Goal: Task Accomplishment & Management: Complete application form

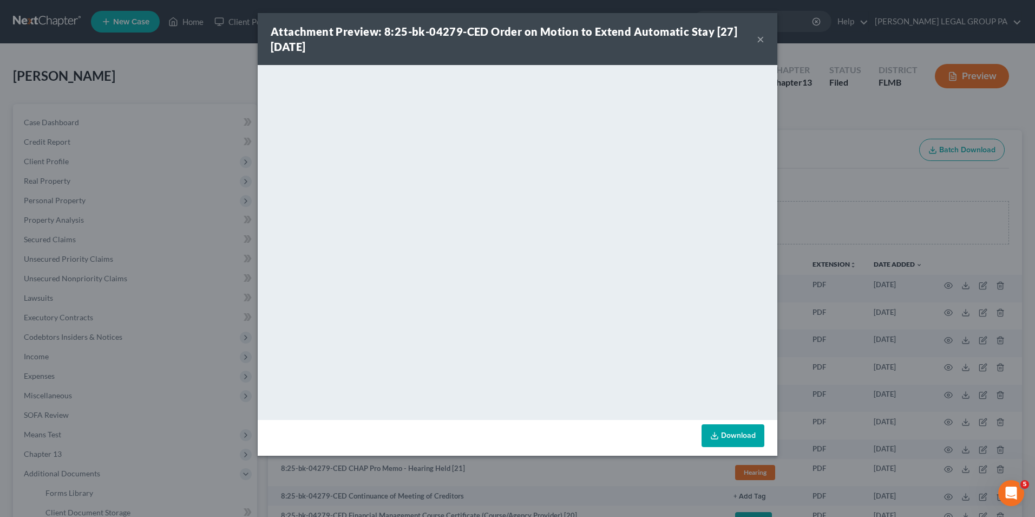
click at [763, 40] on button "×" at bounding box center [761, 38] width 8 height 13
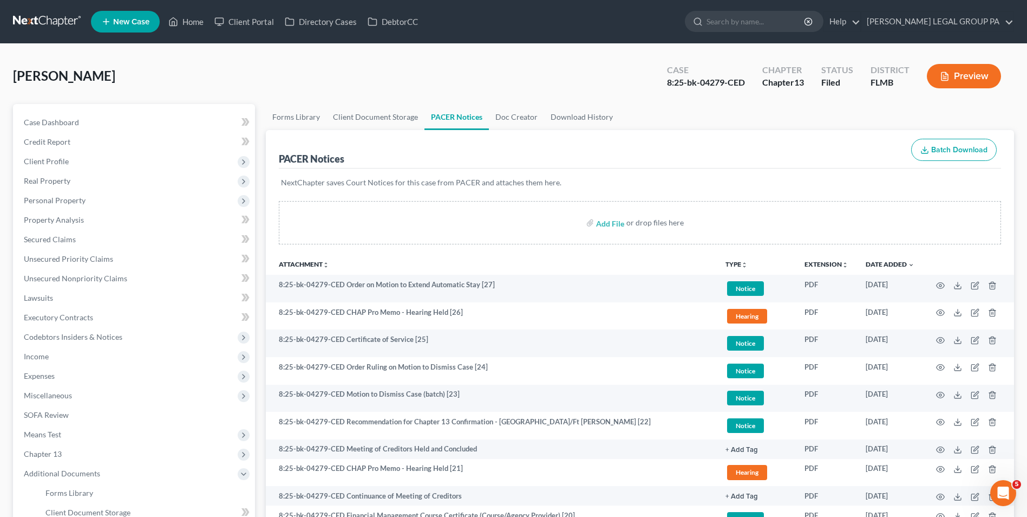
click at [48, 14] on link at bounding box center [47, 21] width 69 height 19
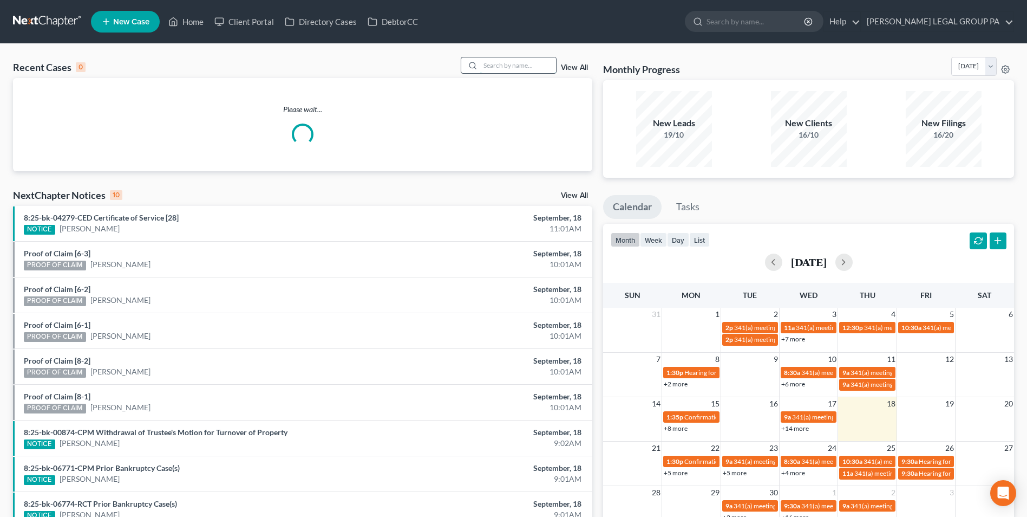
click at [518, 67] on input "search" at bounding box center [518, 65] width 76 height 16
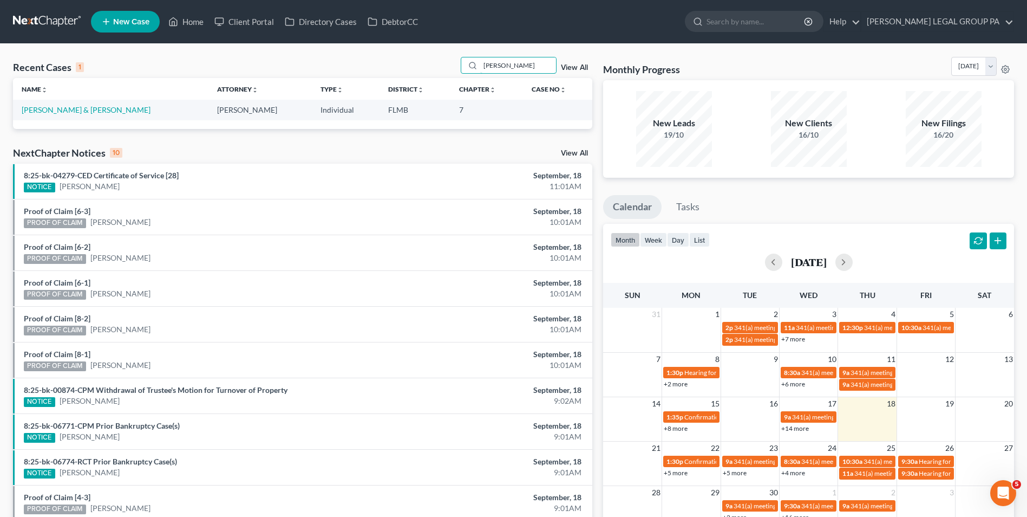
type input "[PERSON_NAME]"
click at [57, 103] on td "[PERSON_NAME] & [PERSON_NAME]" at bounding box center [111, 110] width 196 height 20
click at [63, 111] on link "[PERSON_NAME] & [PERSON_NAME]" at bounding box center [86, 109] width 129 height 9
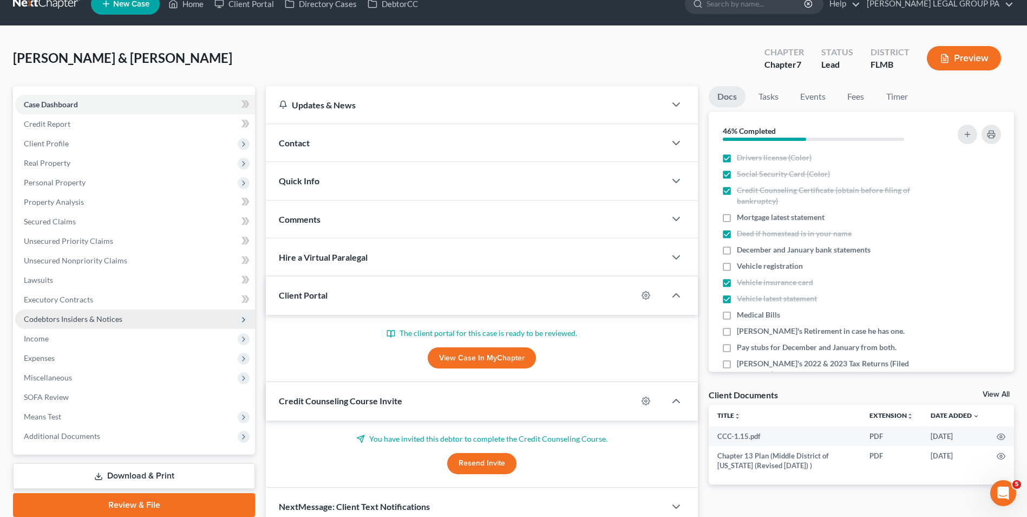
scroll to position [68, 0]
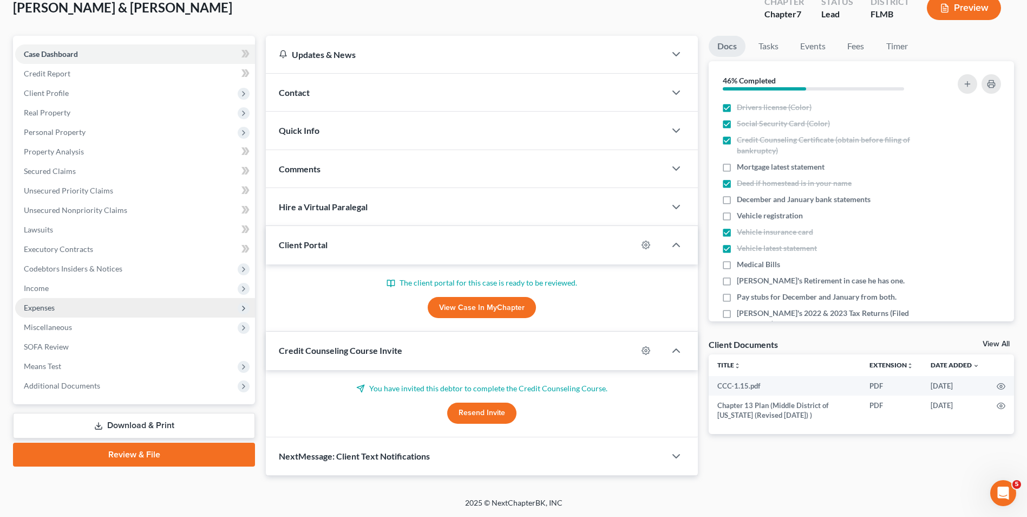
click at [64, 310] on span "Expenses" at bounding box center [135, 307] width 240 height 19
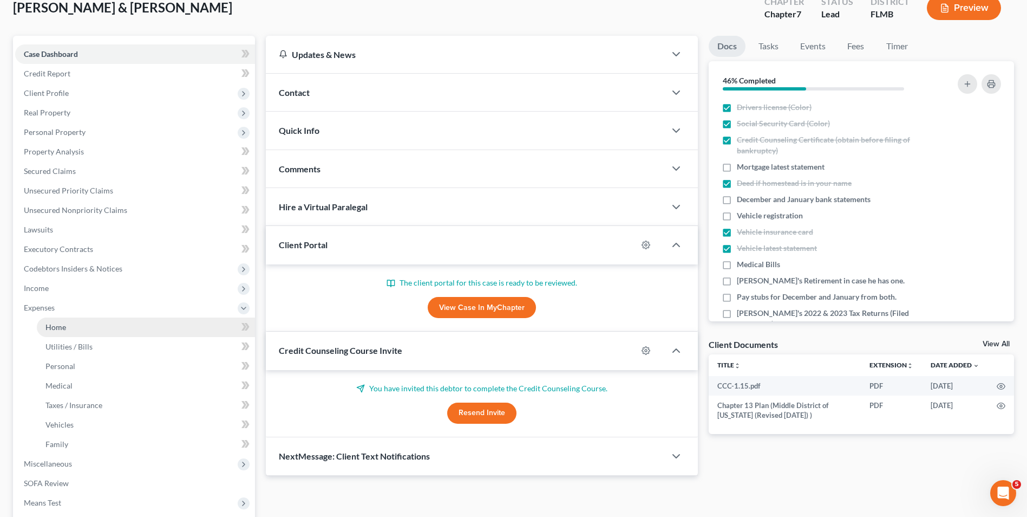
click at [70, 330] on link "Home" at bounding box center [146, 326] width 218 height 19
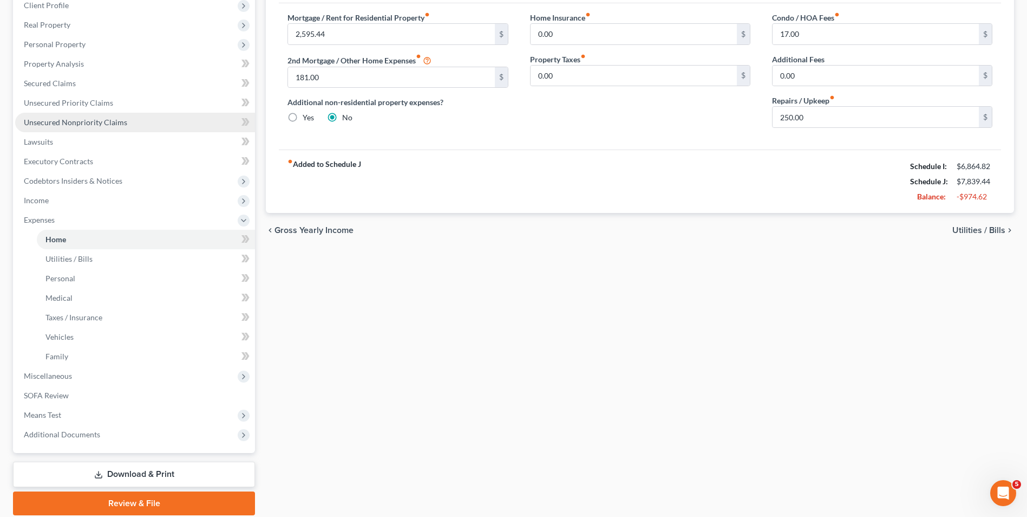
scroll to position [162, 0]
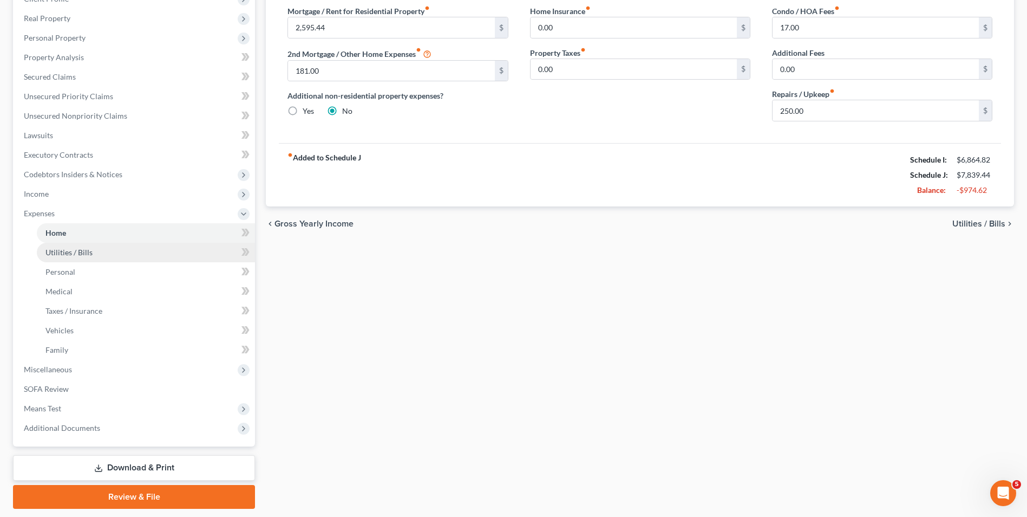
click at [160, 245] on link "Utilities / Bills" at bounding box center [146, 252] width 218 height 19
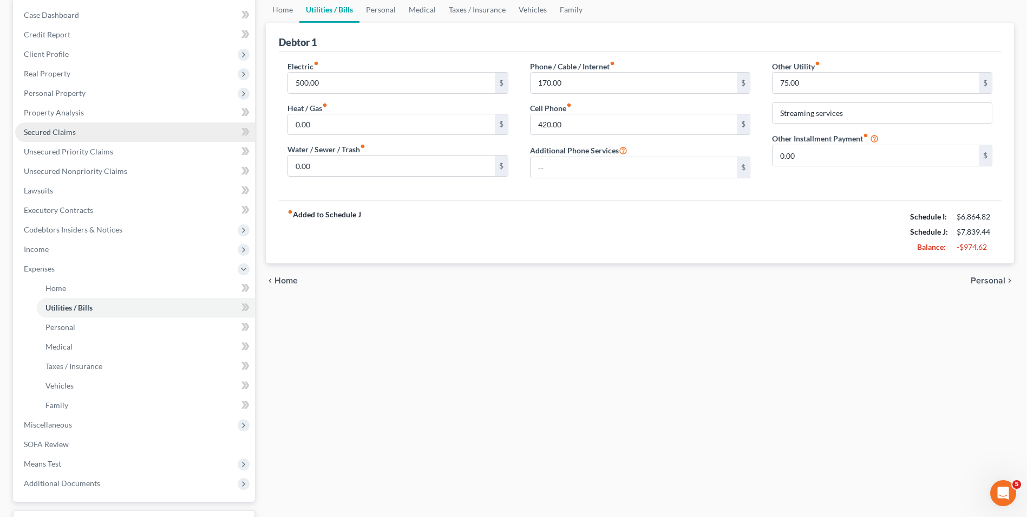
scroll to position [108, 0]
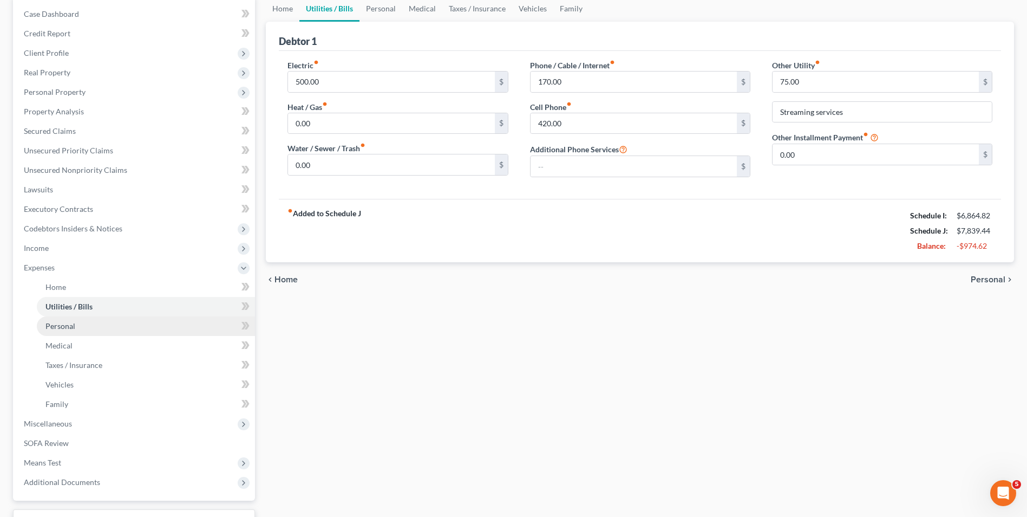
click at [103, 322] on link "Personal" at bounding box center [146, 325] width 218 height 19
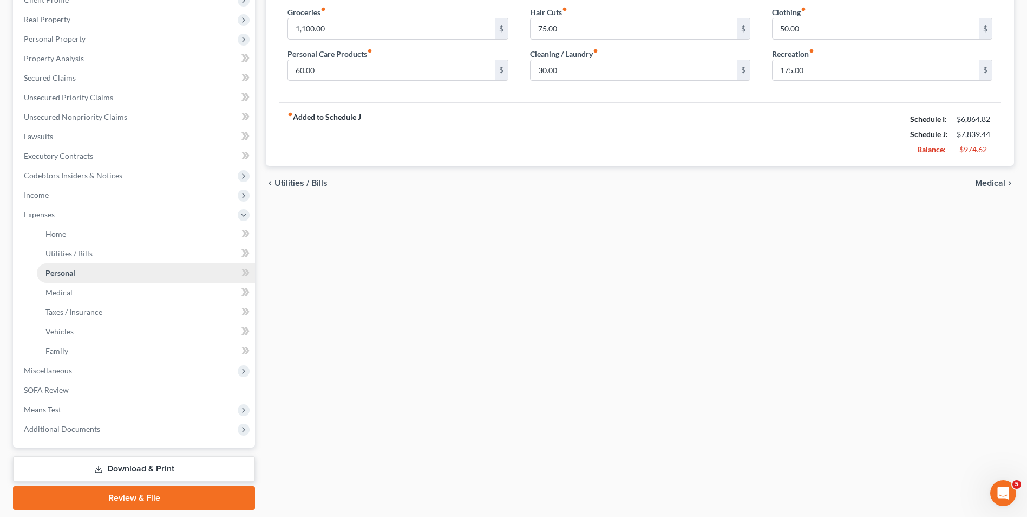
scroll to position [162, 0]
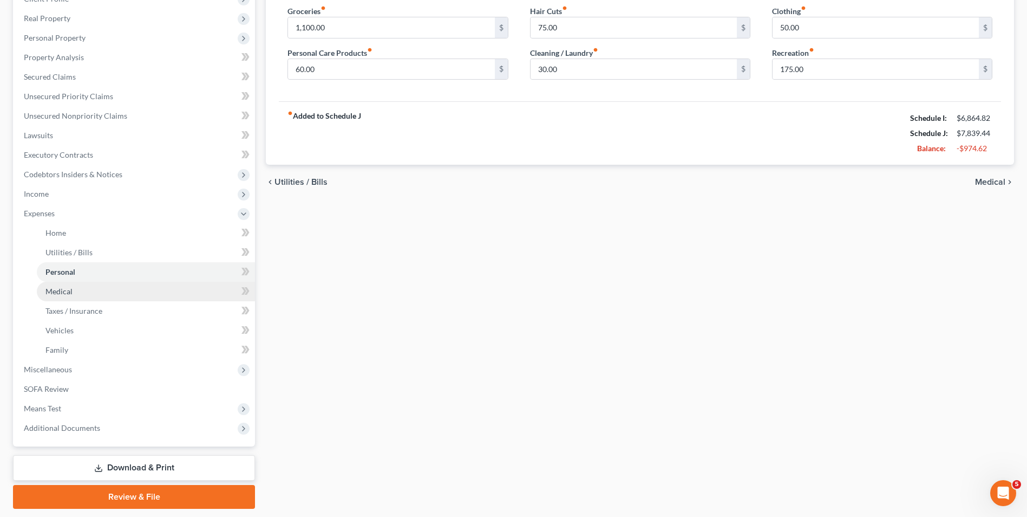
click at [99, 300] on link "Medical" at bounding box center [146, 291] width 218 height 19
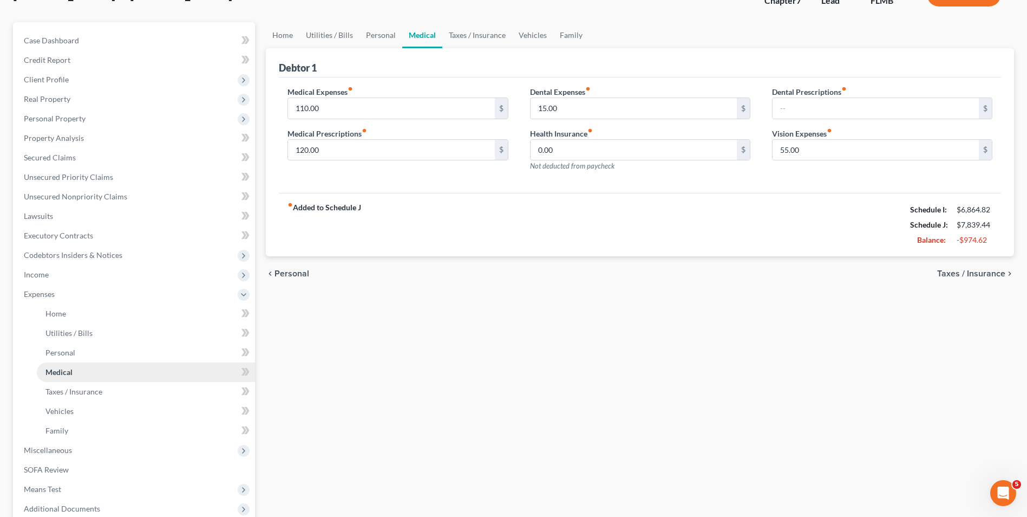
scroll to position [108, 0]
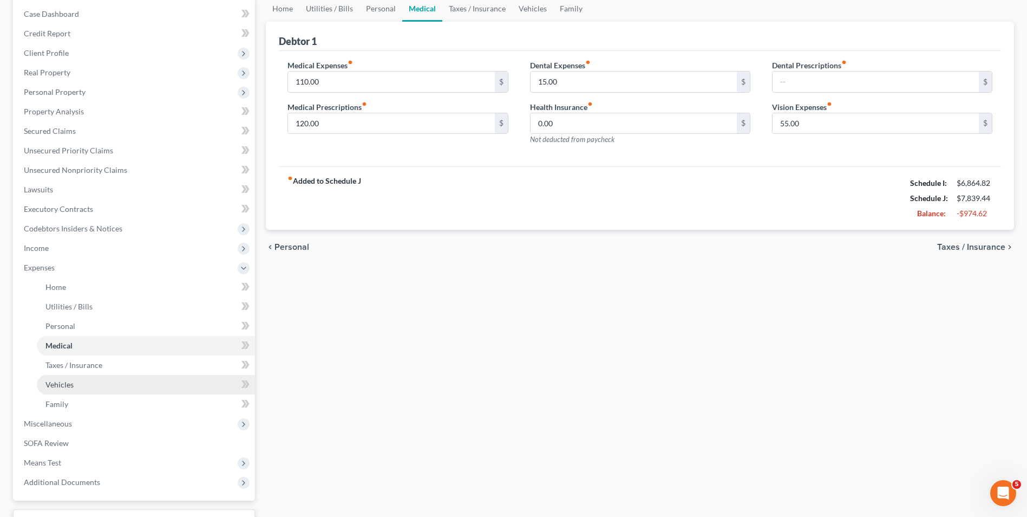
click at [89, 380] on link "Vehicles" at bounding box center [146, 384] width 218 height 19
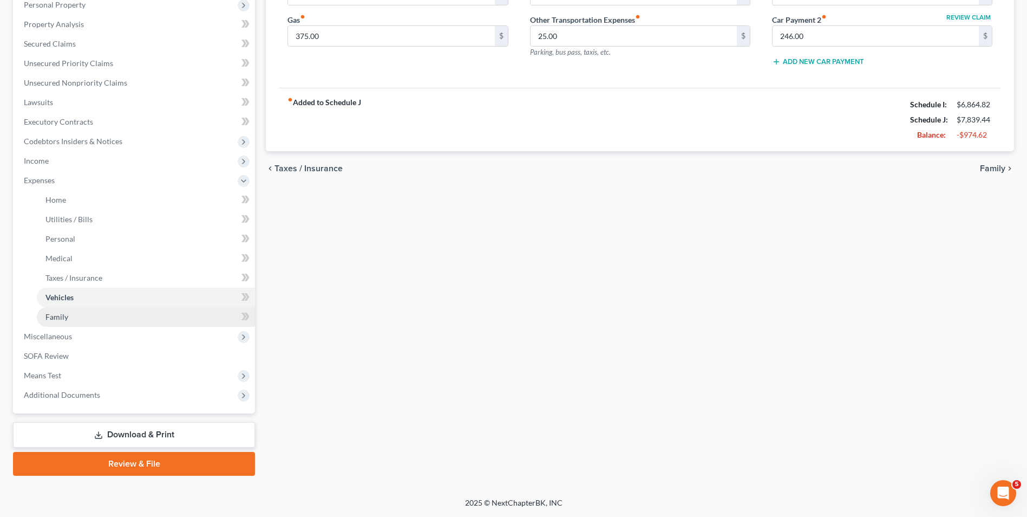
click at [82, 325] on link "Family" at bounding box center [146, 316] width 218 height 19
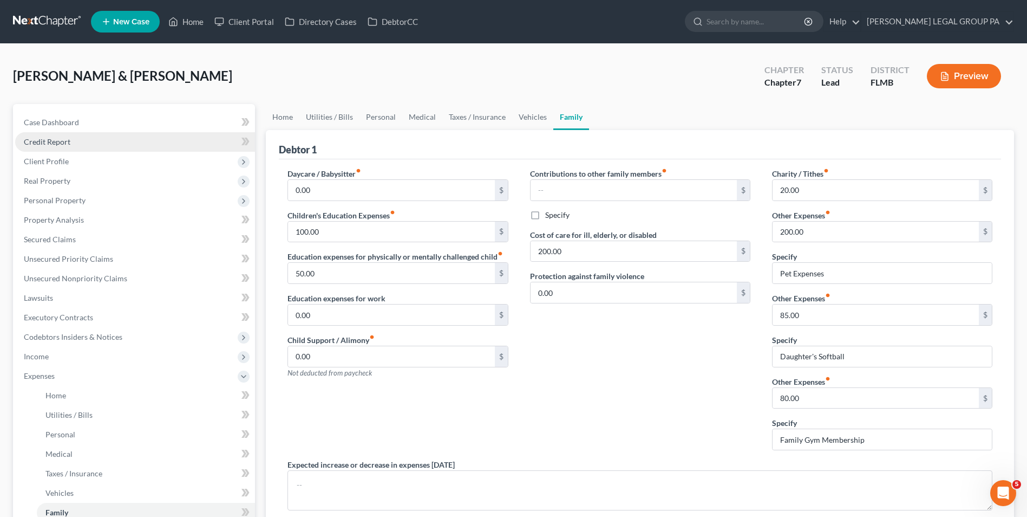
click at [66, 148] on link "Credit Report" at bounding box center [135, 141] width 240 height 19
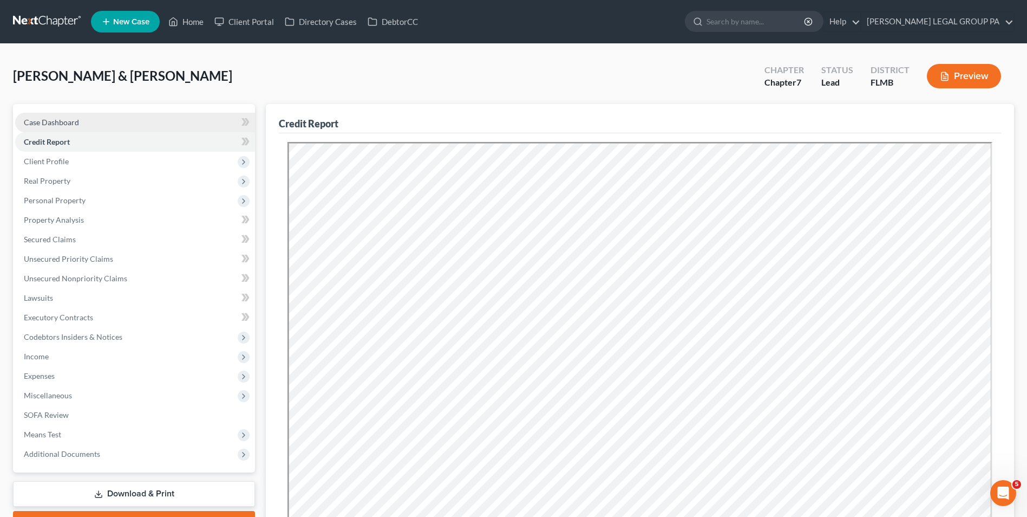
click at [71, 125] on span "Case Dashboard" at bounding box center [51, 122] width 55 height 9
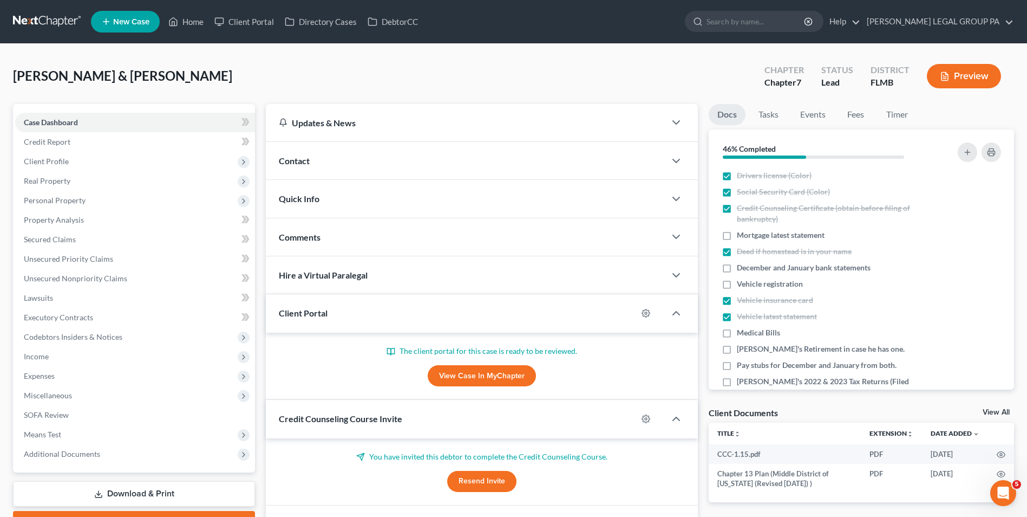
click at [446, 375] on link "View Case in MyChapter" at bounding box center [482, 376] width 108 height 22
click at [83, 373] on span "Expenses" at bounding box center [135, 375] width 240 height 19
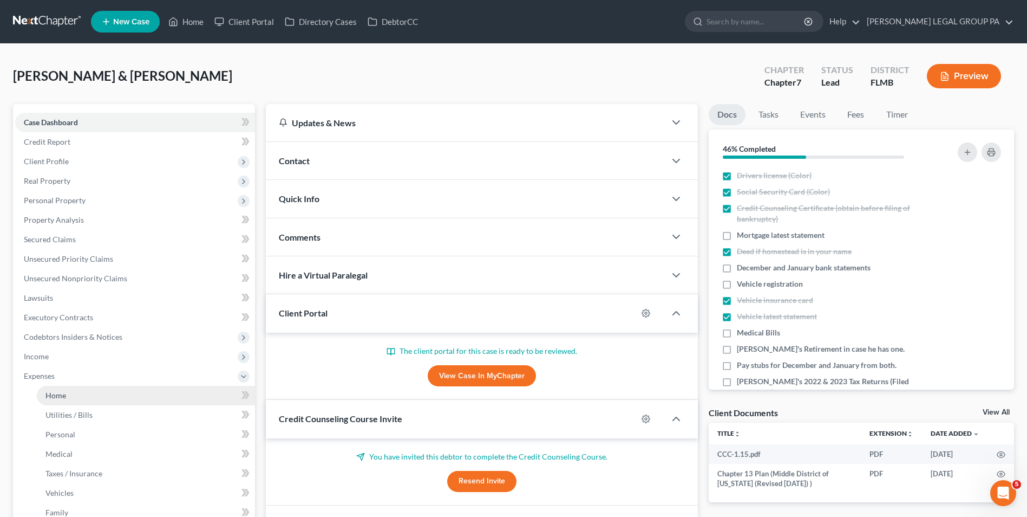
click at [92, 388] on link "Home" at bounding box center [146, 395] width 218 height 19
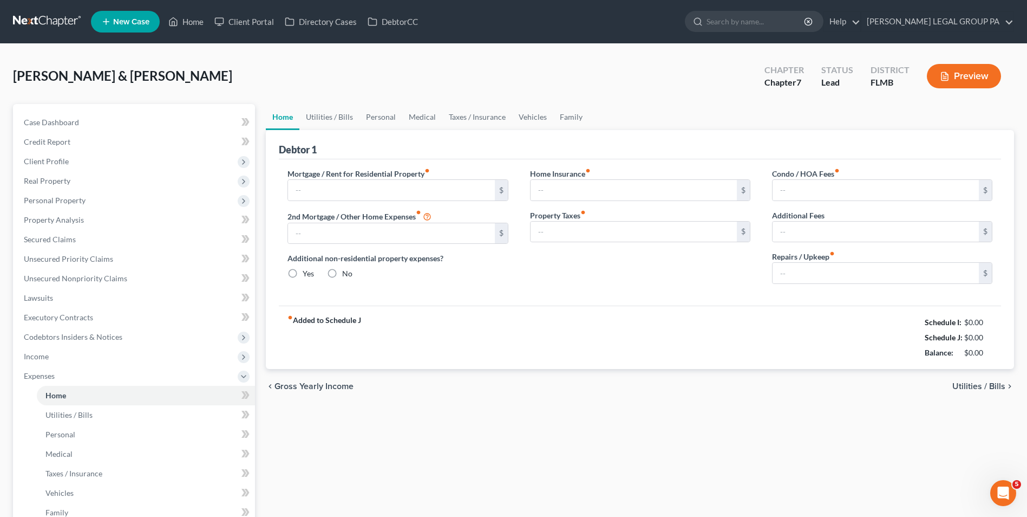
type input "2,595.44"
type input "181.00"
radio input "true"
type input "0.00"
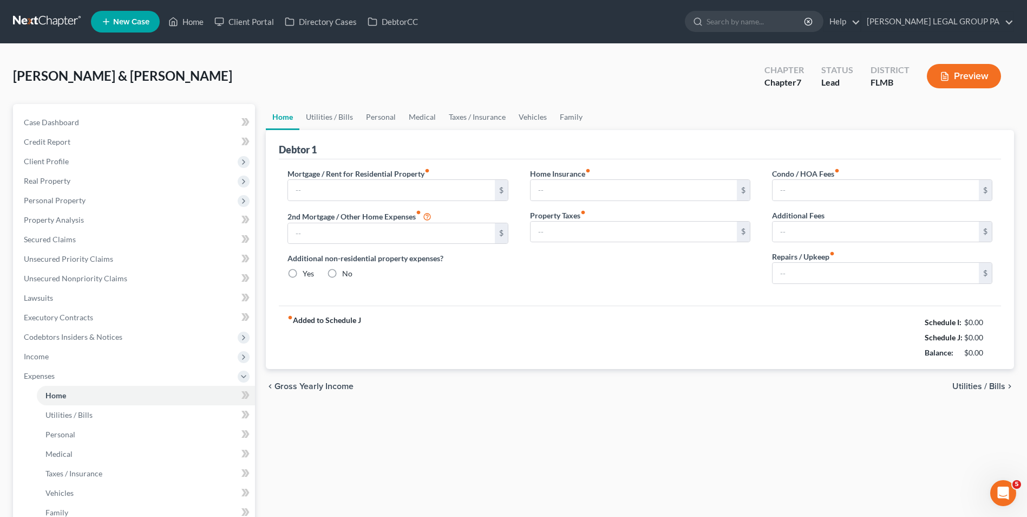
type input "17.00"
type input "0.00"
type input "250.00"
click at [327, 124] on link "Utilities / Bills" at bounding box center [329, 117] width 60 height 26
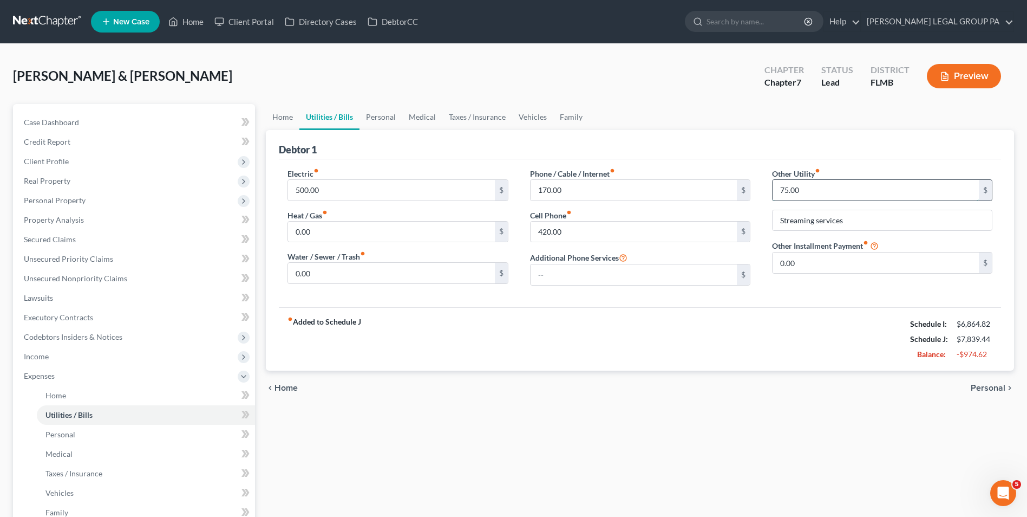
click at [835, 187] on input "75.00" at bounding box center [876, 190] width 206 height 21
click at [386, 122] on link "Personal" at bounding box center [381, 117] width 43 height 26
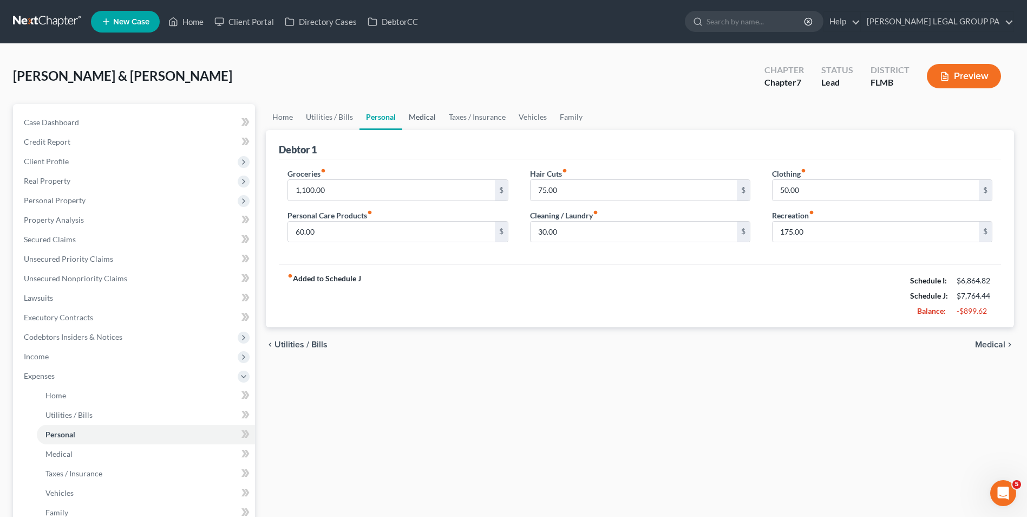
click at [425, 118] on link "Medical" at bounding box center [422, 117] width 40 height 26
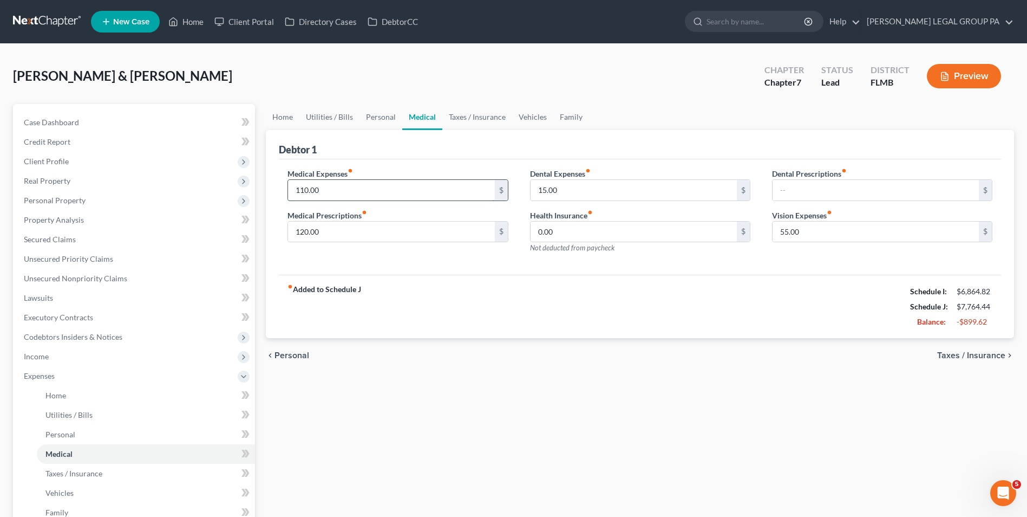
click at [338, 197] on input "110.00" at bounding box center [391, 190] width 206 height 21
type input "50.00"
click at [322, 239] on input "120.00" at bounding box center [391, 232] width 206 height 21
type input "170"
click at [830, 237] on input "55.00" at bounding box center [876, 232] width 206 height 21
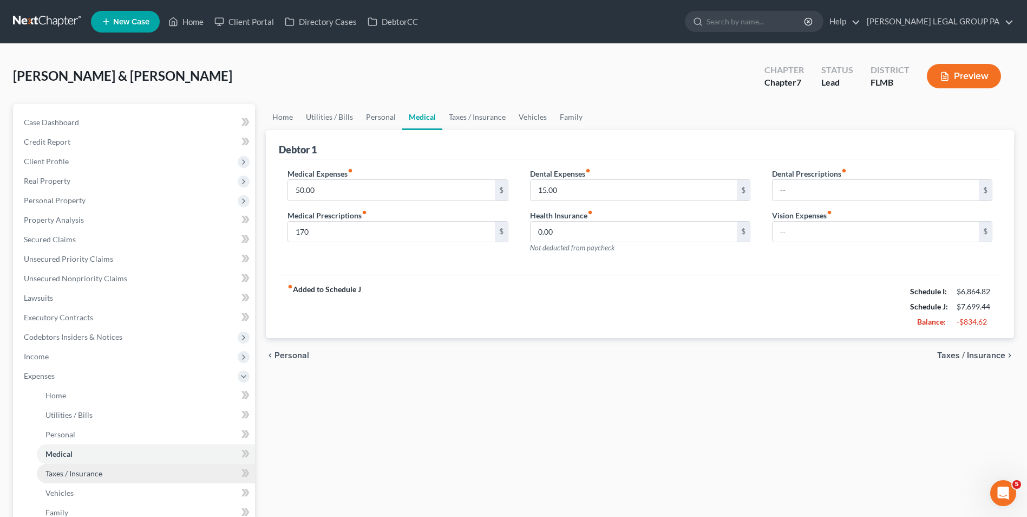
click at [81, 473] on span "Taxes / Insurance" at bounding box center [73, 472] width 57 height 9
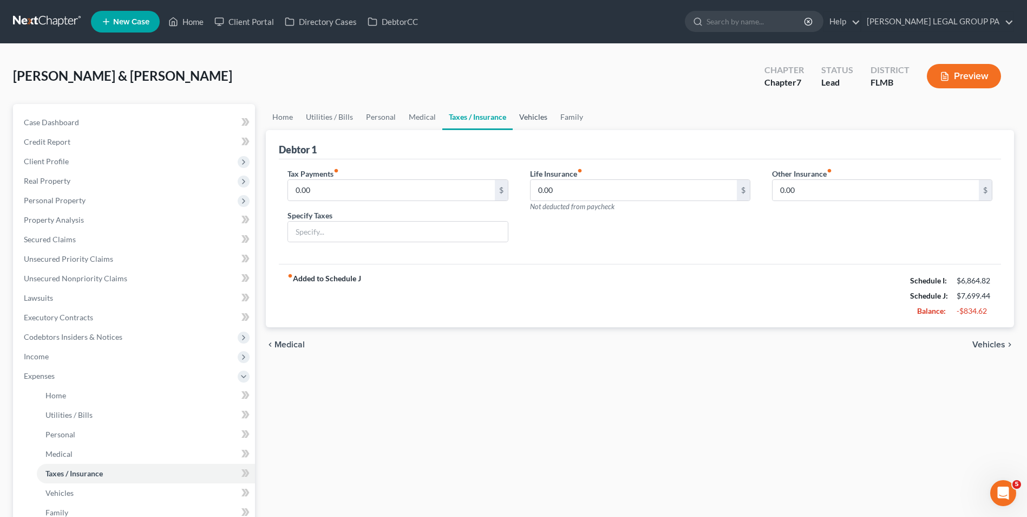
click at [519, 113] on link "Vehicles" at bounding box center [533, 117] width 41 height 26
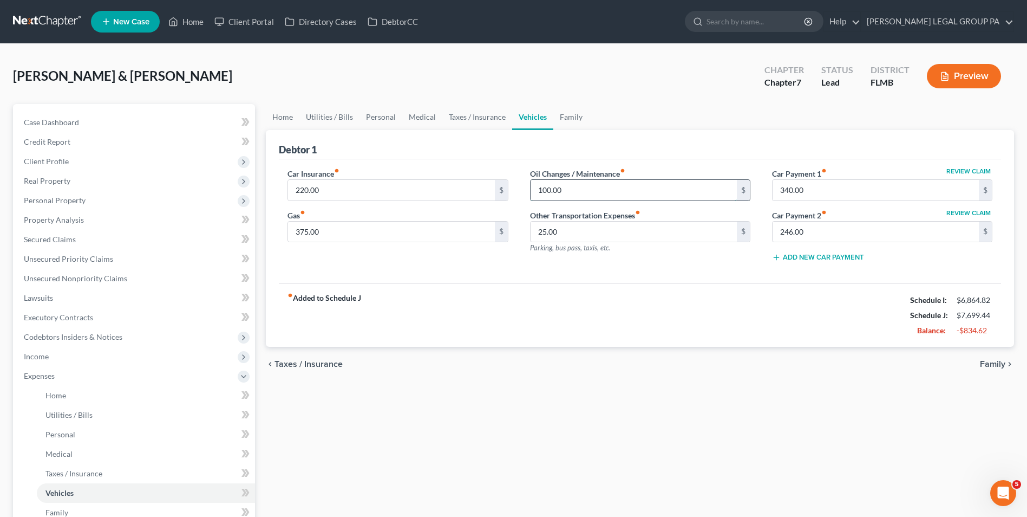
click at [590, 194] on input "100.00" at bounding box center [634, 190] width 206 height 21
type input "66"
click at [555, 232] on input "25.00" at bounding box center [634, 232] width 206 height 21
click at [431, 233] on input "375.00" at bounding box center [391, 232] width 206 height 21
click at [561, 119] on link "Family" at bounding box center [571, 117] width 36 height 26
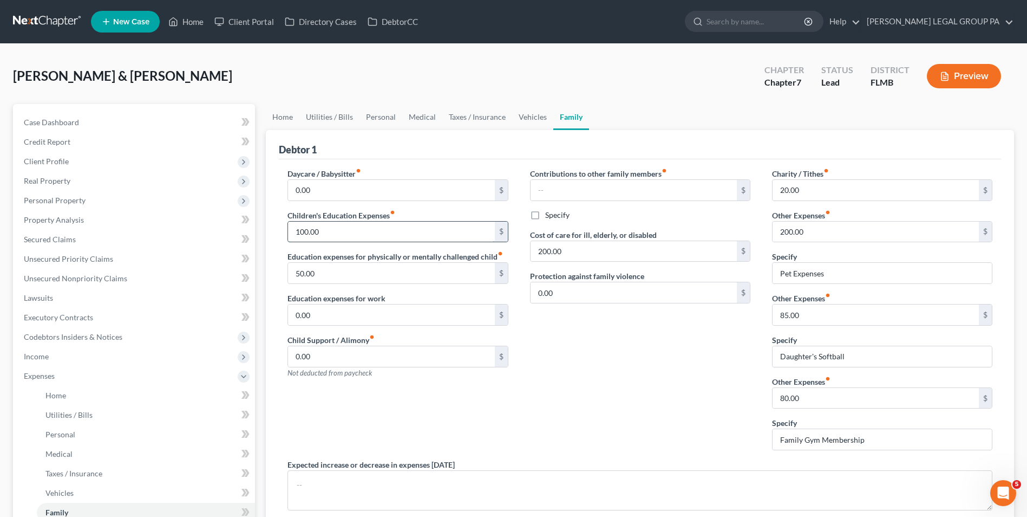
click at [332, 234] on input "100.00" at bounding box center [391, 232] width 206 height 21
type input "83"
click at [576, 260] on input "200.00" at bounding box center [634, 251] width 206 height 21
click at [676, 364] on div "Contributions to other family members fiber_manual_record $ Specify Cost of car…" at bounding box center [640, 313] width 242 height 291
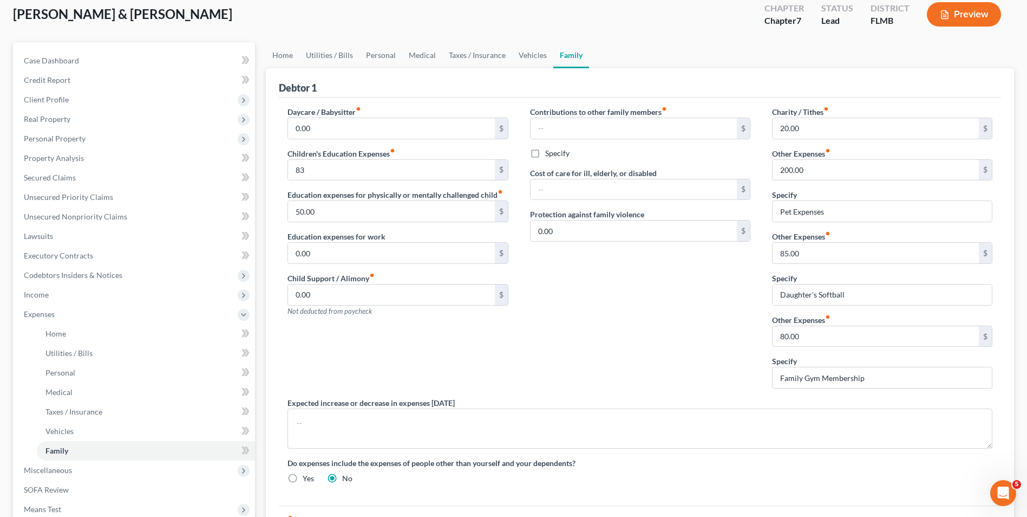
scroll to position [33, 0]
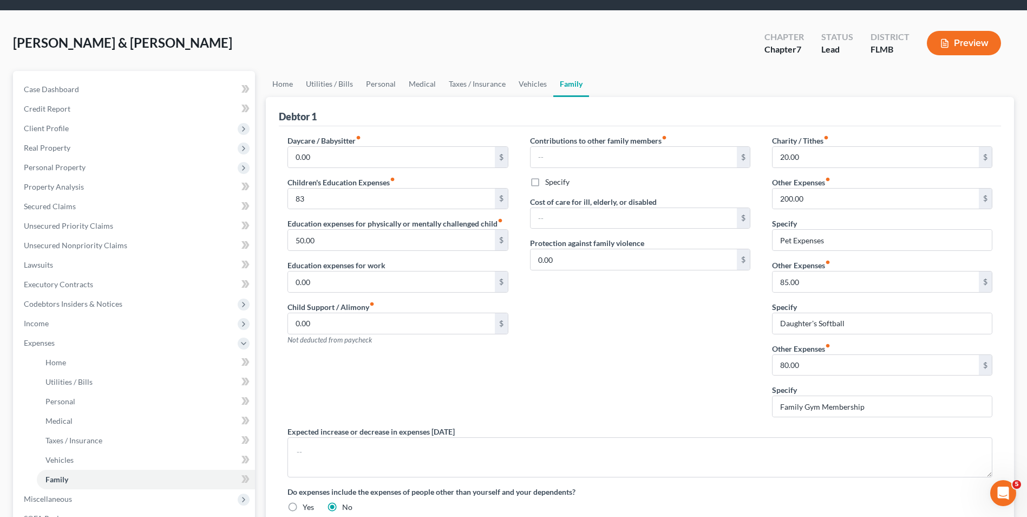
click at [628, 309] on div "Contributions to other family members fiber_manual_record $ Specify Cost of car…" at bounding box center [640, 280] width 242 height 291
click at [331, 203] on input "83" at bounding box center [391, 198] width 206 height 21
click at [344, 204] on input "83" at bounding box center [391, 198] width 206 height 21
click at [331, 240] on input "50.00" at bounding box center [391, 240] width 206 height 21
click at [336, 199] on input "83" at bounding box center [391, 198] width 206 height 21
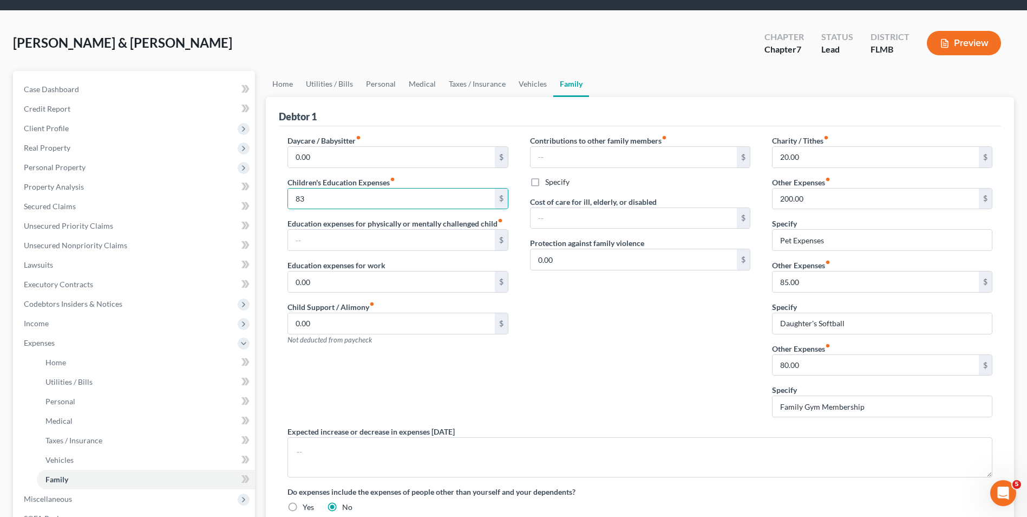
click at [408, 177] on div "Children's Education Expenses fiber_manual_record 83 $" at bounding box center [398, 193] width 220 height 33
click at [369, 198] on input "83" at bounding box center [391, 198] width 206 height 21
click at [369, 199] on input "83" at bounding box center [391, 198] width 206 height 21
type input "83.00"
click at [517, 80] on link "Vehicles" at bounding box center [532, 84] width 41 height 26
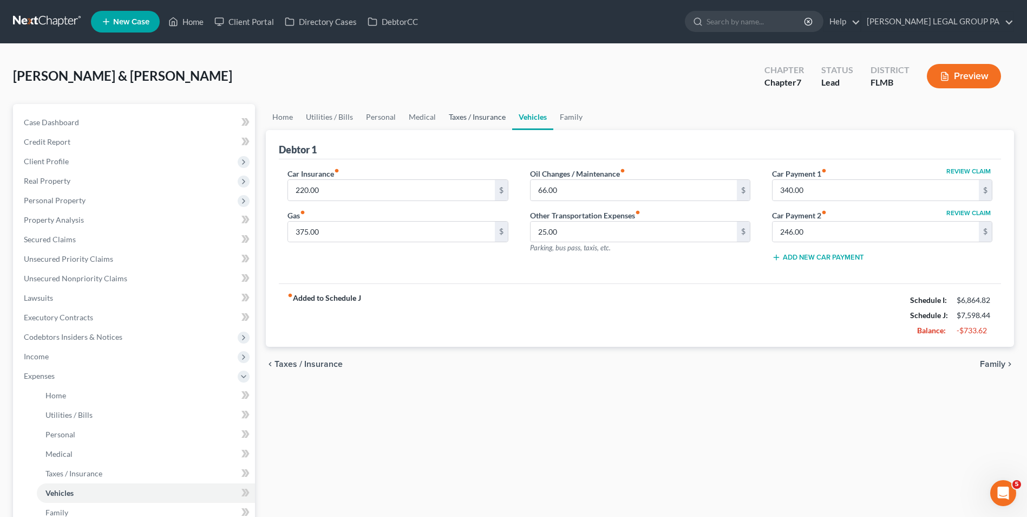
click at [490, 122] on link "Taxes / Insurance" at bounding box center [477, 117] width 70 height 26
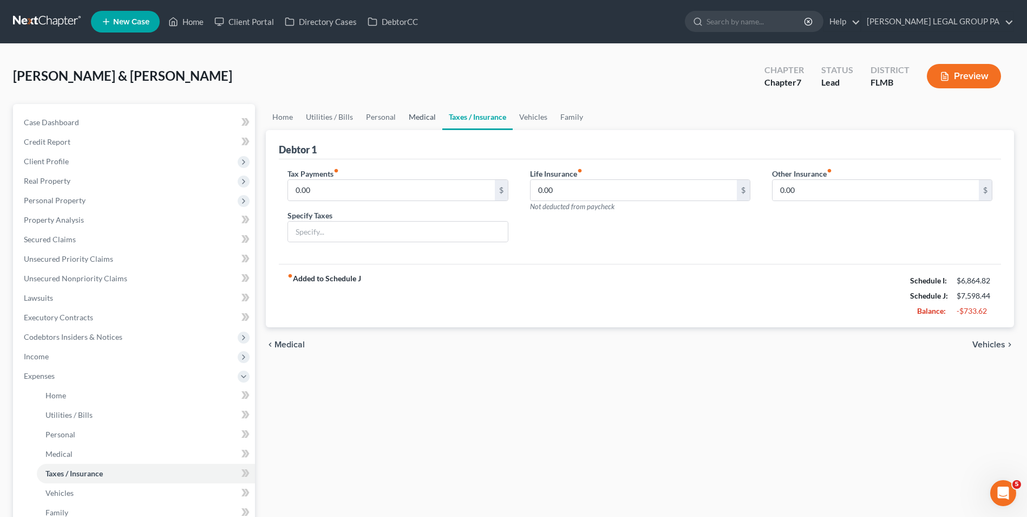
click at [426, 119] on link "Medical" at bounding box center [422, 117] width 40 height 26
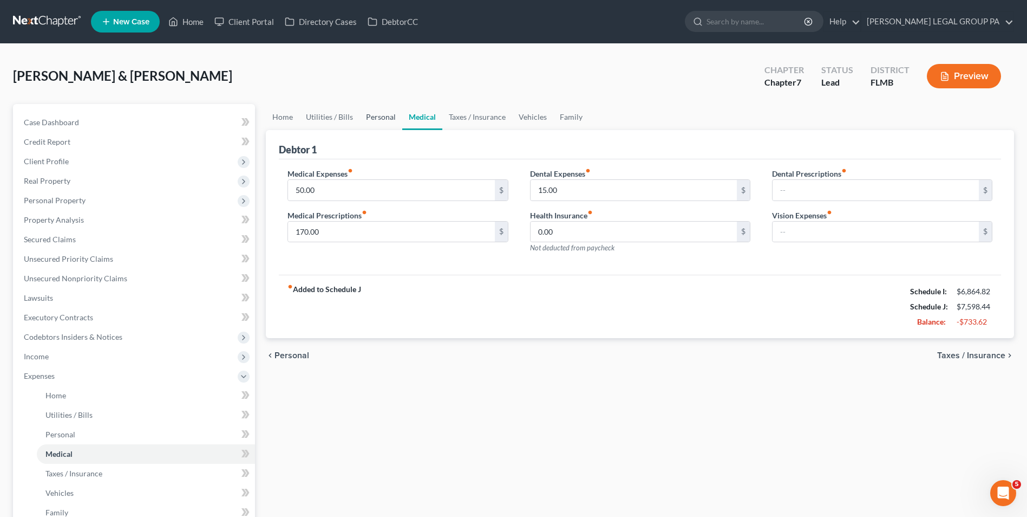
click at [368, 120] on link "Personal" at bounding box center [381, 117] width 43 height 26
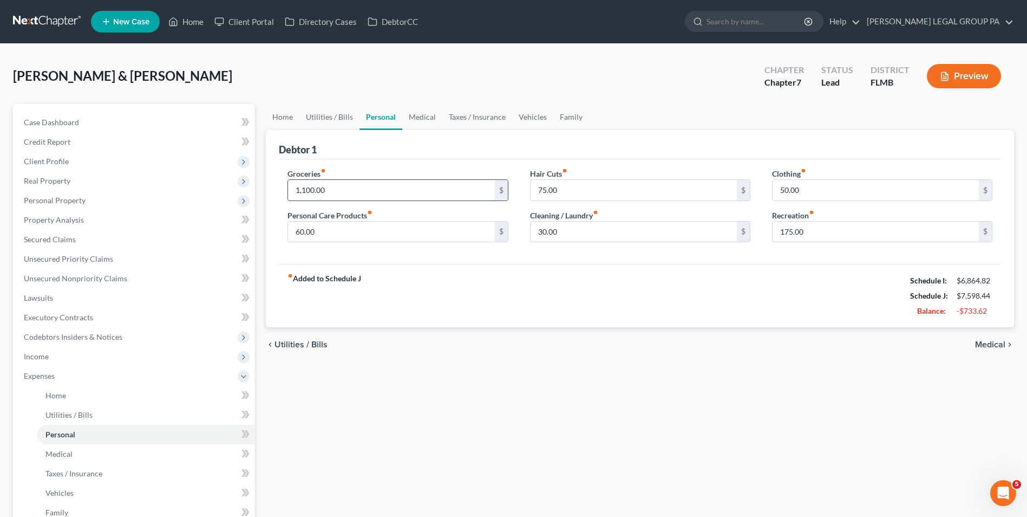
click at [332, 195] on input "1,100.00" at bounding box center [391, 190] width 206 height 21
type input "700.00"
click at [419, 161] on div "Groceries fiber_manual_record 700.00 $ Personal Care Products fiber_manual_reco…" at bounding box center [640, 211] width 722 height 105
click at [341, 122] on link "Utilities / Bills" at bounding box center [329, 117] width 60 height 26
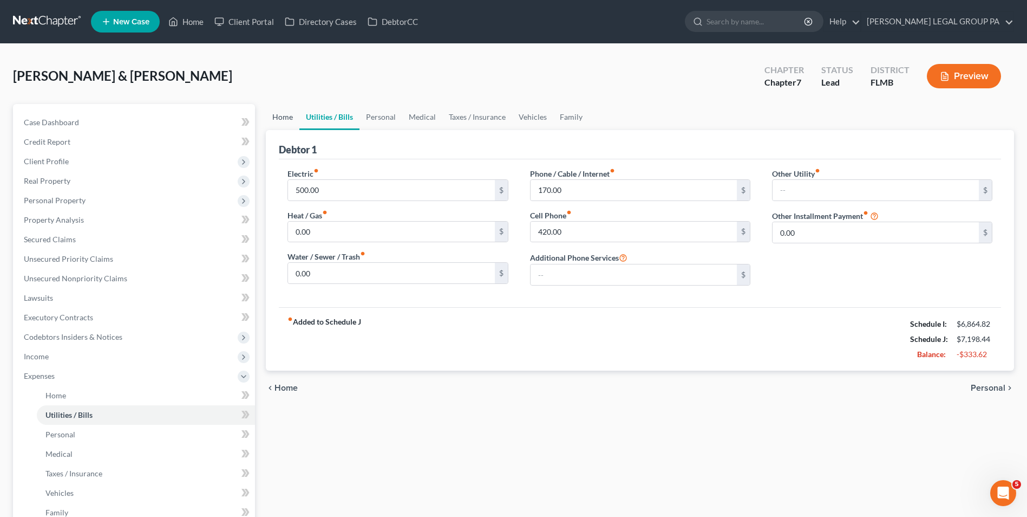
click at [290, 118] on link "Home" at bounding box center [283, 117] width 34 height 26
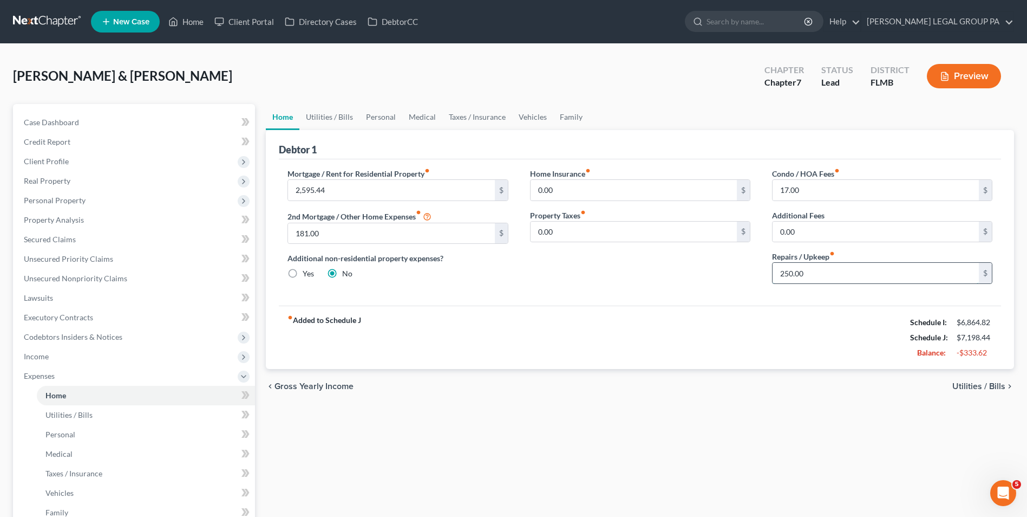
click at [813, 282] on input "250.00" at bounding box center [876, 273] width 206 height 21
type input "3"
type input "150.00"
click at [347, 238] on input "181.00" at bounding box center [391, 233] width 206 height 21
type input "180.00"
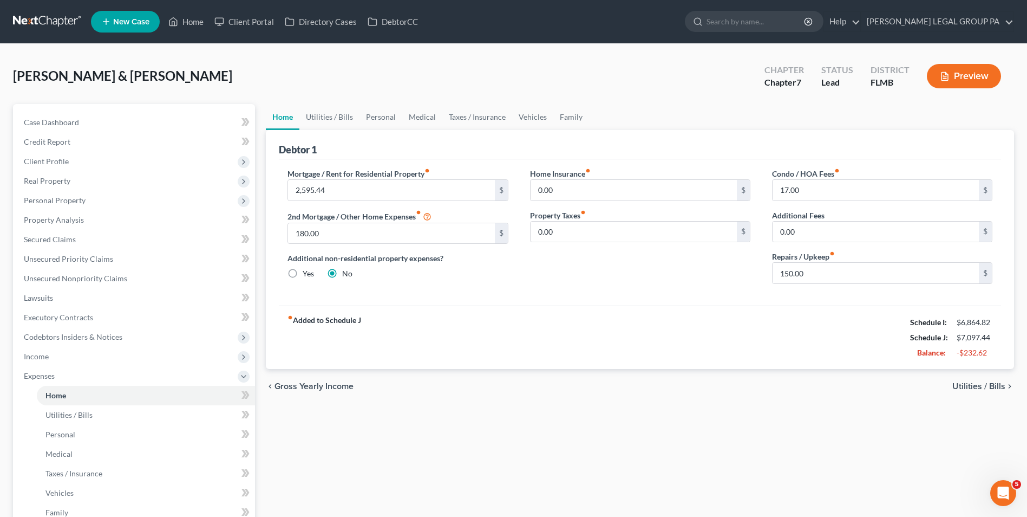
click at [485, 274] on div "Additional non-residential property expenses? Yes No" at bounding box center [398, 265] width 220 height 27
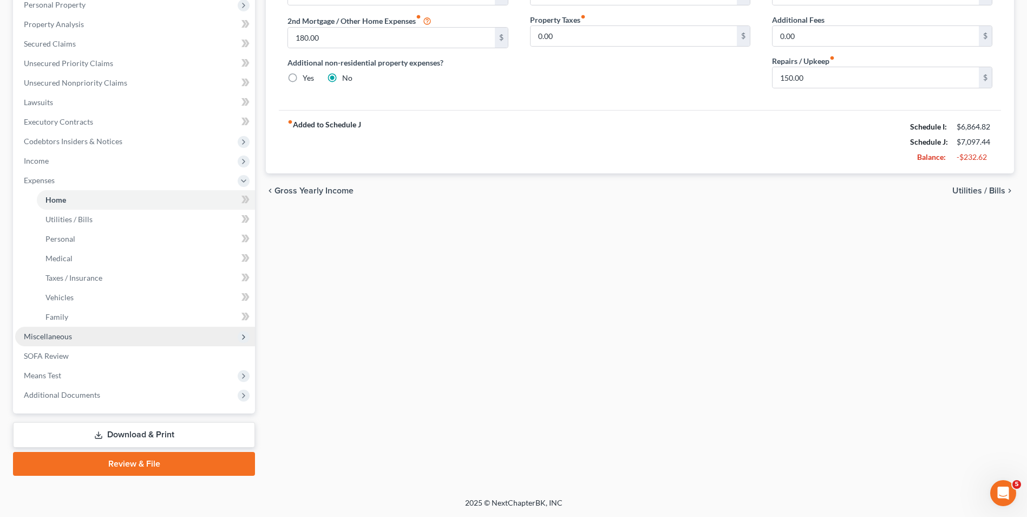
click at [90, 336] on span "Miscellaneous" at bounding box center [135, 336] width 240 height 19
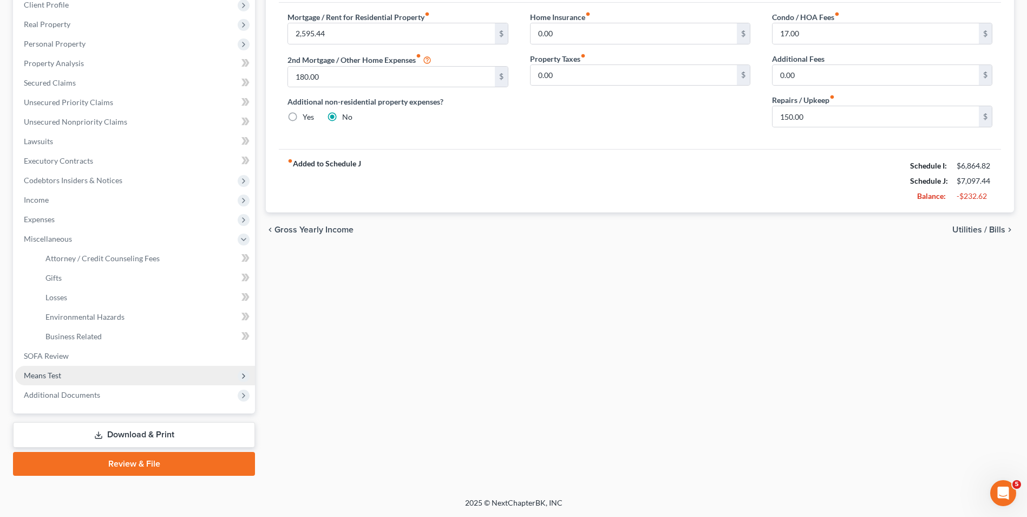
click at [70, 377] on span "Means Test" at bounding box center [135, 375] width 240 height 19
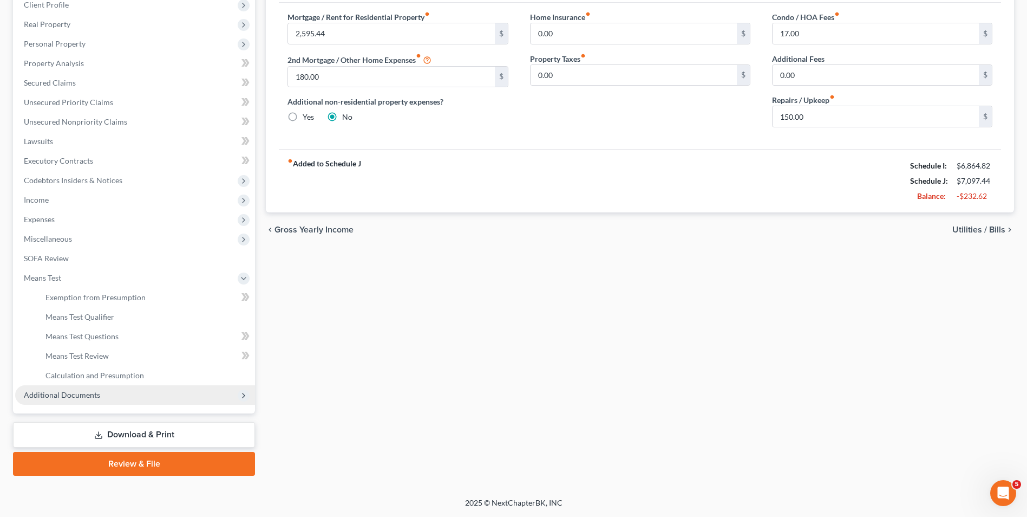
scroll to position [157, 0]
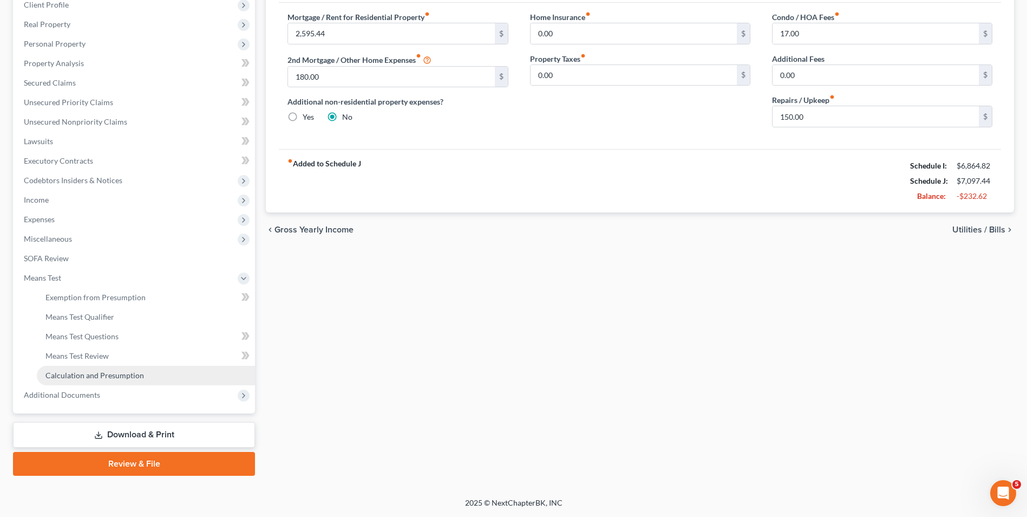
click at [97, 369] on link "Calculation and Presumption" at bounding box center [146, 375] width 218 height 19
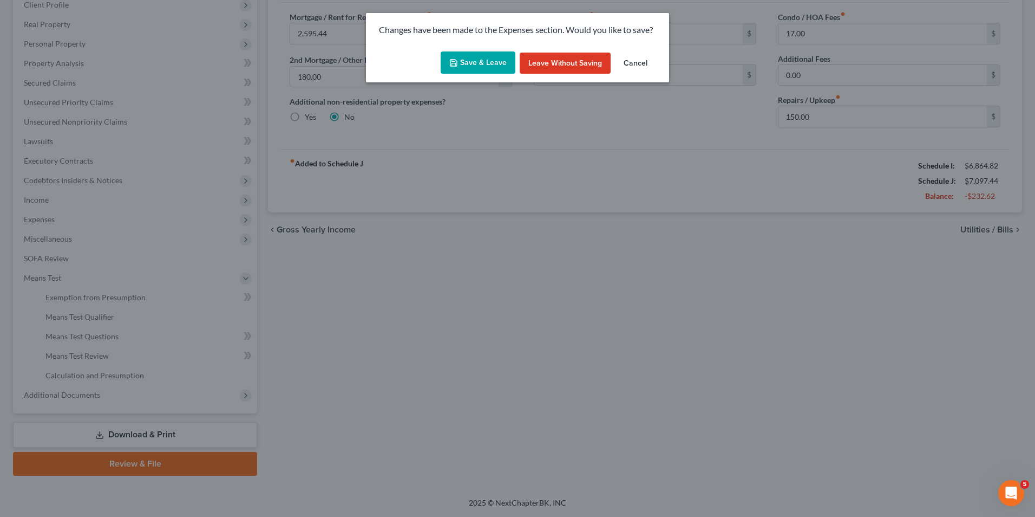
click at [467, 61] on button "Save & Leave" at bounding box center [478, 62] width 75 height 23
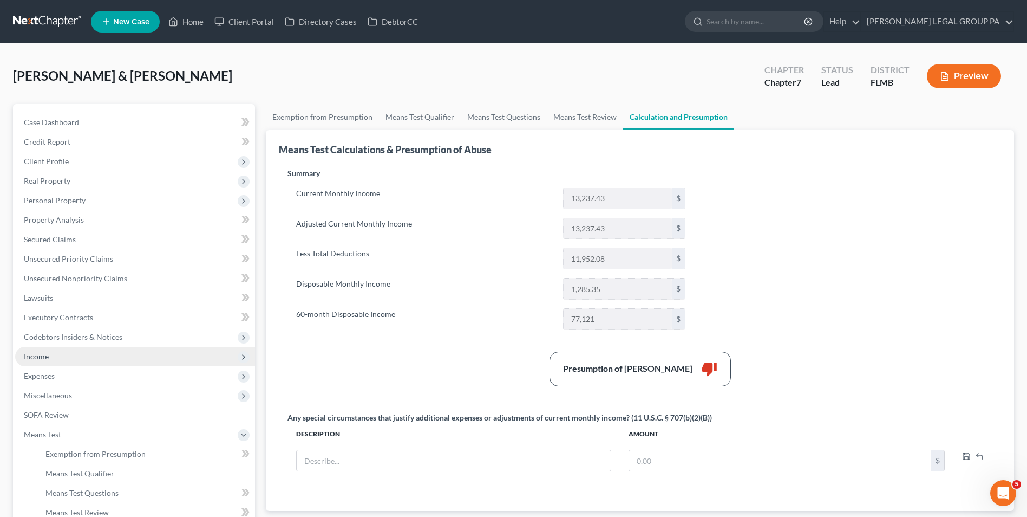
click at [73, 364] on span "Income" at bounding box center [135, 356] width 240 height 19
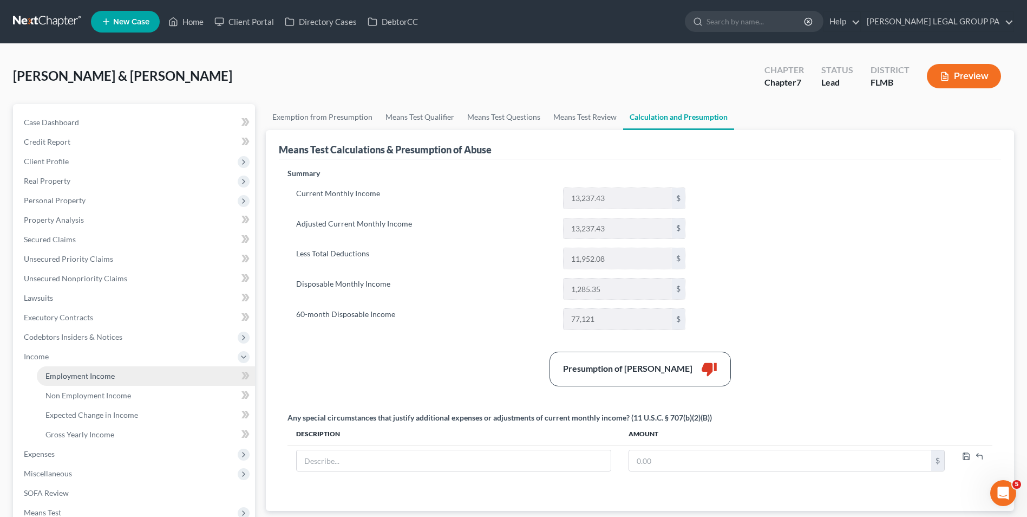
click at [73, 368] on link "Employment Income" at bounding box center [146, 375] width 218 height 19
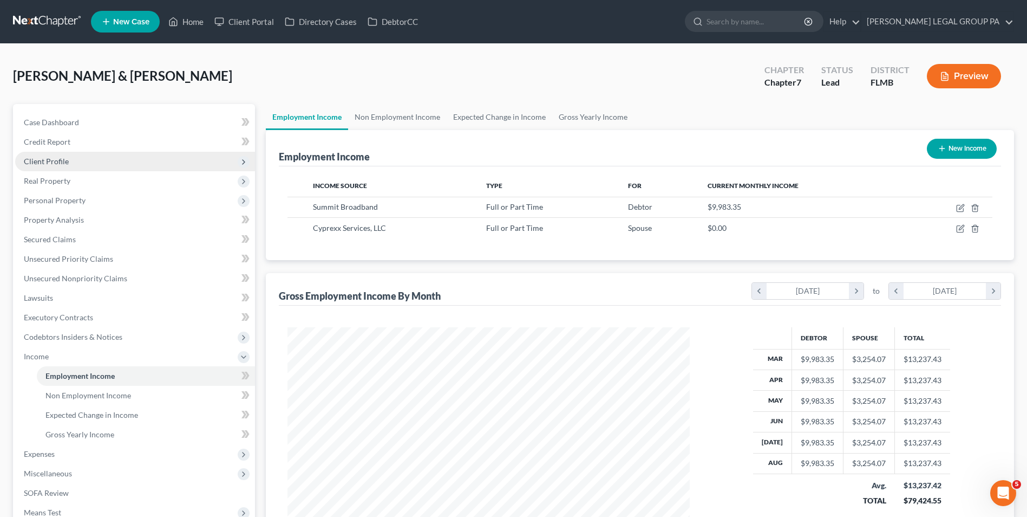
click at [72, 162] on span "Client Profile" at bounding box center [135, 161] width 240 height 19
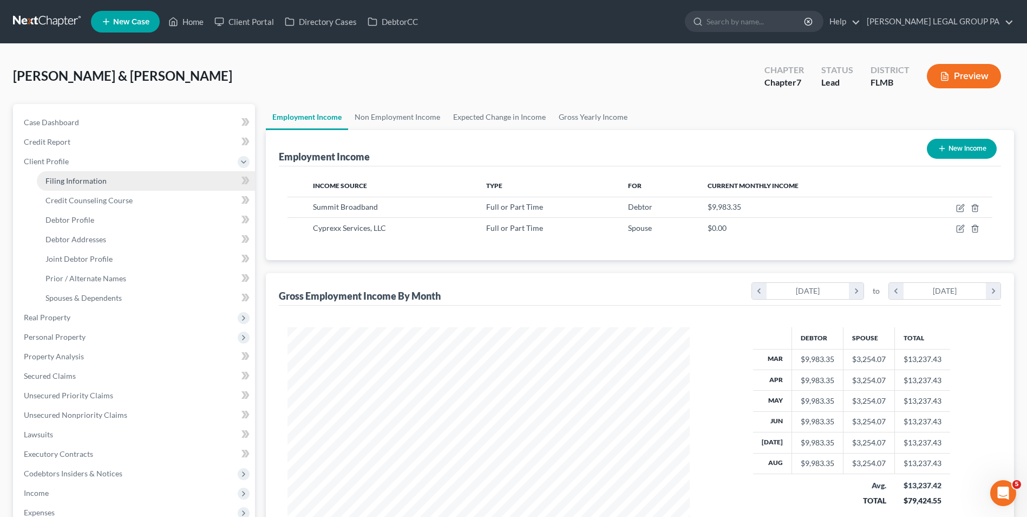
click at [86, 183] on span "Filing Information" at bounding box center [75, 180] width 61 height 9
select select "1"
select select "0"
select select "9"
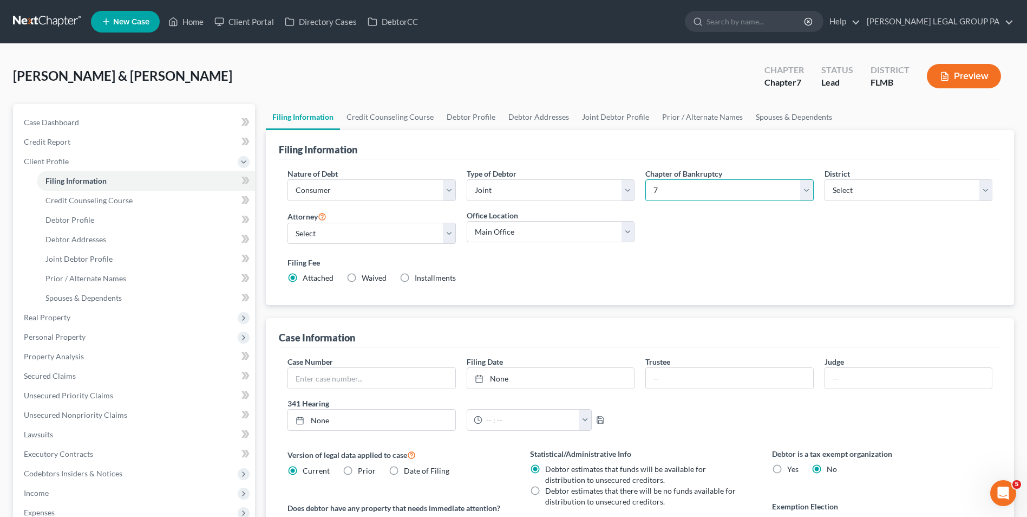
click at [667, 186] on select "Select 7 11 12 13" at bounding box center [730, 190] width 168 height 22
select select "3"
click at [646, 179] on select "Select 7 11 12 13" at bounding box center [730, 190] width 168 height 22
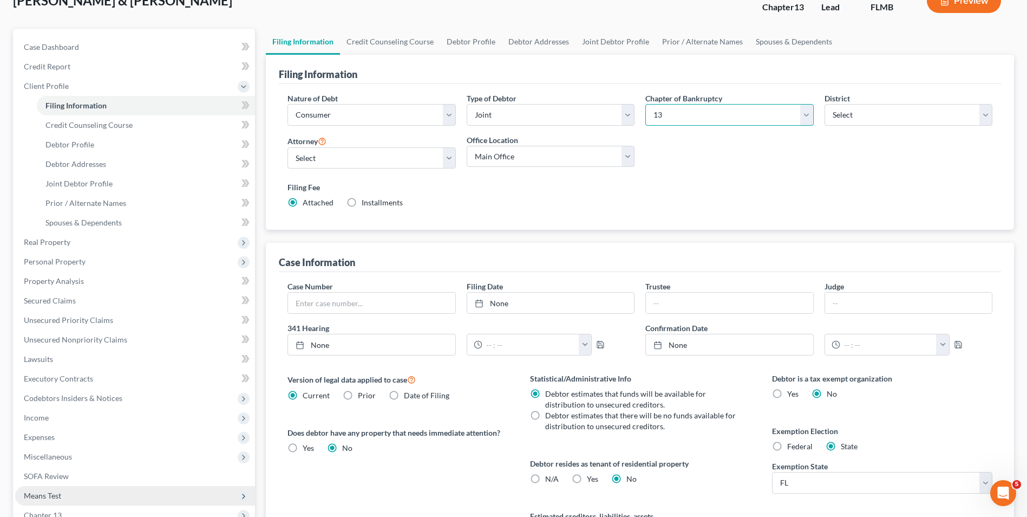
scroll to position [215, 0]
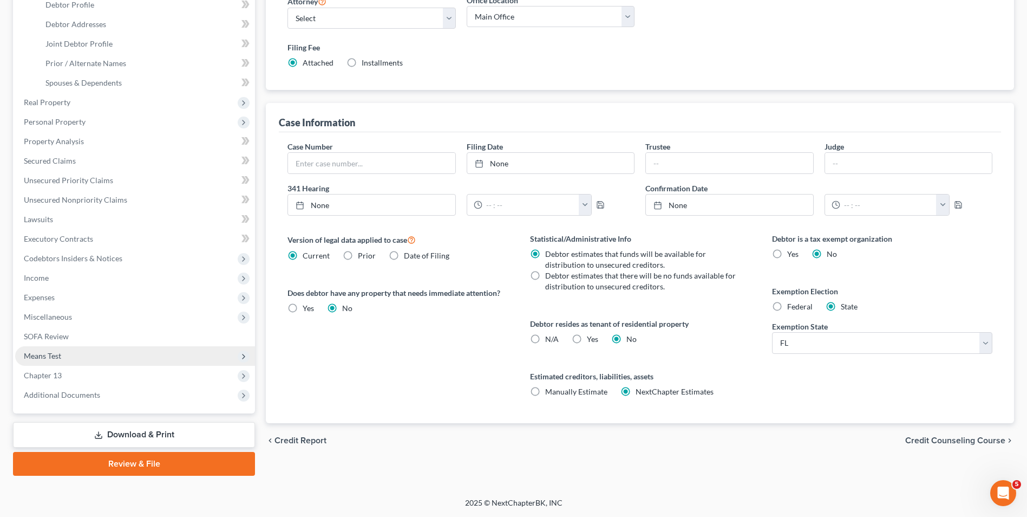
click at [96, 356] on span "Means Test" at bounding box center [135, 355] width 240 height 19
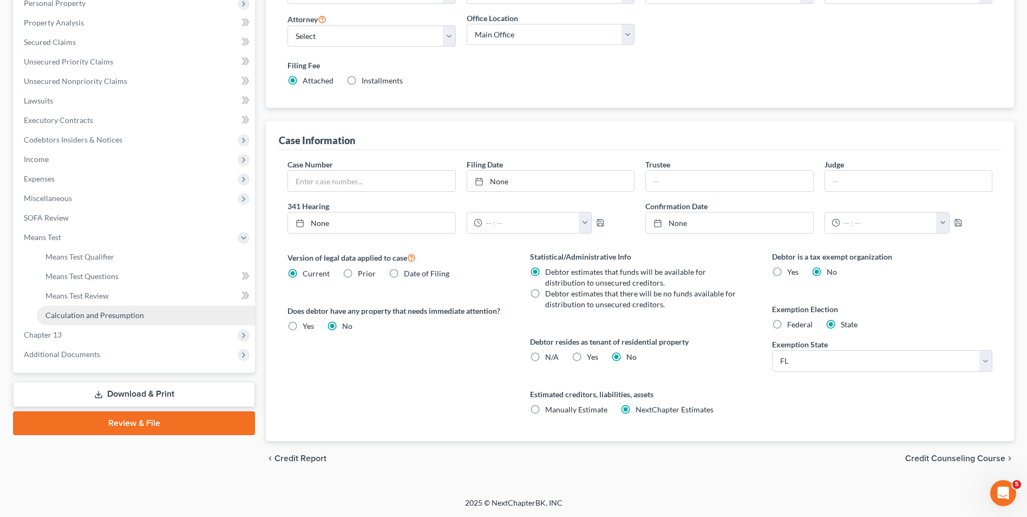
click at [121, 310] on span "Calculation and Presumption" at bounding box center [94, 314] width 99 height 9
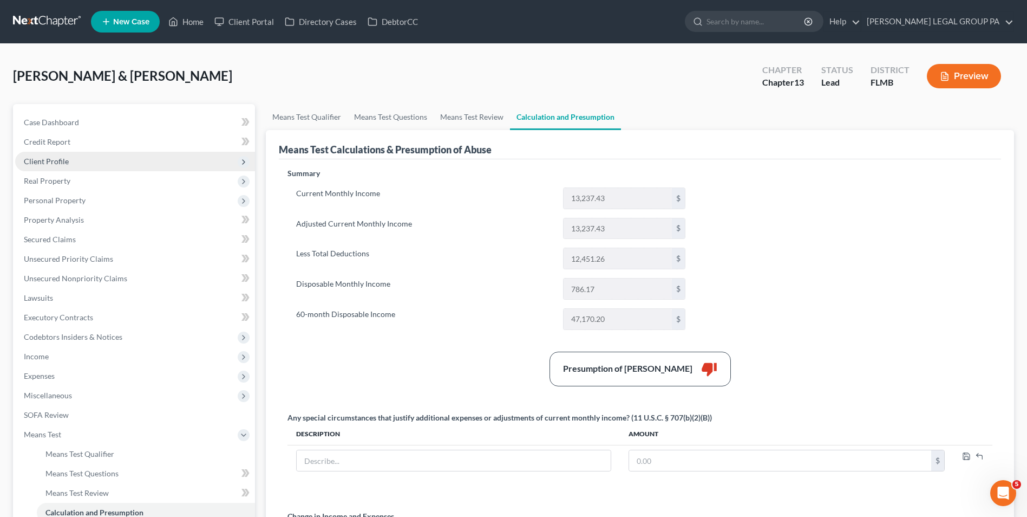
click at [95, 167] on span "Client Profile" at bounding box center [135, 161] width 240 height 19
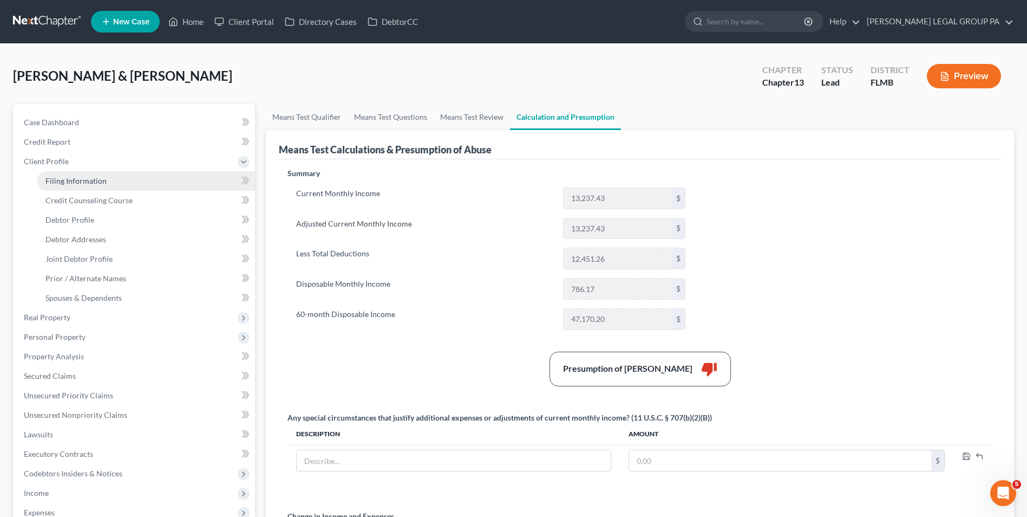
click at [95, 179] on span "Filing Information" at bounding box center [75, 180] width 61 height 9
select select "1"
select select "3"
select select "15"
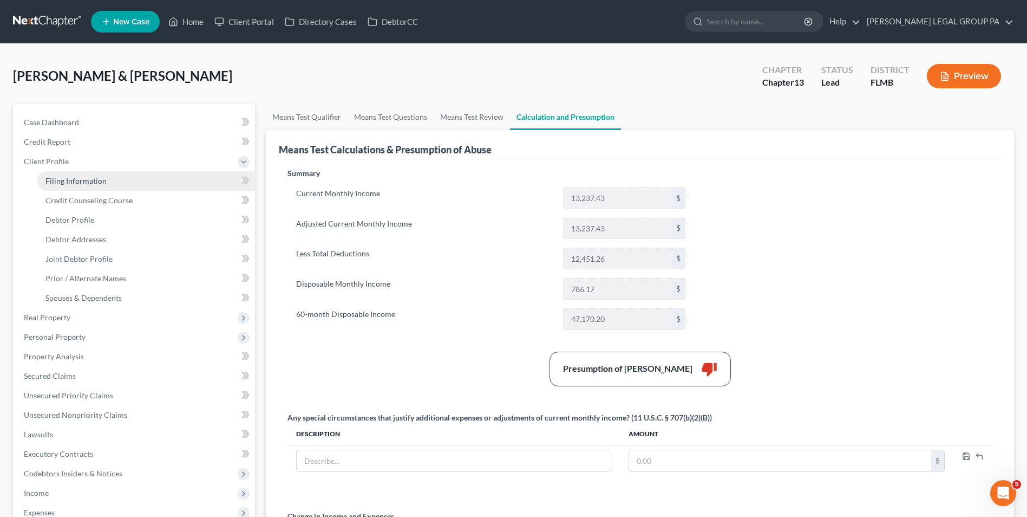
select select "0"
select select "9"
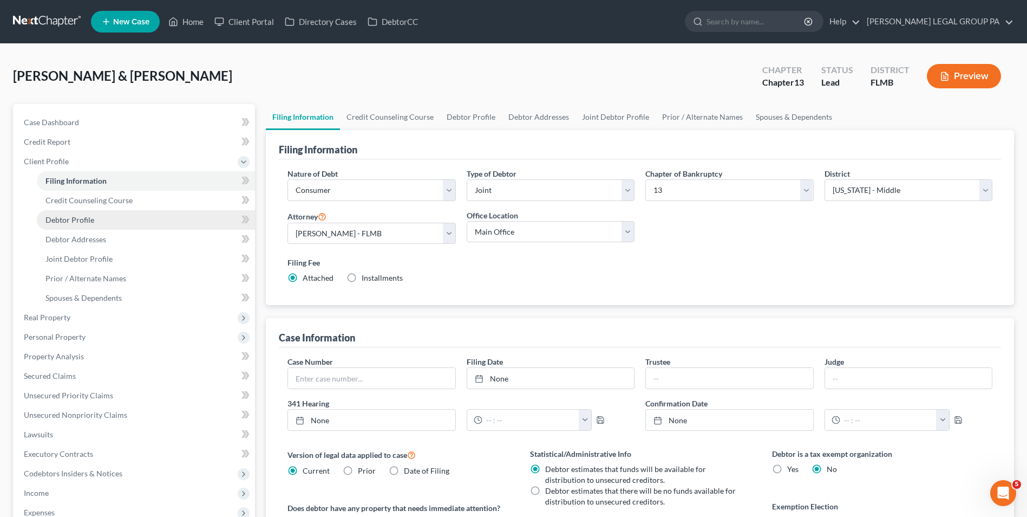
click at [91, 220] on span "Debtor Profile" at bounding box center [69, 219] width 49 height 9
select select "1"
select select "3"
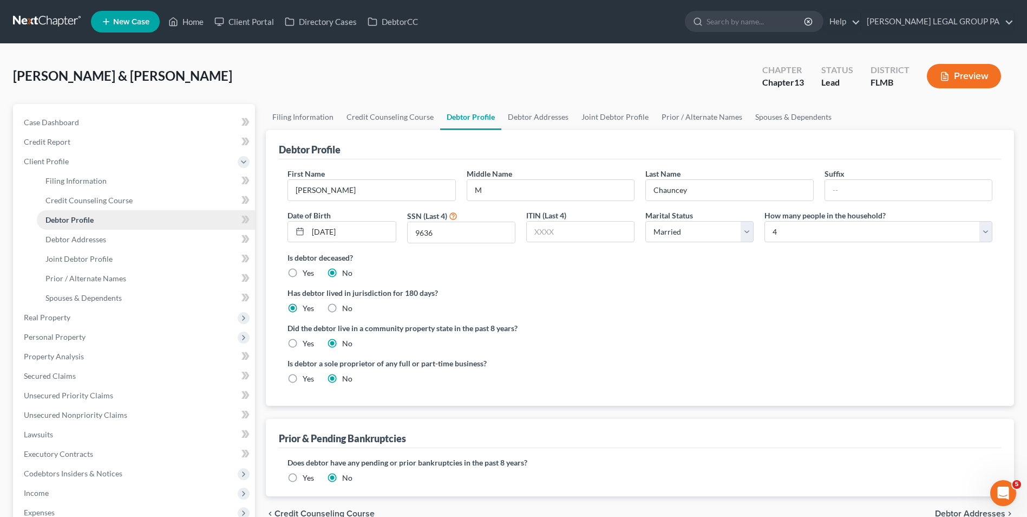
scroll to position [162, 0]
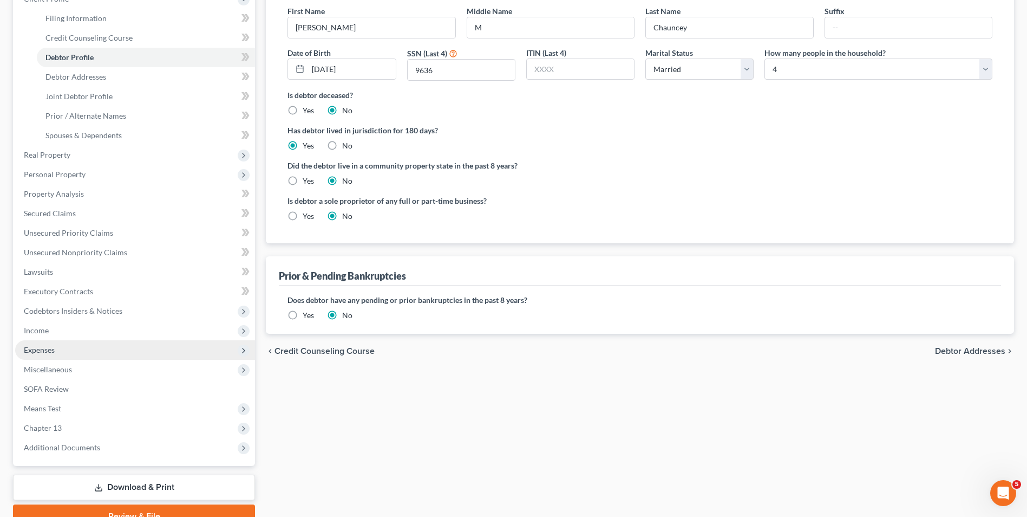
click at [72, 351] on span "Expenses" at bounding box center [135, 349] width 240 height 19
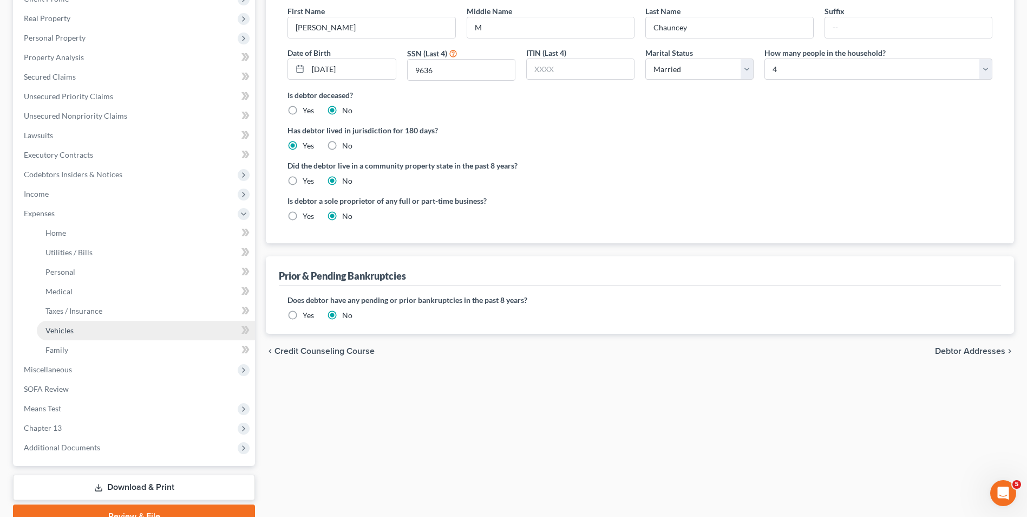
click at [70, 326] on span "Vehicles" at bounding box center [59, 329] width 28 height 9
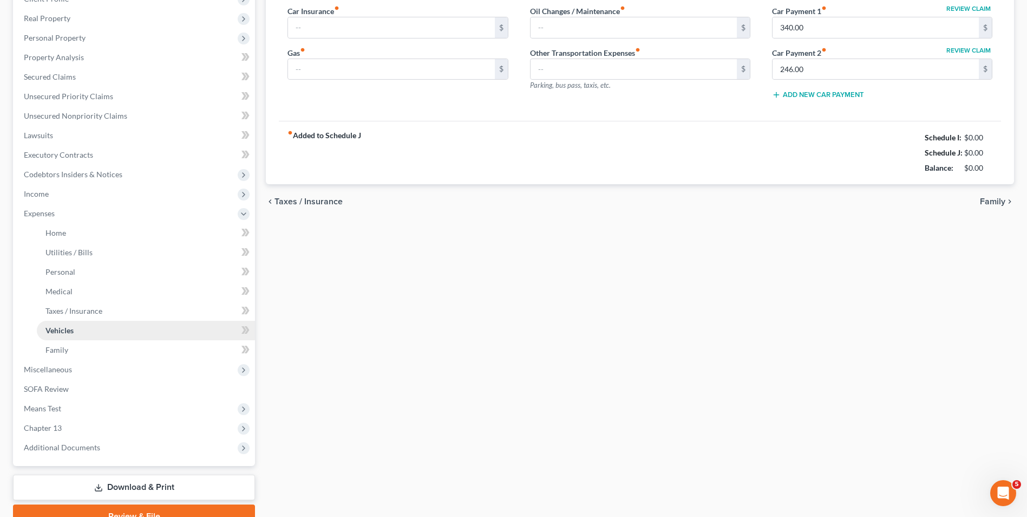
scroll to position [107, 0]
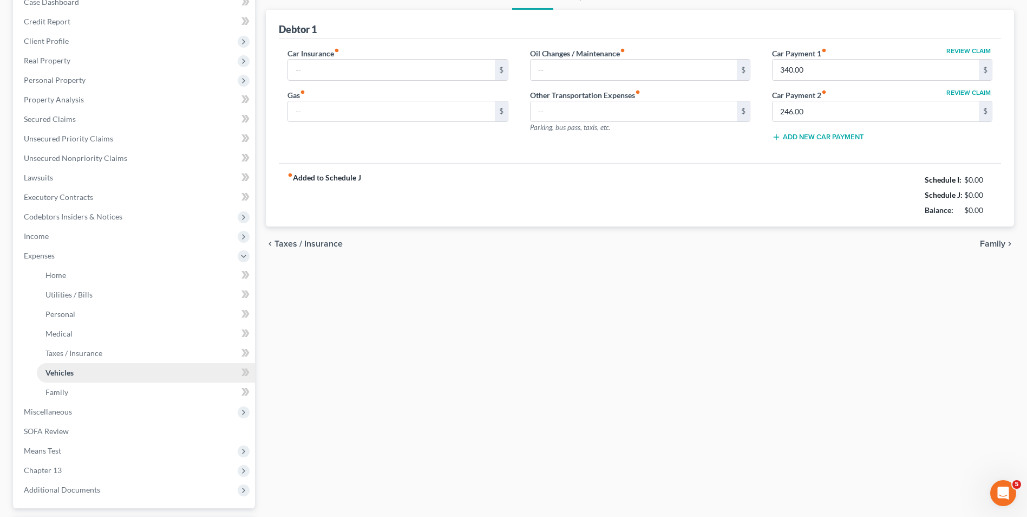
type input "220.00"
type input "375.00"
type input "66.00"
type input "25.00"
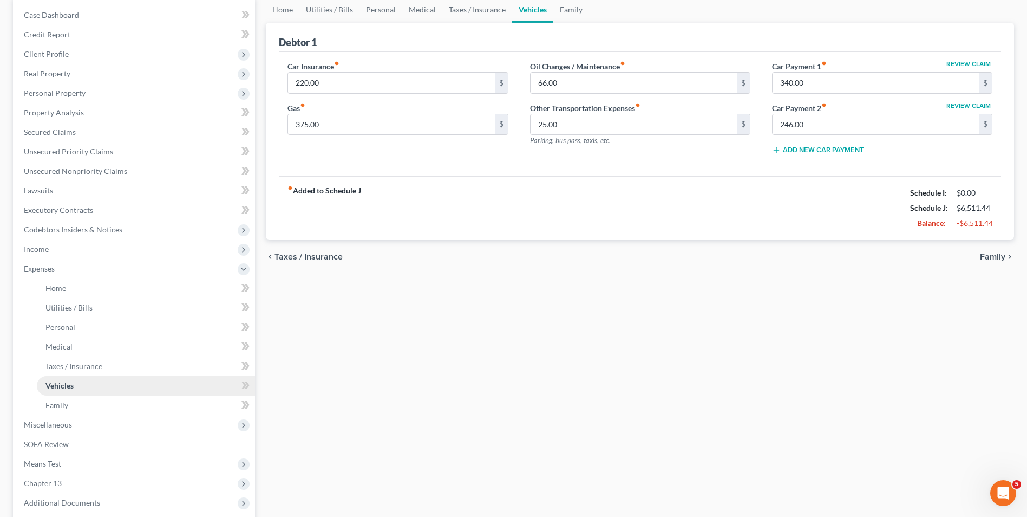
scroll to position [0, 0]
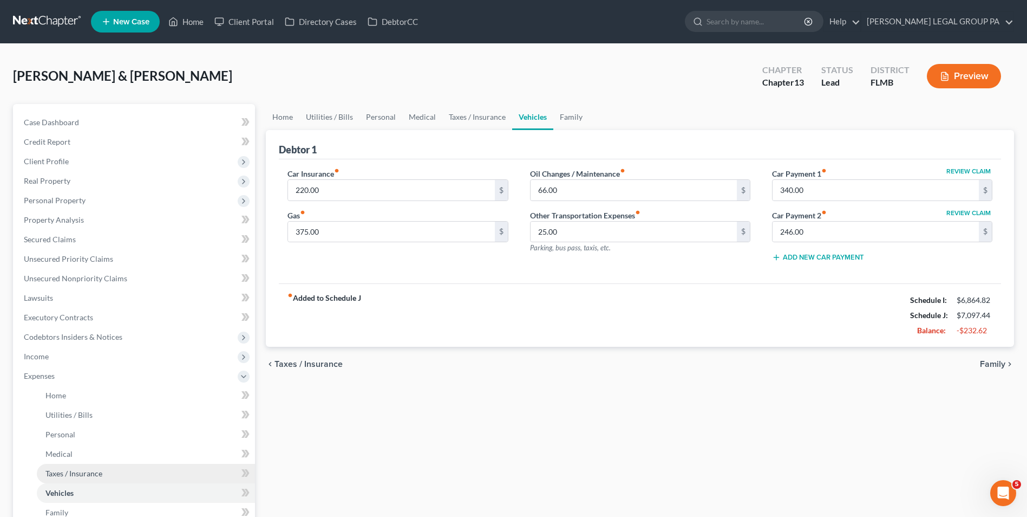
click at [83, 467] on link "Taxes / Insurance" at bounding box center [146, 473] width 218 height 19
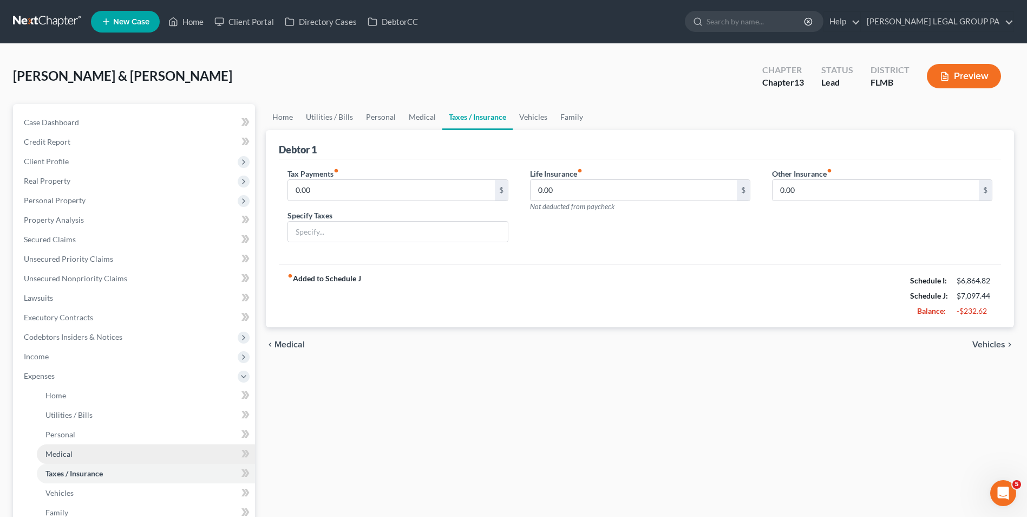
click at [92, 453] on link "Medical" at bounding box center [146, 453] width 218 height 19
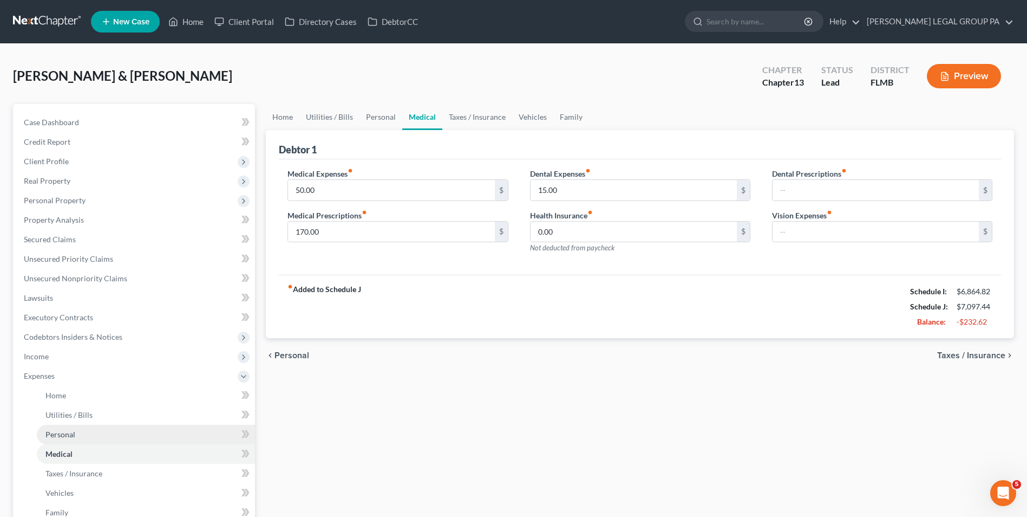
click at [102, 440] on link "Personal" at bounding box center [146, 434] width 218 height 19
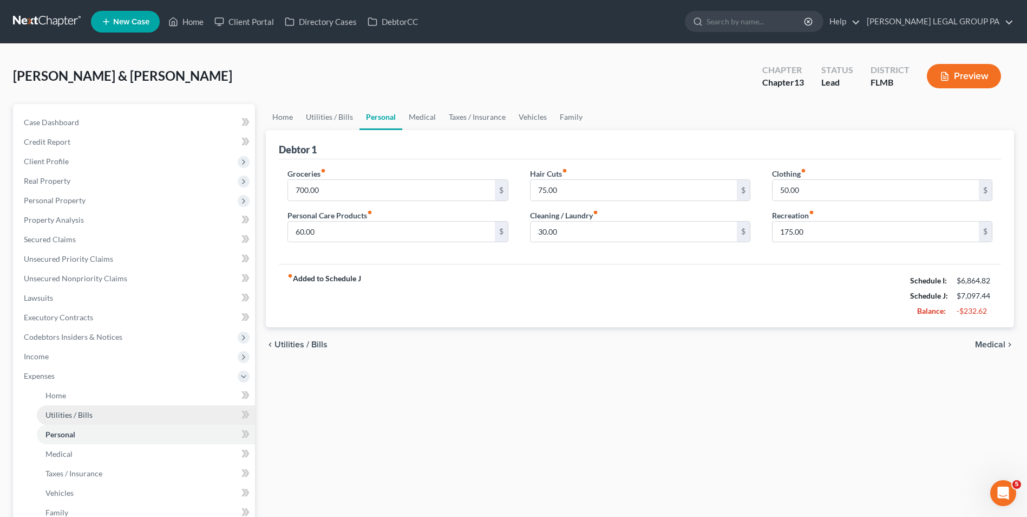
click at [101, 418] on link "Utilities / Bills" at bounding box center [146, 414] width 218 height 19
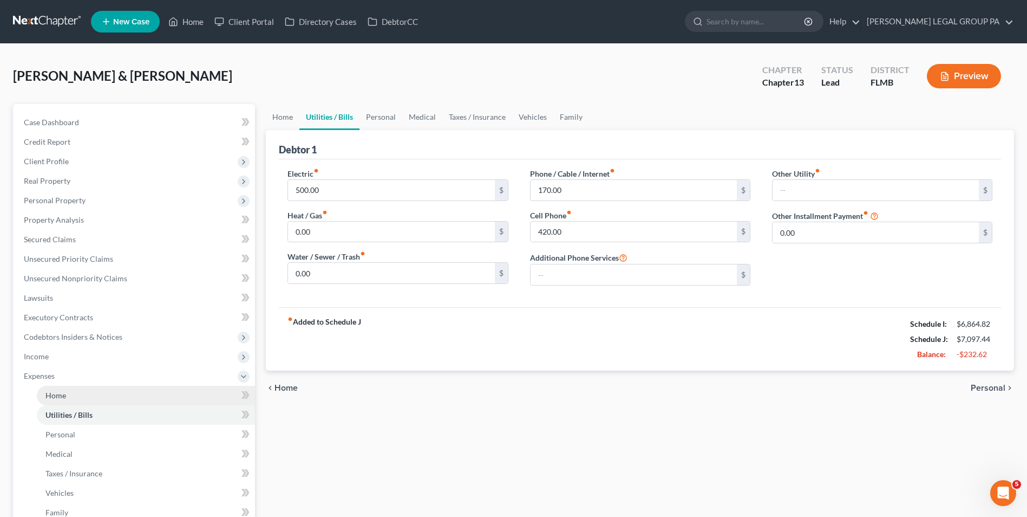
click at [101, 396] on link "Home" at bounding box center [146, 395] width 218 height 19
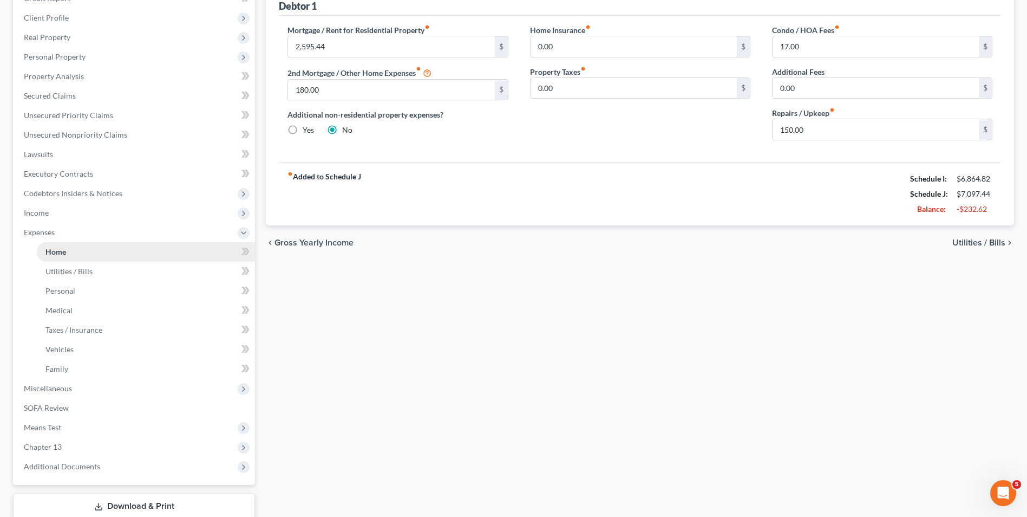
scroll to position [215, 0]
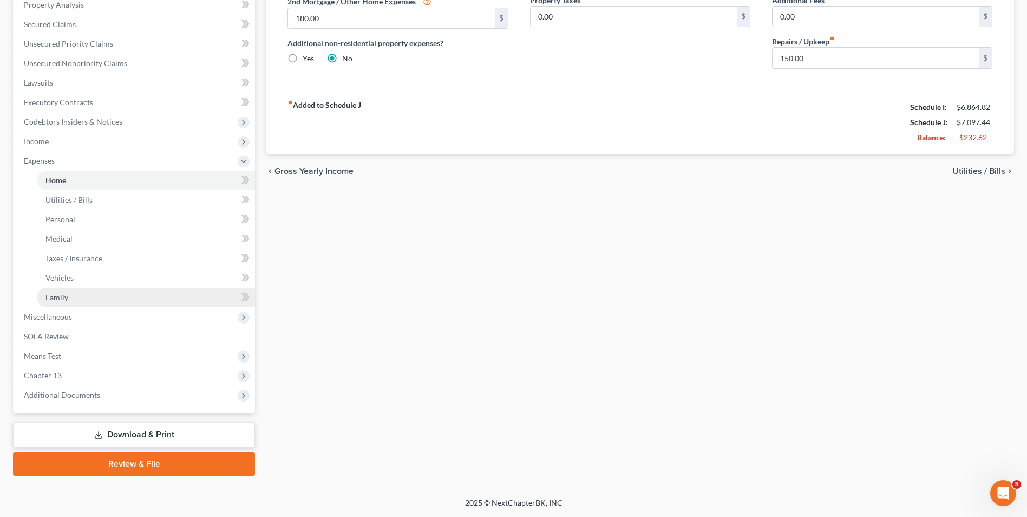
click at [83, 288] on link "Family" at bounding box center [146, 297] width 218 height 19
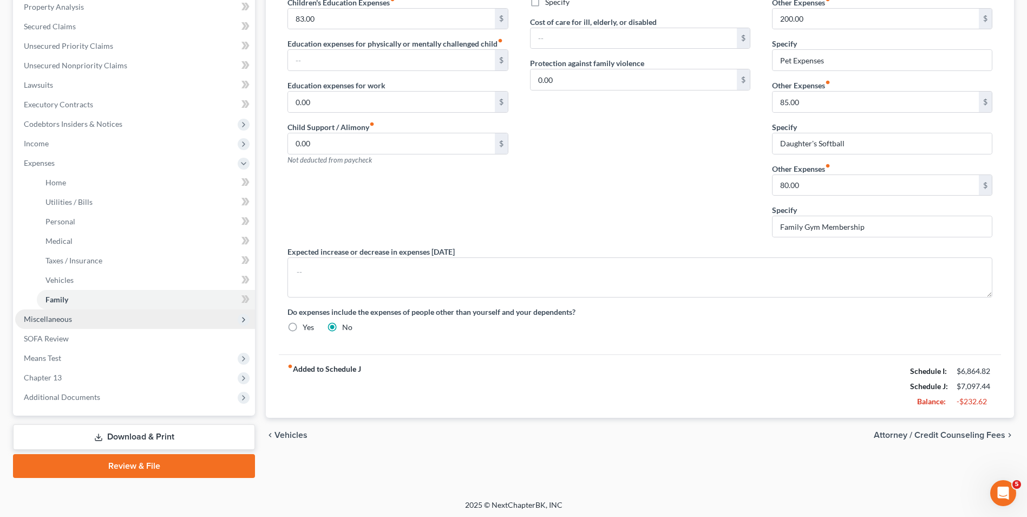
scroll to position [215, 0]
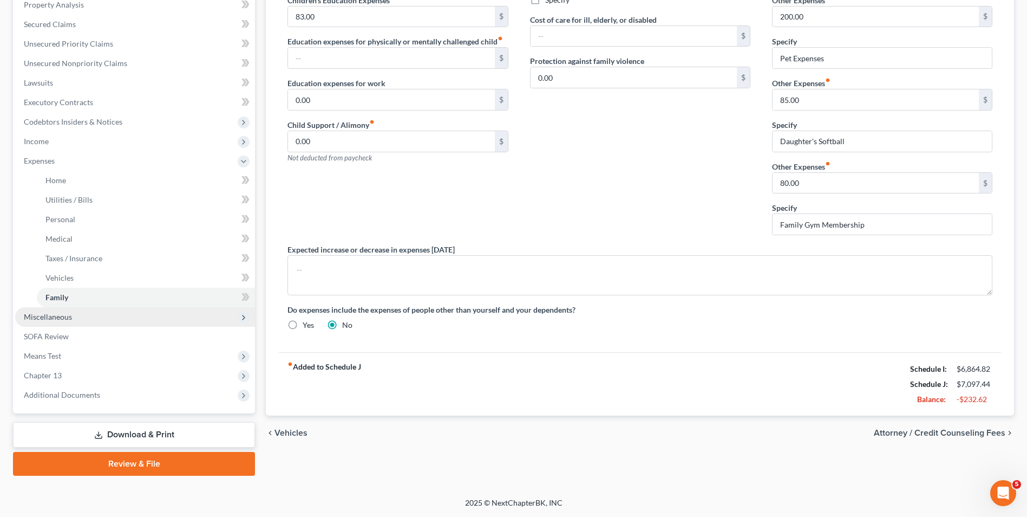
click at [102, 323] on span "Miscellaneous" at bounding box center [135, 316] width 240 height 19
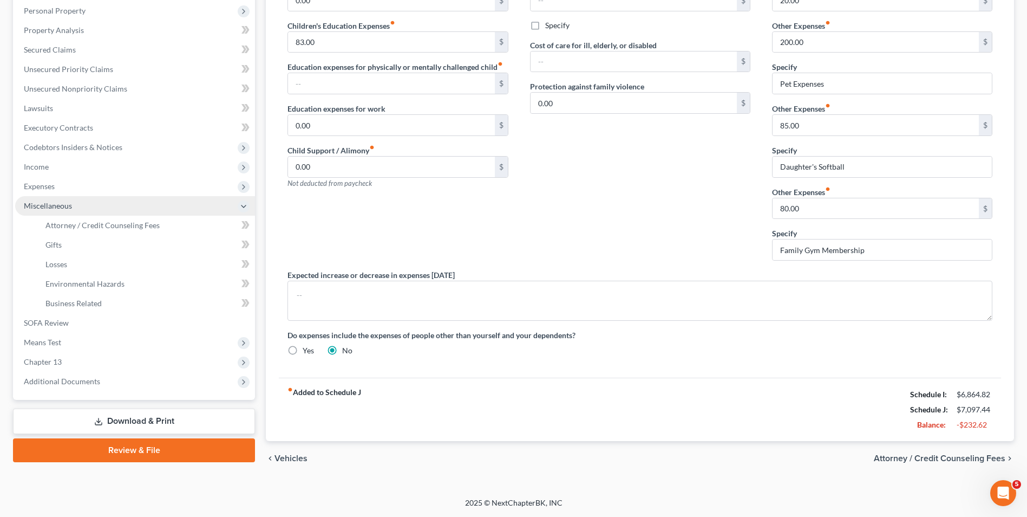
scroll to position [190, 0]
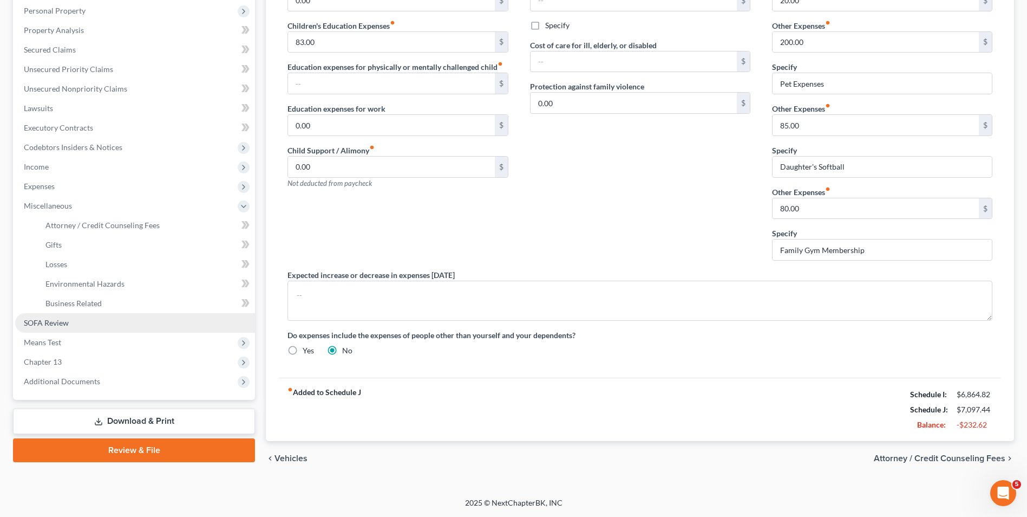
click at [83, 328] on link "SOFA Review" at bounding box center [135, 322] width 240 height 19
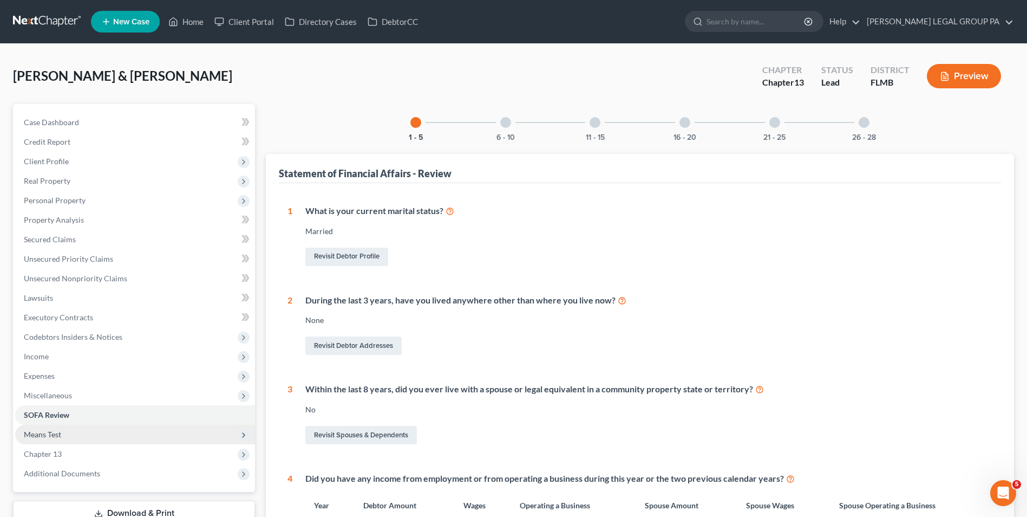
click at [102, 437] on span "Means Test" at bounding box center [135, 434] width 240 height 19
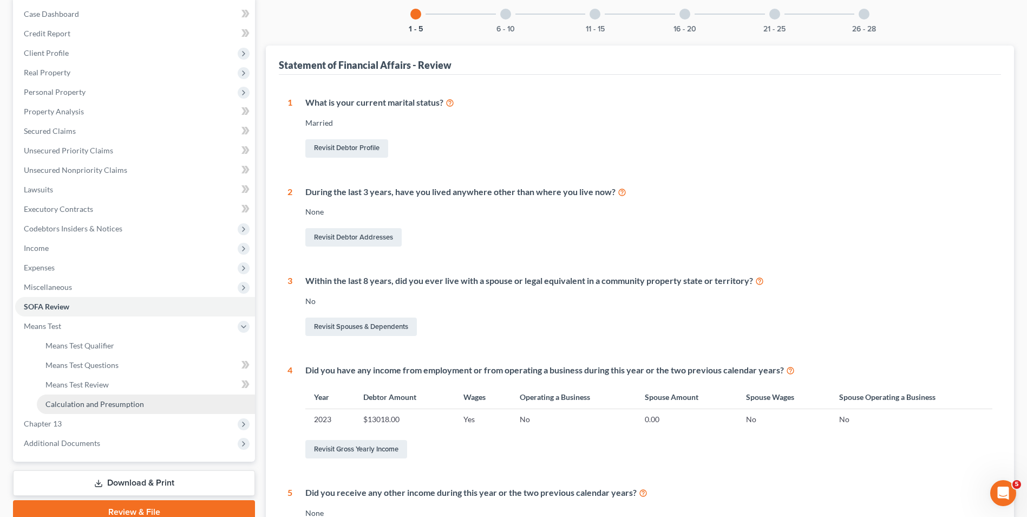
click at [109, 411] on link "Calculation and Presumption" at bounding box center [146, 403] width 218 height 19
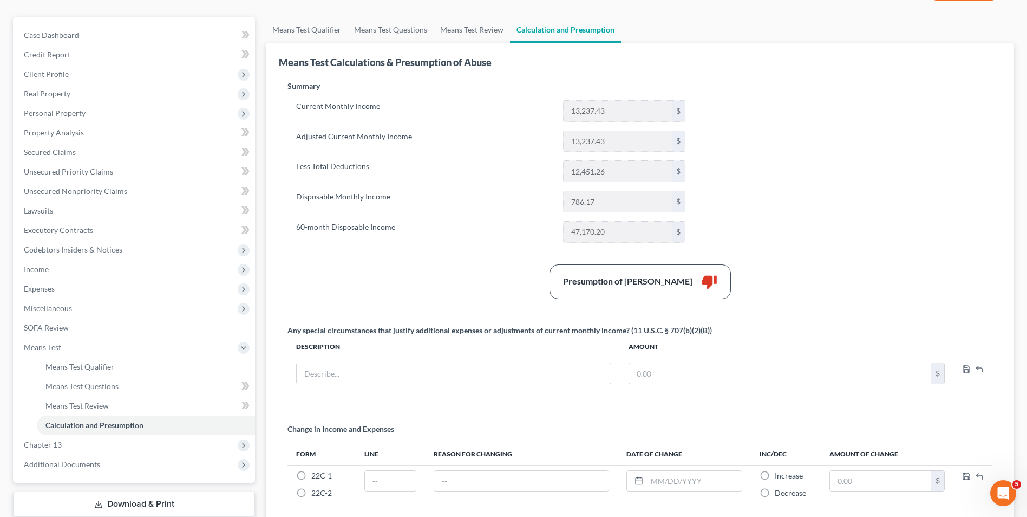
scroll to position [54, 0]
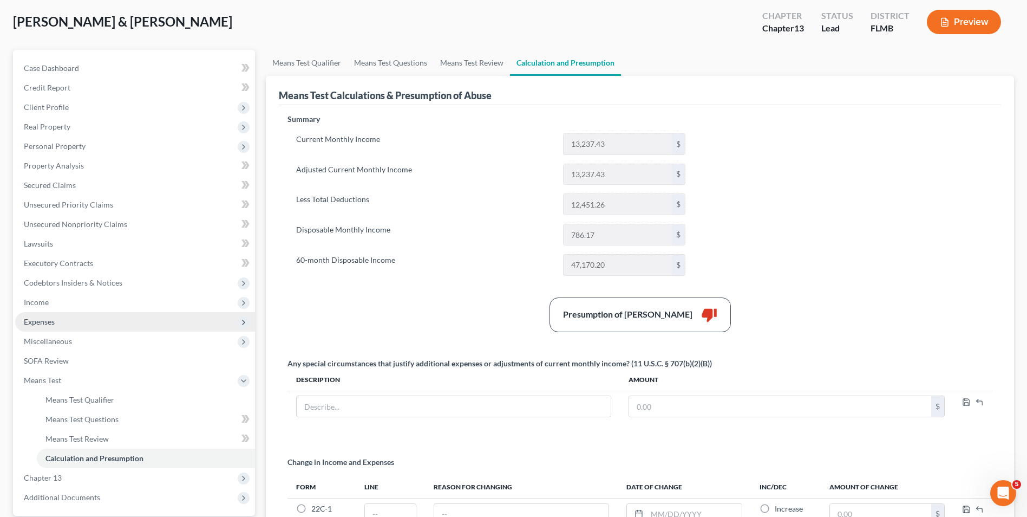
click at [81, 315] on span "Expenses" at bounding box center [135, 321] width 240 height 19
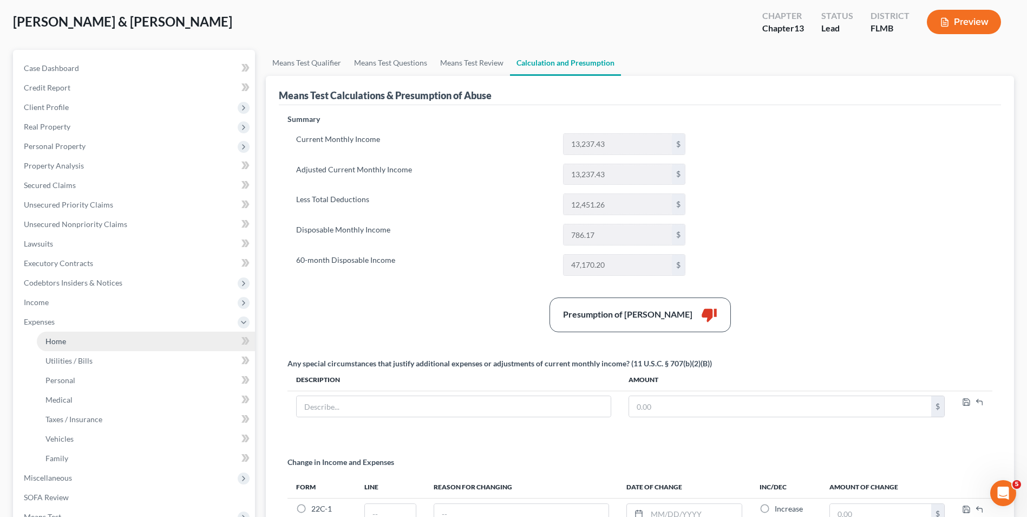
click at [95, 335] on link "Home" at bounding box center [146, 340] width 218 height 19
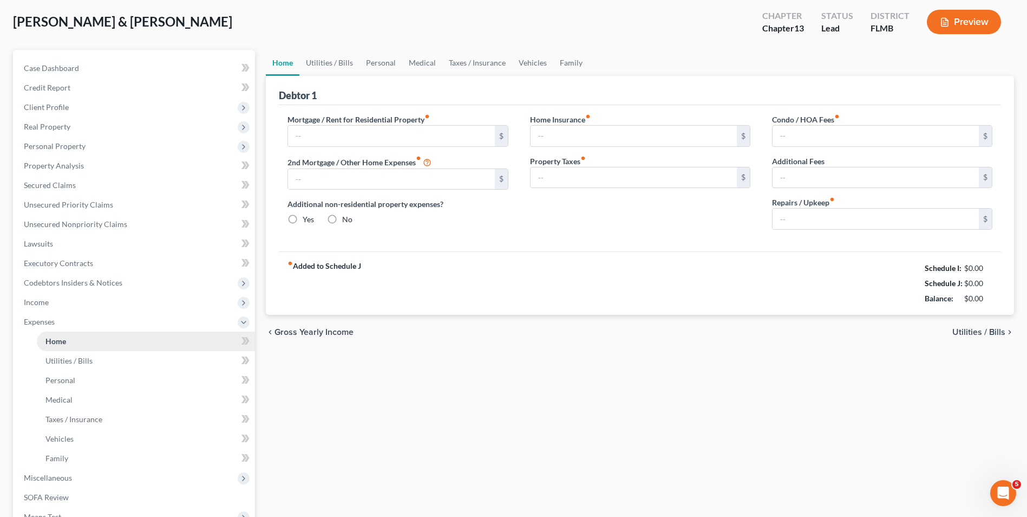
scroll to position [10, 0]
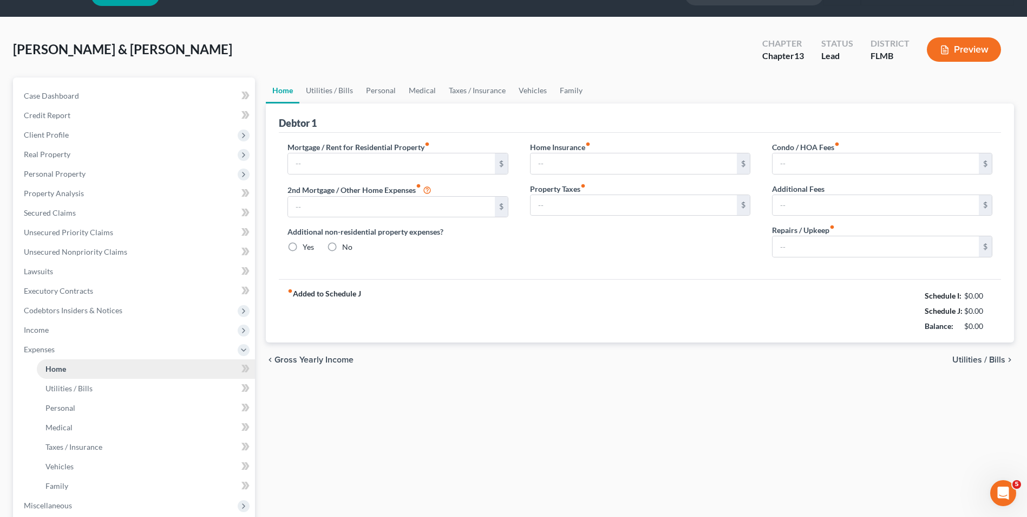
type input "2,595.44"
type input "180.00"
radio input "true"
type input "0.00"
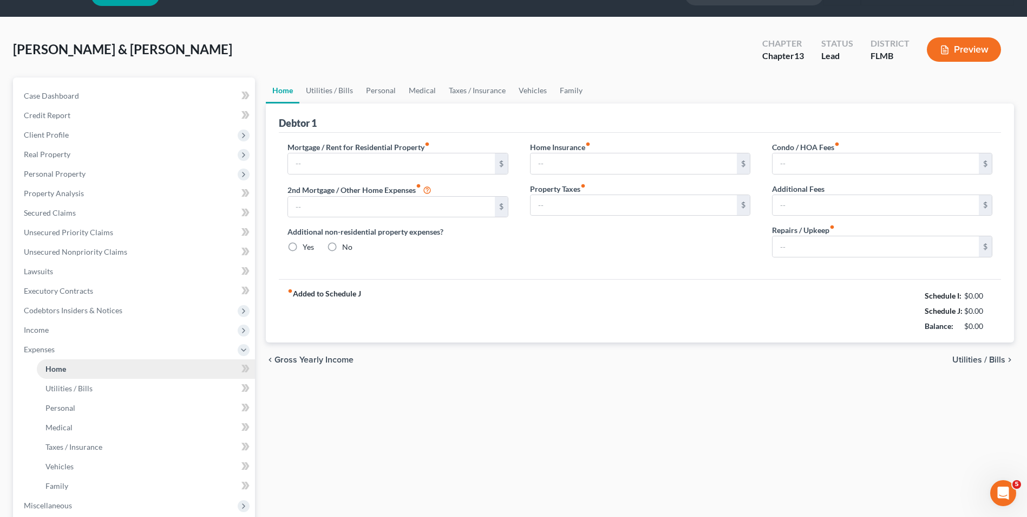
type input "17.00"
type input "0.00"
type input "150.00"
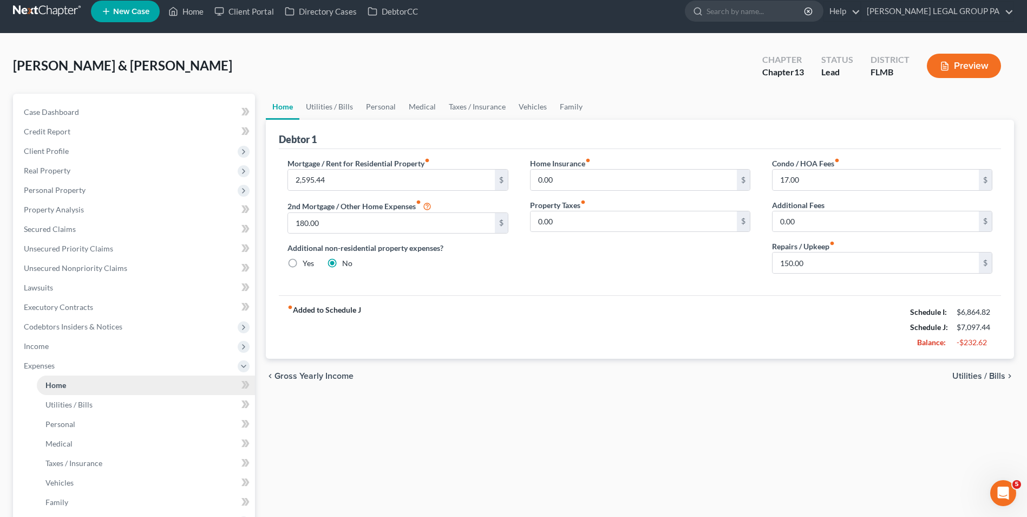
scroll to position [0, 0]
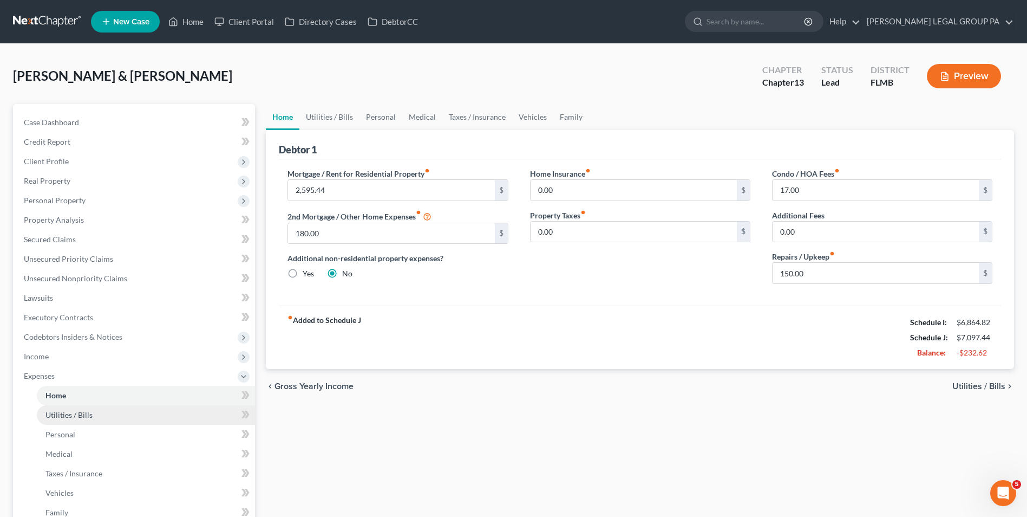
click at [95, 412] on link "Utilities / Bills" at bounding box center [146, 414] width 218 height 19
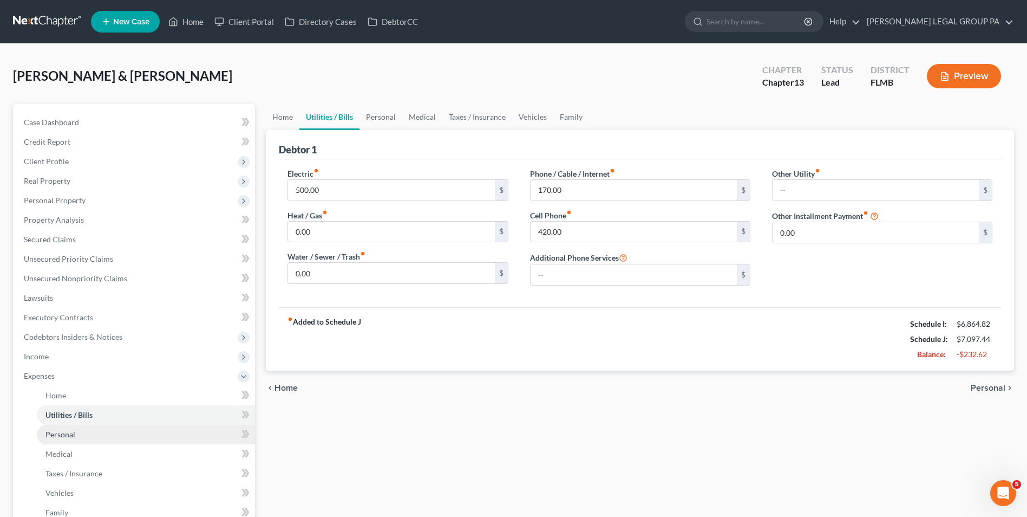
click at [111, 439] on link "Personal" at bounding box center [146, 434] width 218 height 19
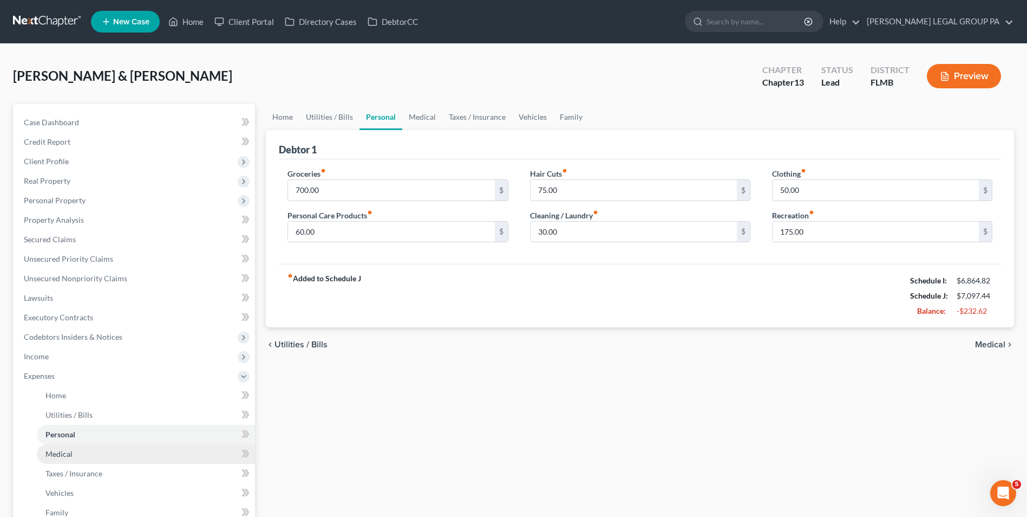
click at [108, 452] on link "Medical" at bounding box center [146, 453] width 218 height 19
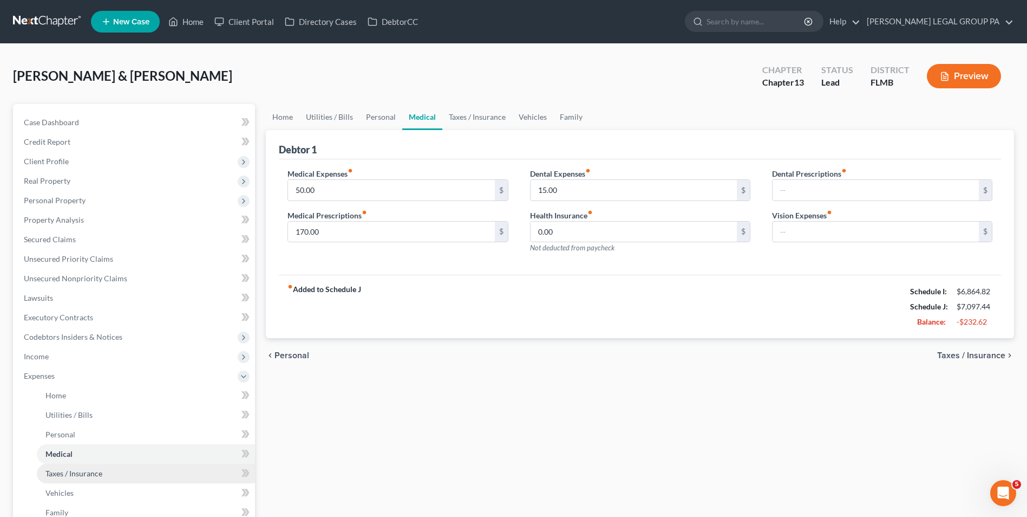
click at [107, 473] on link "Taxes / Insurance" at bounding box center [146, 473] width 218 height 19
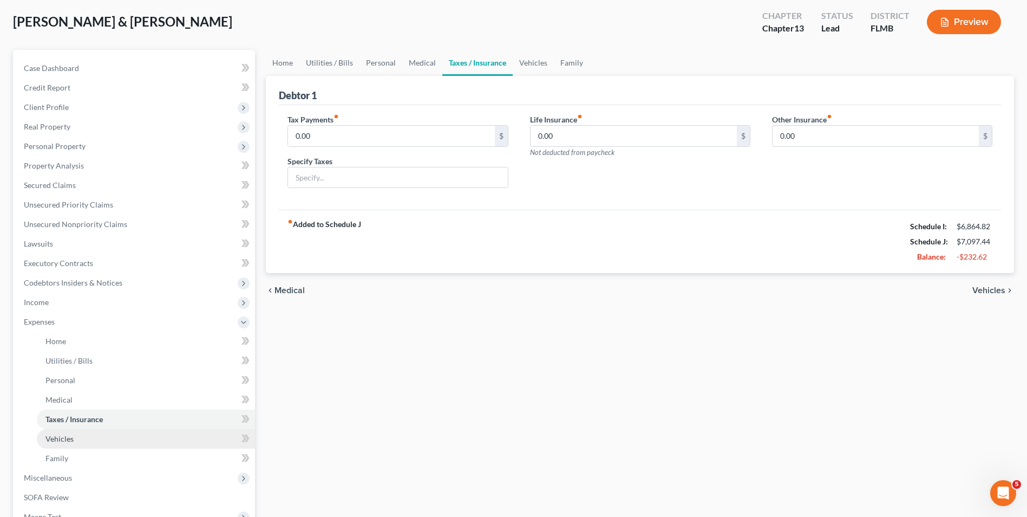
click at [100, 438] on link "Vehicles" at bounding box center [146, 438] width 218 height 19
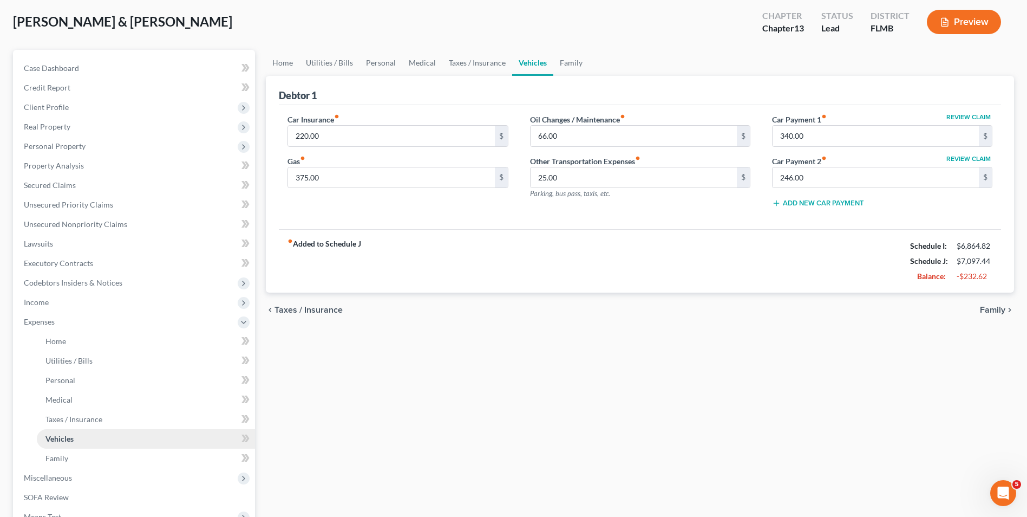
scroll to position [108, 0]
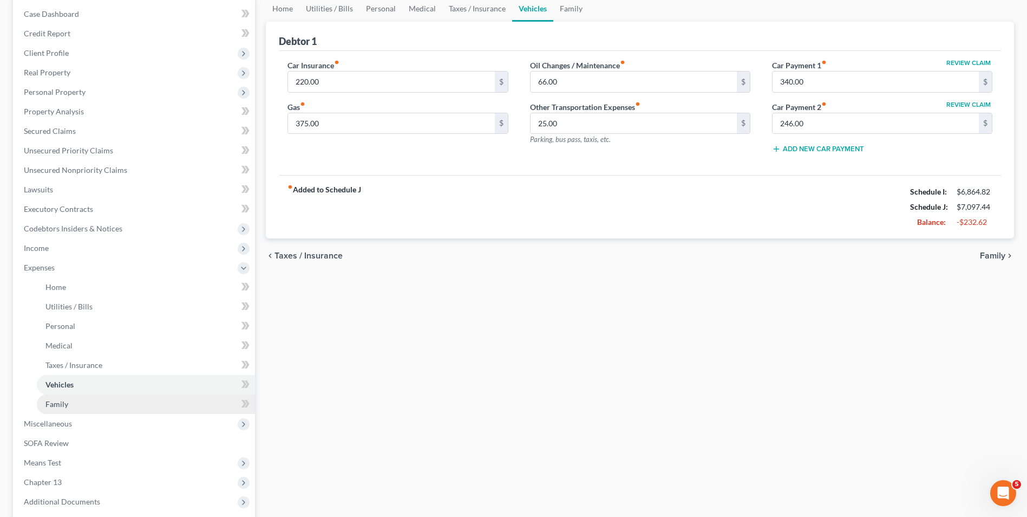
click at [90, 405] on link "Family" at bounding box center [146, 403] width 218 height 19
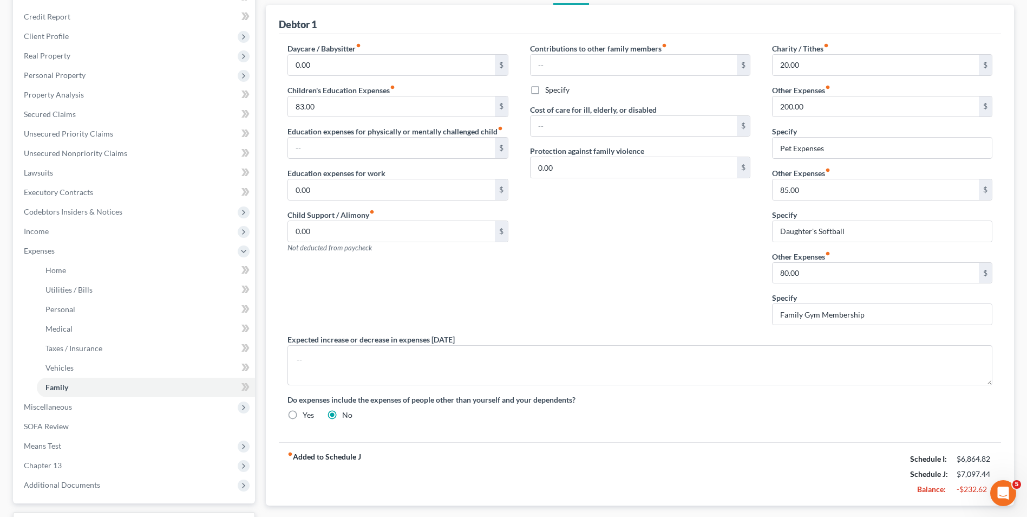
scroll to position [54, 0]
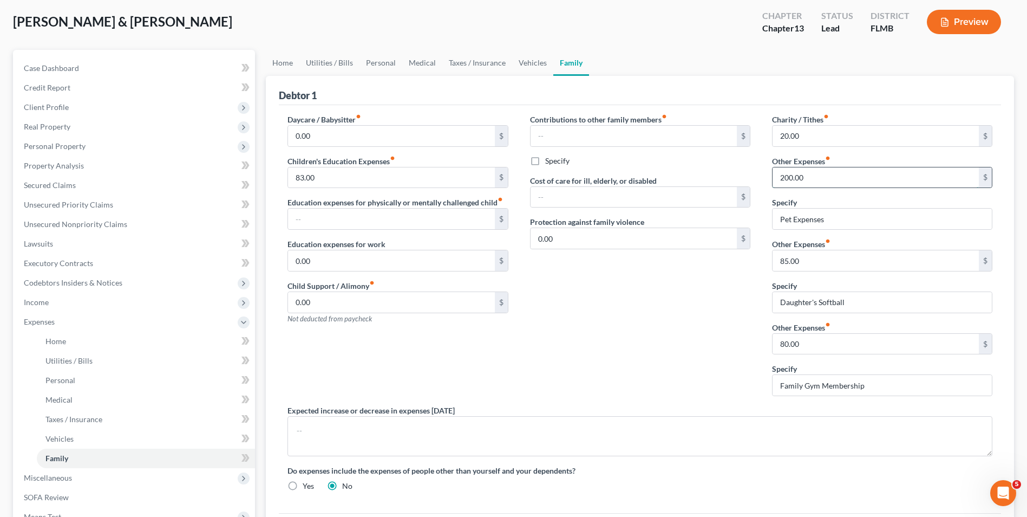
click at [811, 176] on input "200.00" at bounding box center [876, 177] width 206 height 21
type input "150.00"
click at [607, 318] on div "Contributions to other family members fiber_manual_record $ Specify Cost of car…" at bounding box center [640, 259] width 242 height 291
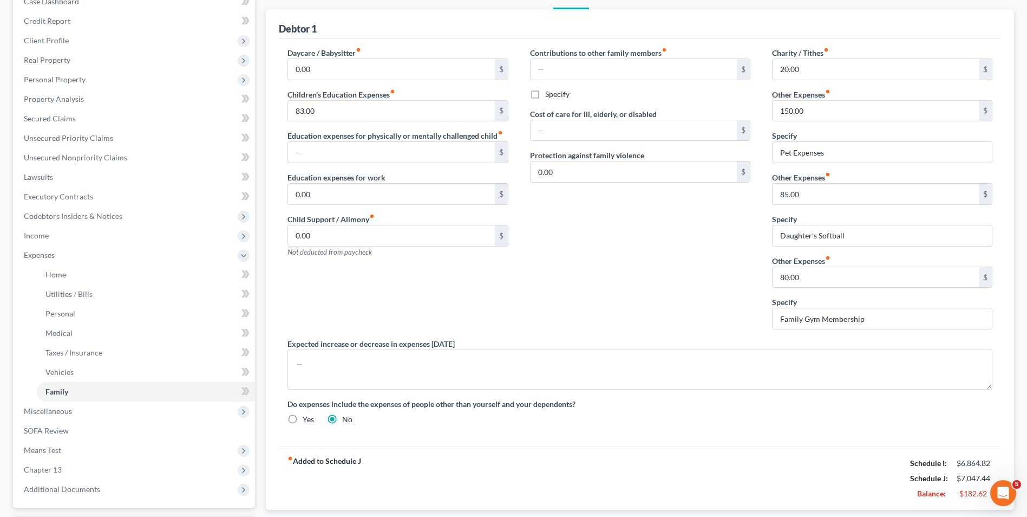
scroll to position [215, 0]
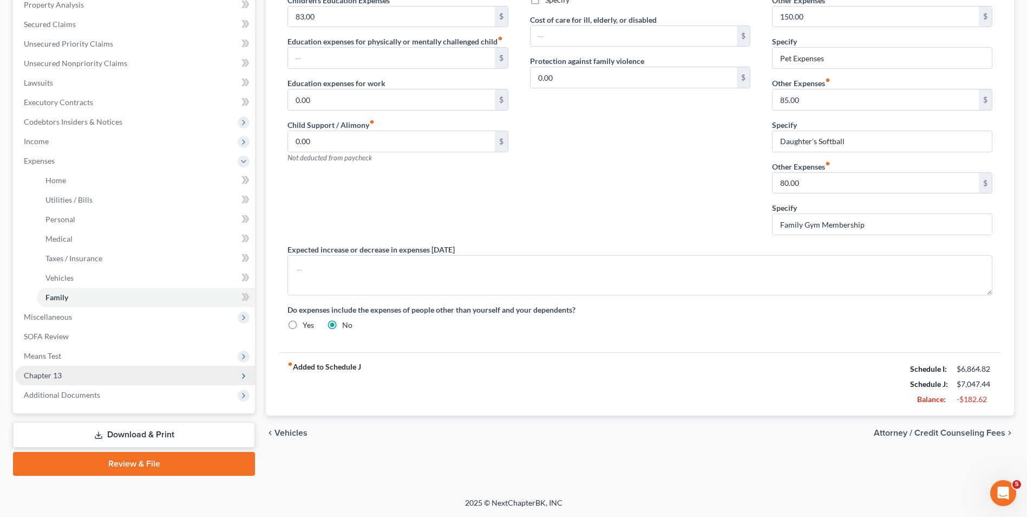
click at [83, 373] on span "Chapter 13" at bounding box center [135, 375] width 240 height 19
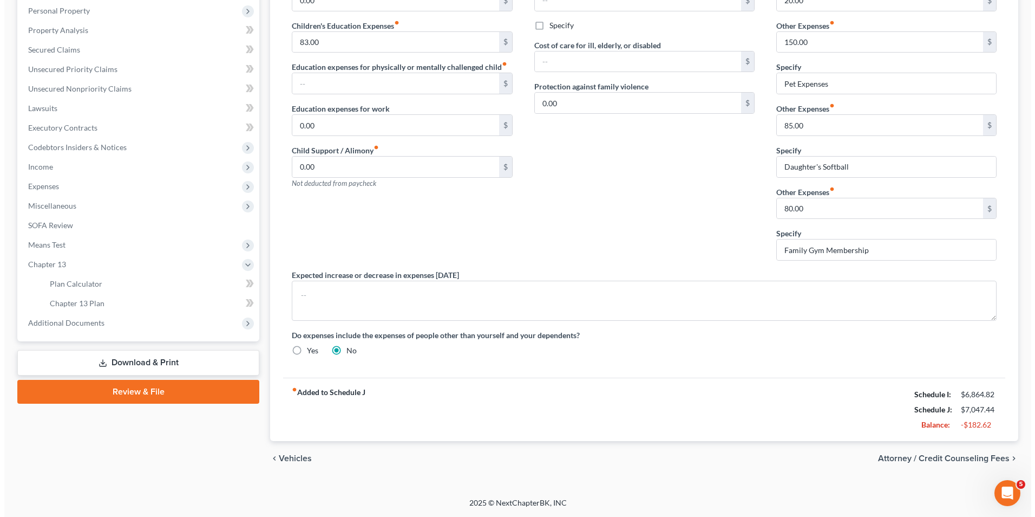
scroll to position [190, 0]
click at [84, 248] on span "Means Test" at bounding box center [135, 244] width 240 height 19
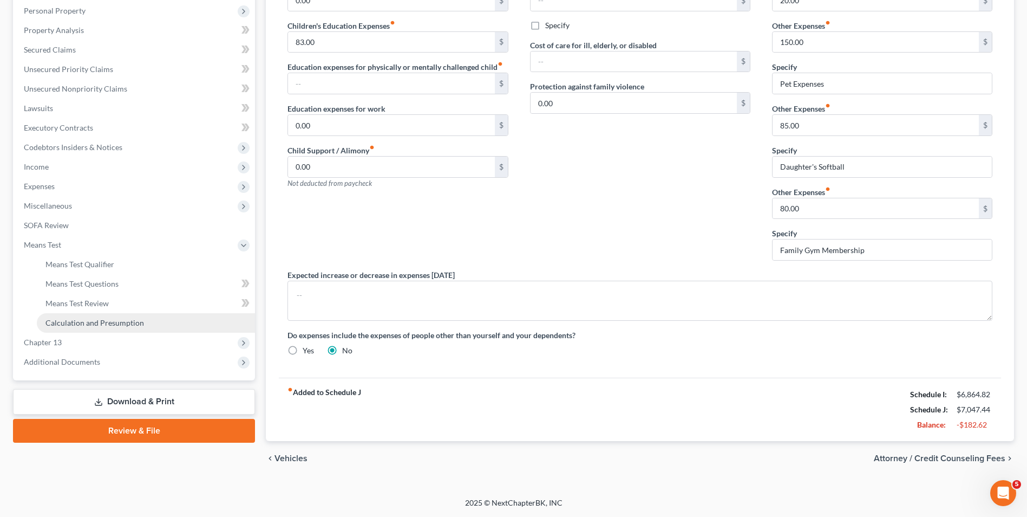
click at [99, 324] on span "Calculation and Presumption" at bounding box center [94, 322] width 99 height 9
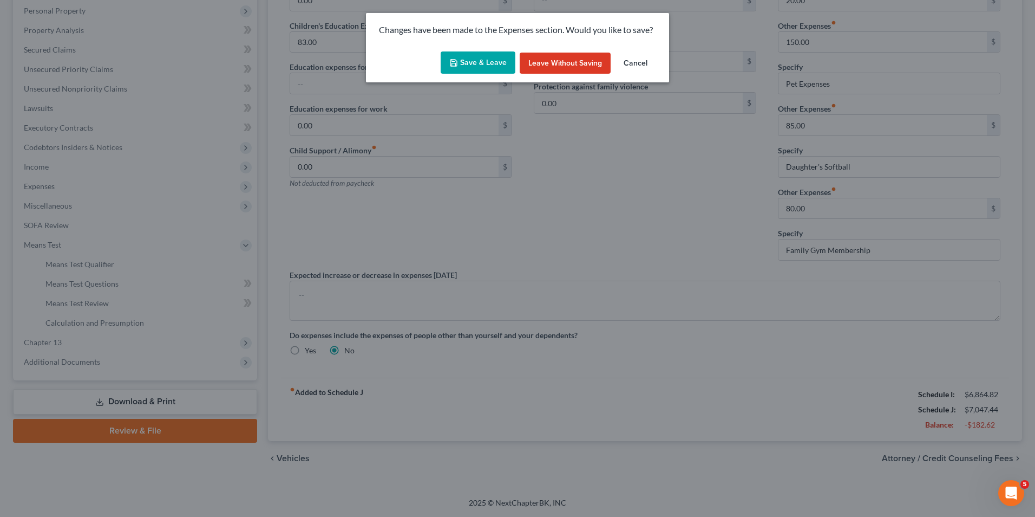
click at [487, 61] on button "Save & Leave" at bounding box center [478, 62] width 75 height 23
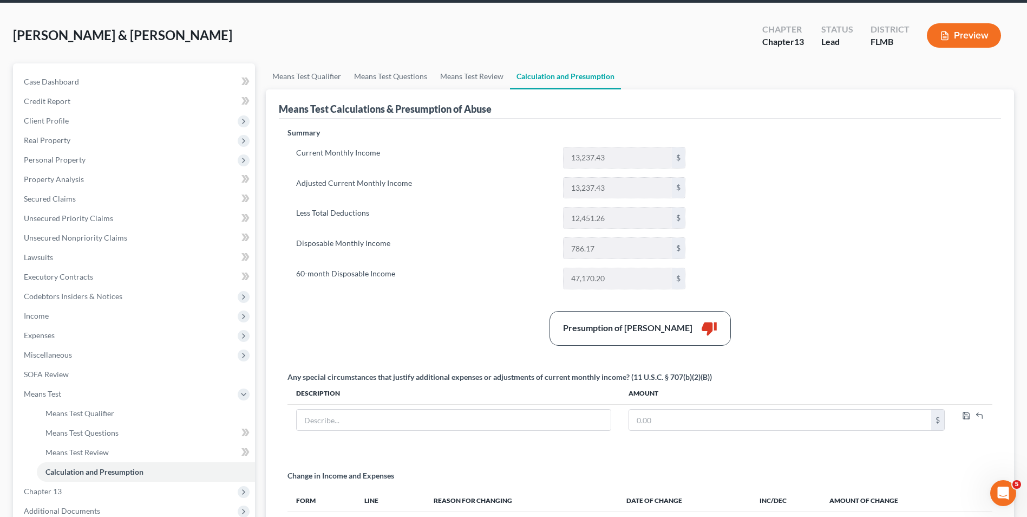
scroll to position [108, 0]
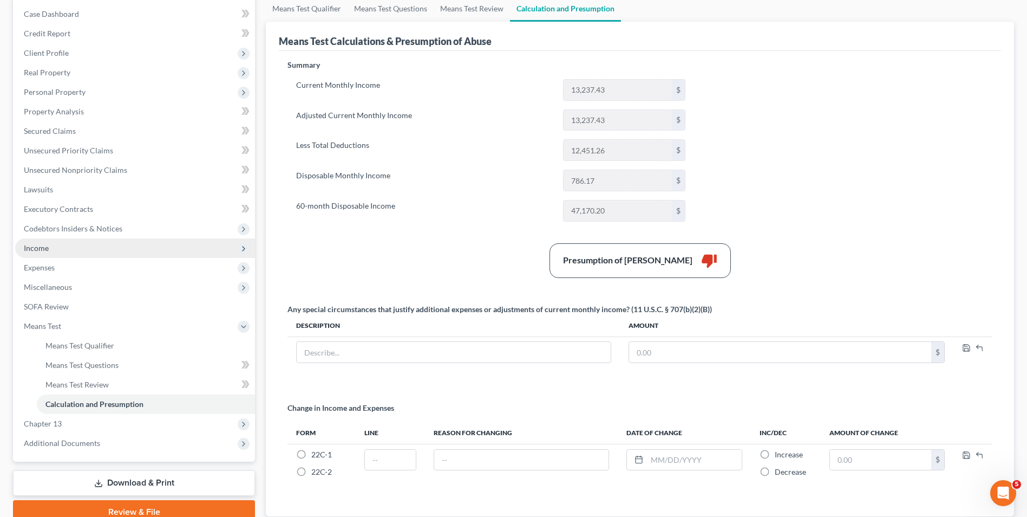
click at [73, 246] on span "Income" at bounding box center [135, 247] width 240 height 19
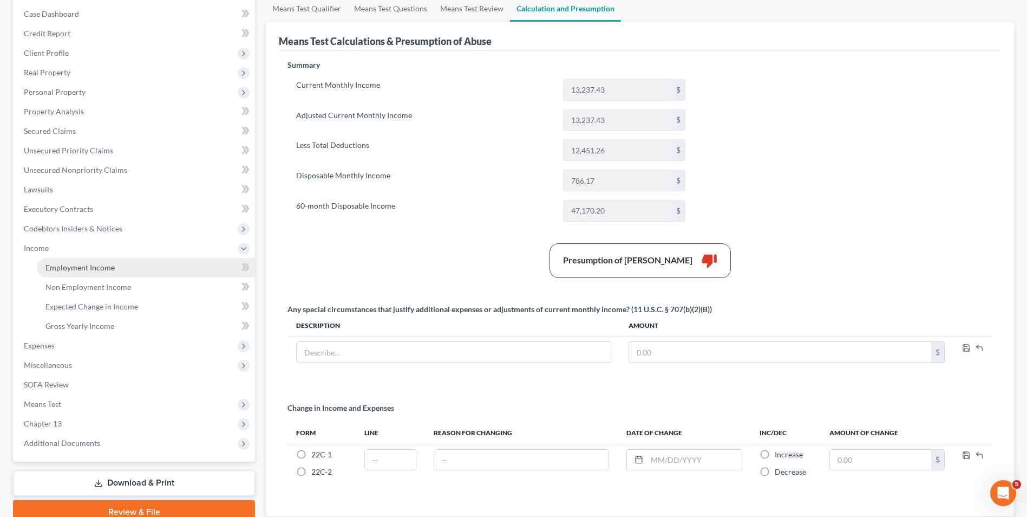
click at [77, 269] on span "Employment Income" at bounding box center [79, 267] width 69 height 9
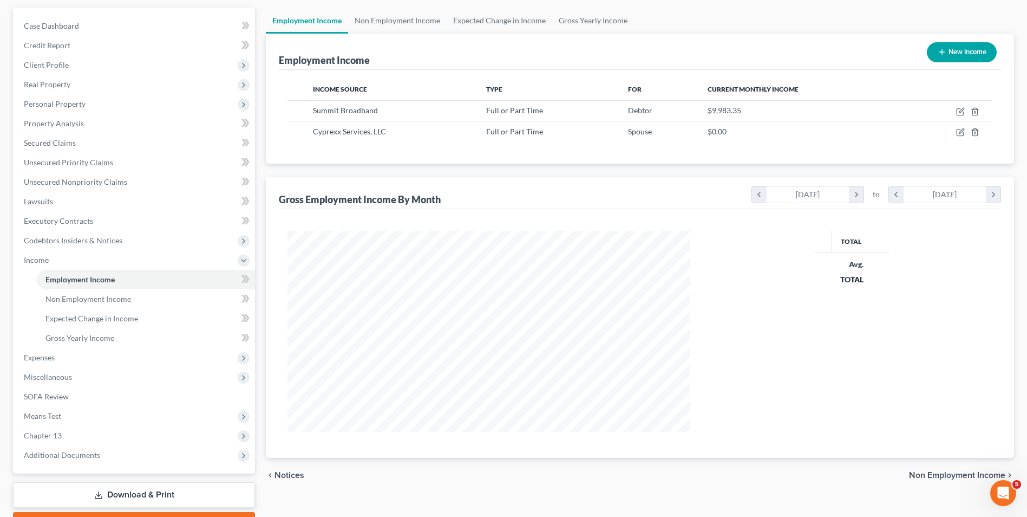
scroll to position [157, 0]
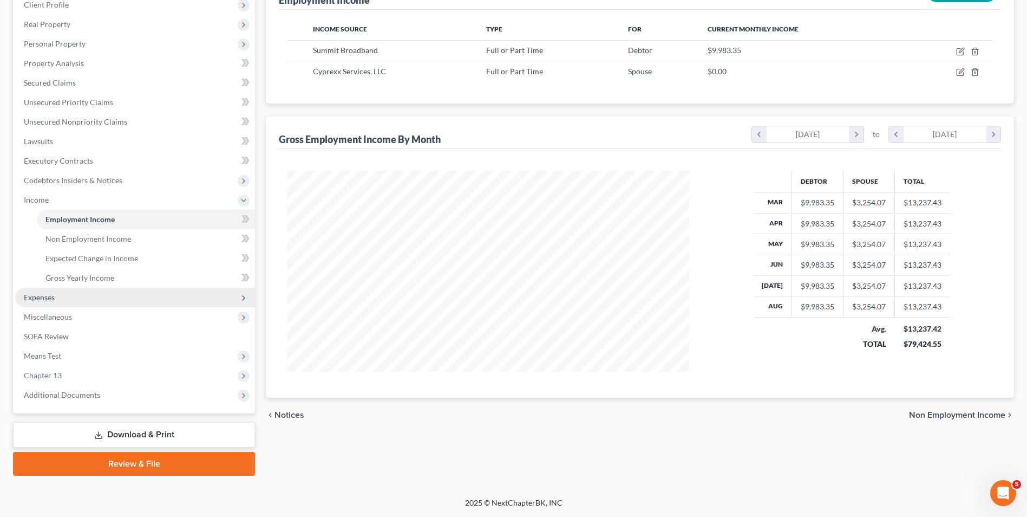
click at [107, 297] on span "Expenses" at bounding box center [135, 297] width 240 height 19
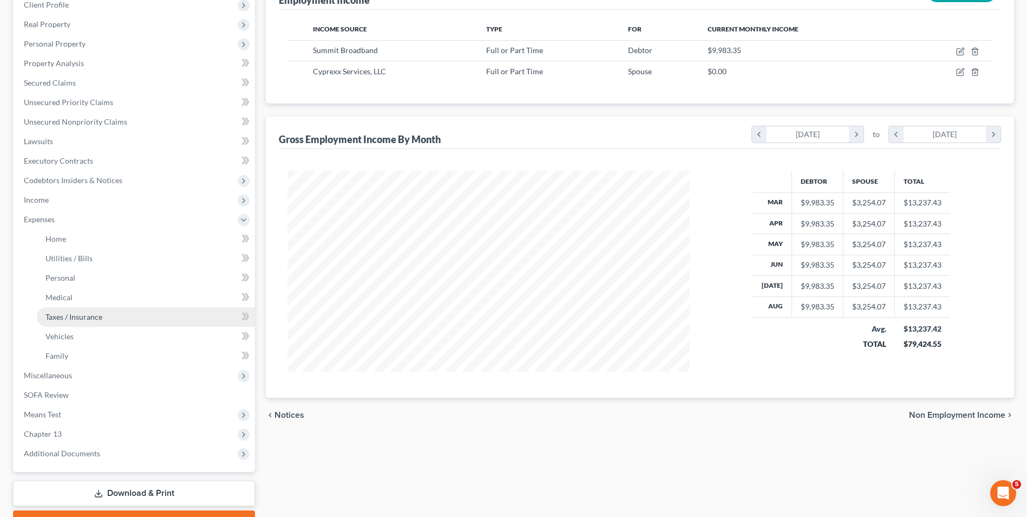
click at [102, 309] on link "Taxes / Insurance" at bounding box center [146, 316] width 218 height 19
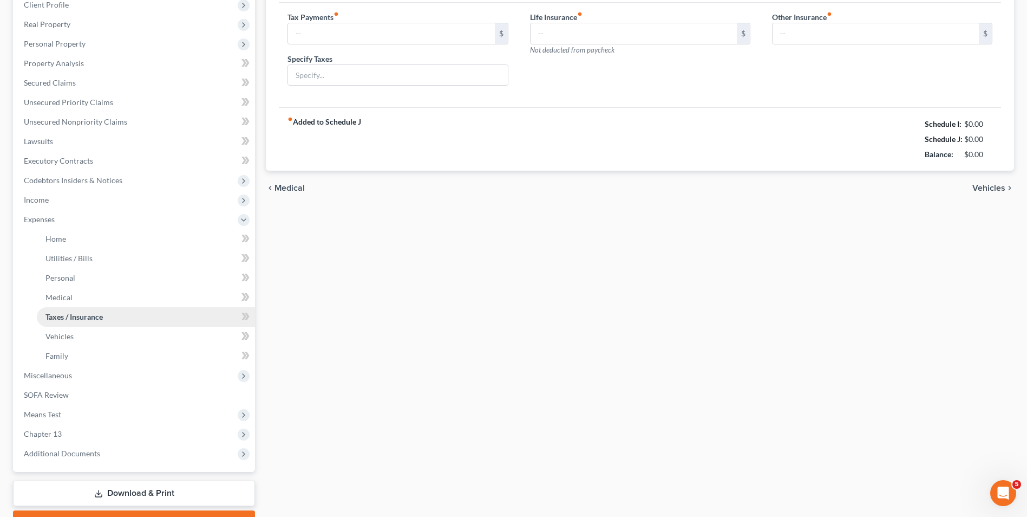
scroll to position [10, 0]
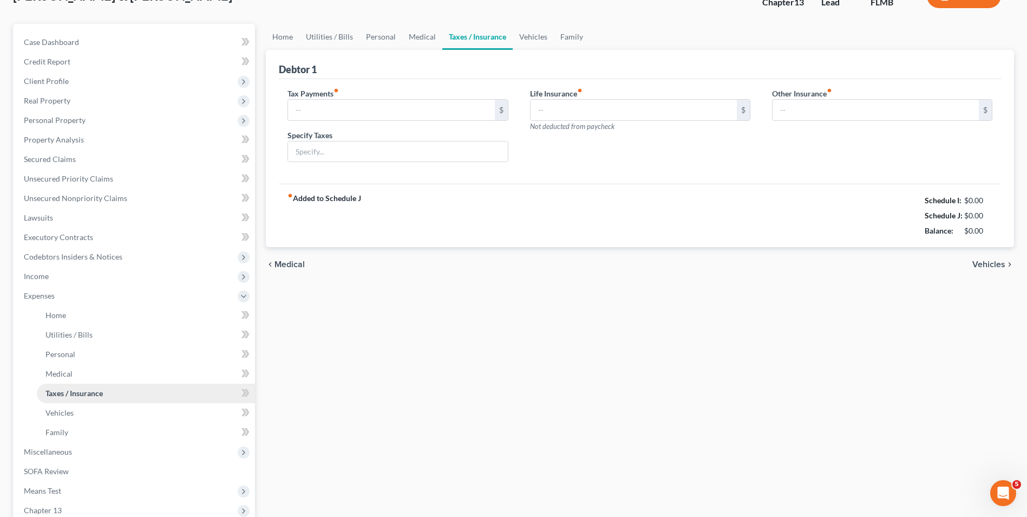
type input "0.00"
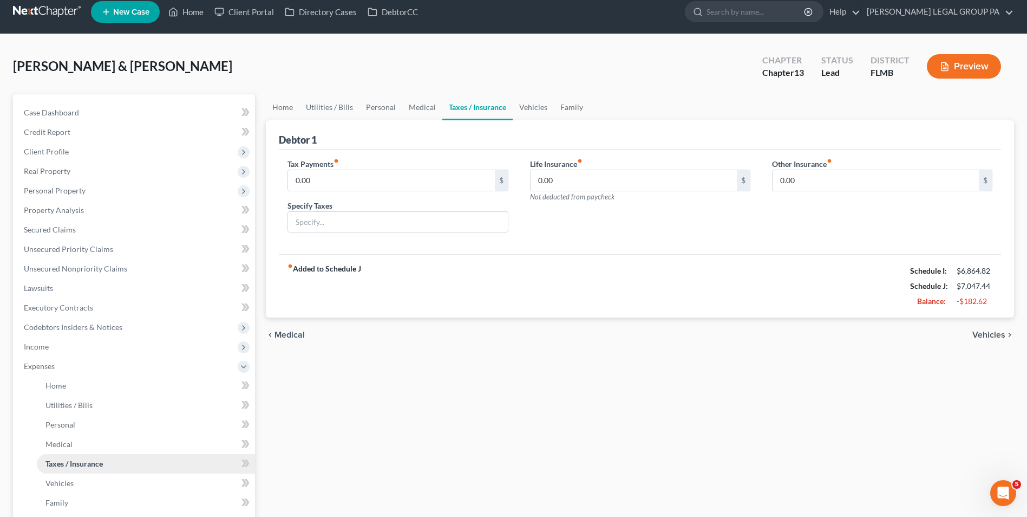
scroll to position [0, 0]
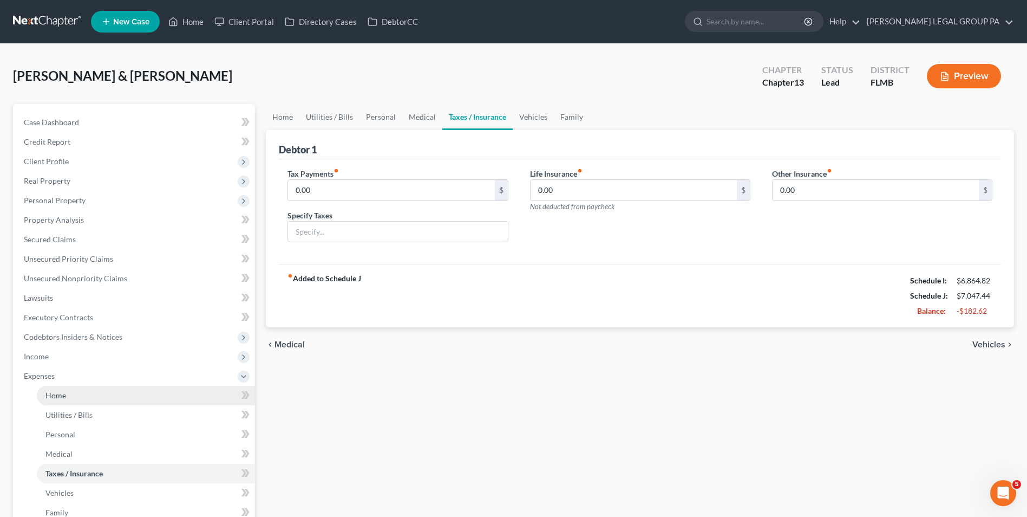
click at [92, 393] on link "Home" at bounding box center [146, 395] width 218 height 19
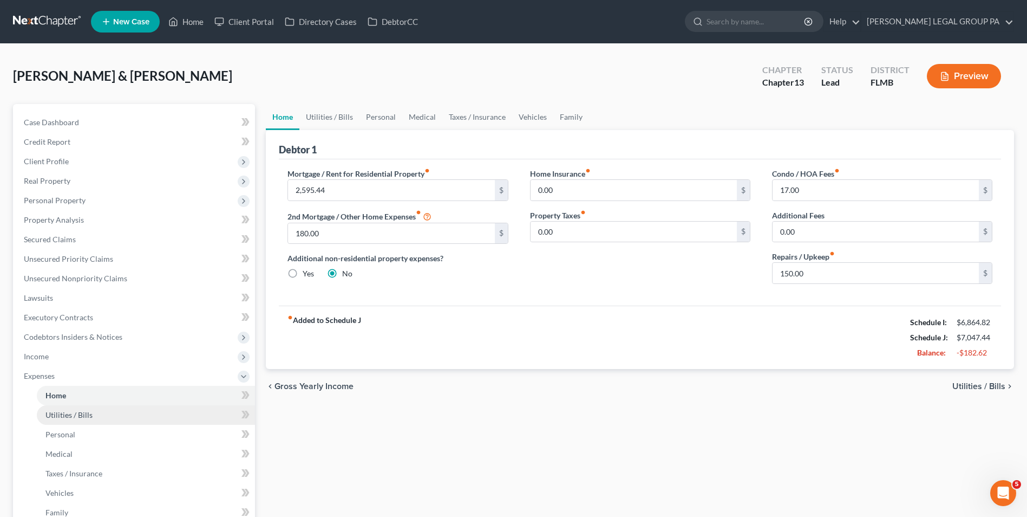
click at [95, 414] on link "Utilities / Bills" at bounding box center [146, 414] width 218 height 19
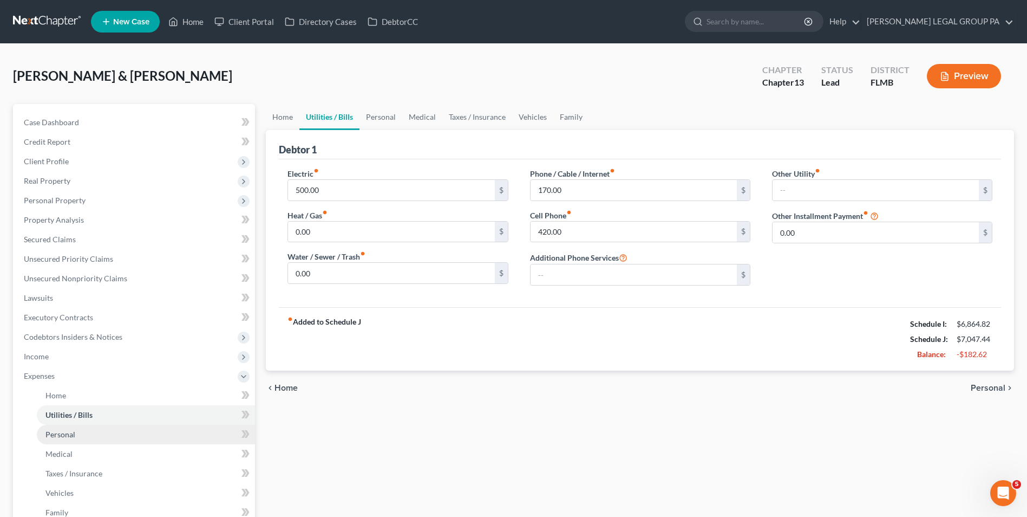
click at [102, 437] on link "Personal" at bounding box center [146, 434] width 218 height 19
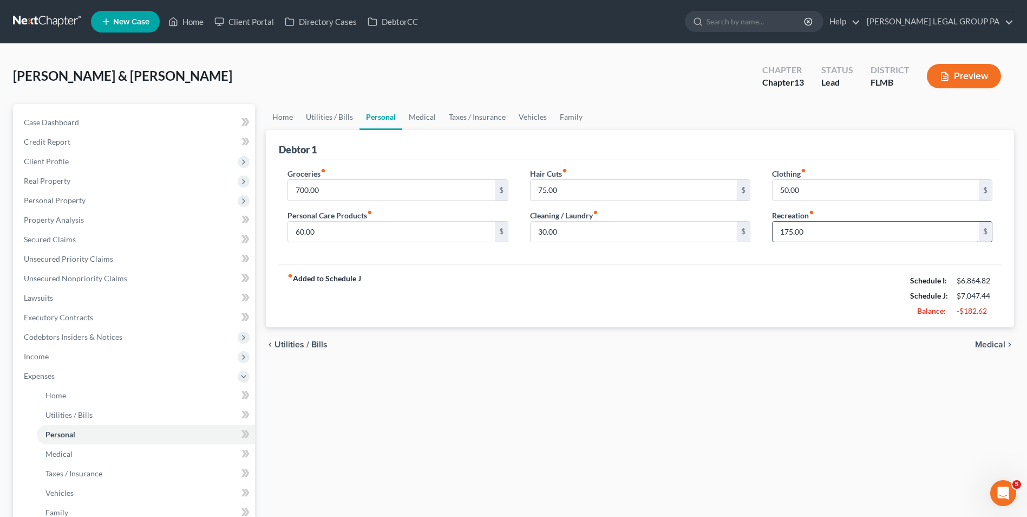
click at [845, 241] on input "175.00" at bounding box center [876, 232] width 206 height 21
type input "125.0"
click at [460, 312] on div "fiber_manual_record Added to Schedule J Schedule I: $6,864.82 Schedule J: $6,99…" at bounding box center [640, 295] width 722 height 63
click at [113, 420] on link "Utilities / Bills" at bounding box center [146, 414] width 218 height 19
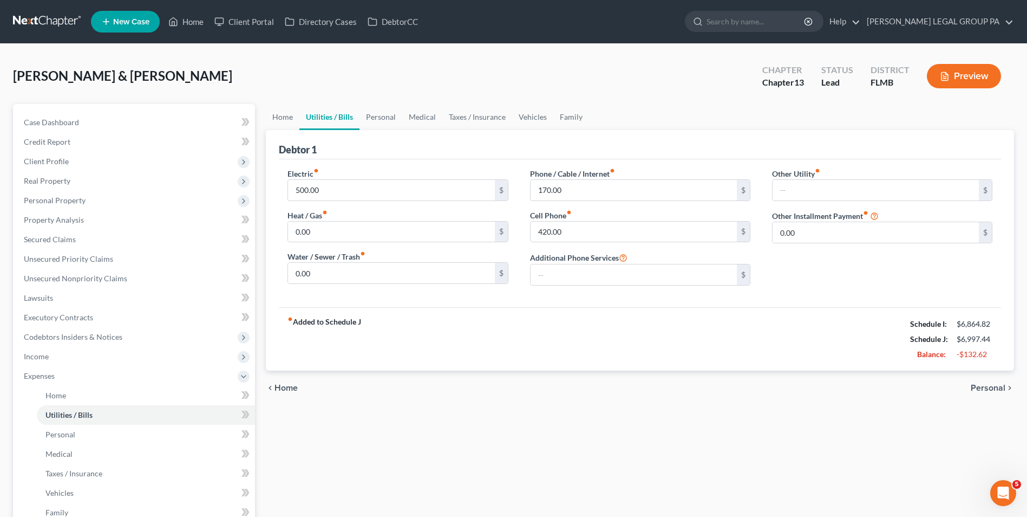
click at [36, 21] on link at bounding box center [47, 21] width 69 height 19
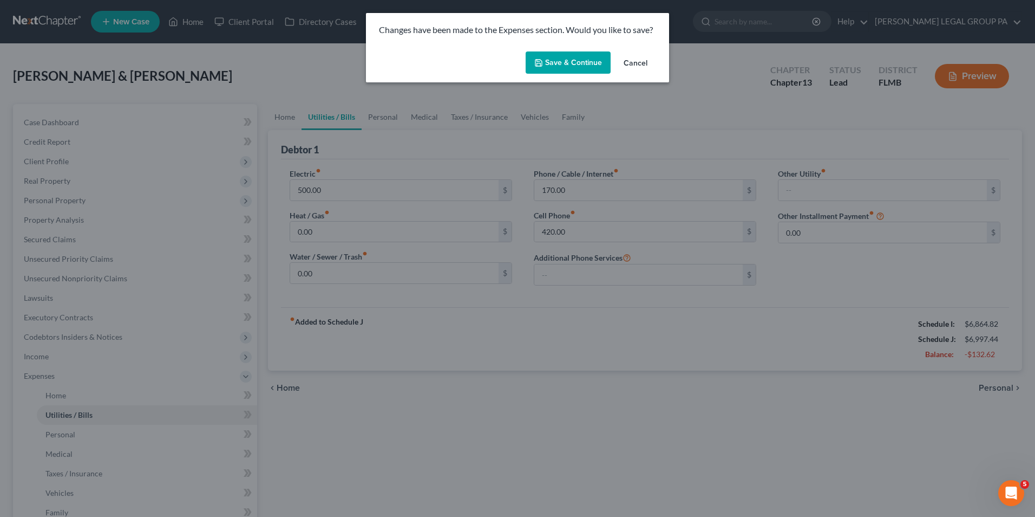
click at [583, 66] on button "Save & Continue" at bounding box center [568, 62] width 85 height 23
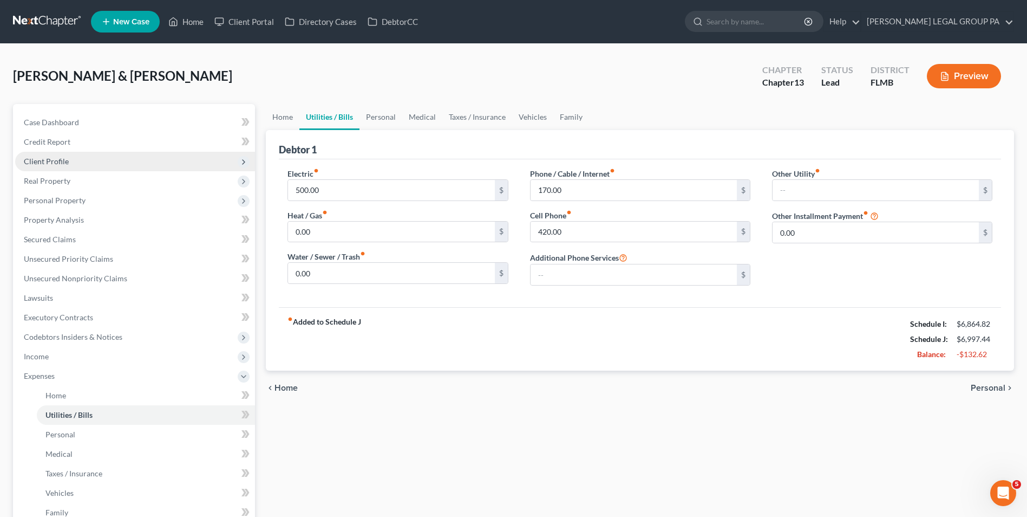
click at [144, 162] on span "Client Profile" at bounding box center [135, 161] width 240 height 19
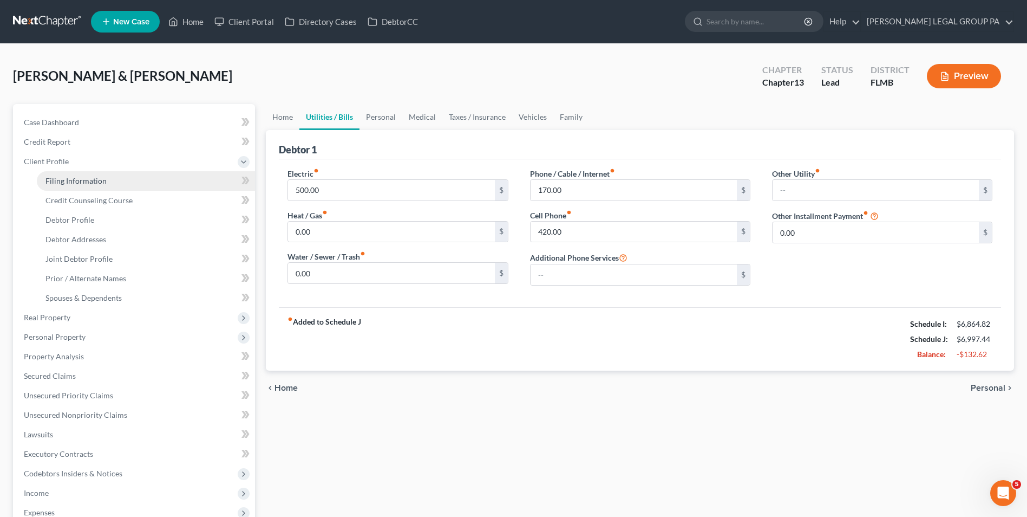
click at [138, 175] on link "Filing Information" at bounding box center [146, 180] width 218 height 19
select select "1"
select select "3"
select select "15"
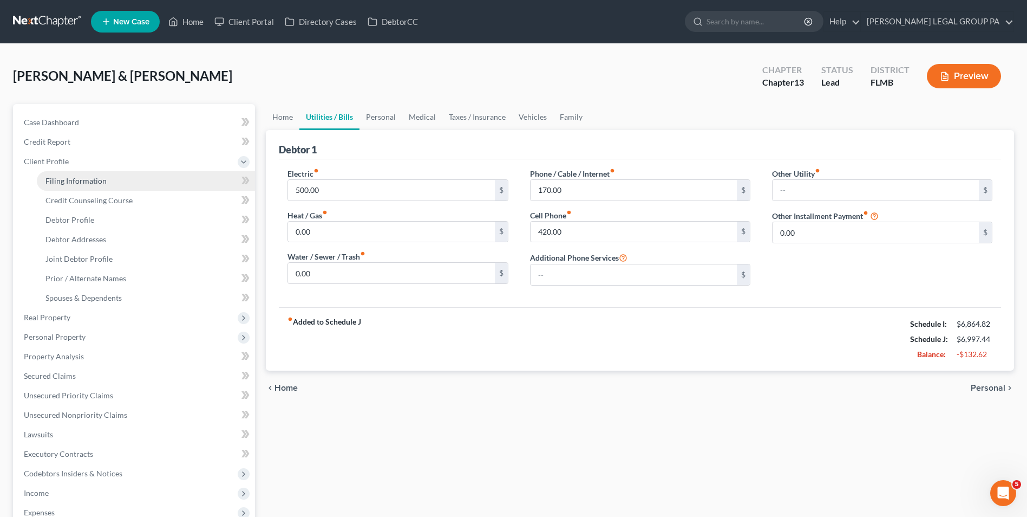
select select "0"
select select "9"
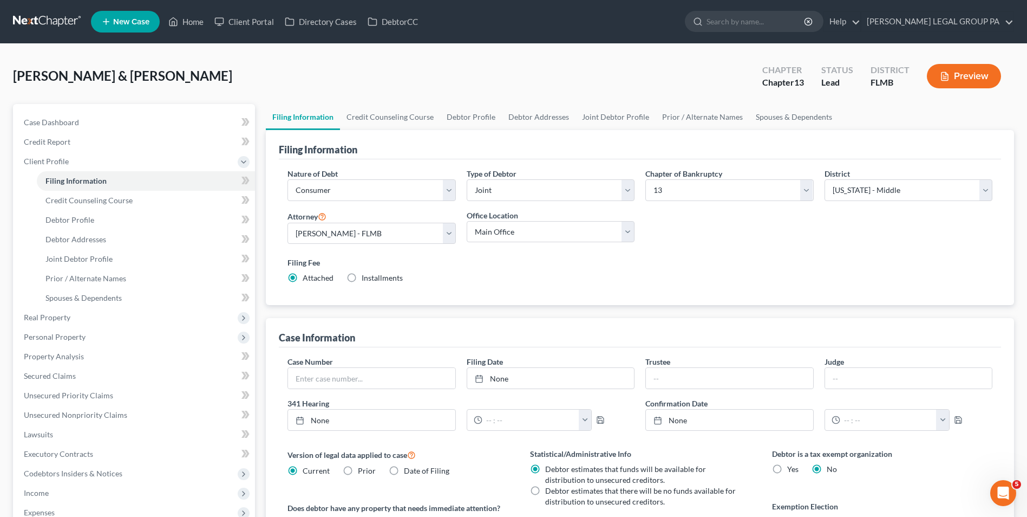
click at [58, 21] on link at bounding box center [47, 21] width 69 height 19
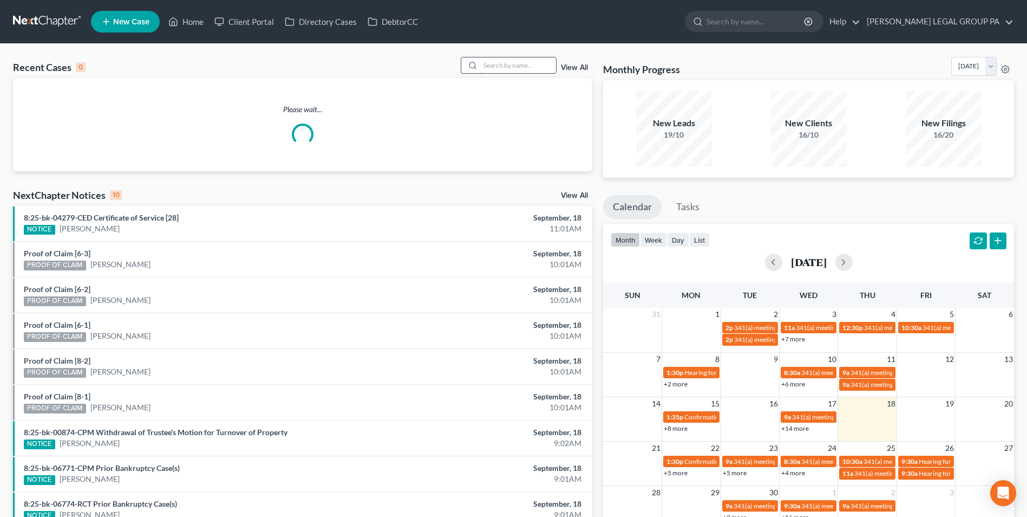
click at [527, 63] on input "search" at bounding box center [518, 65] width 76 height 16
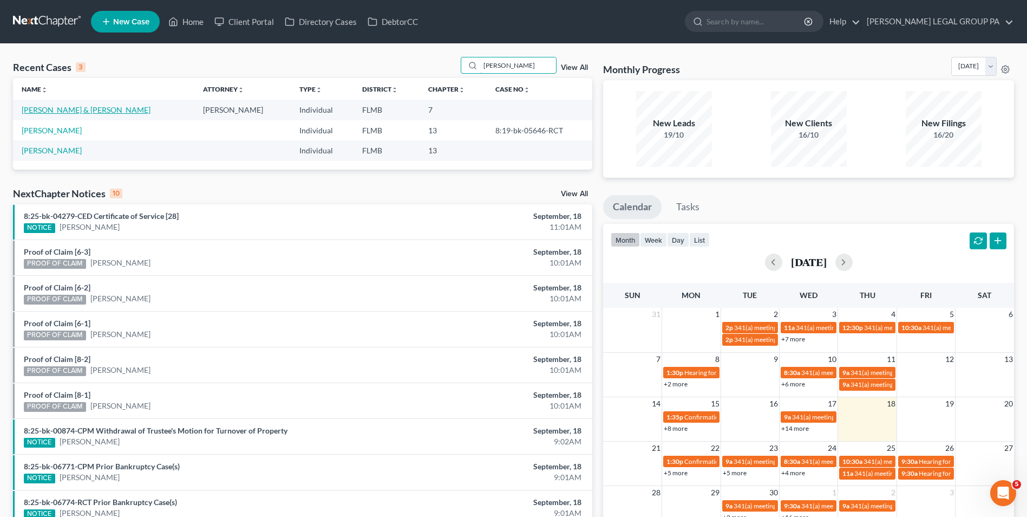
type input "webb"
click at [84, 110] on link "[PERSON_NAME] & [PERSON_NAME]" at bounding box center [86, 109] width 129 height 9
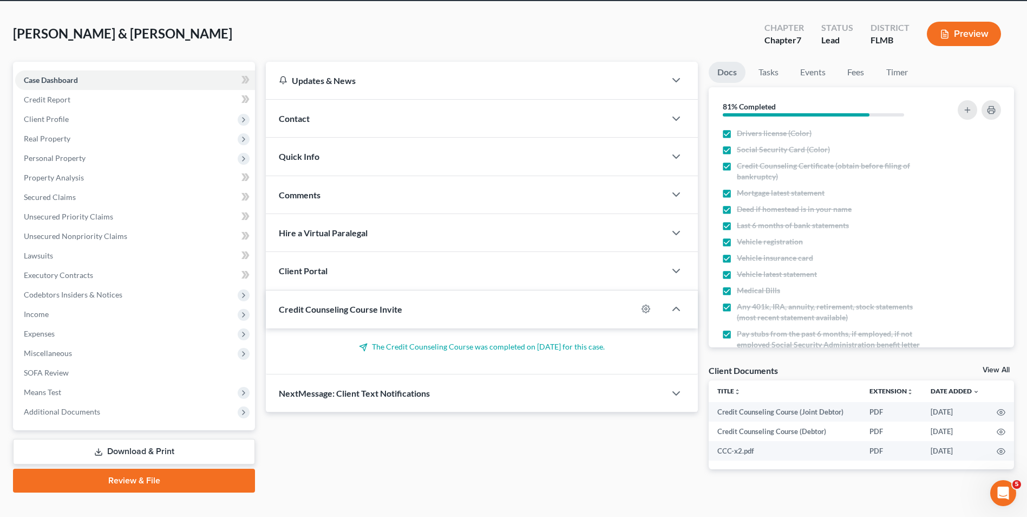
scroll to position [59, 0]
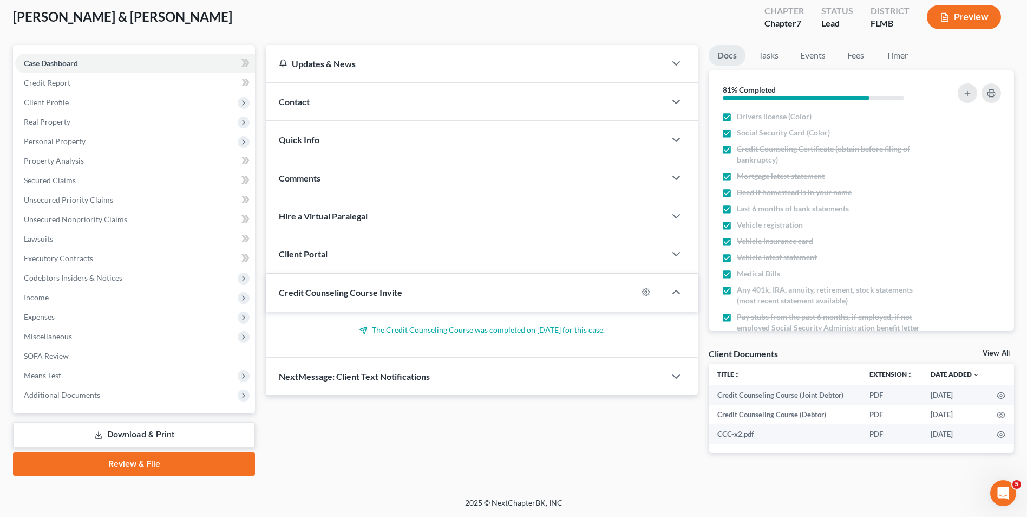
click at [154, 435] on link "Download & Print" at bounding box center [134, 434] width 242 height 25
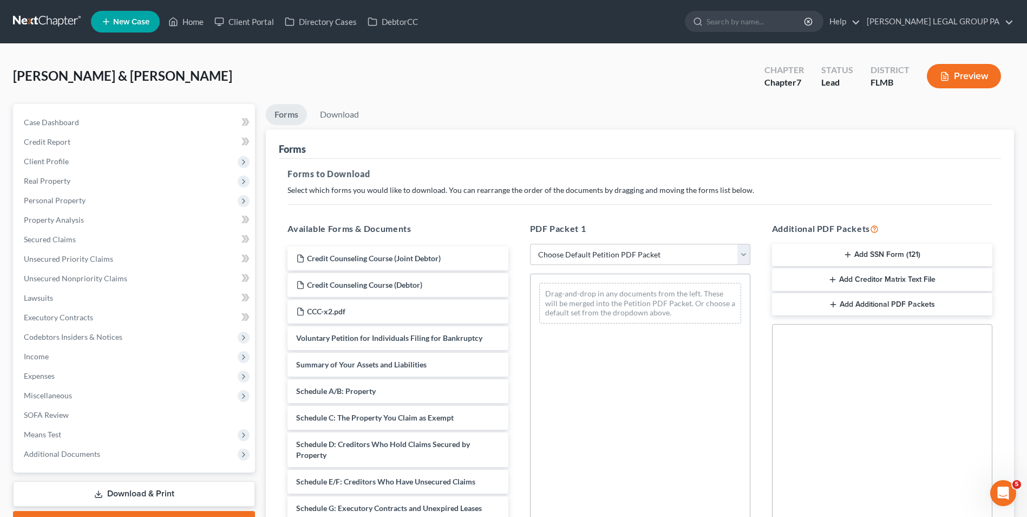
drag, startPoint x: 656, startPoint y: 252, endPoint x: 656, endPoint y: 259, distance: 7.0
click at [656, 252] on select "Choose Default Petition PDF Packet Complete Bankruptcy Petition (all forms and …" at bounding box center [640, 255] width 220 height 22
select select "0"
click at [530, 244] on select "Choose Default Petition PDF Packet Complete Bankruptcy Petition (all forms and …" at bounding box center [640, 255] width 220 height 22
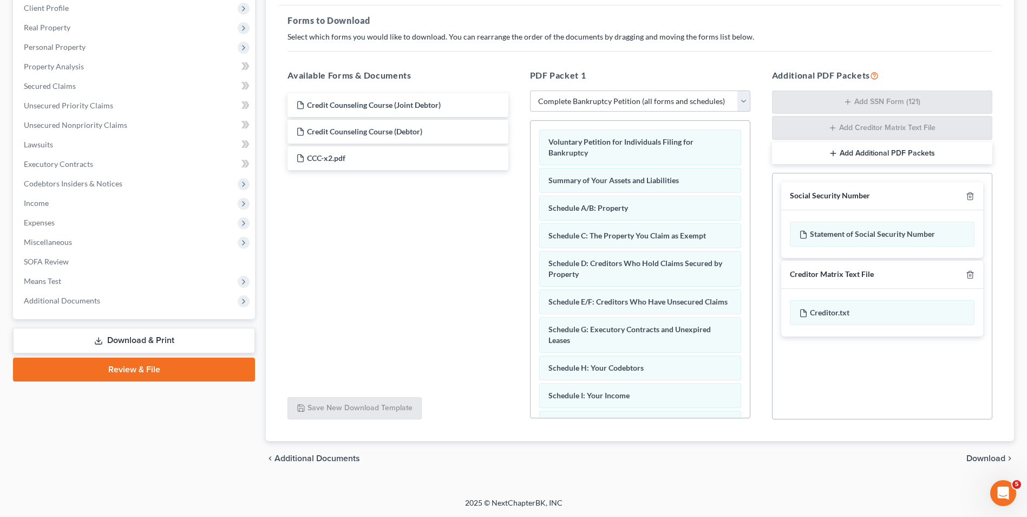
click at [980, 454] on span "Download" at bounding box center [986, 458] width 39 height 9
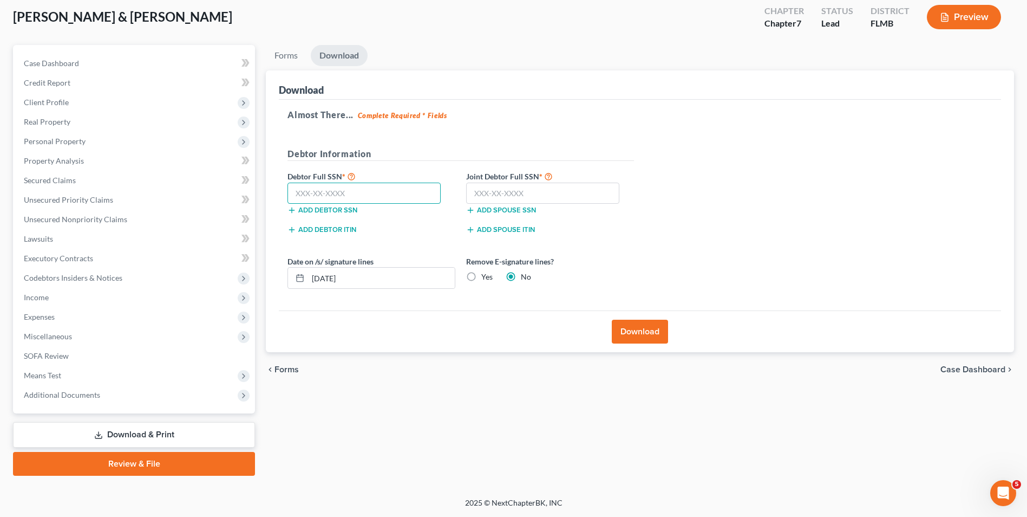
click at [377, 186] on input "text" at bounding box center [364, 194] width 153 height 22
click at [94, 166] on link "Property Analysis" at bounding box center [135, 160] width 240 height 19
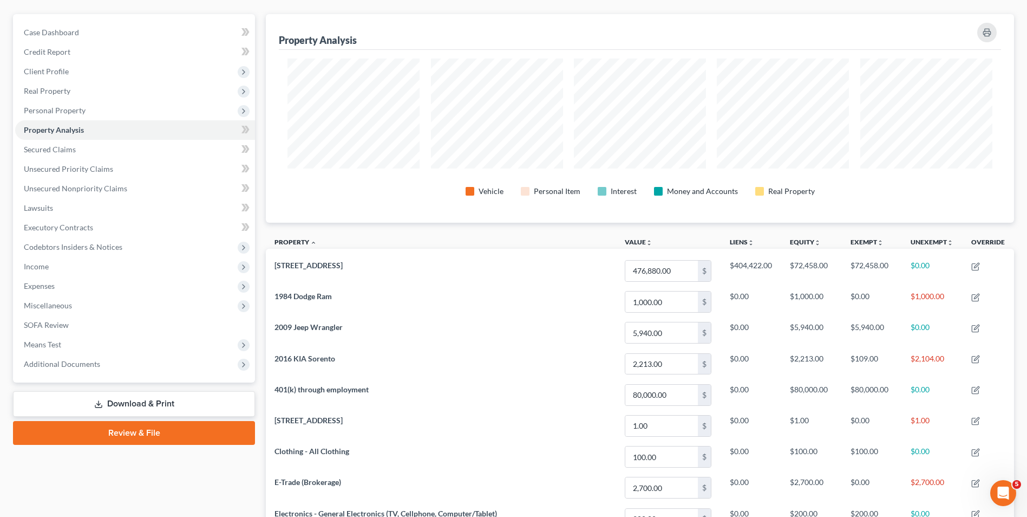
click at [179, 400] on link "Download & Print" at bounding box center [134, 403] width 242 height 25
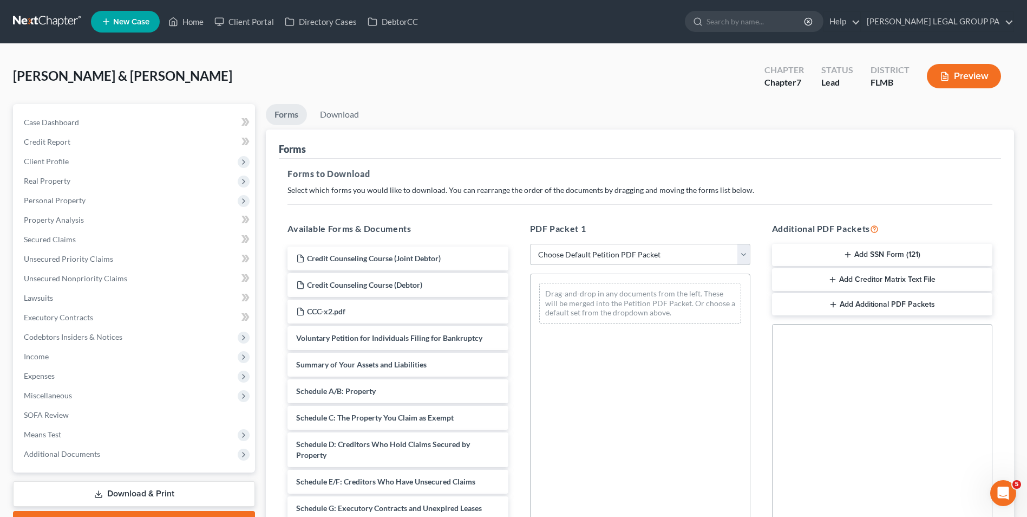
click at [604, 250] on select "Choose Default Petition PDF Packet Complete Bankruptcy Petition (all forms and …" at bounding box center [640, 255] width 220 height 22
select select "0"
click at [530, 244] on select "Choose Default Petition PDF Packet Complete Bankruptcy Petition (all forms and …" at bounding box center [640, 255] width 220 height 22
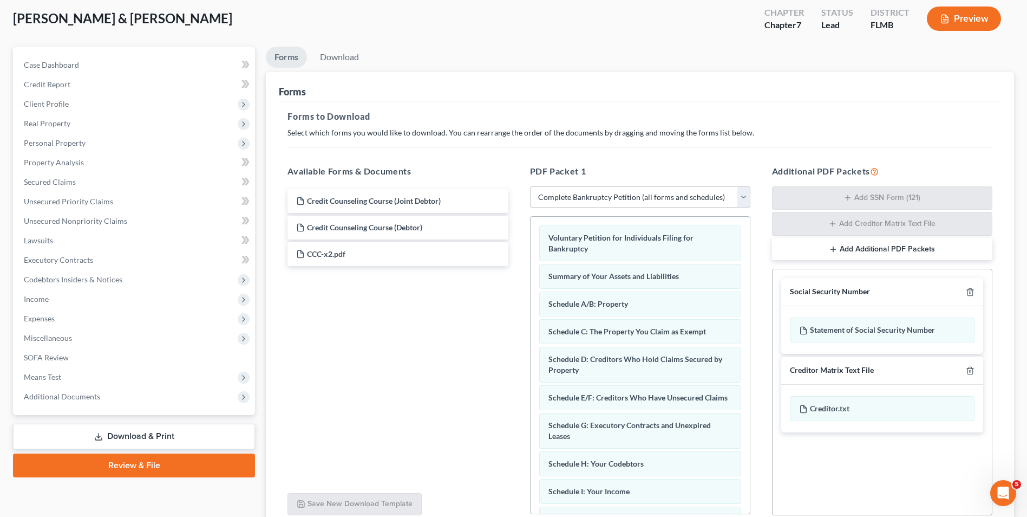
scroll to position [153, 0]
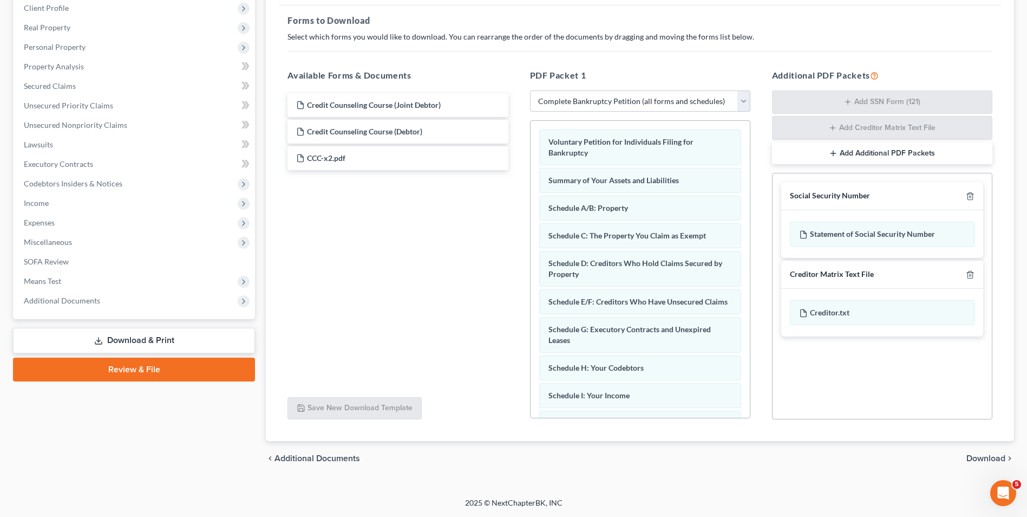
click at [974, 454] on span "Download" at bounding box center [986, 458] width 39 height 9
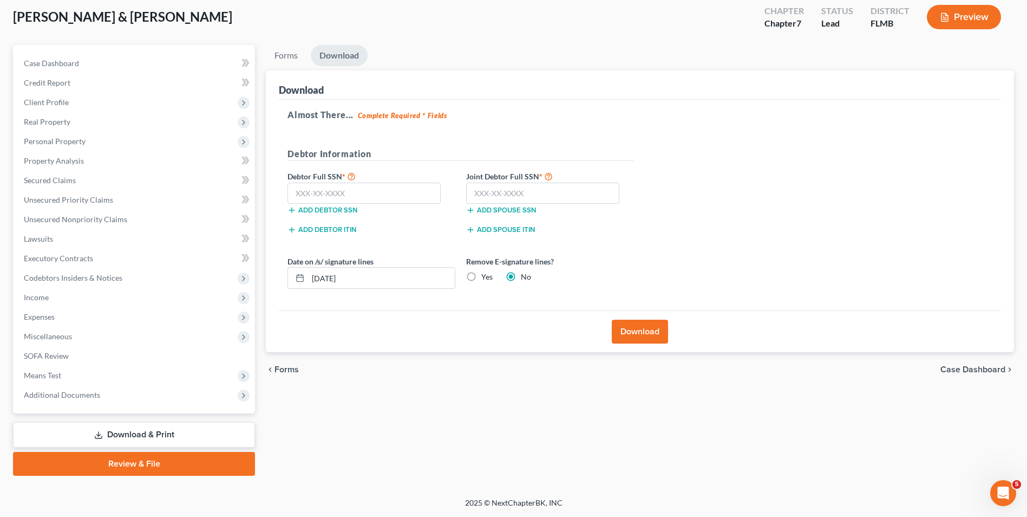
scroll to position [59, 0]
click at [324, 193] on input "text" at bounding box center [364, 194] width 153 height 22
type input "353-70-6452"
click at [520, 196] on input "text" at bounding box center [542, 194] width 153 height 22
type input "216-27-8373"
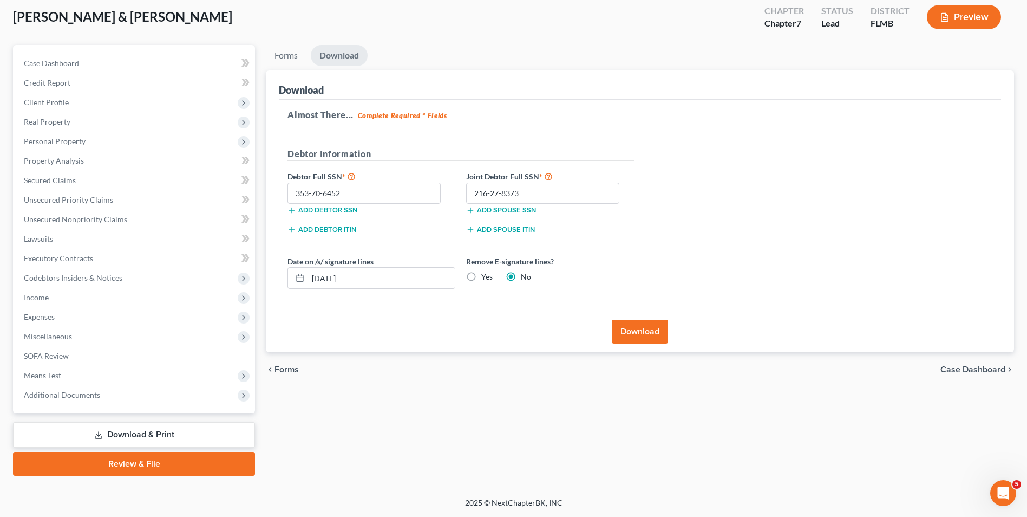
click at [637, 330] on button "Download" at bounding box center [640, 332] width 56 height 24
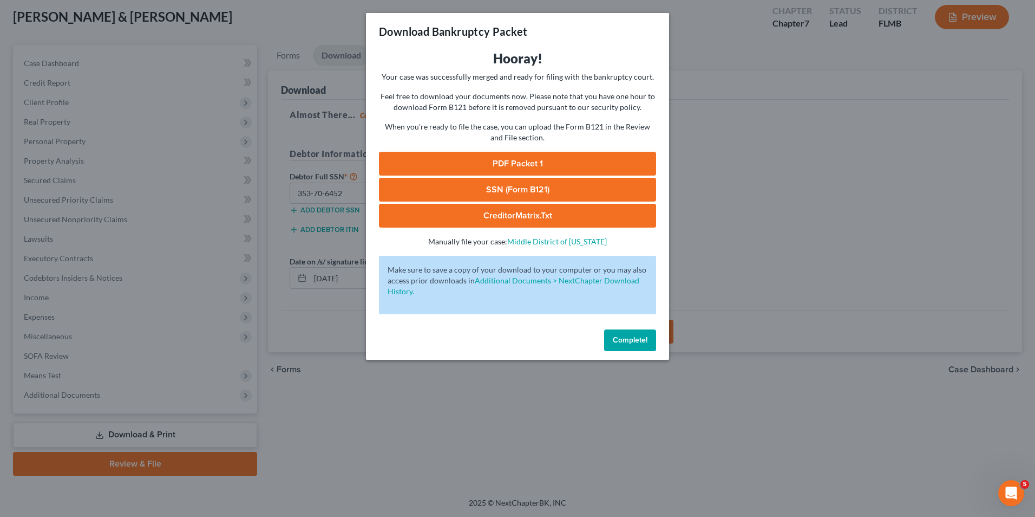
click at [588, 161] on link "PDF Packet 1" at bounding box center [517, 164] width 277 height 24
click at [555, 177] on div "PDF Packet 1 SSN (Form B121) CreditorMatrix.txt -" at bounding box center [517, 190] width 277 height 76
click at [555, 183] on link "SSN (Form B121)" at bounding box center [517, 190] width 277 height 24
click at [622, 330] on button "Complete!" at bounding box center [630, 340] width 52 height 22
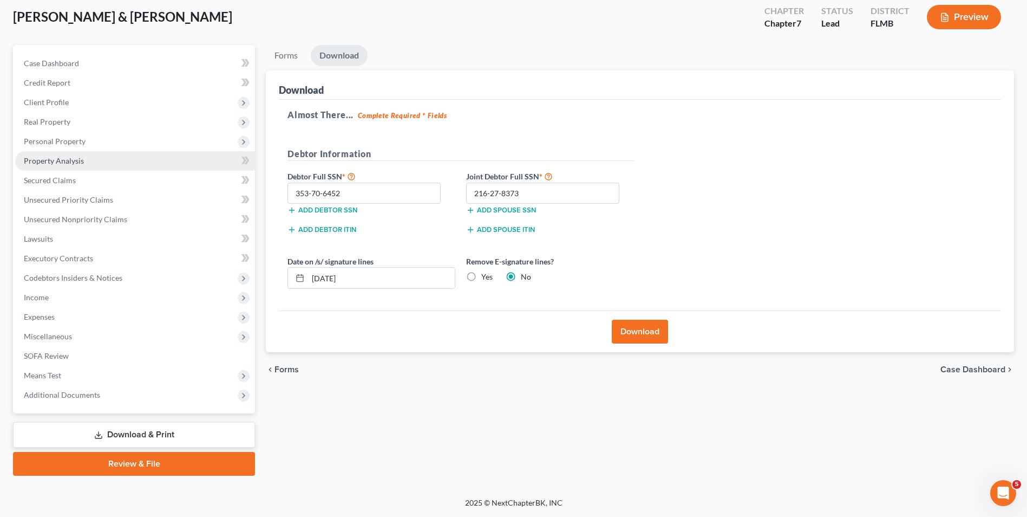
click at [70, 161] on span "Property Analysis" at bounding box center [54, 160] width 60 height 9
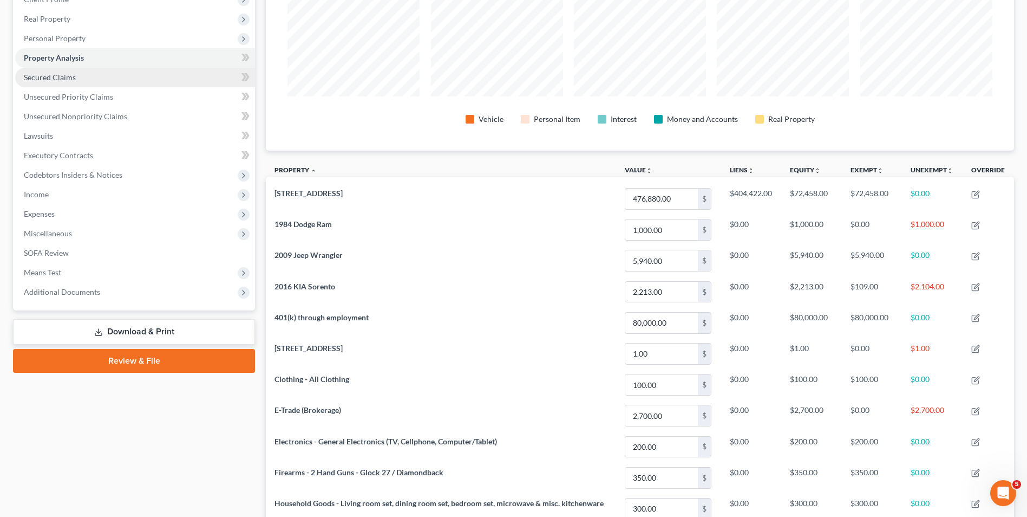
scroll to position [54, 0]
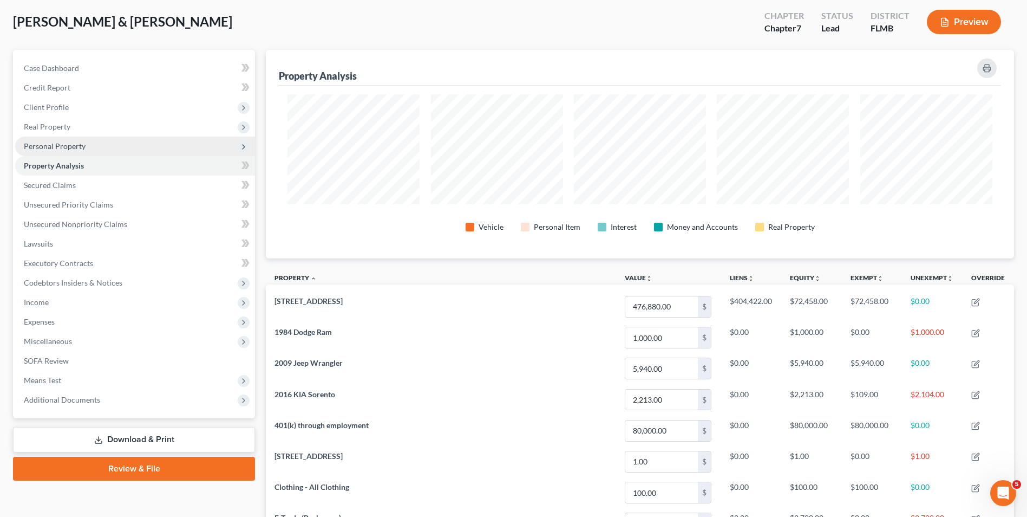
click at [95, 154] on span "Personal Property" at bounding box center [135, 145] width 240 height 19
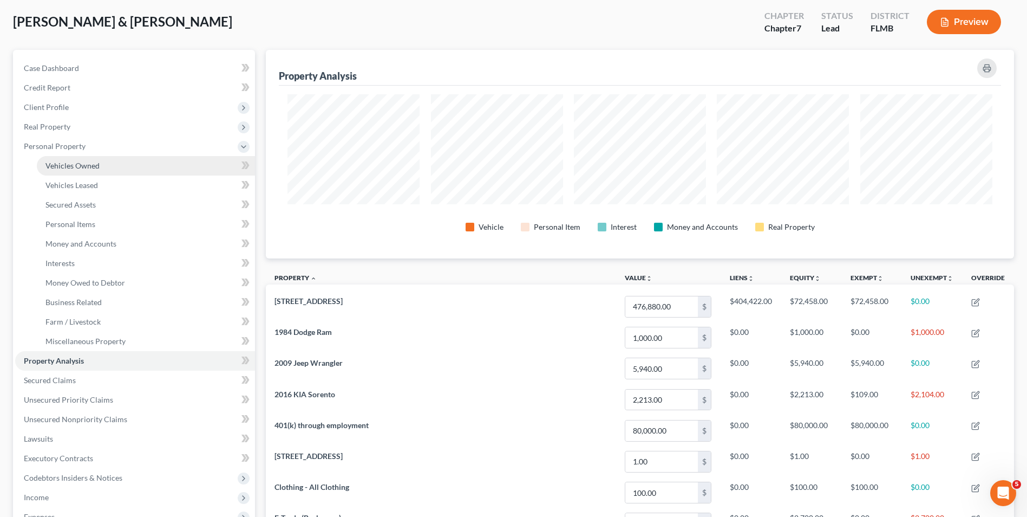
click at [102, 171] on link "Vehicles Owned" at bounding box center [146, 165] width 218 height 19
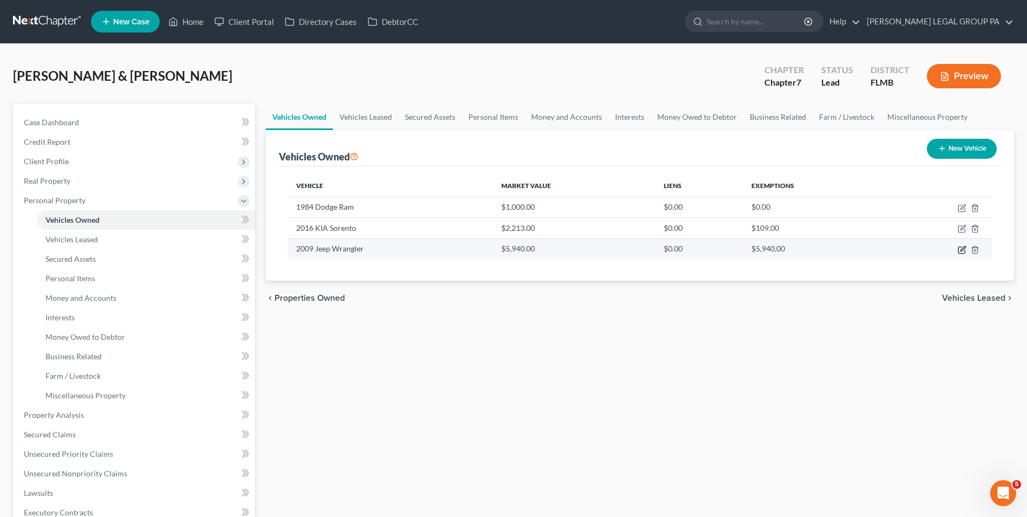
click at [961, 251] on icon "button" at bounding box center [962, 249] width 9 height 9
select select "0"
select select "17"
select select "3"
select select "0"
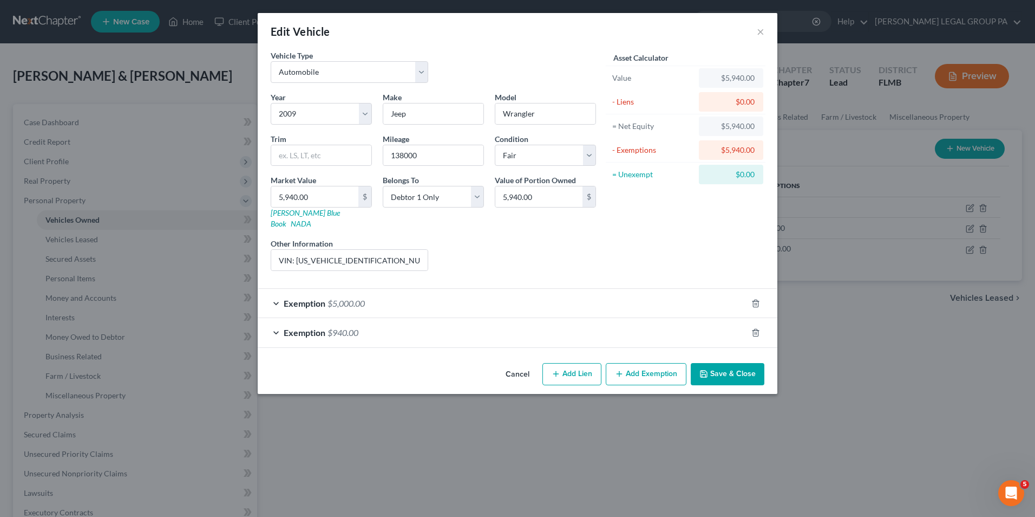
click at [567, 318] on div "Exemption $940.00" at bounding box center [503, 332] width 490 height 29
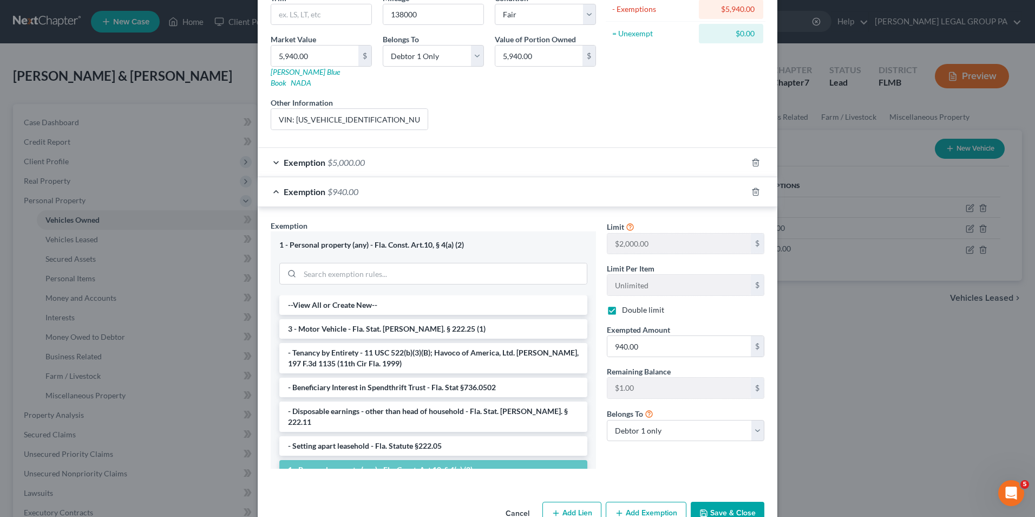
scroll to position [159, 0]
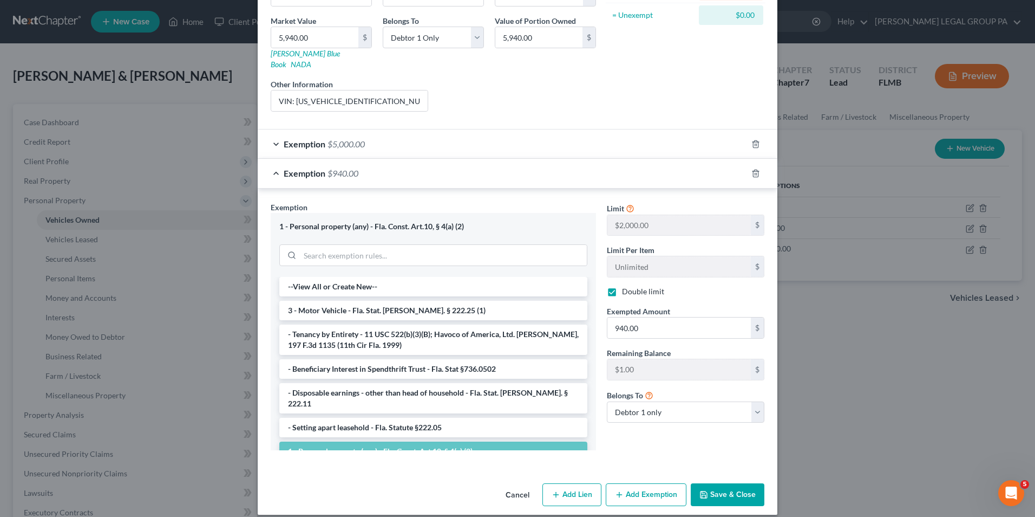
click at [721, 486] on button "Save & Close" at bounding box center [728, 494] width 74 height 23
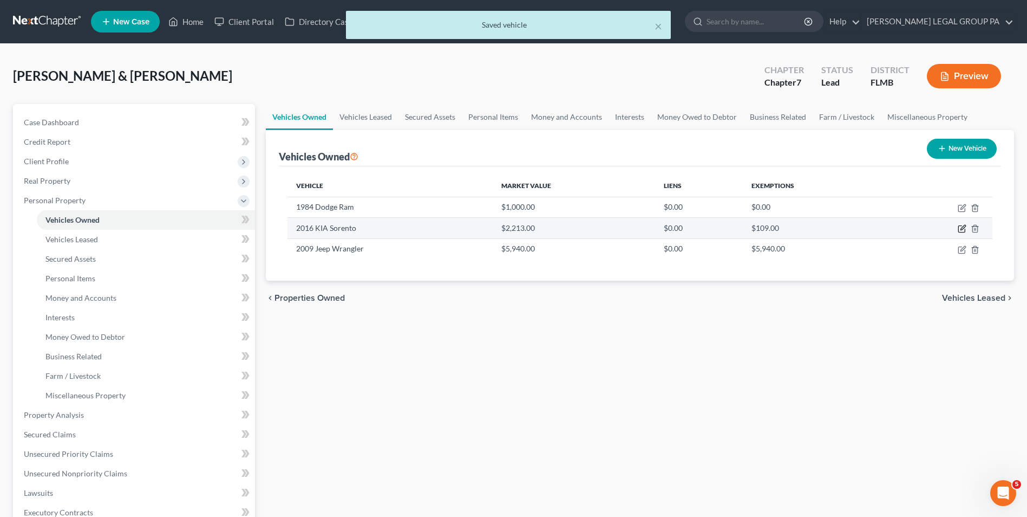
click at [965, 230] on icon "button" at bounding box center [962, 229] width 6 height 6
select select "0"
select select "10"
select select "2"
select select "0"
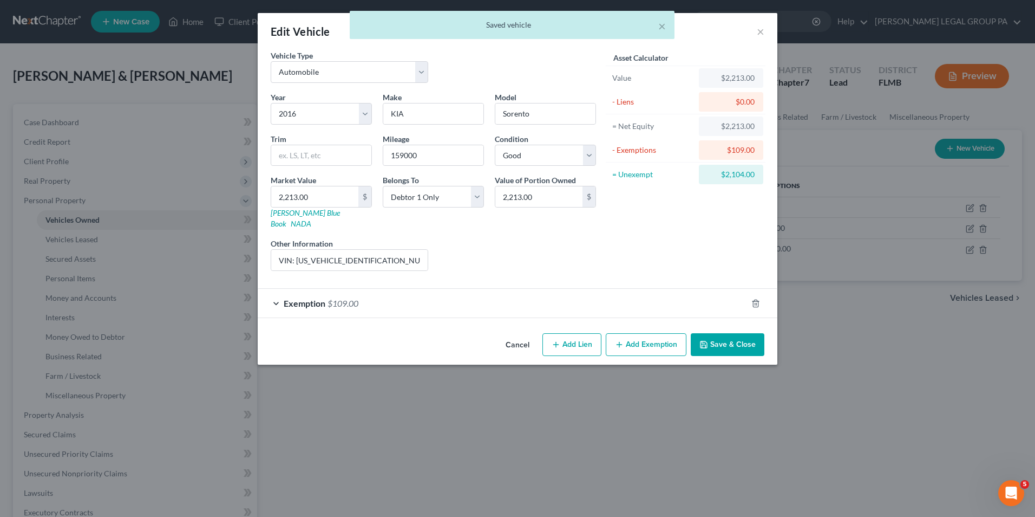
click at [405, 290] on div "Exemption $109.00" at bounding box center [503, 303] width 490 height 29
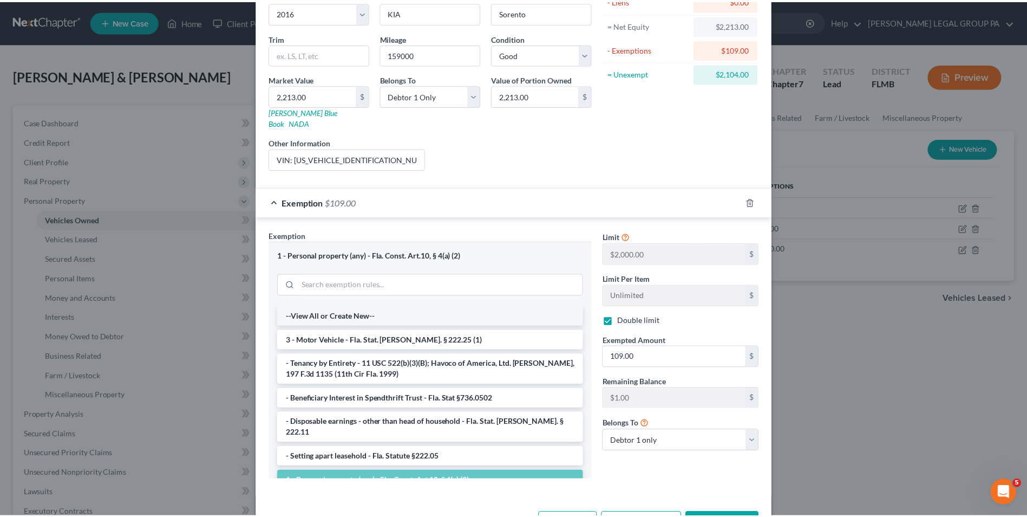
scroll to position [108, 0]
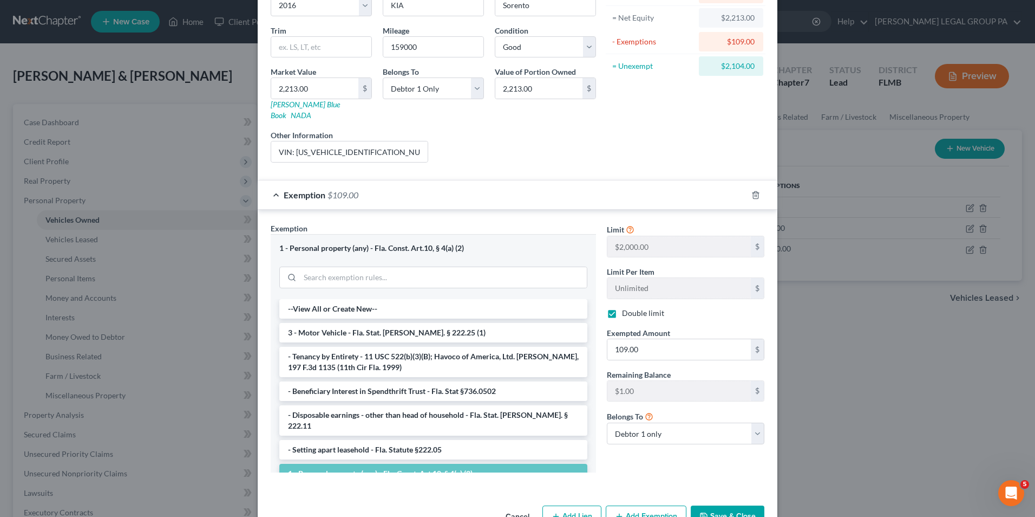
click at [715, 509] on button "Save & Close" at bounding box center [728, 516] width 74 height 23
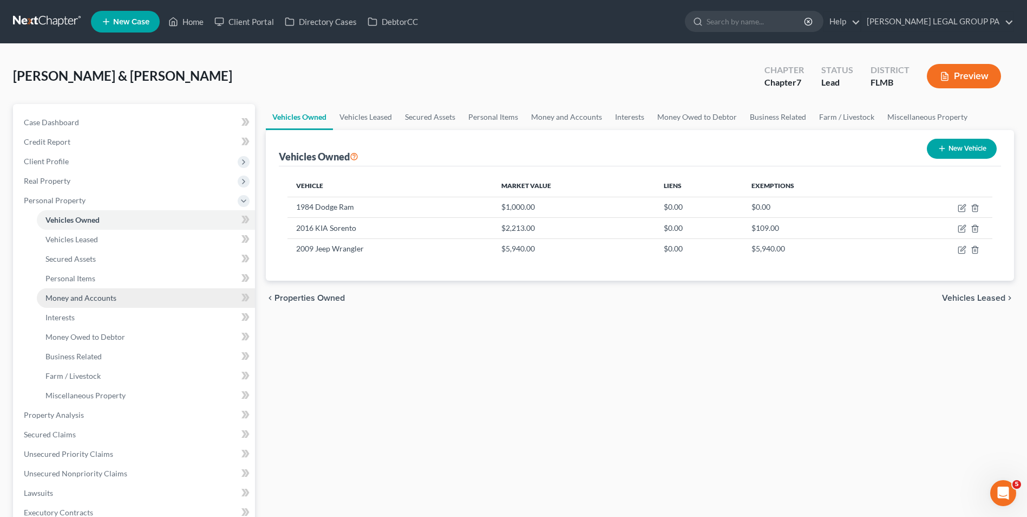
click at [94, 298] on span "Money and Accounts" at bounding box center [80, 297] width 71 height 9
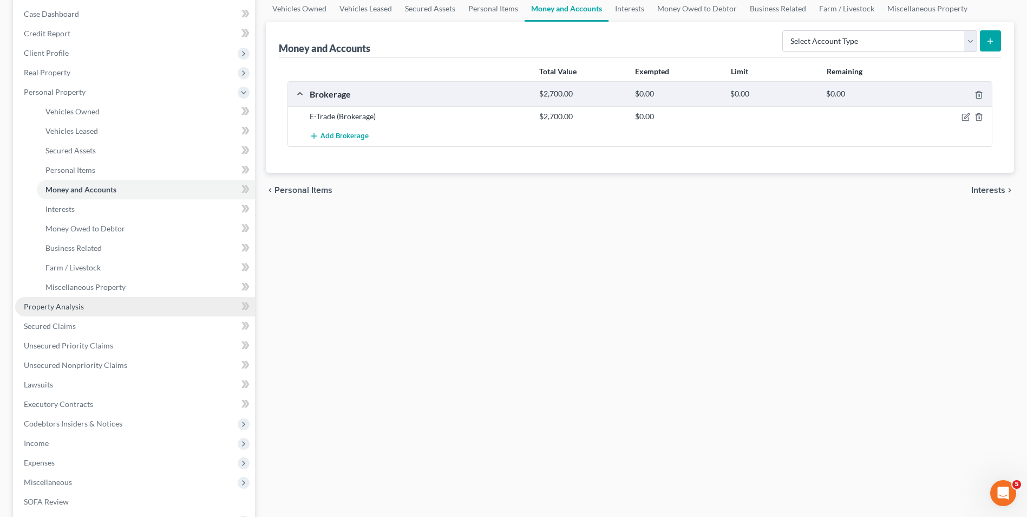
click at [90, 303] on link "Property Analysis" at bounding box center [135, 306] width 240 height 19
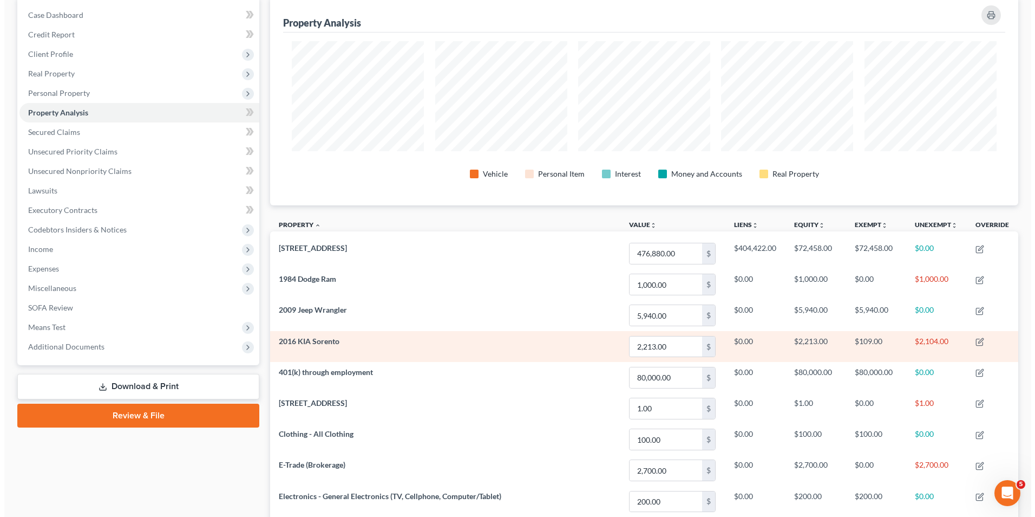
scroll to position [108, 0]
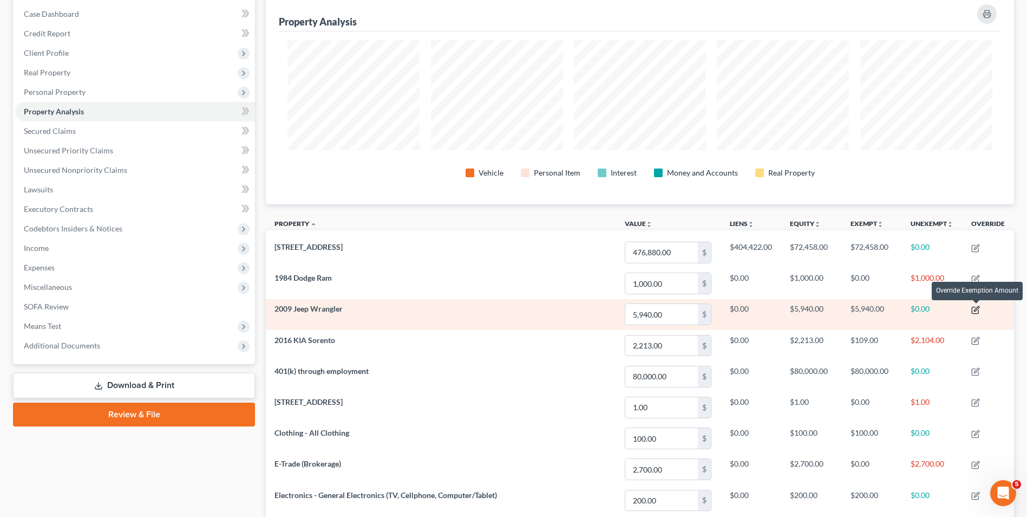
click at [976, 309] on icon "button" at bounding box center [976, 308] width 5 height 5
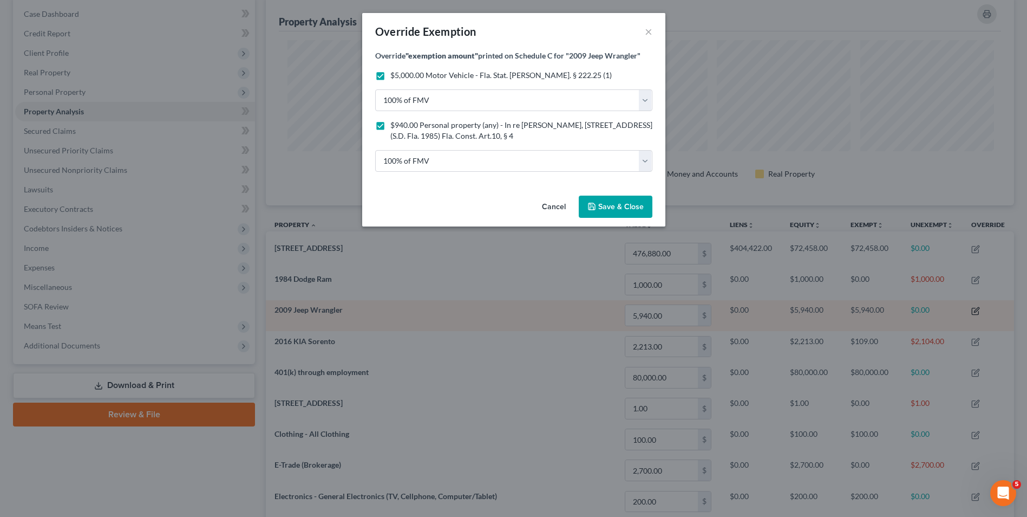
scroll to position [210, 754]
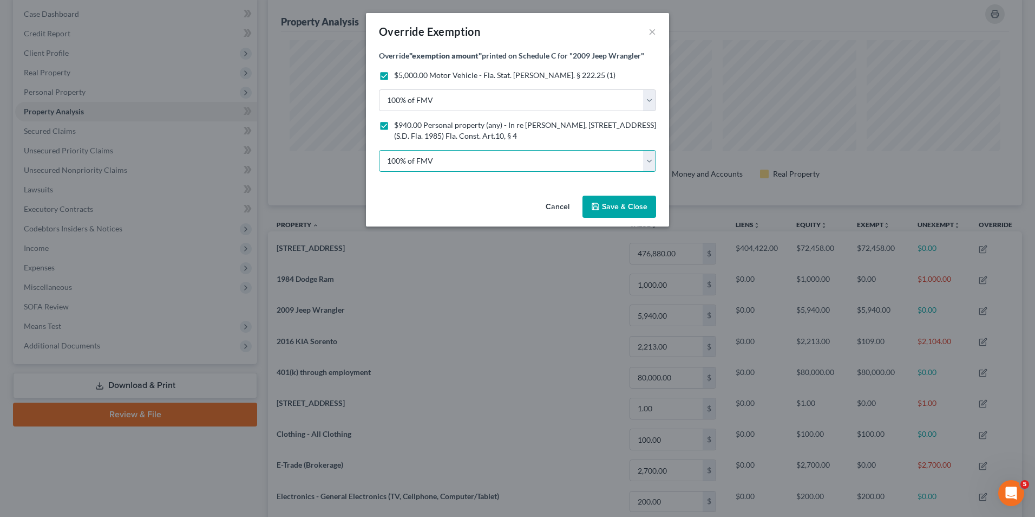
click at [469, 160] on select "100% of FMV Unknown Other" at bounding box center [517, 161] width 277 height 22
select select "2"
click at [379, 150] on select "100% of FMV Unknown Other" at bounding box center [517, 161] width 277 height 22
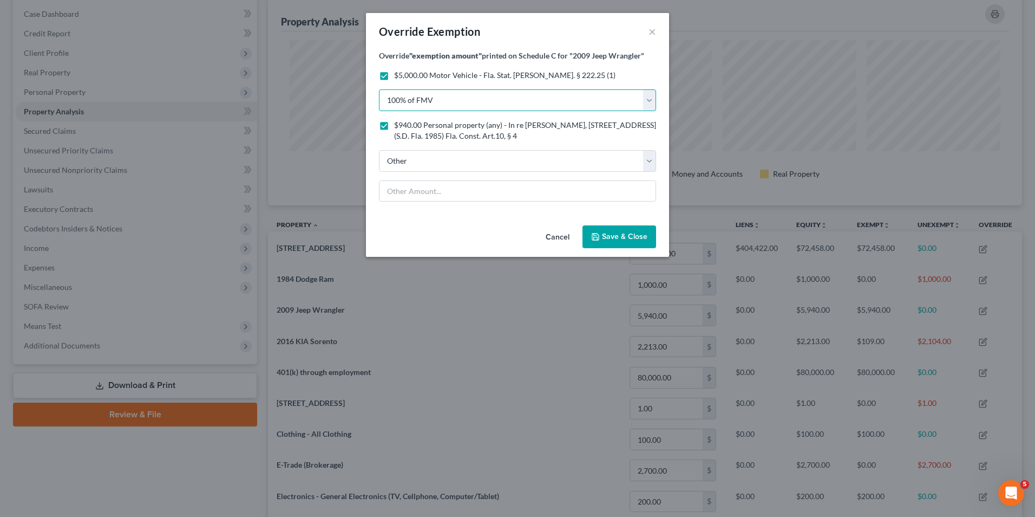
drag, startPoint x: 499, startPoint y: 106, endPoint x: 496, endPoint y: 111, distance: 6.1
click at [499, 106] on select "100% of FMV Unknown Other" at bounding box center [517, 100] width 277 height 22
select select "1"
click at [379, 89] on select "100% of FMV Unknown Other" at bounding box center [517, 100] width 277 height 22
click at [461, 160] on select "100% of FMV Unknown Other" at bounding box center [517, 161] width 277 height 22
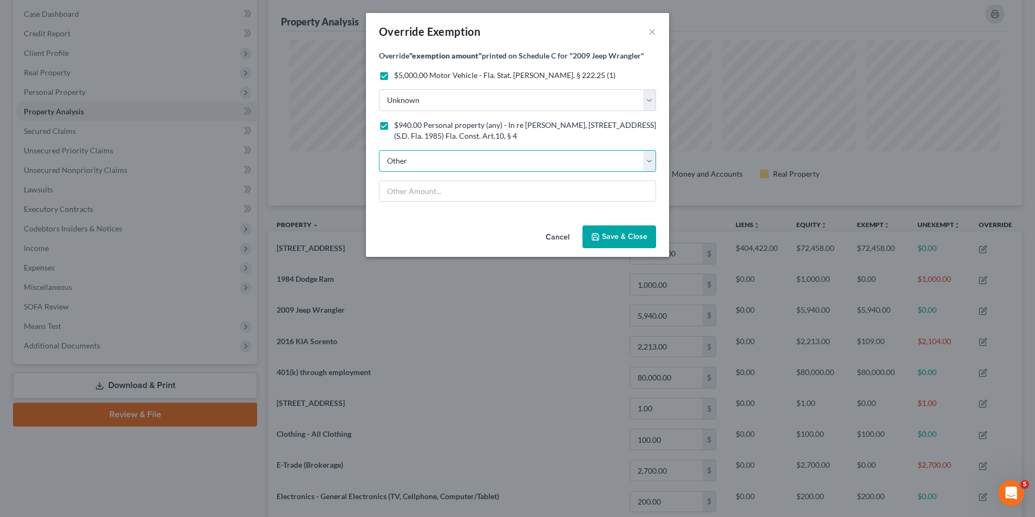
select select "1"
click at [379, 150] on select "100% of FMV Unknown Other" at bounding box center [517, 161] width 277 height 22
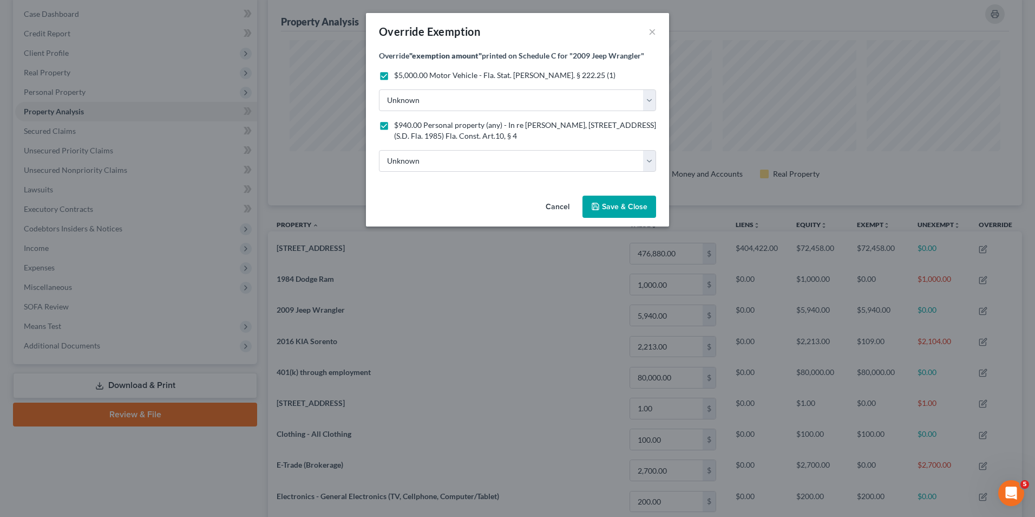
click at [594, 202] on icon "button" at bounding box center [595, 206] width 9 height 9
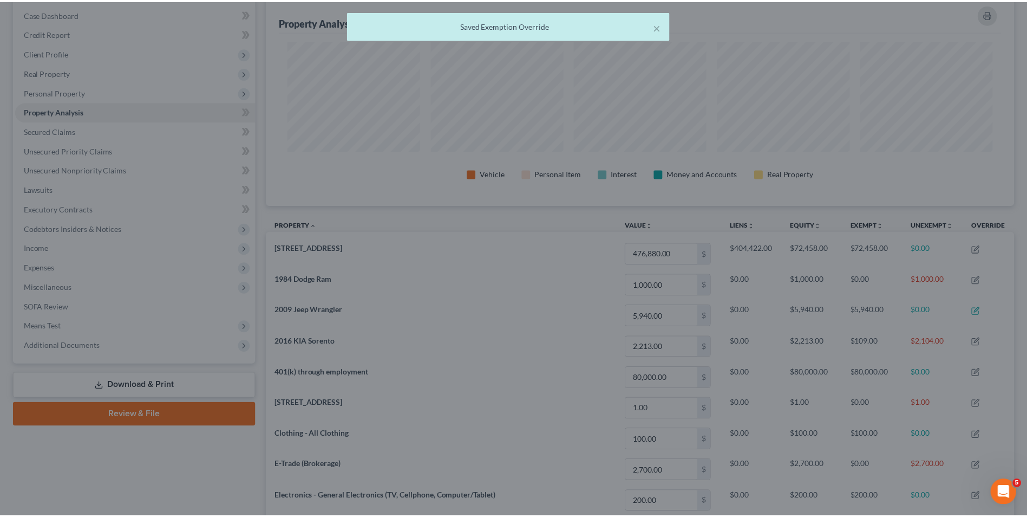
scroll to position [541367, 540827]
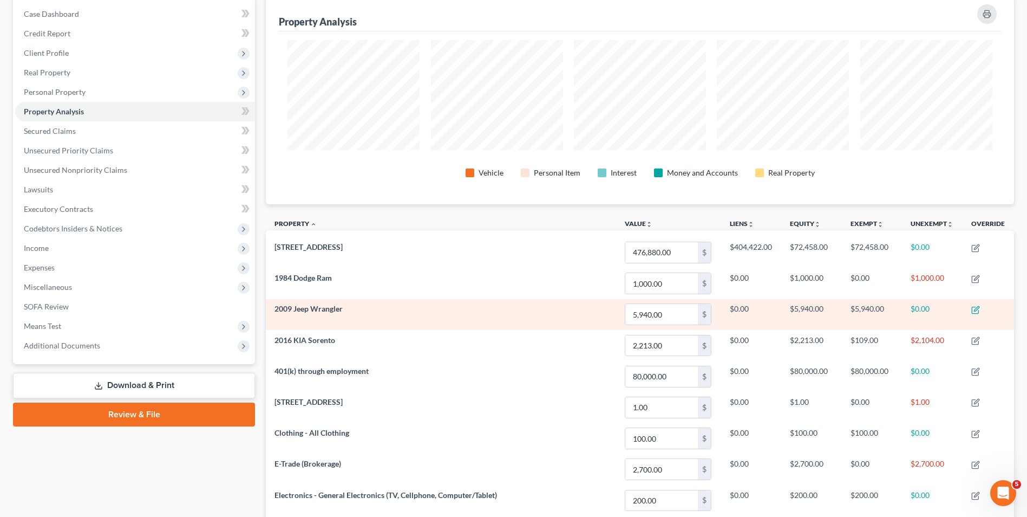
click at [973, 310] on icon "button" at bounding box center [976, 309] width 9 height 9
select select "1"
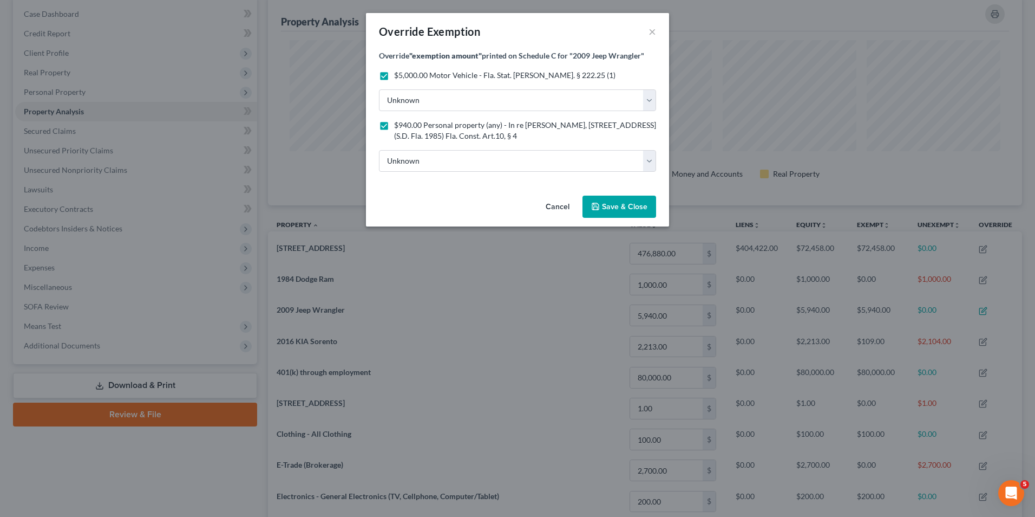
click at [423, 133] on span "$940.00 Personal property (any) - In re Hawkins, 51 B.R. 348 (S.D. Fla. 1985) F…" at bounding box center [525, 130] width 262 height 20
click at [406, 127] on input "$940.00 Personal property (any) - In re Hawkins, 51 B.R. 348 (S.D. Fla. 1985) F…" at bounding box center [402, 123] width 7 height 7
checkbox input "false"
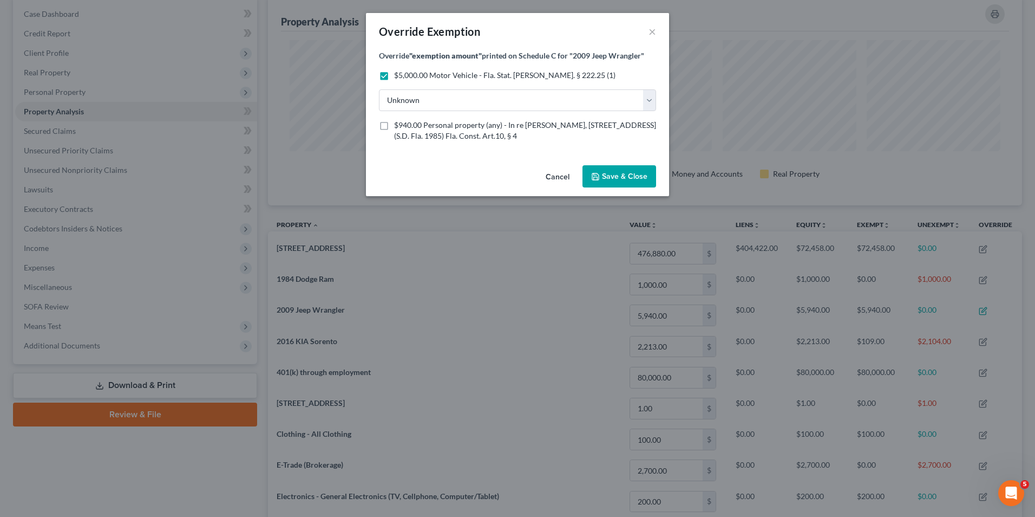
click at [394, 70] on label "$5,000.00 Motor Vehicle - Fla. Stat. Ann. § 222.25 (1)" at bounding box center [505, 75] width 222 height 11
click at [399, 70] on input "$5,000.00 Motor Vehicle - Fla. Stat. Ann. § 222.25 (1)" at bounding box center [402, 73] width 7 height 7
checkbox input "false"
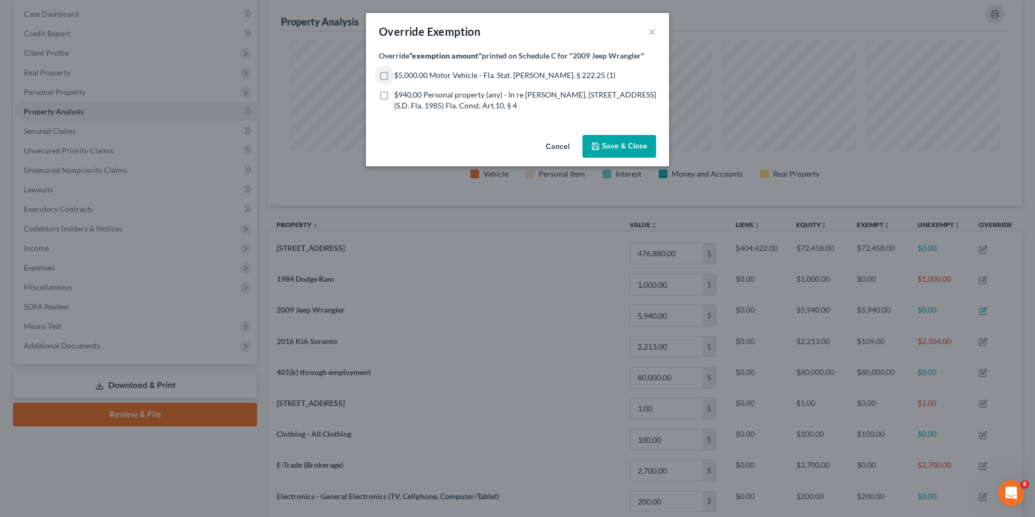
click at [603, 145] on span "Save & Close" at bounding box center [624, 145] width 45 height 9
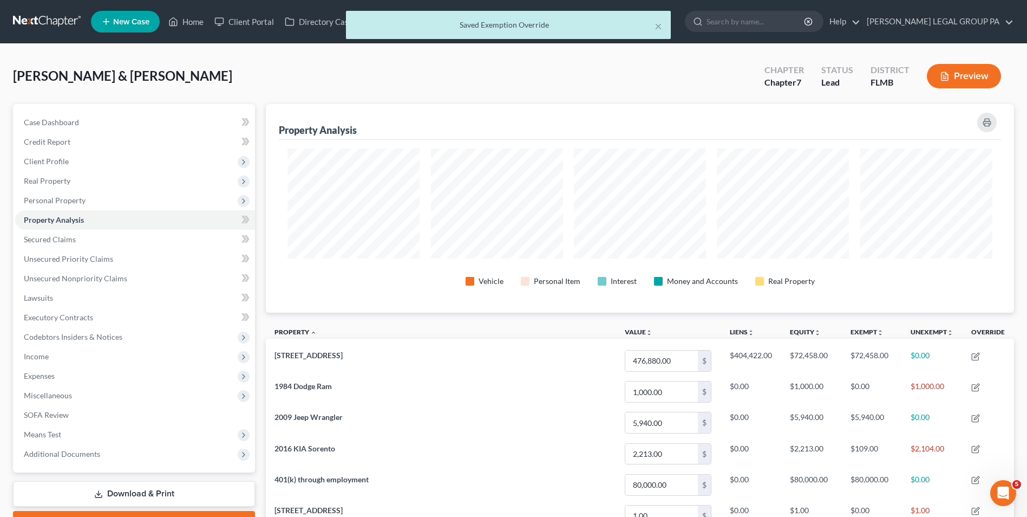
click at [952, 76] on button "Preview" at bounding box center [964, 76] width 74 height 24
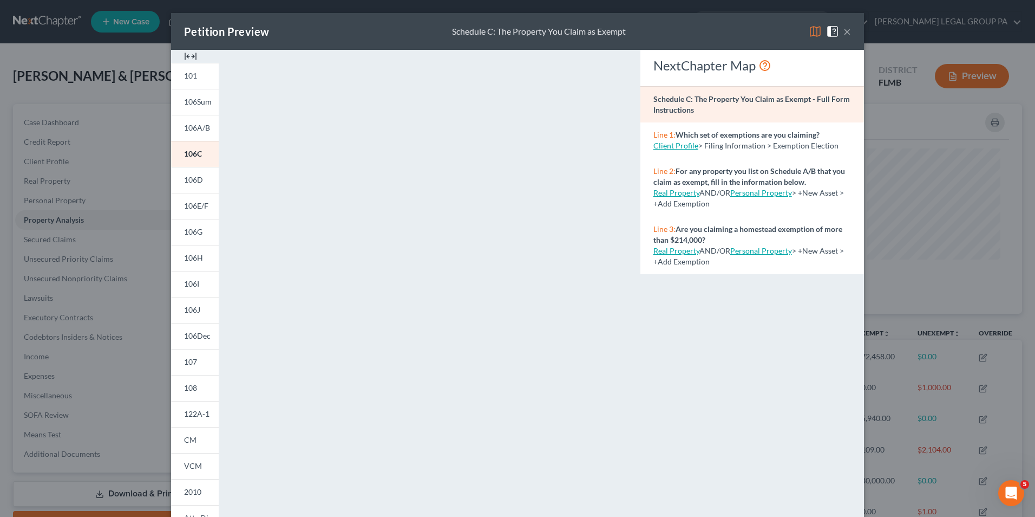
click at [844, 31] on button "×" at bounding box center [848, 31] width 8 height 13
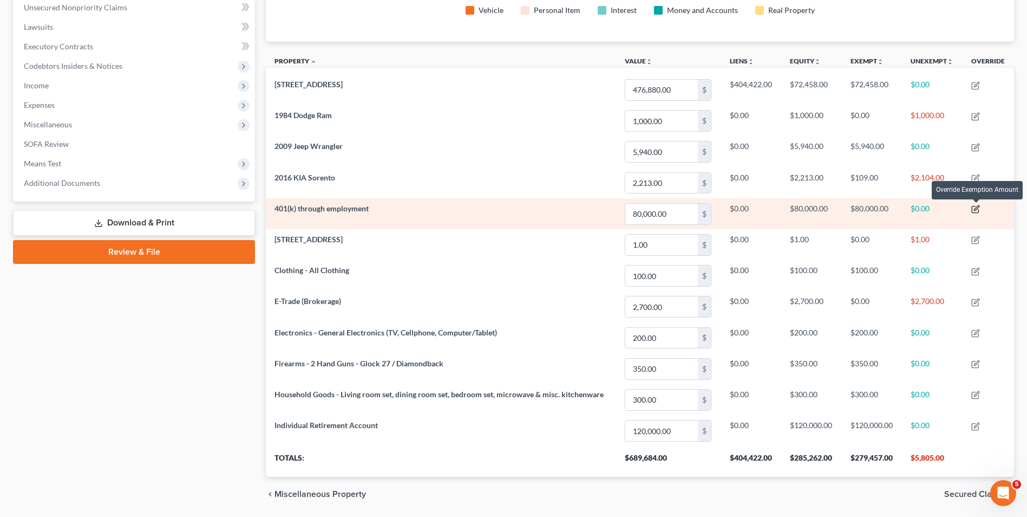
click at [975, 211] on icon "button" at bounding box center [976, 209] width 9 height 9
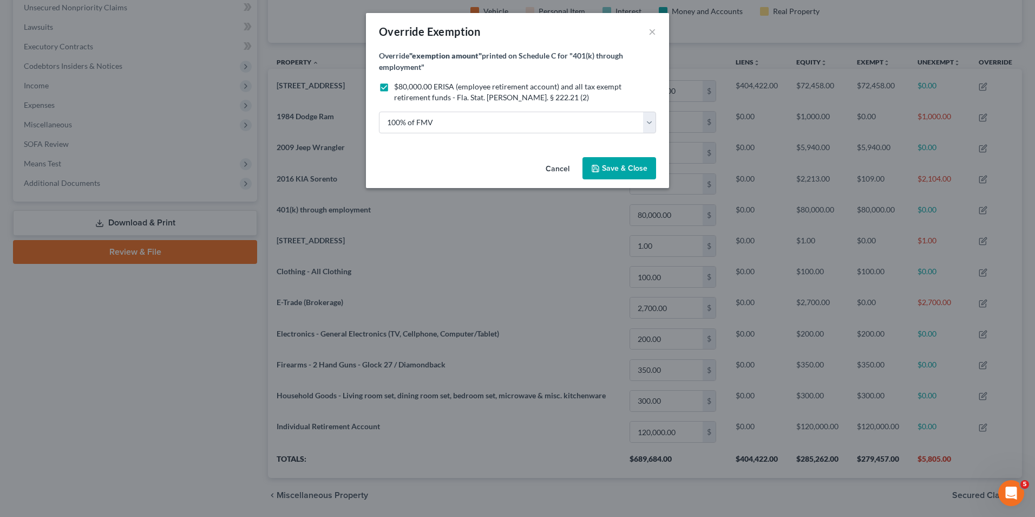
click at [427, 90] on span "$80,000.00 ERISA (employee retirement account) and all tax exempt retirement fu…" at bounding box center [507, 92] width 227 height 20
click at [406, 88] on input "$80,000.00 ERISA (employee retirement account) and all tax exempt retirement fu…" at bounding box center [402, 84] width 7 height 7
checkbox input "false"
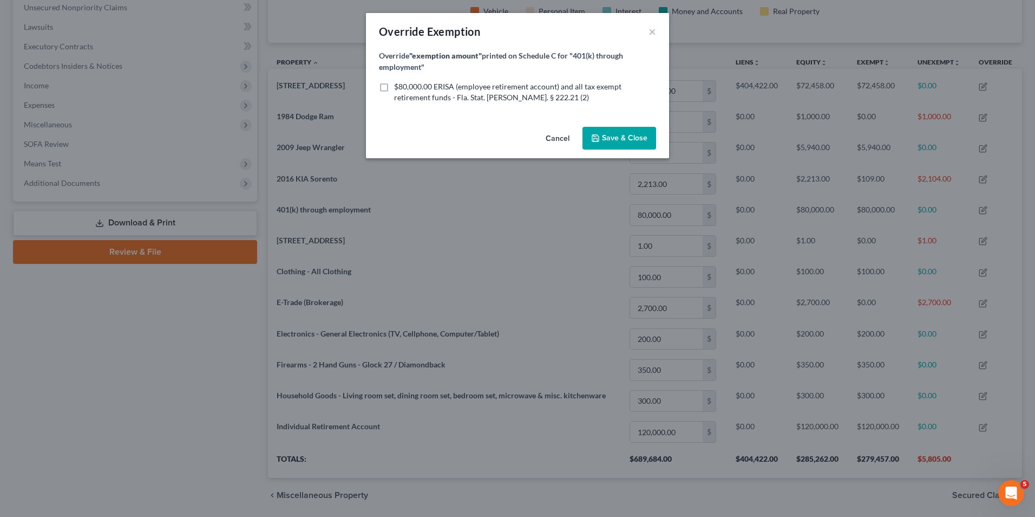
click at [607, 143] on button "Save & Close" at bounding box center [620, 138] width 74 height 23
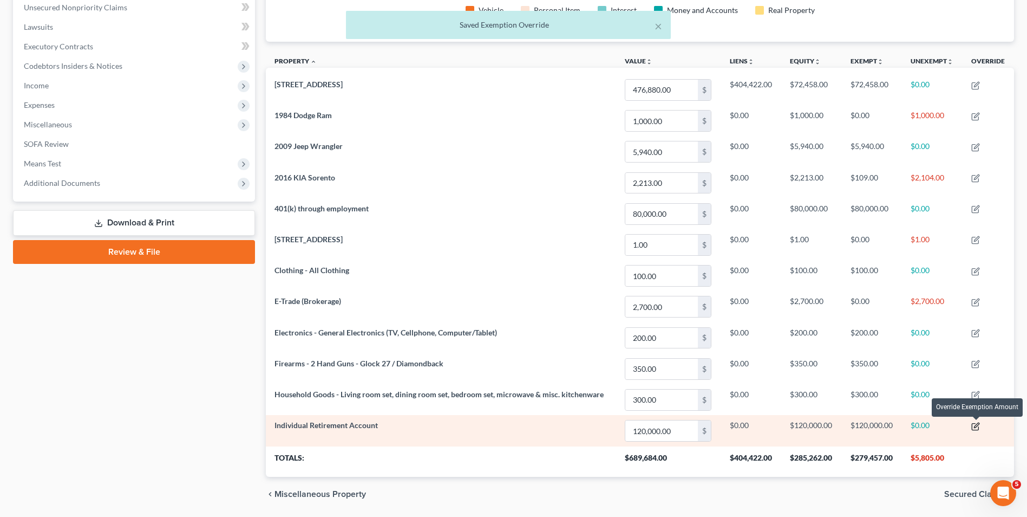
click at [975, 425] on icon "button" at bounding box center [976, 426] width 9 height 9
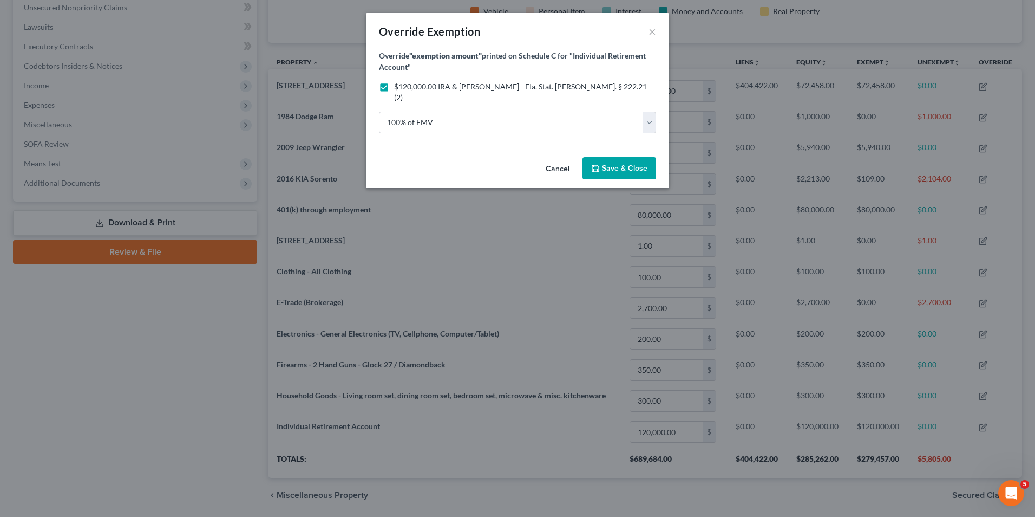
click at [410, 84] on span "$120,000.00 IRA & Roth IRA - Fla. Stat. Ann. § 222.21 (2)" at bounding box center [520, 92] width 253 height 20
click at [406, 84] on input "$120,000.00 IRA & Roth IRA - Fla. Stat. Ann. § 222.21 (2)" at bounding box center [402, 84] width 7 height 7
checkbox input "false"
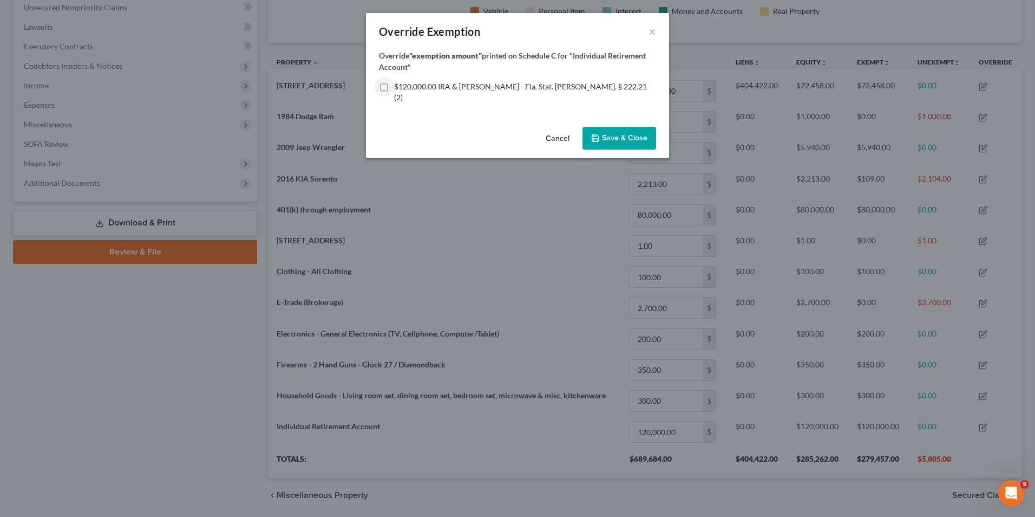
click at [599, 135] on icon "button" at bounding box center [595, 138] width 6 height 6
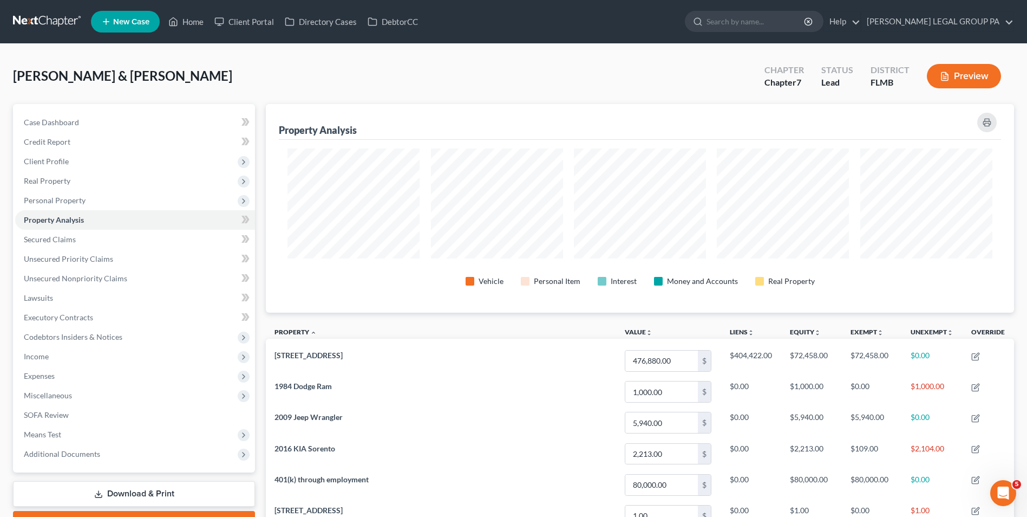
click at [948, 67] on button "Preview" at bounding box center [964, 76] width 74 height 24
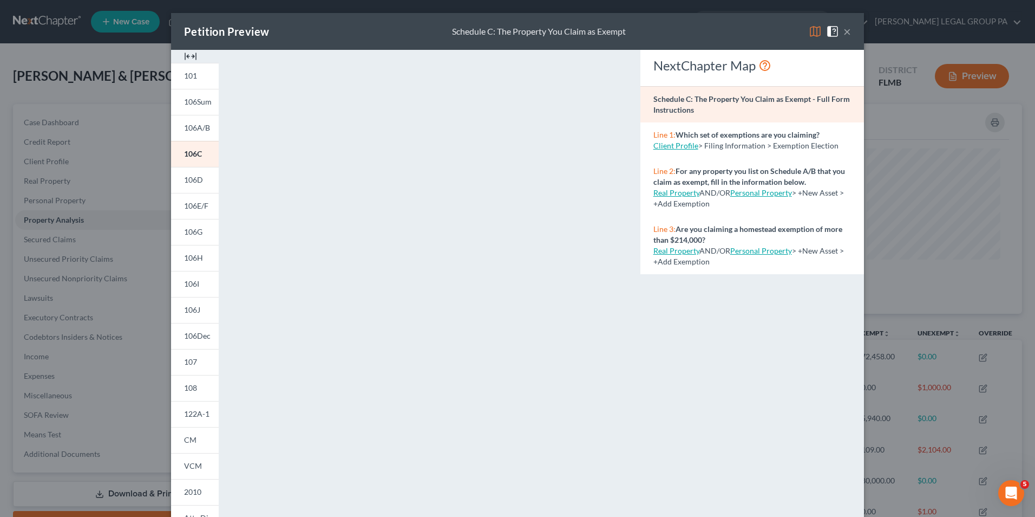
click at [845, 34] on button "×" at bounding box center [848, 31] width 8 height 13
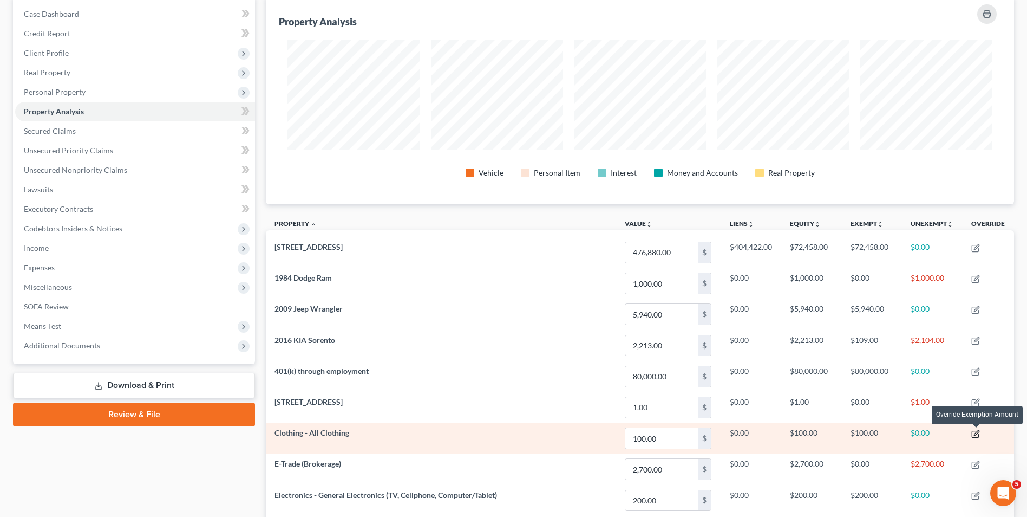
click at [977, 434] on icon "button" at bounding box center [976, 433] width 9 height 9
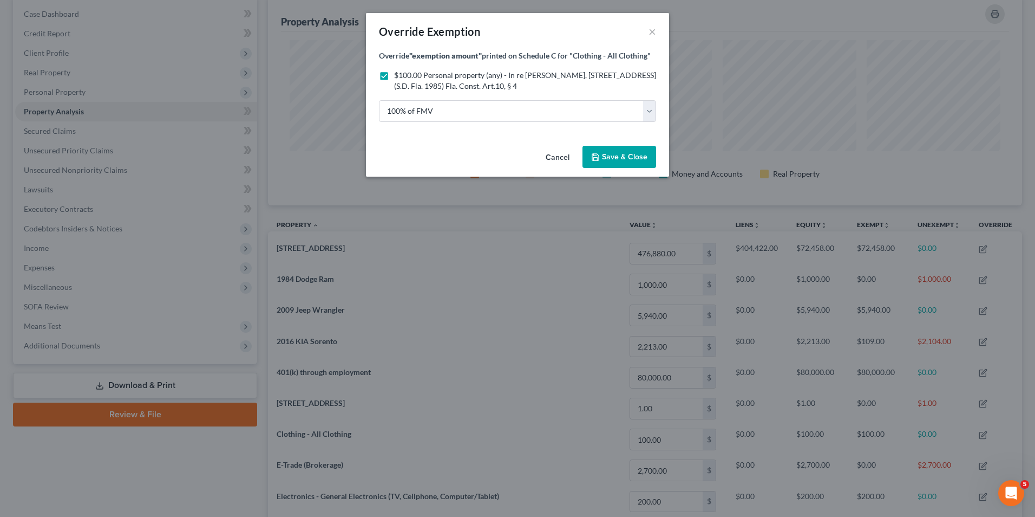
click at [411, 83] on span "$100.00 Personal property (any) - In re Hawkins, 51 B.R. 348 (S.D. Fla. 1985) F…" at bounding box center [525, 80] width 262 height 20
click at [406, 77] on input "$100.00 Personal property (any) - In re Hawkins, 51 B.R. 348 (S.D. Fla. 1985) F…" at bounding box center [402, 73] width 7 height 7
checkbox input "false"
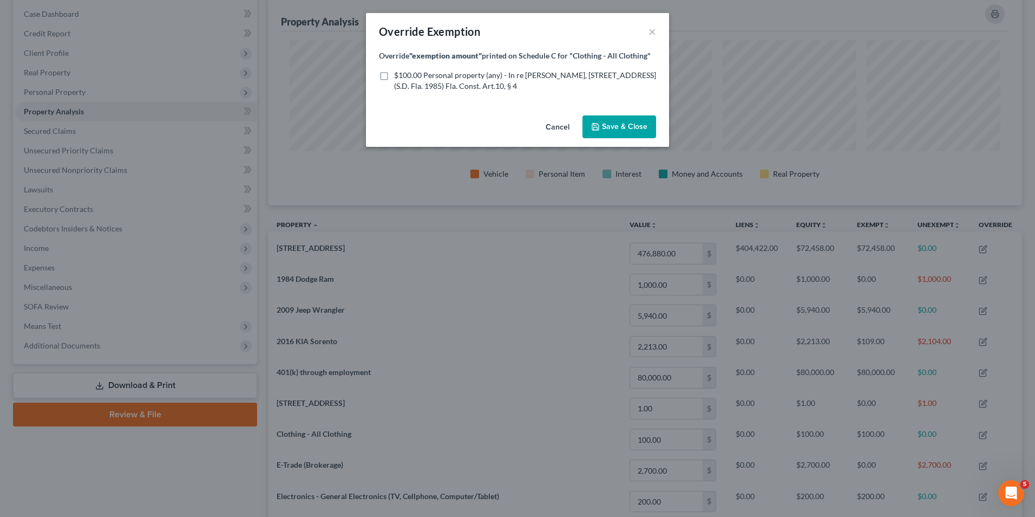
click at [619, 132] on button "Save & Close" at bounding box center [620, 126] width 74 height 23
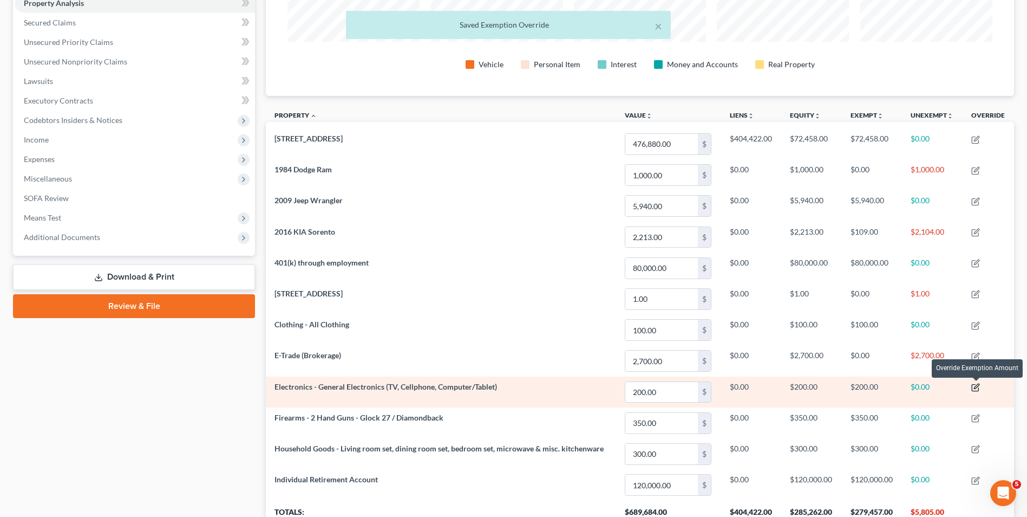
click at [978, 389] on icon "button" at bounding box center [976, 387] width 9 height 9
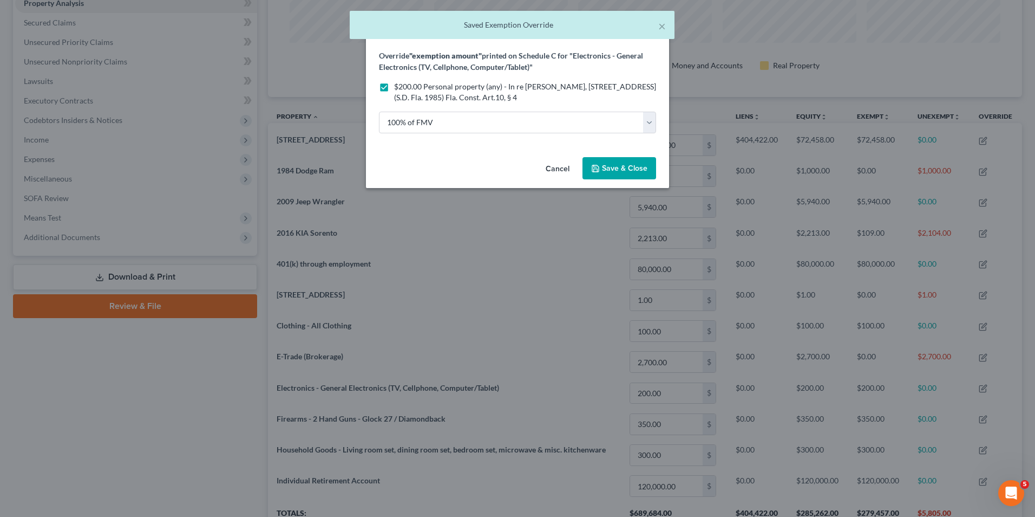
click at [394, 86] on label "$200.00 Personal property (any) - In re Hawkins, 51 B.R. 348 (S.D. Fla. 1985) F…" at bounding box center [525, 92] width 262 height 22
click at [399, 86] on input "$200.00 Personal property (any) - In re Hawkins, 51 B.R. 348 (S.D. Fla. 1985) F…" at bounding box center [402, 84] width 7 height 7
checkbox input "false"
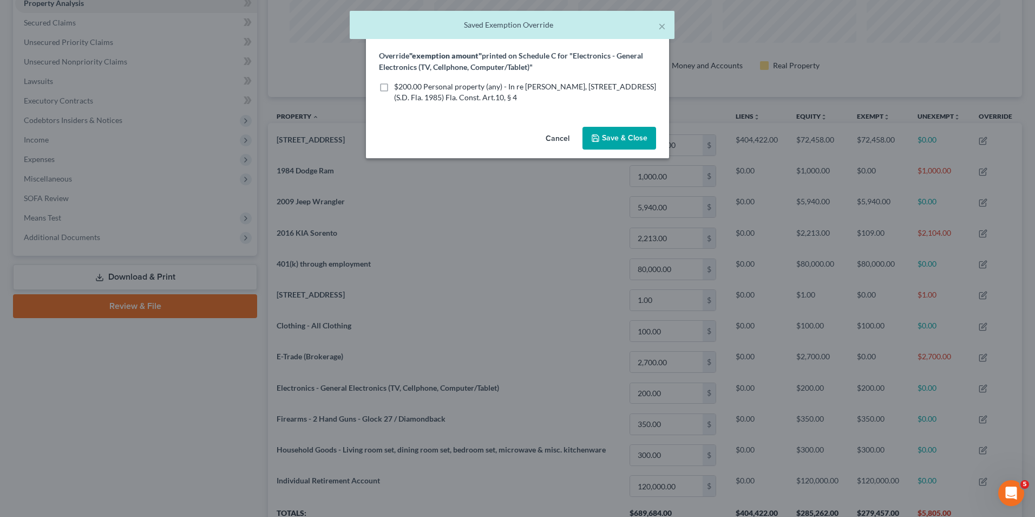
click at [617, 142] on span "Save & Close" at bounding box center [624, 137] width 45 height 9
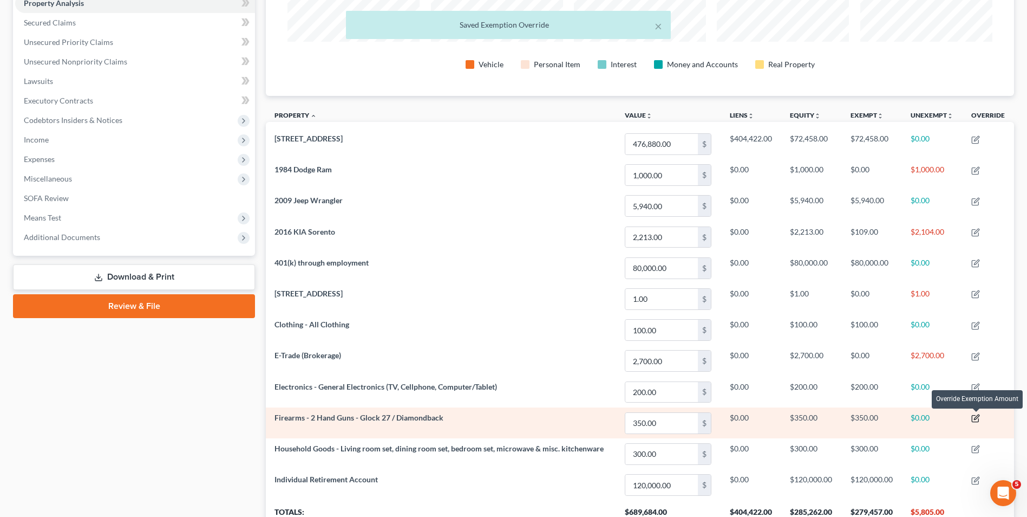
click at [972, 419] on icon "button" at bounding box center [976, 418] width 9 height 9
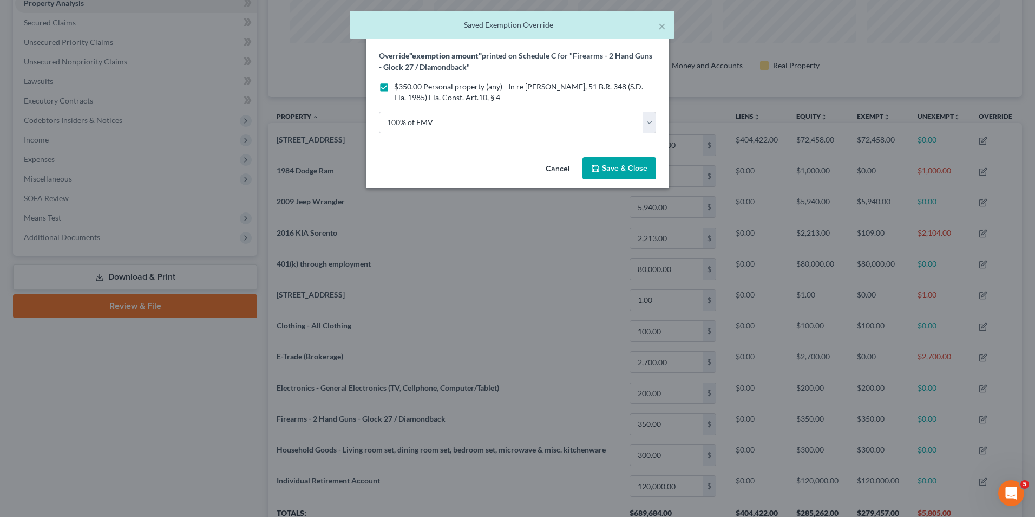
click at [394, 86] on label "$350.00 Personal property (any) - In re Hawkins, 51 B.R. 348 (S.D. Fla. 1985) F…" at bounding box center [525, 92] width 262 height 22
click at [399, 86] on input "$350.00 Personal property (any) - In re Hawkins, 51 B.R. 348 (S.D. Fla. 1985) F…" at bounding box center [402, 84] width 7 height 7
checkbox input "false"
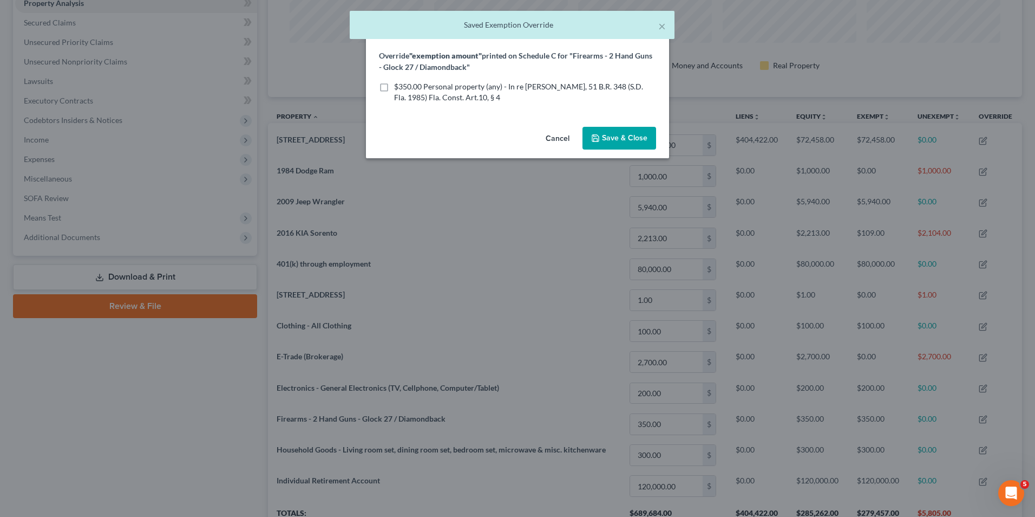
click at [626, 140] on span "Save & Close" at bounding box center [624, 137] width 45 height 9
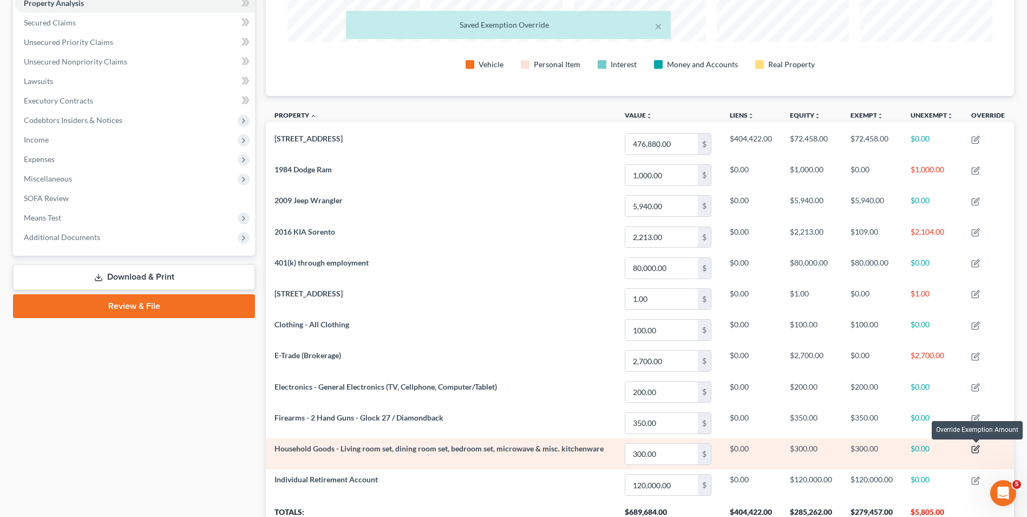
click at [976, 448] on icon "button" at bounding box center [976, 449] width 9 height 9
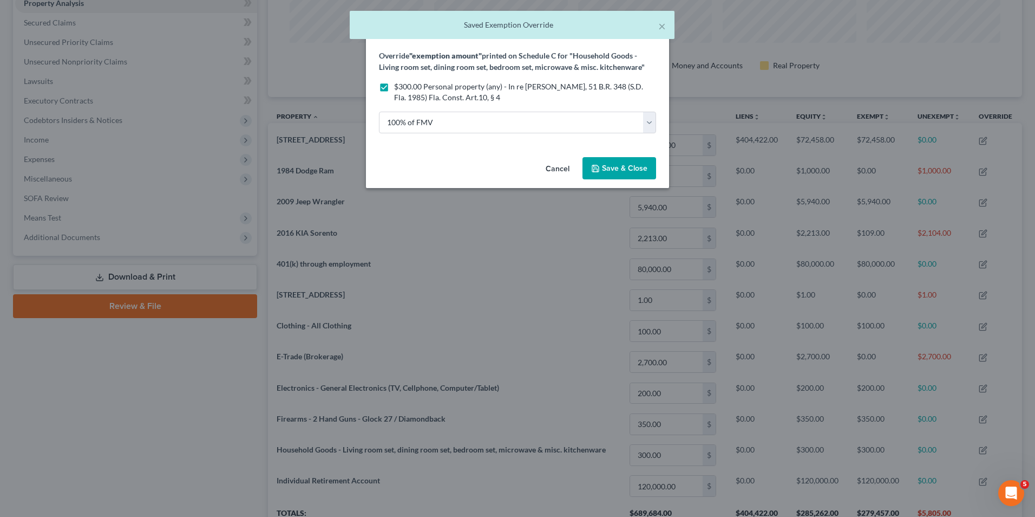
click at [450, 84] on span "$300.00 Personal property (any) - In re Hawkins, 51 B.R. 348 (S.D. Fla. 1985) F…" at bounding box center [518, 92] width 249 height 20
click at [406, 84] on input "$300.00 Personal property (any) - In re Hawkins, 51 B.R. 348 (S.D. Fla. 1985) F…" at bounding box center [402, 84] width 7 height 7
checkbox input "false"
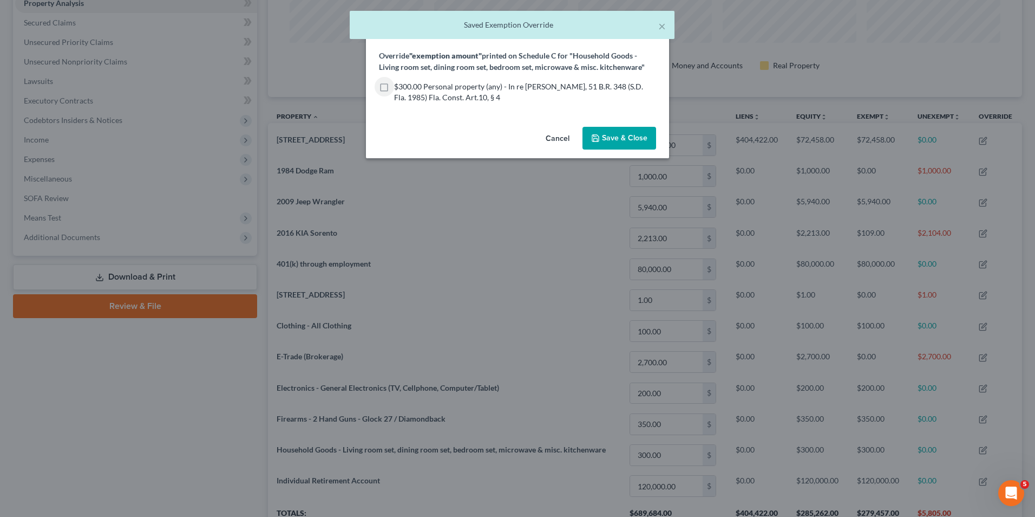
click at [594, 140] on icon "button" at bounding box center [595, 138] width 6 height 6
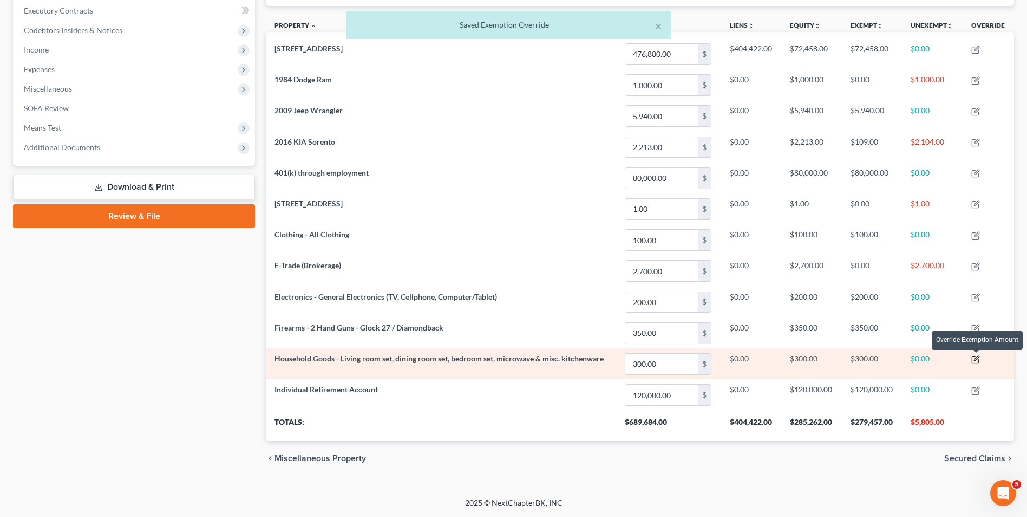
click at [975, 363] on icon "button" at bounding box center [976, 359] width 9 height 9
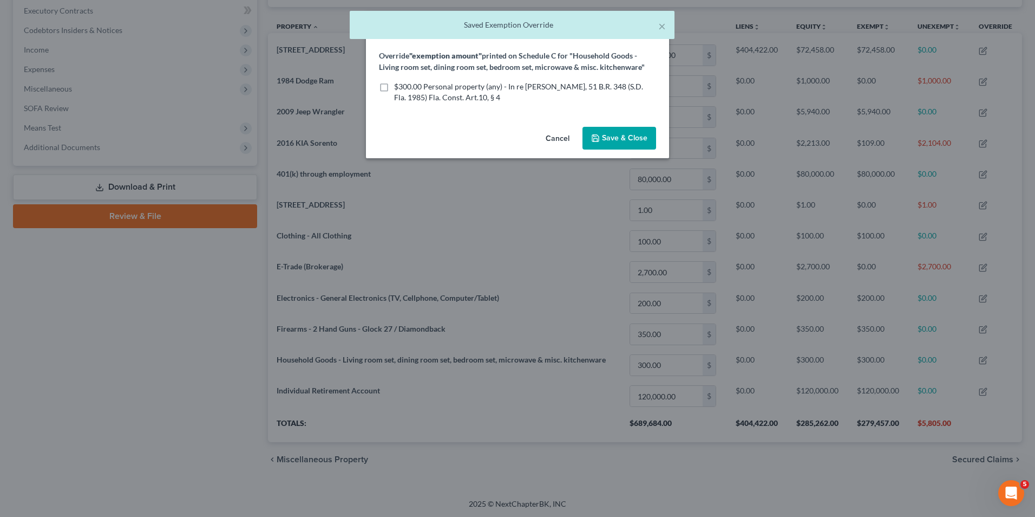
click at [426, 88] on span "$300.00 Personal property (any) - In re Hawkins, 51 B.R. 348 (S.D. Fla. 1985) F…" at bounding box center [518, 92] width 249 height 20
click at [406, 88] on input "$300.00 Personal property (any) - In re Hawkins, 51 B.R. 348 (S.D. Fla. 1985) F…" at bounding box center [402, 84] width 7 height 7
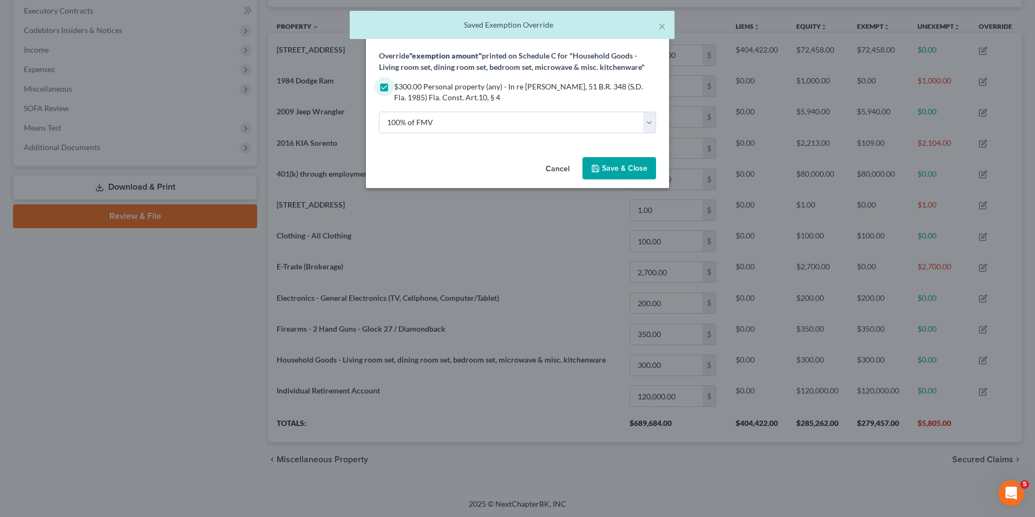
click at [432, 90] on span "$300.00 Personal property (any) - In re Hawkins, 51 B.R. 348 (S.D. Fla. 1985) F…" at bounding box center [518, 92] width 249 height 20
click at [406, 88] on input "$300.00 Personal property (any) - In re Hawkins, 51 B.R. 348 (S.D. Fla. 1985) F…" at bounding box center [402, 84] width 7 height 7
checkbox input "false"
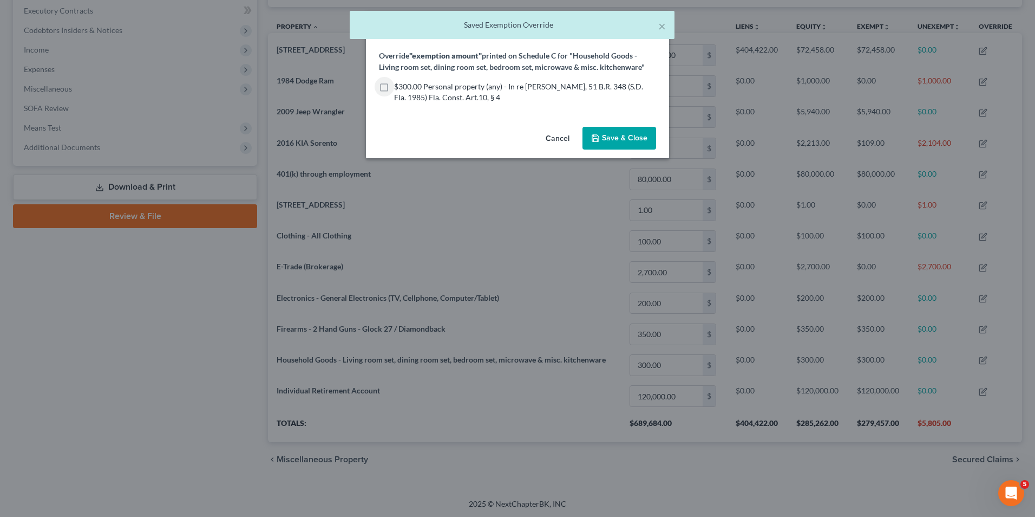
click at [590, 136] on button "Save & Close" at bounding box center [620, 138] width 74 height 23
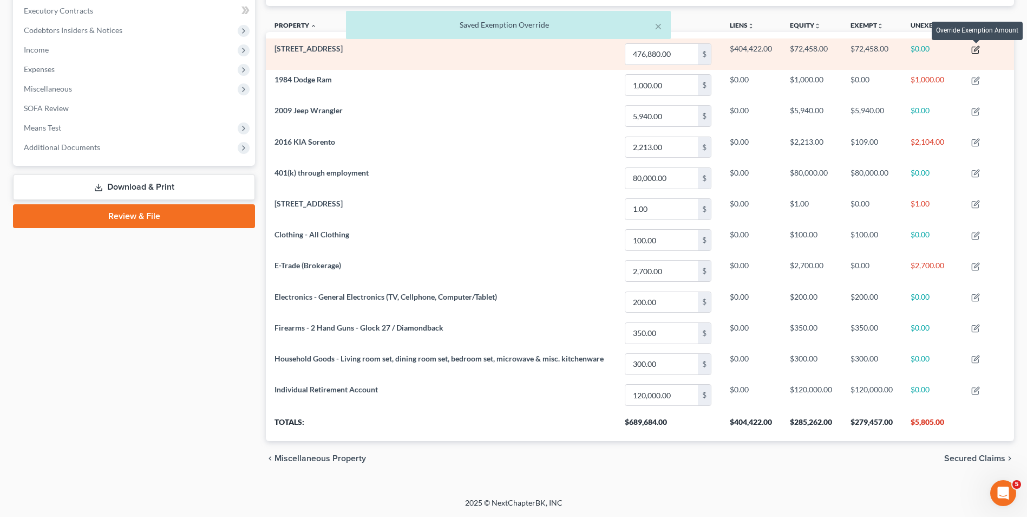
click at [978, 52] on icon "button" at bounding box center [976, 49] width 9 height 9
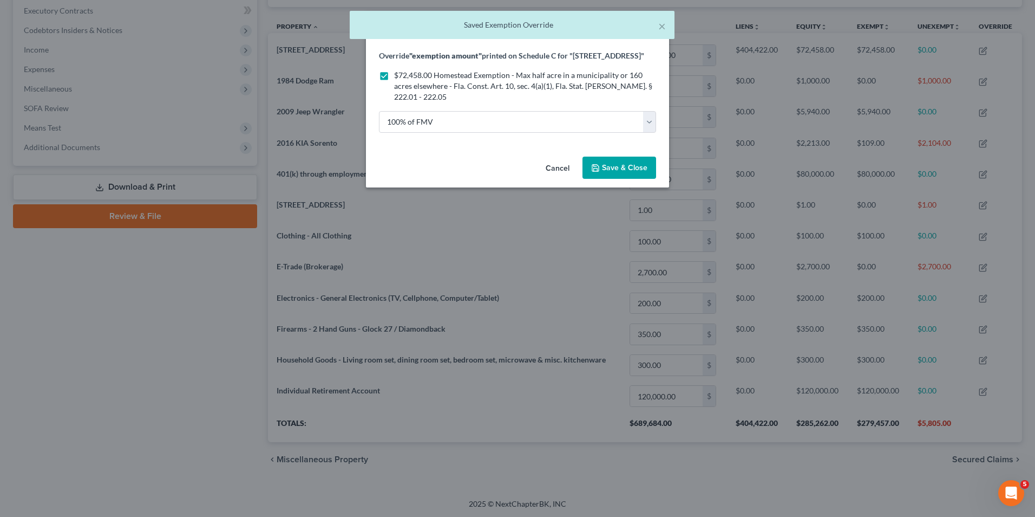
click at [614, 168] on span "Save & Close" at bounding box center [624, 167] width 45 height 9
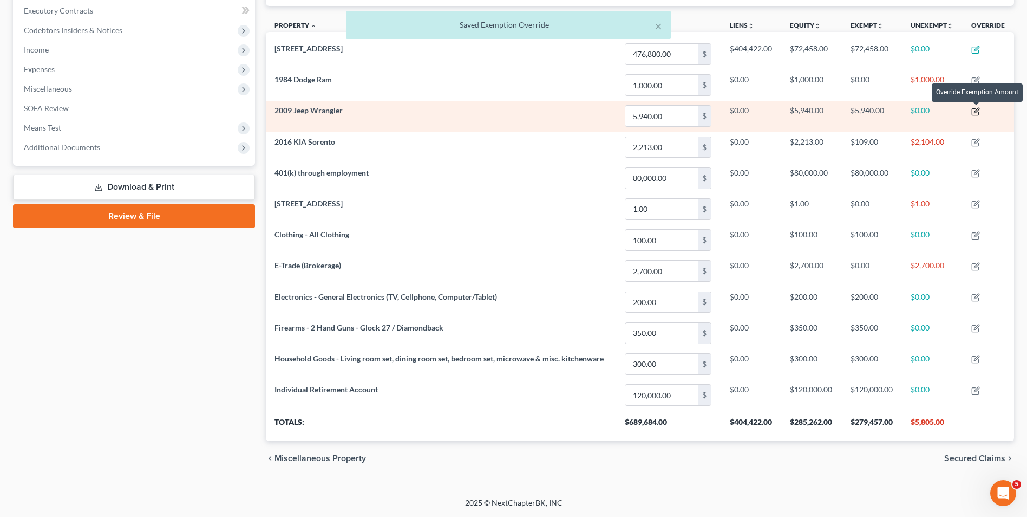
click at [976, 109] on icon "button" at bounding box center [975, 112] width 6 height 6
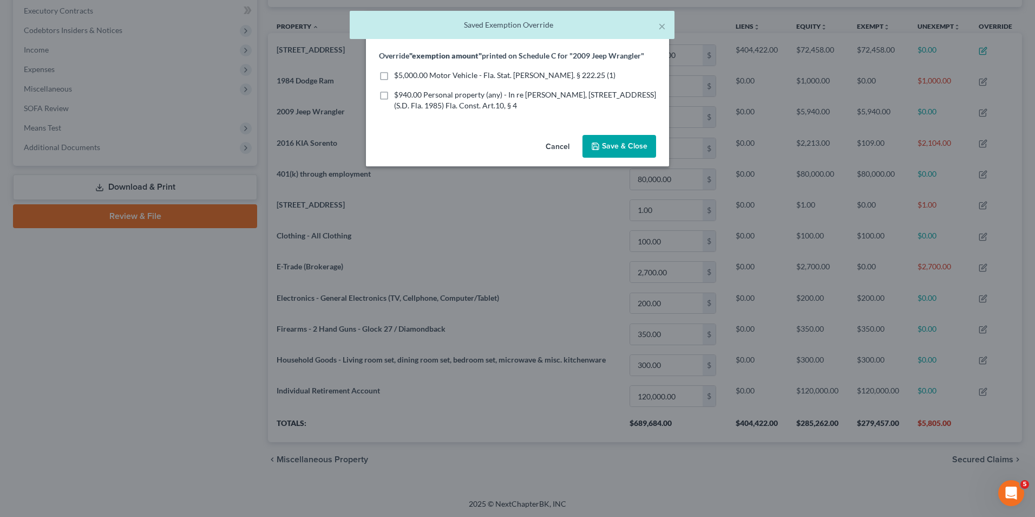
click at [631, 145] on span "Save & Close" at bounding box center [624, 145] width 45 height 9
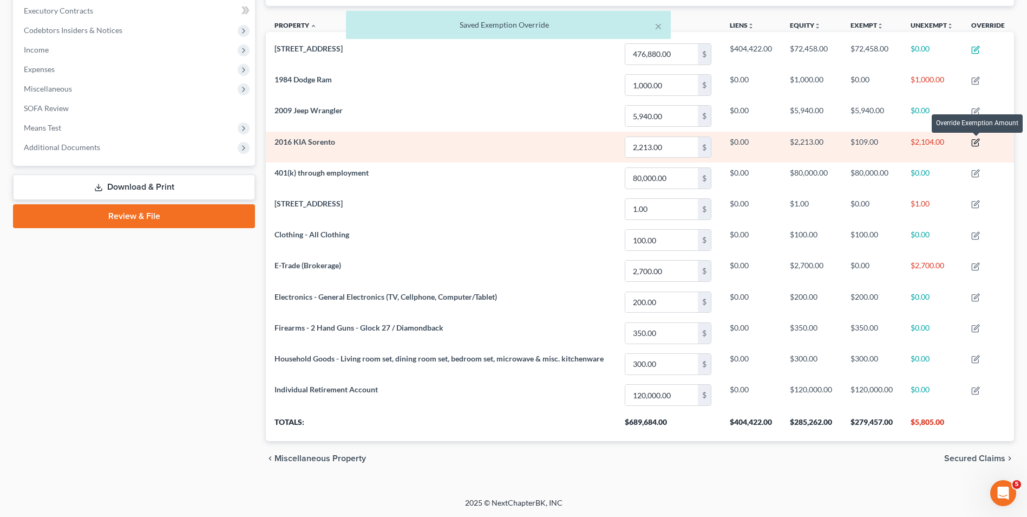
click at [975, 144] on icon "button" at bounding box center [976, 142] width 9 height 9
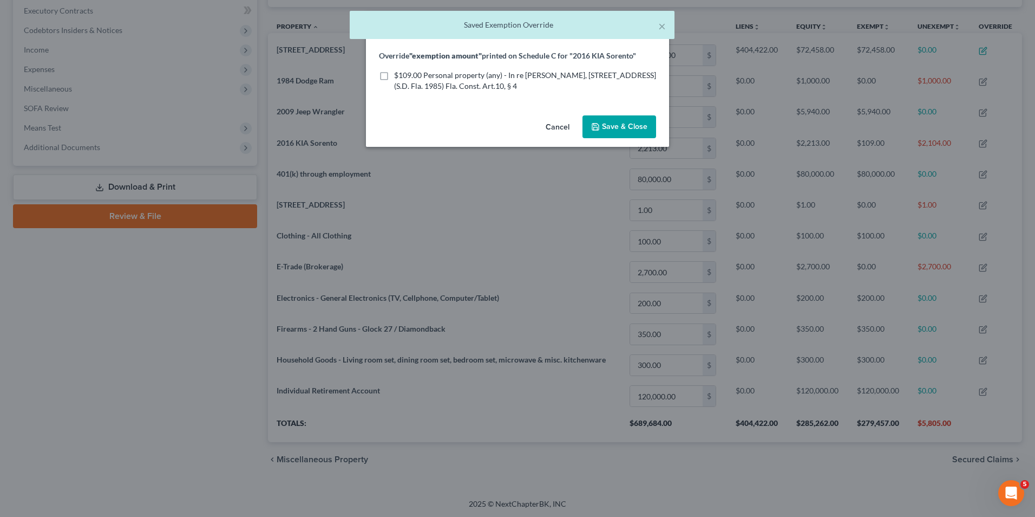
click at [611, 122] on span "Save & Close" at bounding box center [624, 126] width 45 height 9
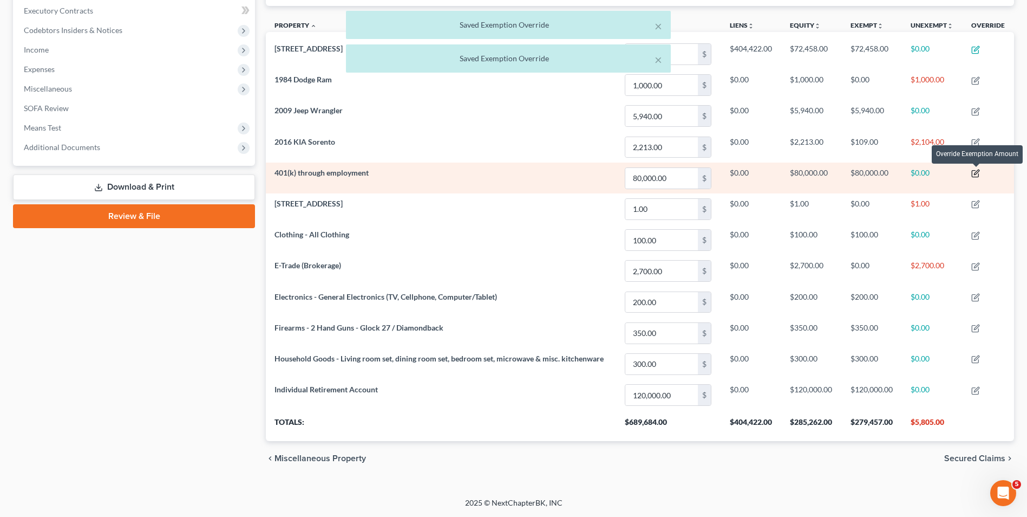
click at [978, 174] on icon "button" at bounding box center [976, 173] width 9 height 9
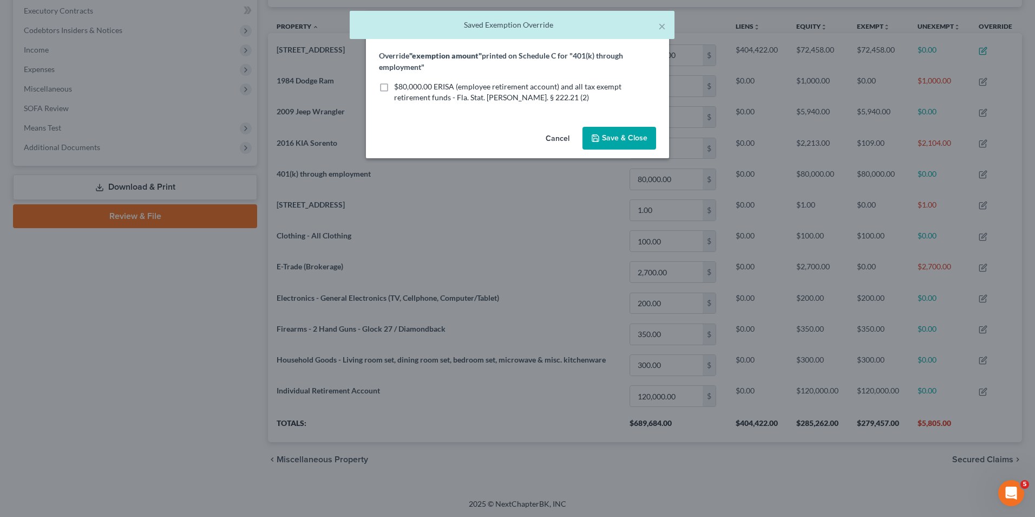
click at [643, 136] on span "Save & Close" at bounding box center [624, 137] width 45 height 9
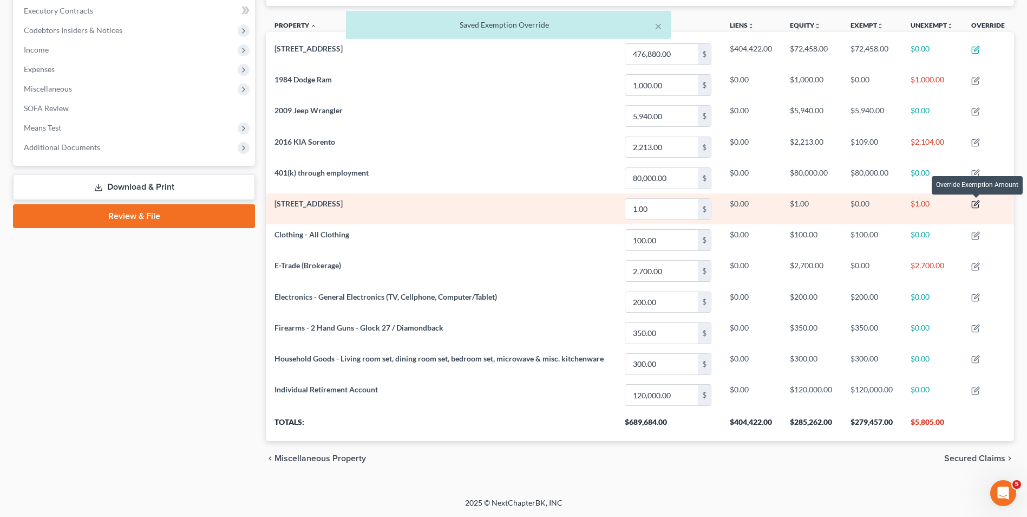
click at [977, 205] on icon "button" at bounding box center [976, 204] width 9 height 9
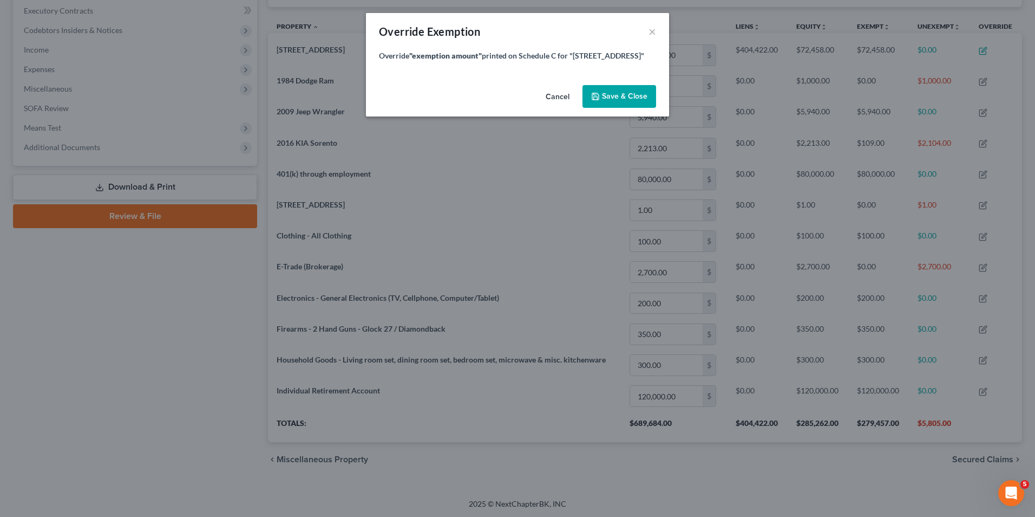
click at [607, 96] on span "Save & Close" at bounding box center [624, 96] width 45 height 9
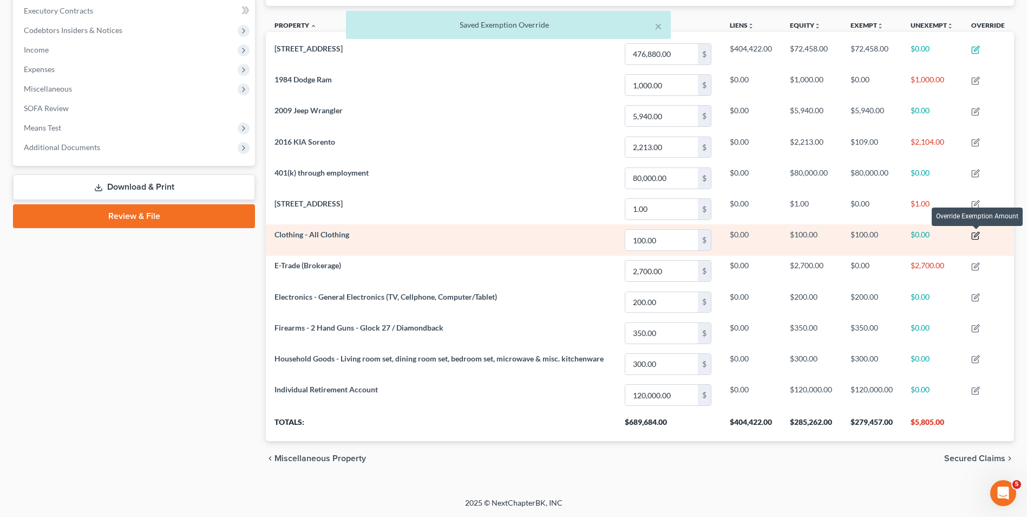
click at [978, 236] on icon "button" at bounding box center [976, 234] width 5 height 5
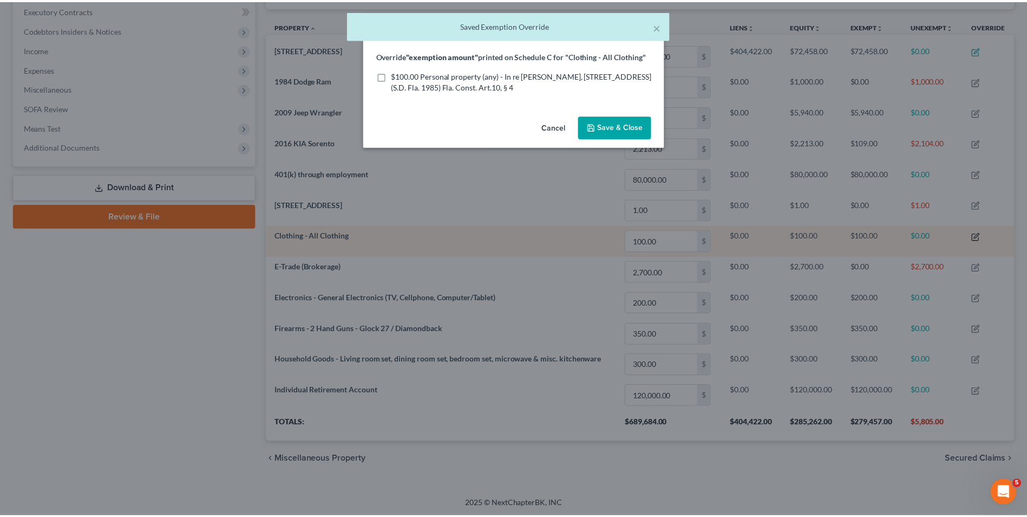
scroll to position [210, 754]
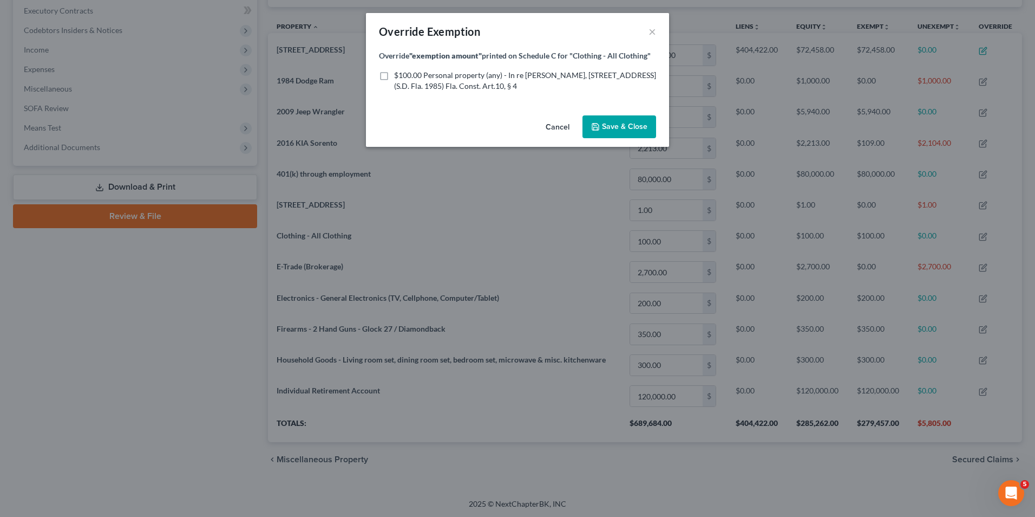
click at [613, 123] on span "Save & Close" at bounding box center [624, 126] width 45 height 9
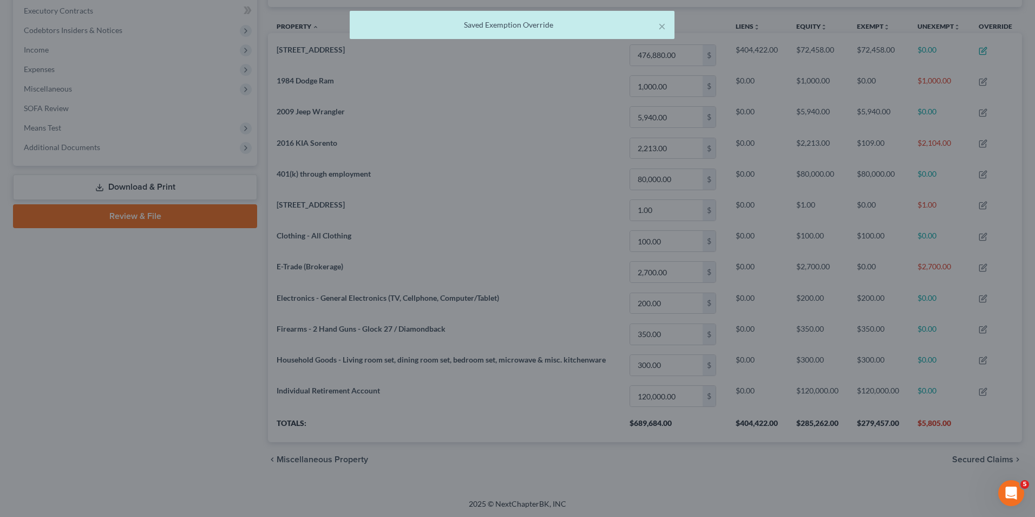
scroll to position [541367, 540827]
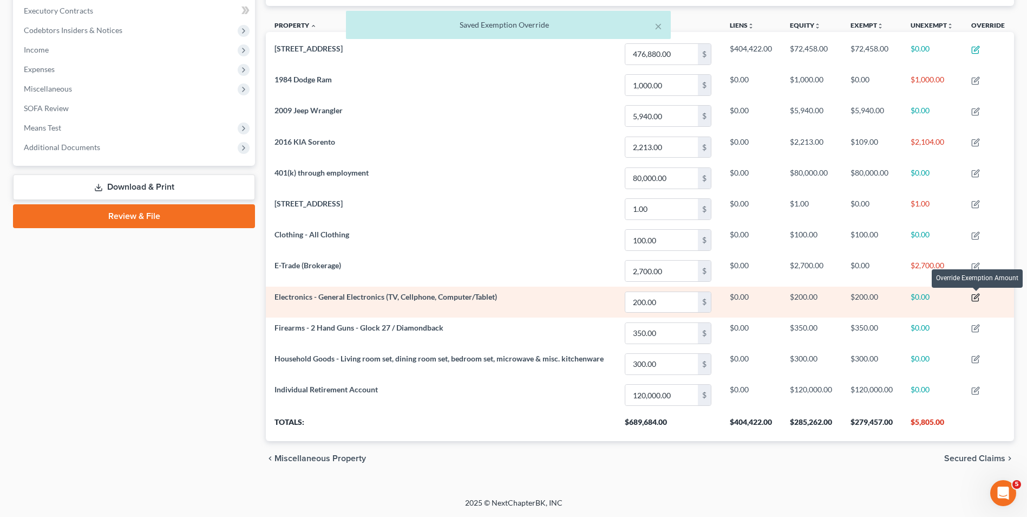
click at [976, 295] on icon "button" at bounding box center [976, 297] width 9 height 9
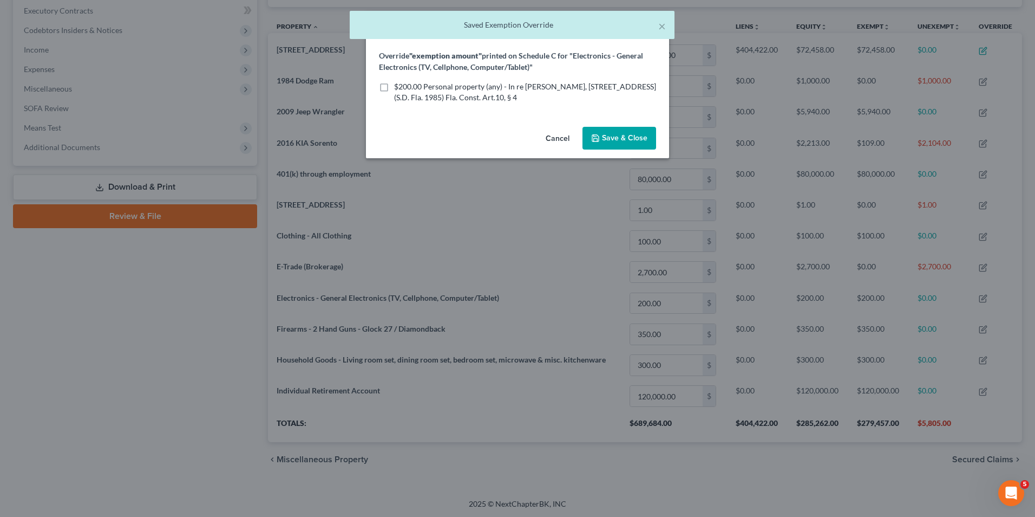
click at [627, 134] on span "Save & Close" at bounding box center [624, 137] width 45 height 9
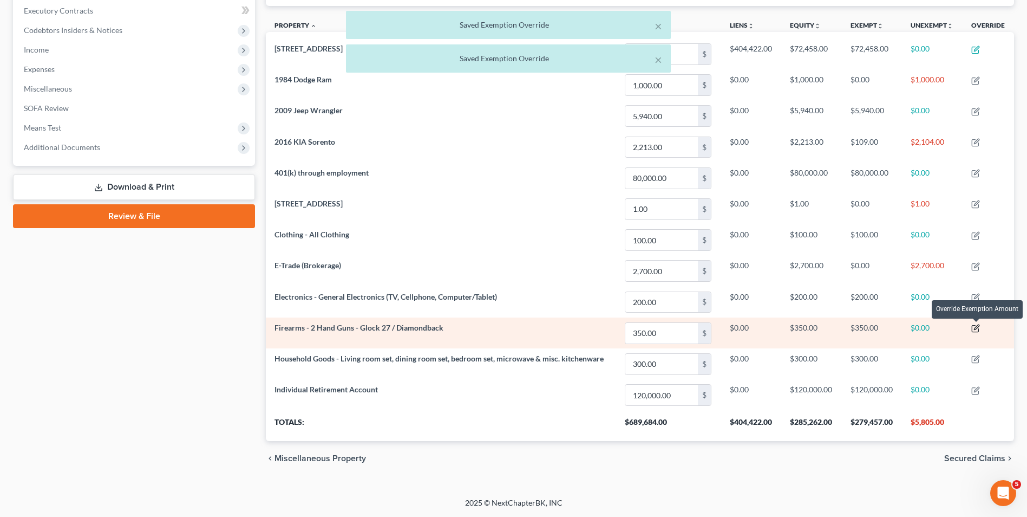
click at [979, 325] on icon "button" at bounding box center [976, 326] width 5 height 5
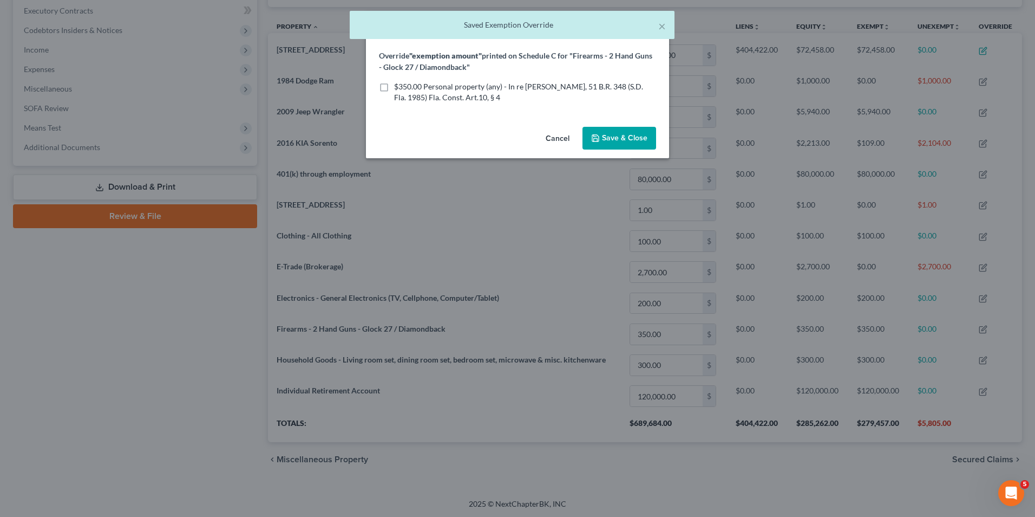
click at [630, 133] on span "Save & Close" at bounding box center [624, 137] width 45 height 9
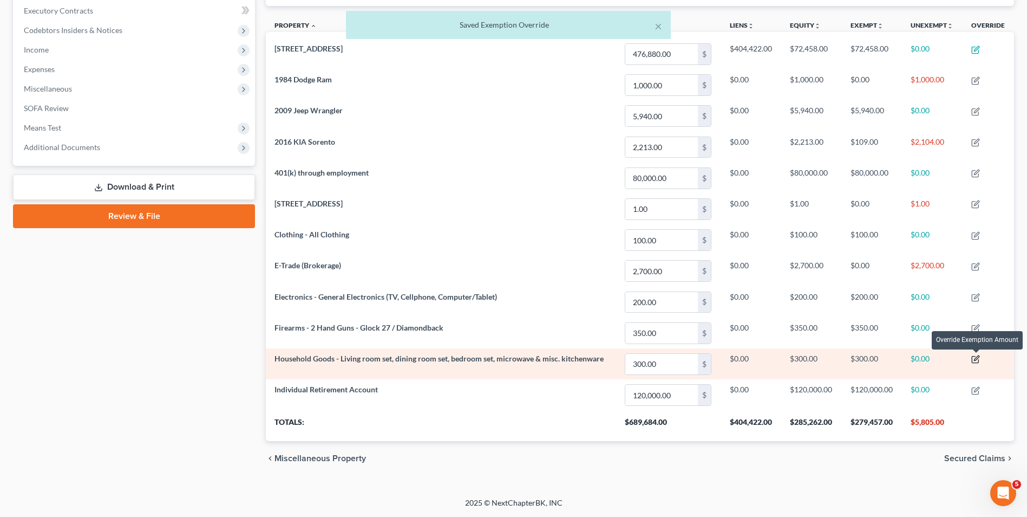
click at [979, 361] on icon "button" at bounding box center [976, 359] width 9 height 9
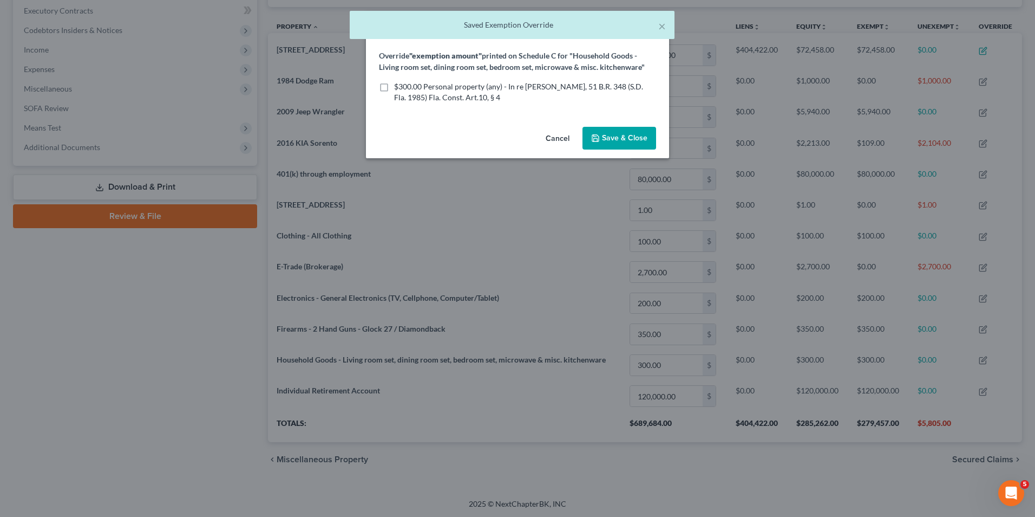
click at [616, 134] on span "Save & Close" at bounding box center [624, 137] width 45 height 9
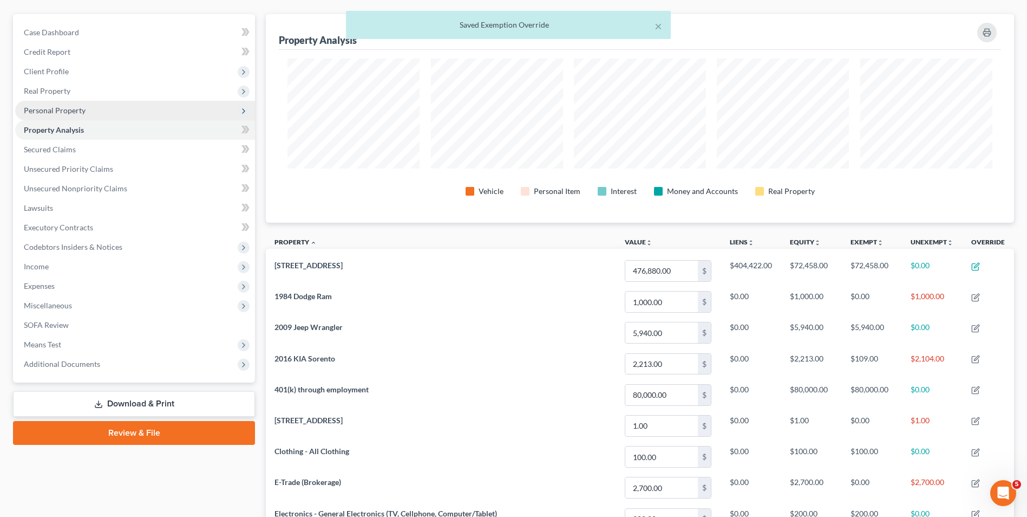
click at [65, 111] on span "Personal Property" at bounding box center [55, 110] width 62 height 9
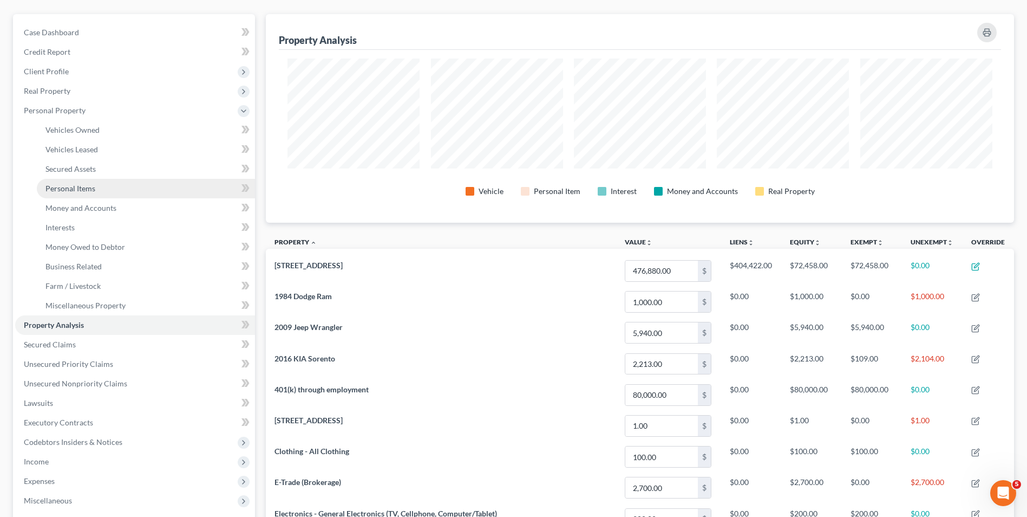
click at [100, 191] on link "Personal Items" at bounding box center [146, 188] width 218 height 19
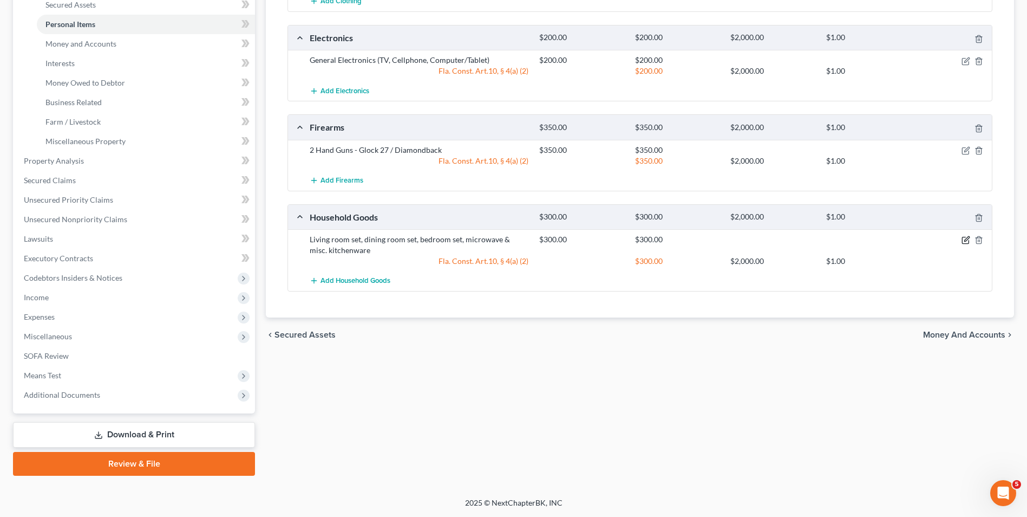
click at [967, 237] on icon "button" at bounding box center [966, 240] width 9 height 9
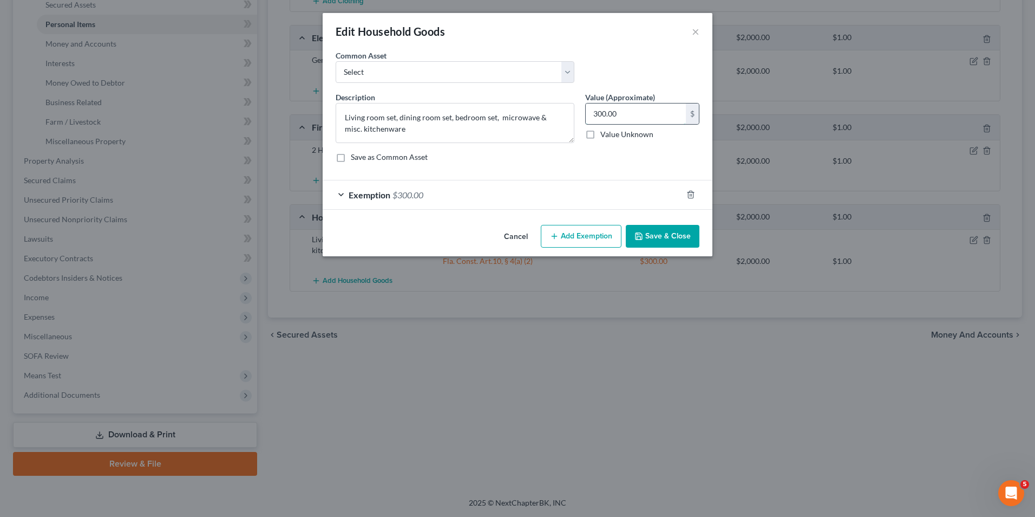
click at [611, 114] on input "300.00" at bounding box center [636, 113] width 100 height 21
type input "700.00"
click at [669, 230] on button "Save & Close" at bounding box center [663, 236] width 74 height 23
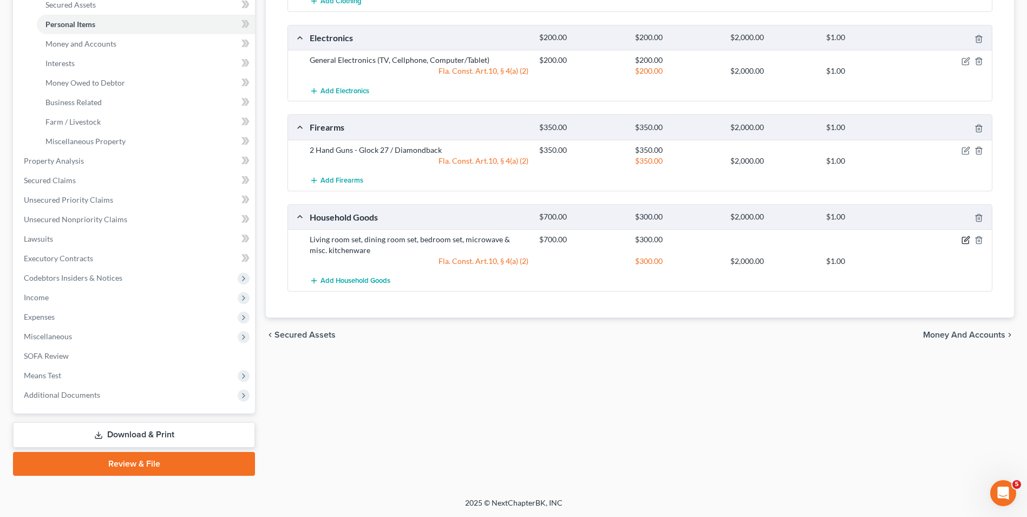
click at [962, 244] on icon "button" at bounding box center [965, 240] width 6 height 6
select select "2"
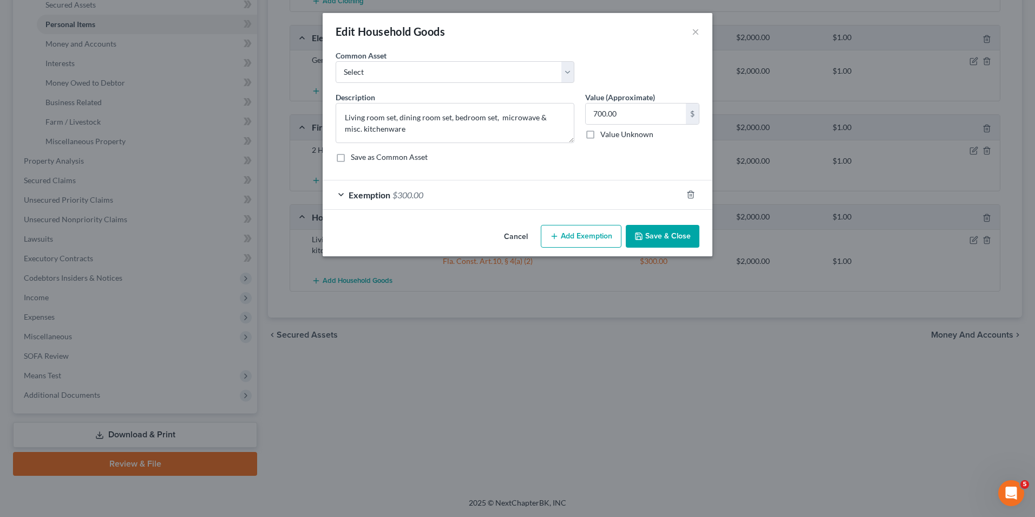
click at [447, 204] on div "Exemption $300.00" at bounding box center [503, 194] width 360 height 29
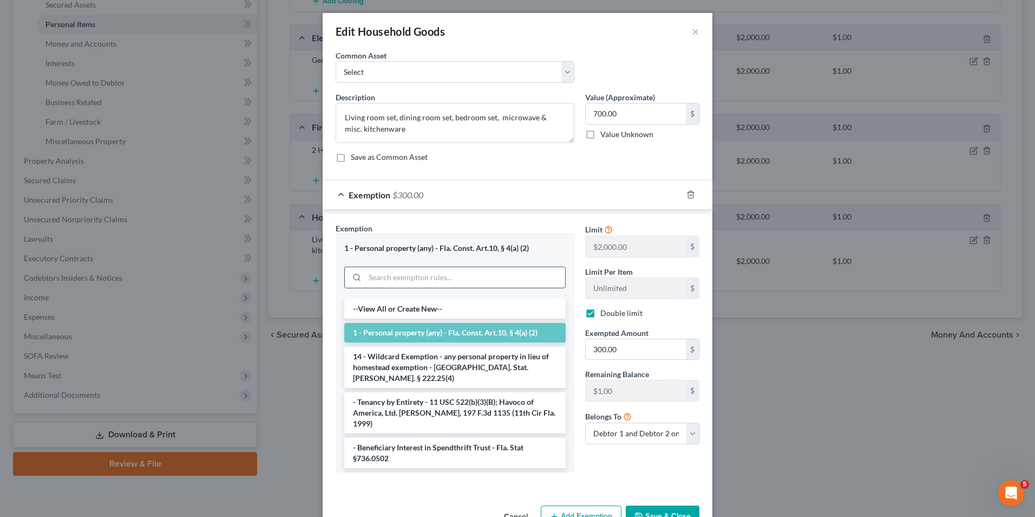
click at [412, 270] on input "search" at bounding box center [465, 277] width 200 height 21
click at [465, 332] on li "1 - Personal property (any) - Fla. Const. Art.10, § 4(a) (2)" at bounding box center [455, 332] width 222 height 19
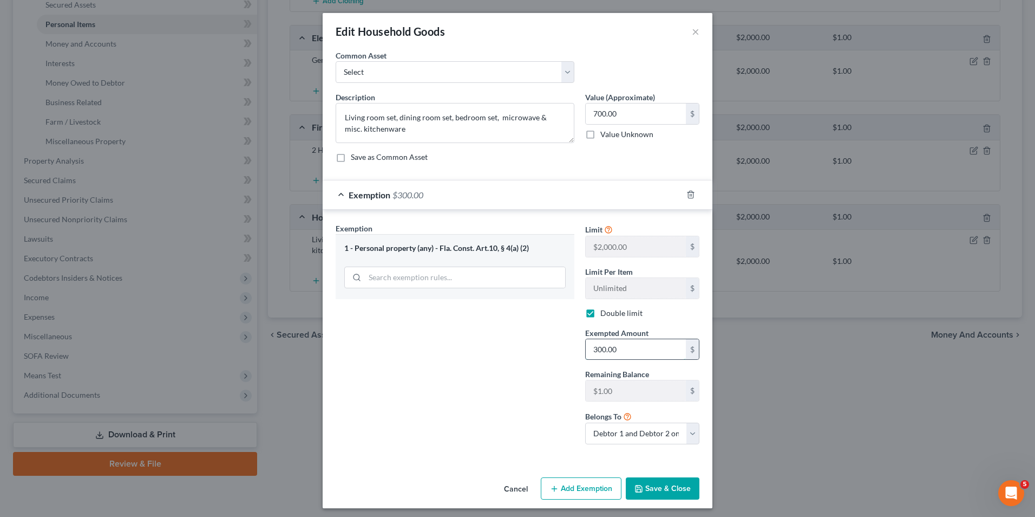
click at [617, 349] on input "300.00" at bounding box center [636, 349] width 100 height 21
type input "301.00"
click at [656, 482] on button "Save & Close" at bounding box center [663, 488] width 74 height 23
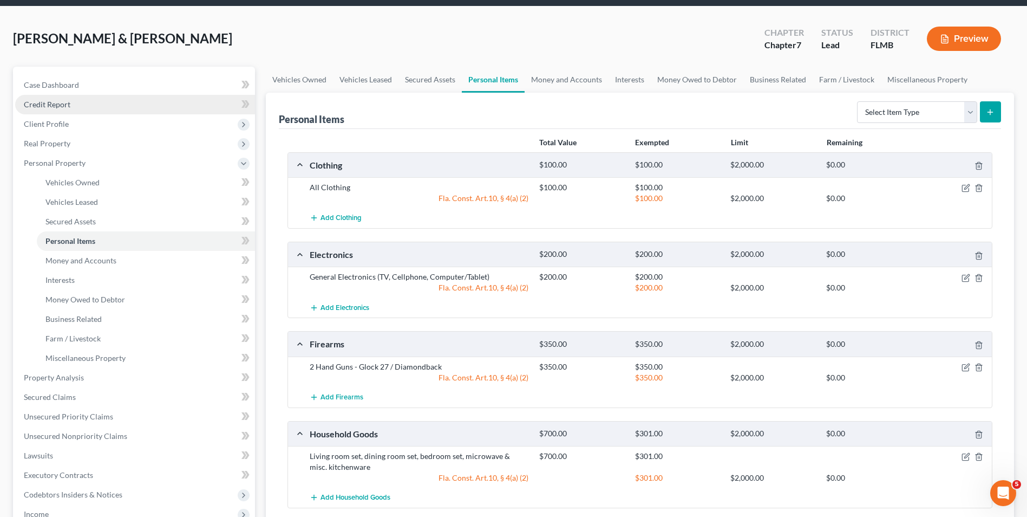
click at [71, 109] on link "Credit Report" at bounding box center [135, 104] width 240 height 19
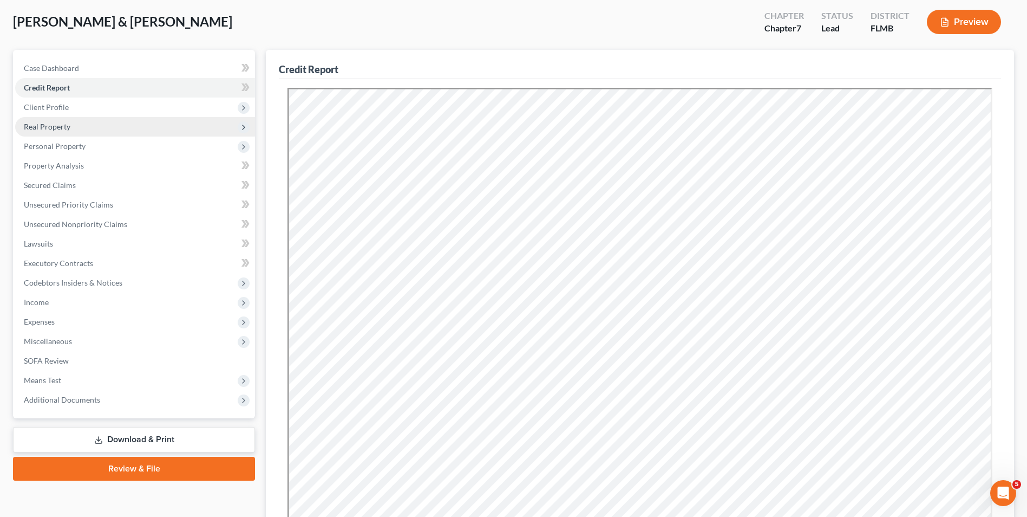
click at [72, 127] on span "Real Property" at bounding box center [135, 126] width 240 height 19
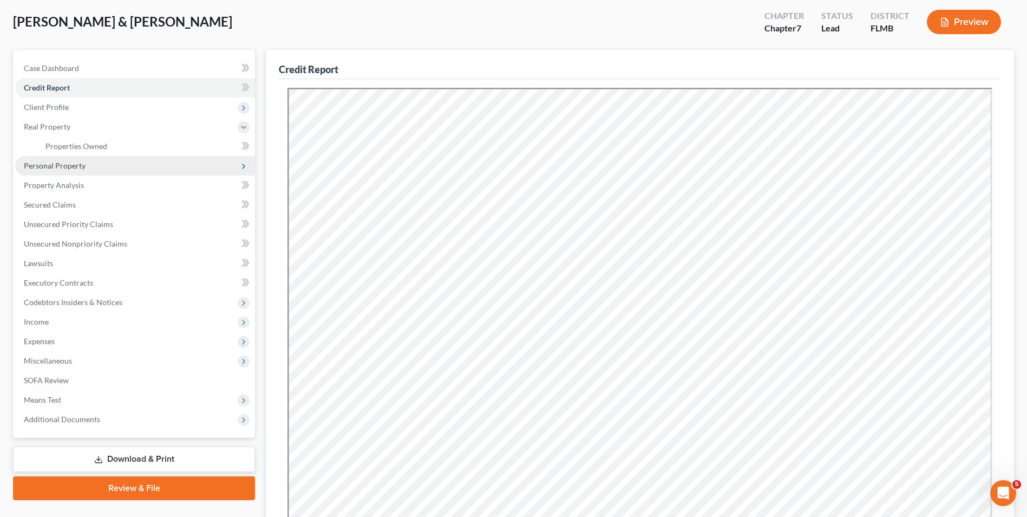
click at [69, 162] on span "Personal Property" at bounding box center [55, 165] width 62 height 9
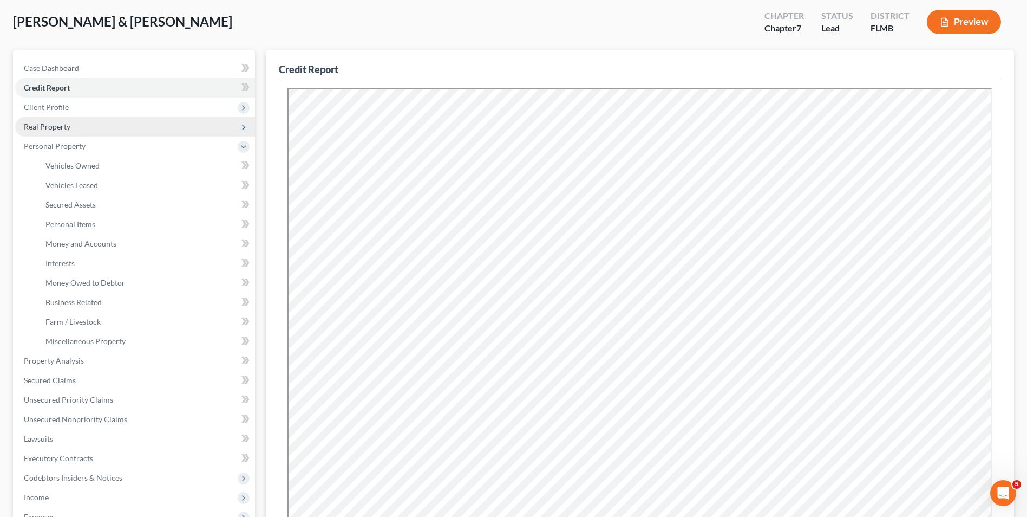
click at [80, 125] on span "Real Property" at bounding box center [135, 126] width 240 height 19
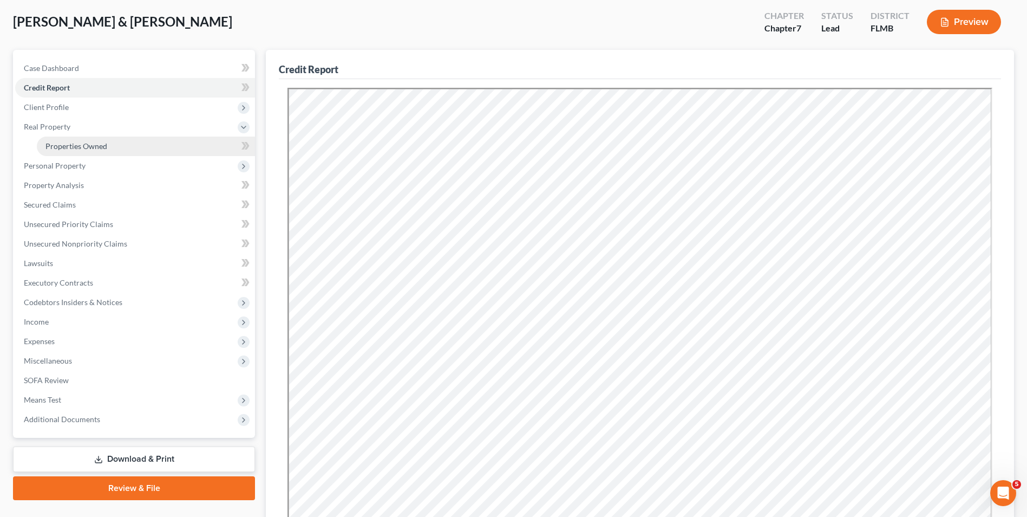
click at [86, 144] on span "Properties Owned" at bounding box center [76, 145] width 62 height 9
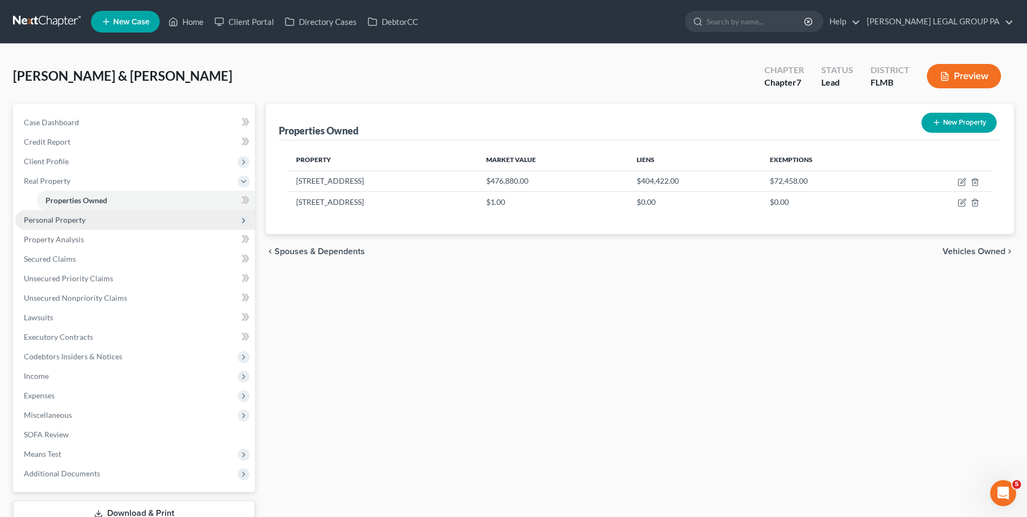
click at [146, 224] on span "Personal Property" at bounding box center [135, 219] width 240 height 19
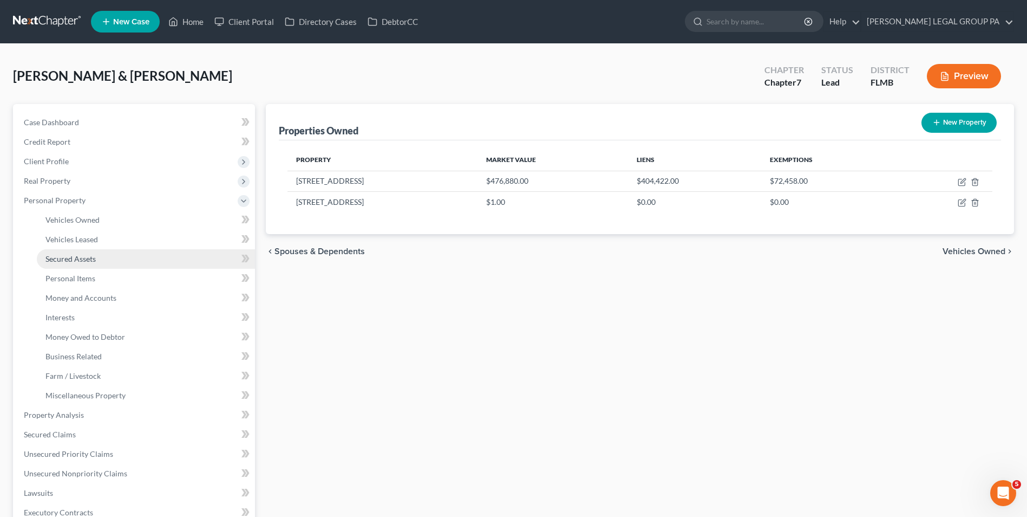
click at [112, 261] on link "Secured Assets" at bounding box center [146, 258] width 218 height 19
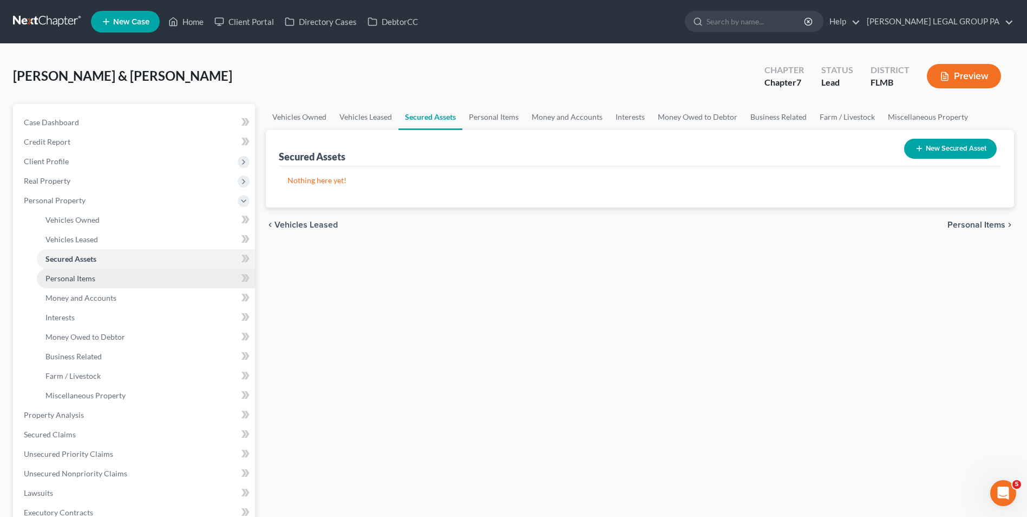
click at [113, 276] on link "Personal Items" at bounding box center [146, 278] width 218 height 19
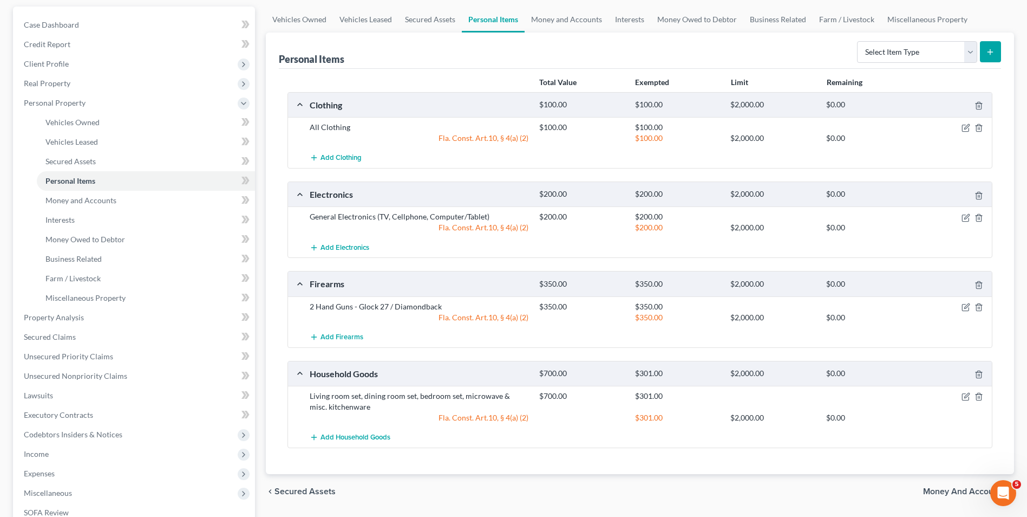
scroll to position [108, 0]
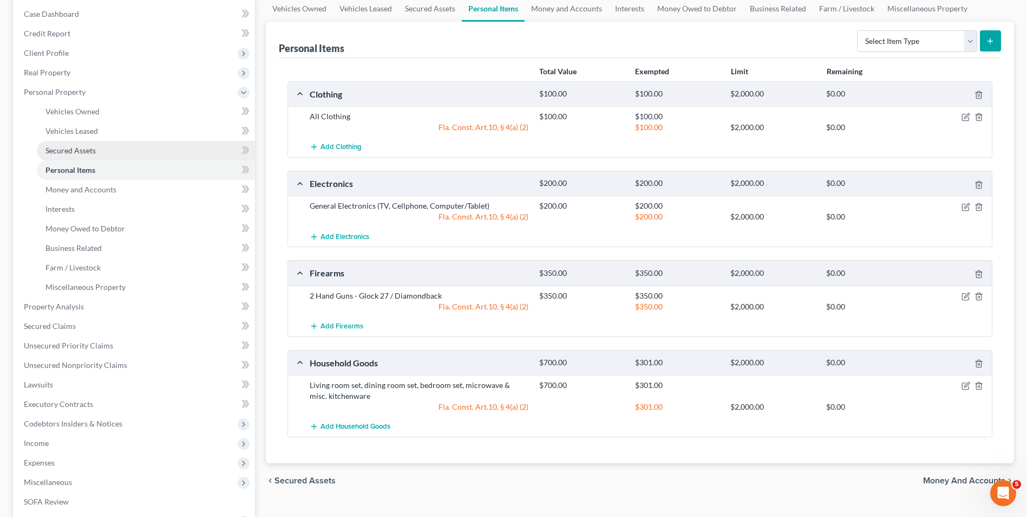
click at [93, 154] on span "Secured Assets" at bounding box center [70, 150] width 50 height 9
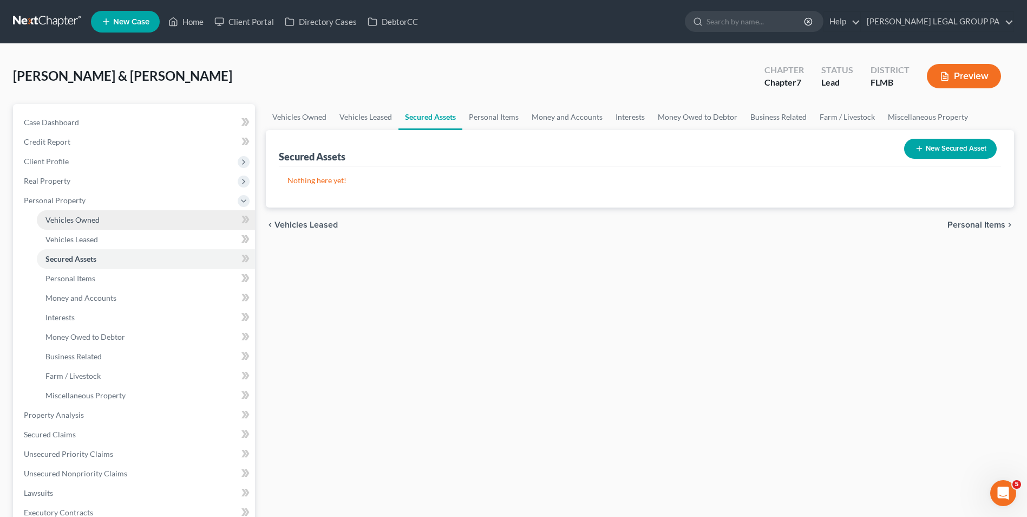
click at [104, 216] on link "Vehicles Owned" at bounding box center [146, 219] width 218 height 19
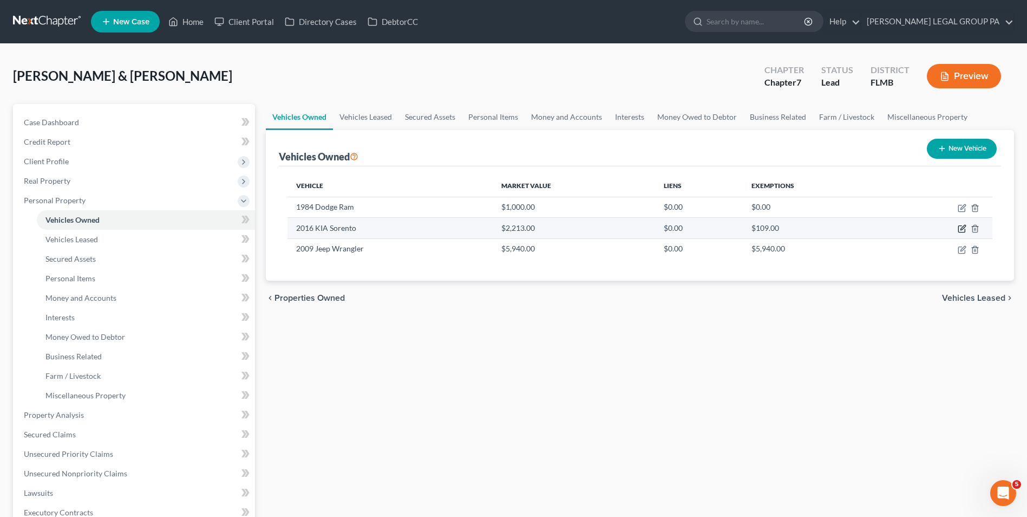
click at [962, 228] on icon "button" at bounding box center [963, 227] width 5 height 5
select select "0"
select select "10"
select select "2"
select select "0"
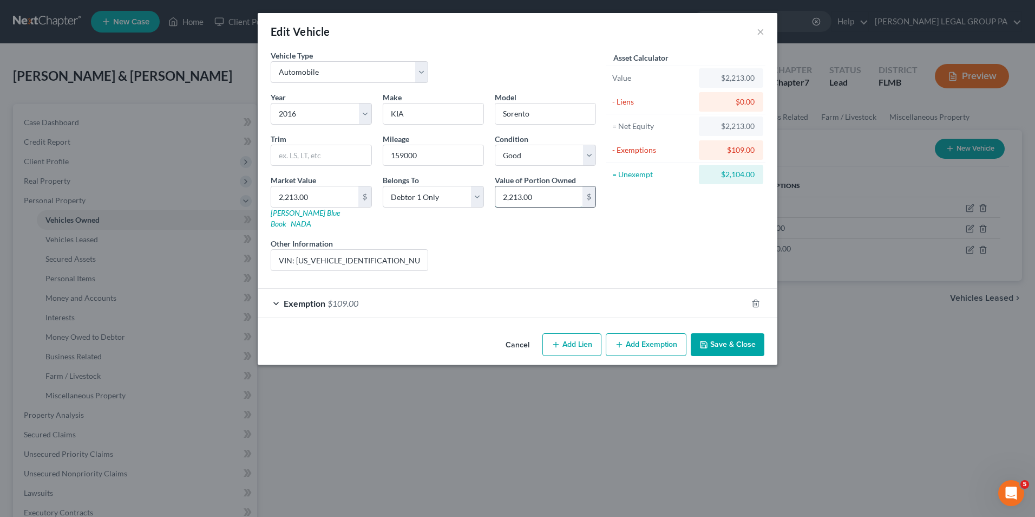
click at [520, 197] on input "2,213.00" at bounding box center [539, 196] width 87 height 21
type input "2,214.00"
click at [714, 337] on button "Save & Close" at bounding box center [728, 344] width 74 height 23
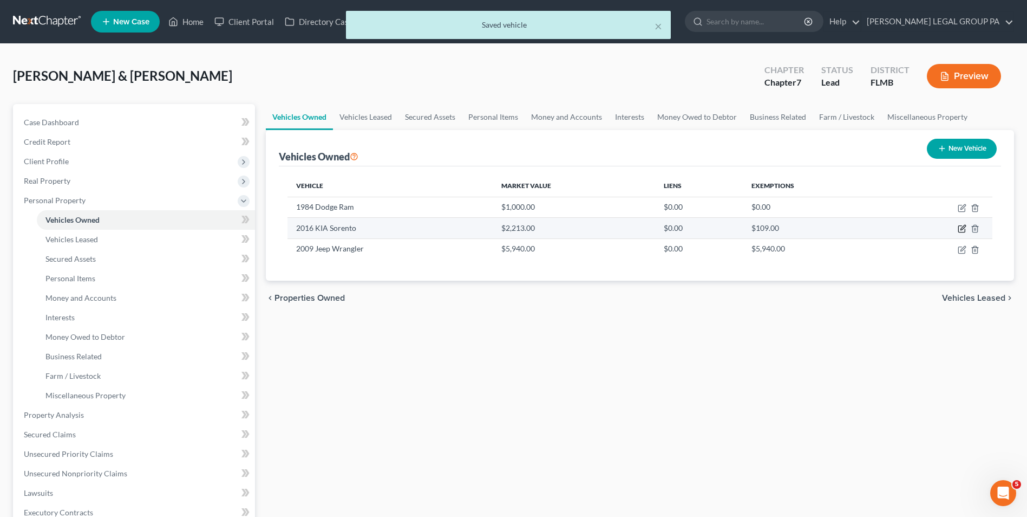
click at [963, 227] on icon "button" at bounding box center [963, 227] width 5 height 5
select select "0"
select select "10"
select select "2"
select select "0"
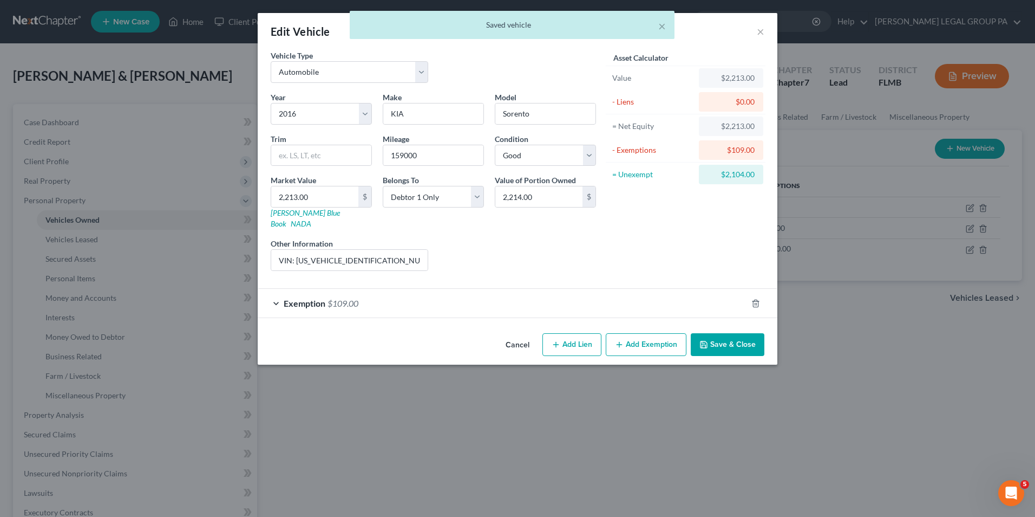
click at [460, 294] on div "Exemption $109.00" at bounding box center [503, 303] width 490 height 29
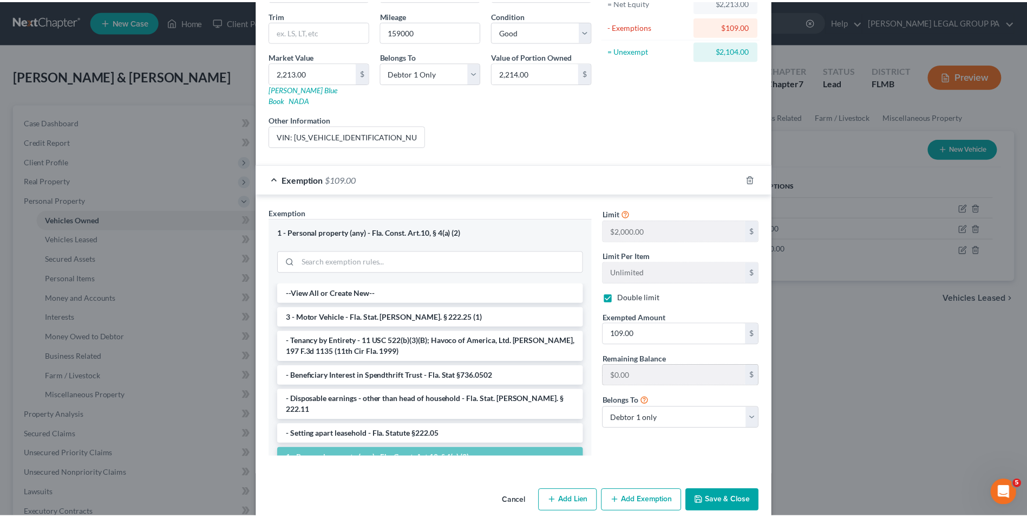
scroll to position [130, 0]
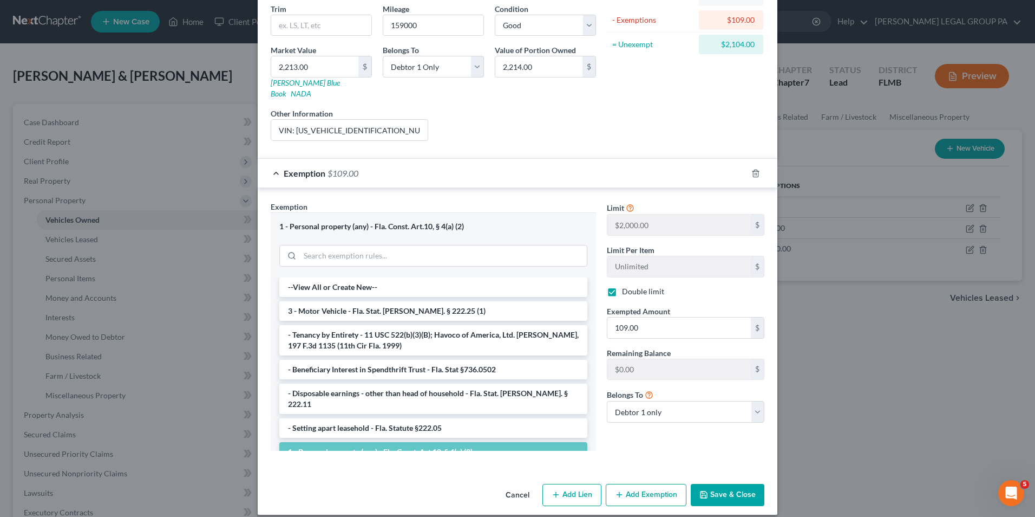
click at [718, 484] on button "Save & Close" at bounding box center [728, 495] width 74 height 23
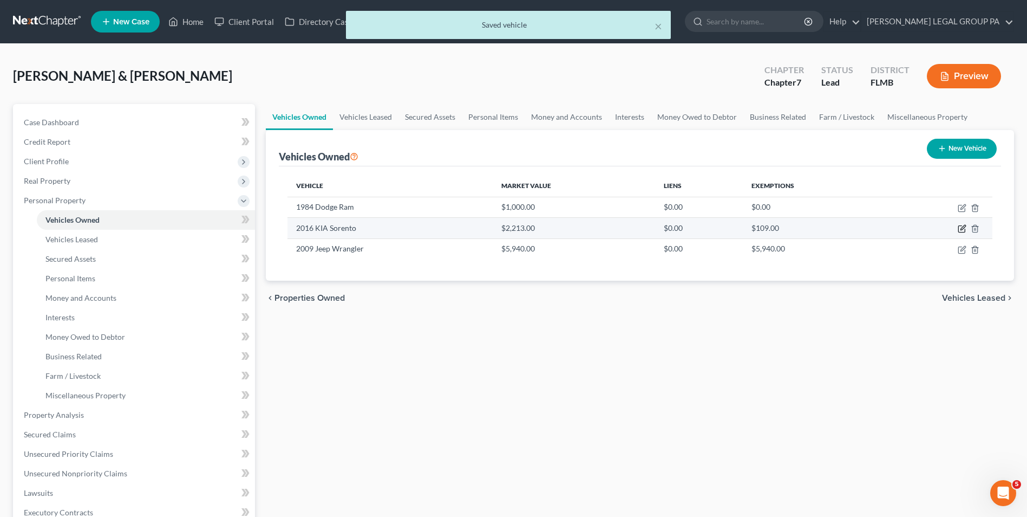
click at [960, 228] on icon "button" at bounding box center [962, 228] width 9 height 9
select select "0"
select select "10"
select select "2"
select select "0"
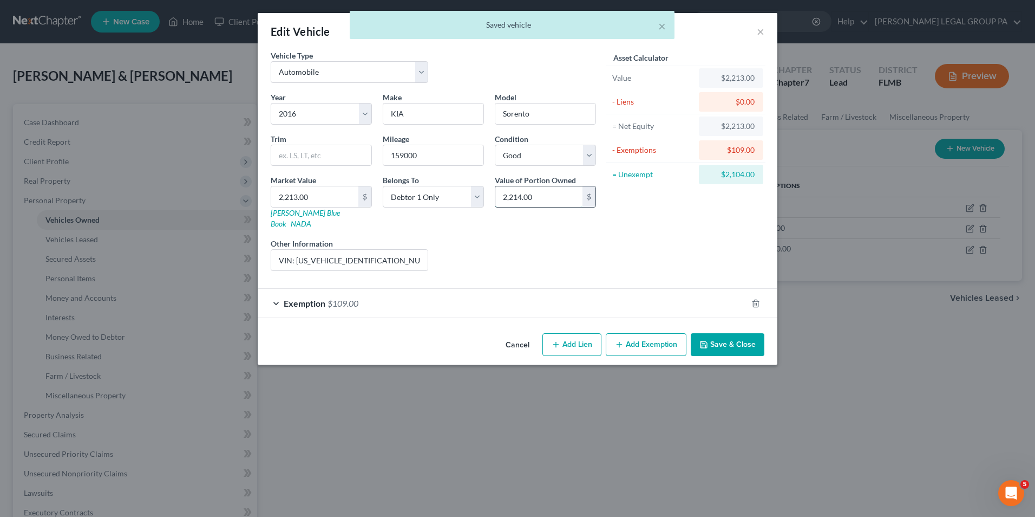
click at [543, 193] on input "2,214.00" at bounding box center [539, 196] width 87 height 21
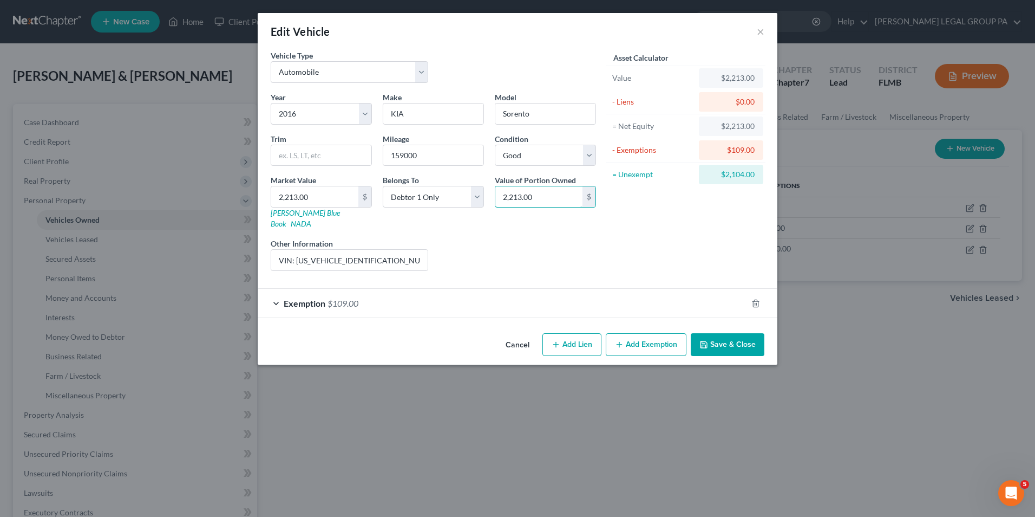
type input "2,213.00"
click at [708, 340] on icon "button" at bounding box center [704, 344] width 9 height 9
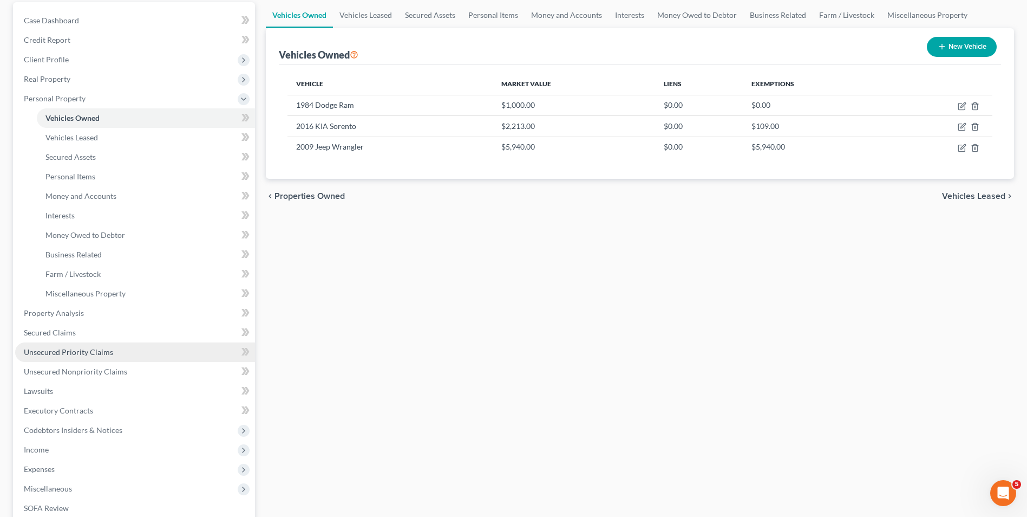
scroll to position [108, 0]
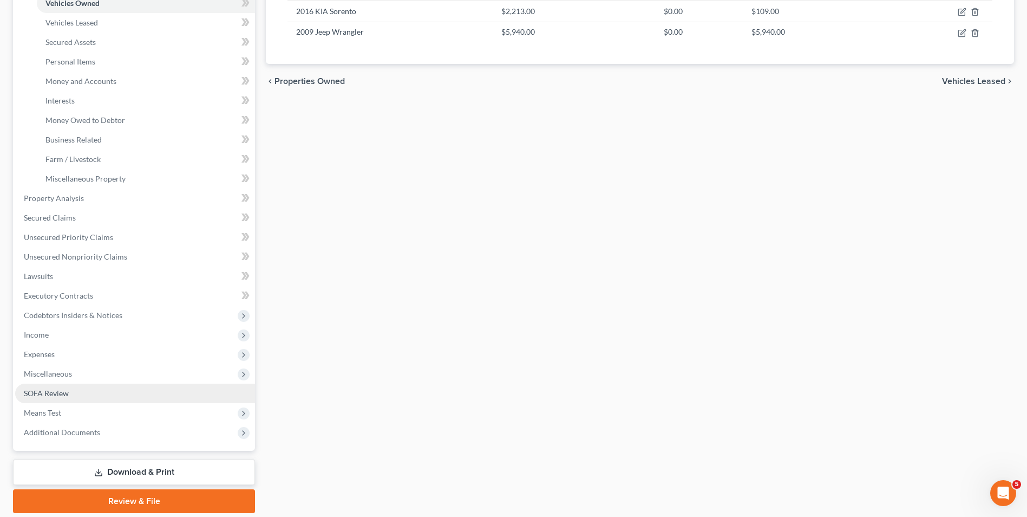
click at [76, 396] on link "SOFA Review" at bounding box center [135, 392] width 240 height 19
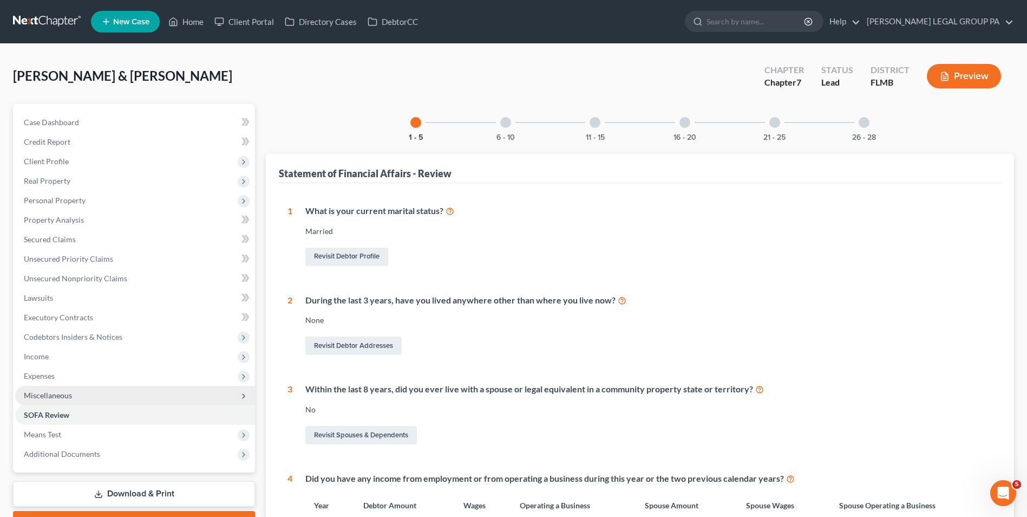
click at [79, 392] on span "Miscellaneous" at bounding box center [135, 395] width 240 height 19
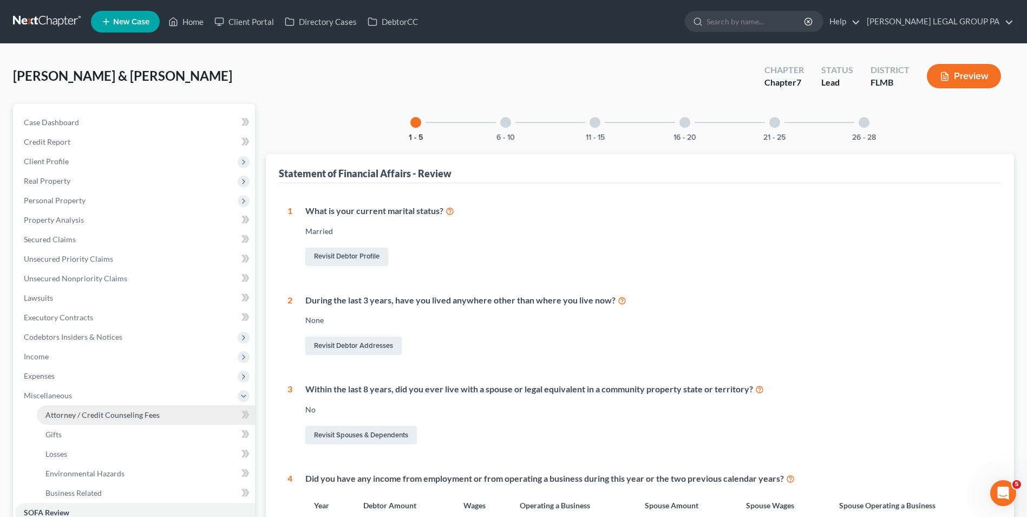
click at [88, 411] on span "Attorney / Credit Counseling Fees" at bounding box center [102, 414] width 114 height 9
select select "0"
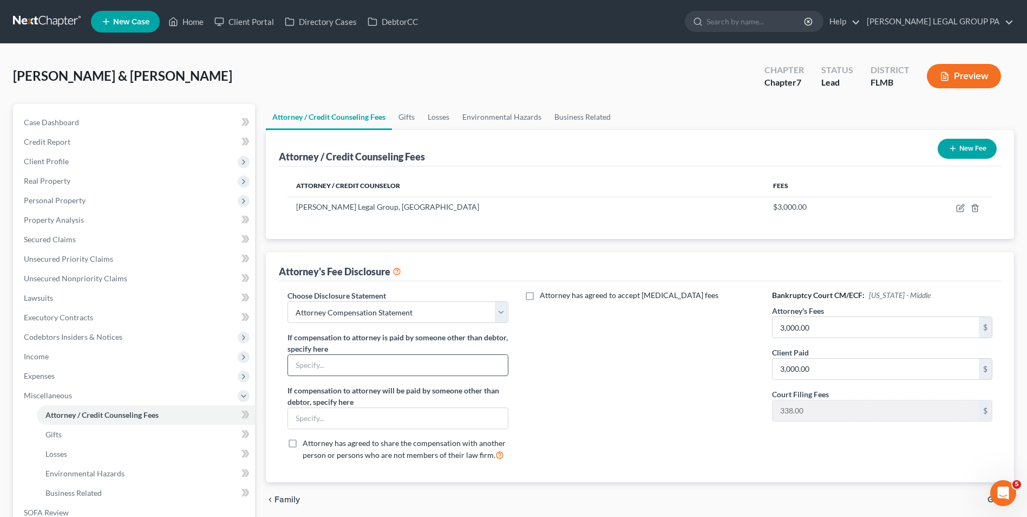
click at [397, 370] on input "text" at bounding box center [397, 365] width 219 height 21
click at [485, 314] on select "Select Attorney Compensation Statement" at bounding box center [398, 312] width 220 height 22
click at [288, 301] on select "Select Attorney Compensation Statement" at bounding box center [398, 312] width 220 height 22
click at [349, 417] on input "text" at bounding box center [397, 418] width 219 height 21
click at [377, 378] on div "Choose Disclosure Statement Select Attorney Compensation Statement If compensat…" at bounding box center [398, 379] width 242 height 179
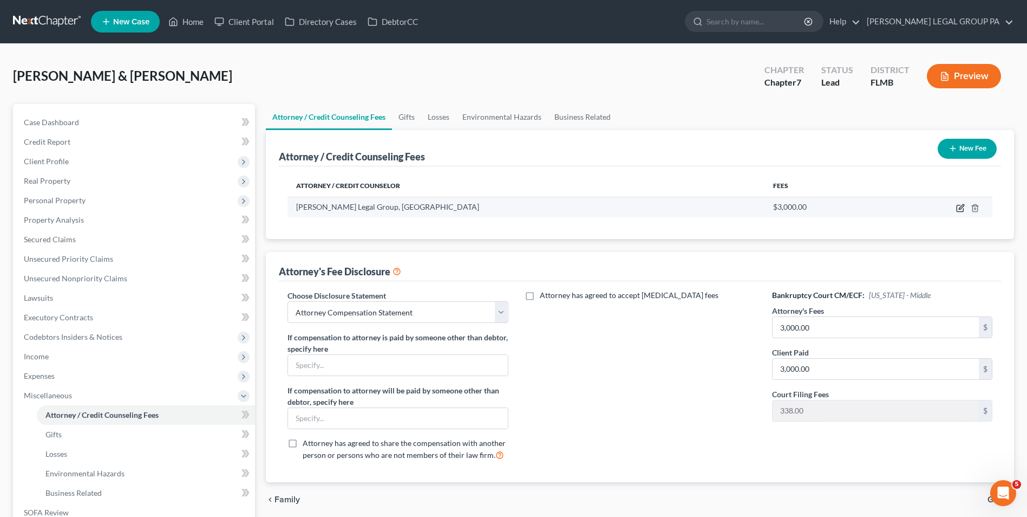
click at [961, 208] on icon "button" at bounding box center [960, 208] width 9 height 9
select select "9"
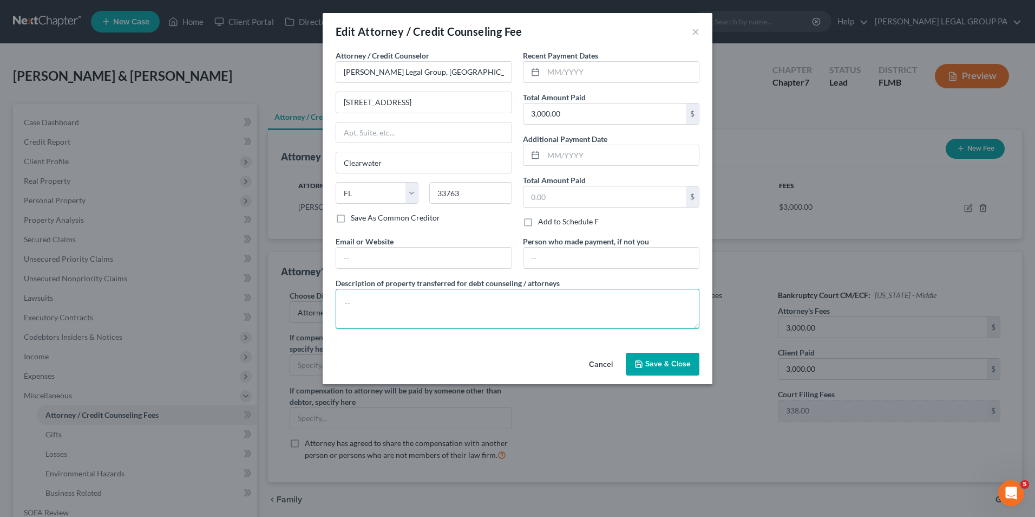
click at [482, 298] on textarea at bounding box center [518, 309] width 364 height 40
type textarea "Chapter 7 Attorney's Fees"
click at [674, 367] on span "Save & Close" at bounding box center [668, 363] width 45 height 9
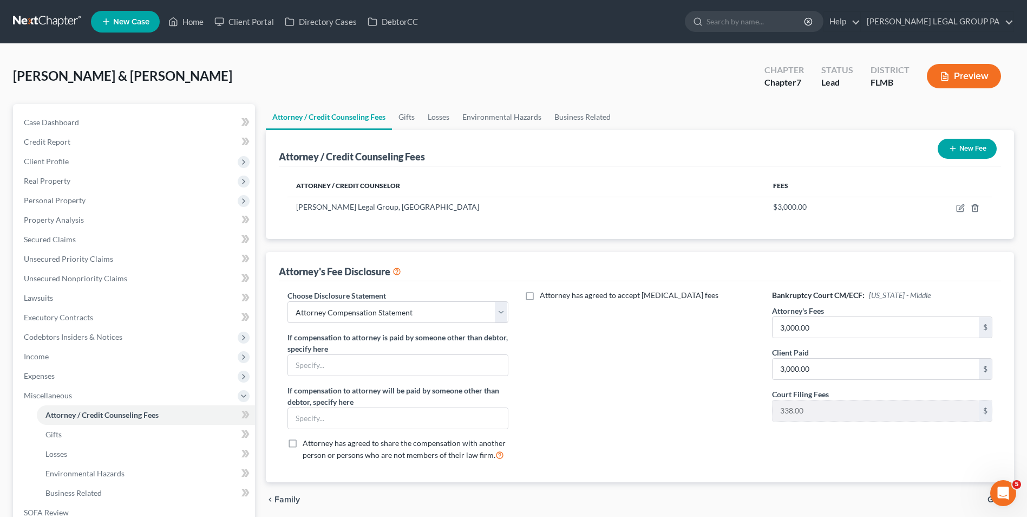
click at [982, 75] on button "Preview" at bounding box center [964, 76] width 74 height 24
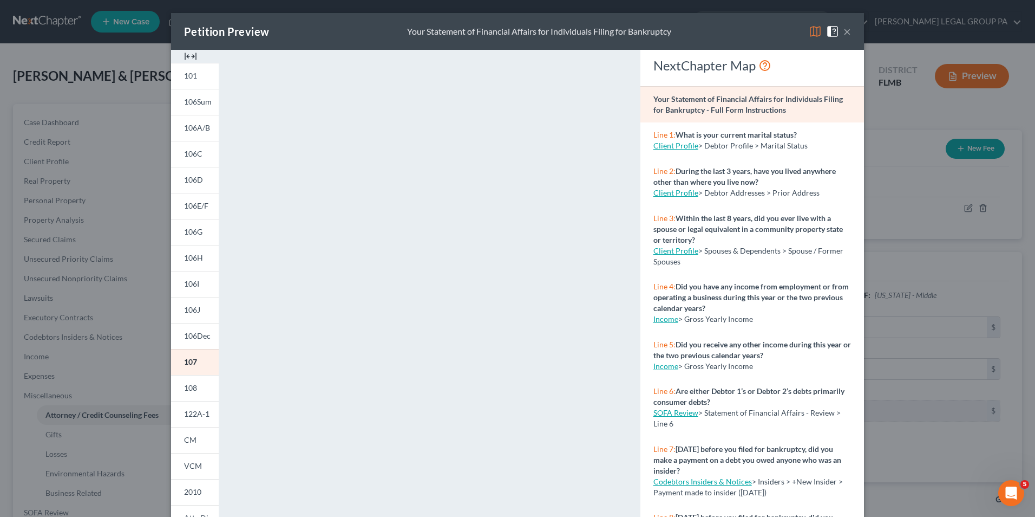
click at [844, 32] on button "×" at bounding box center [848, 31] width 8 height 13
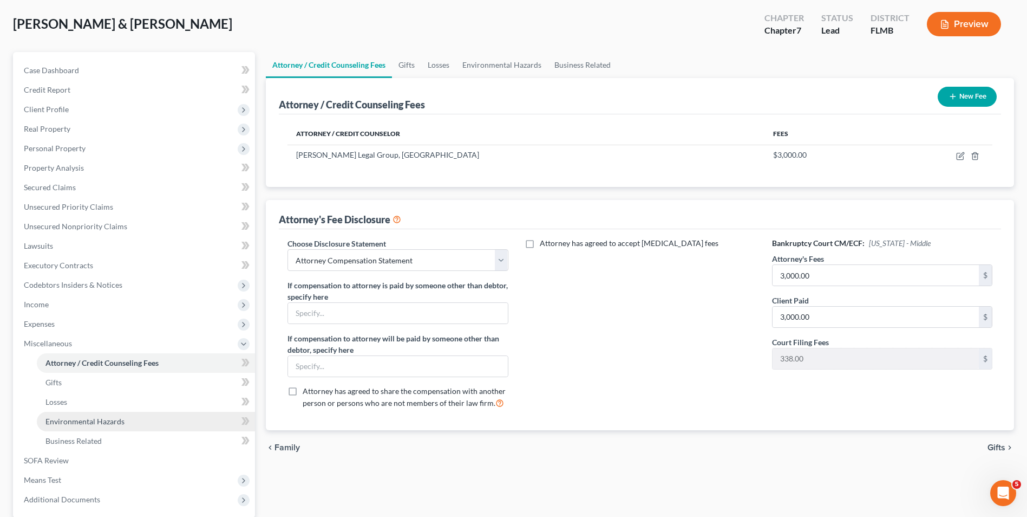
scroll to position [157, 0]
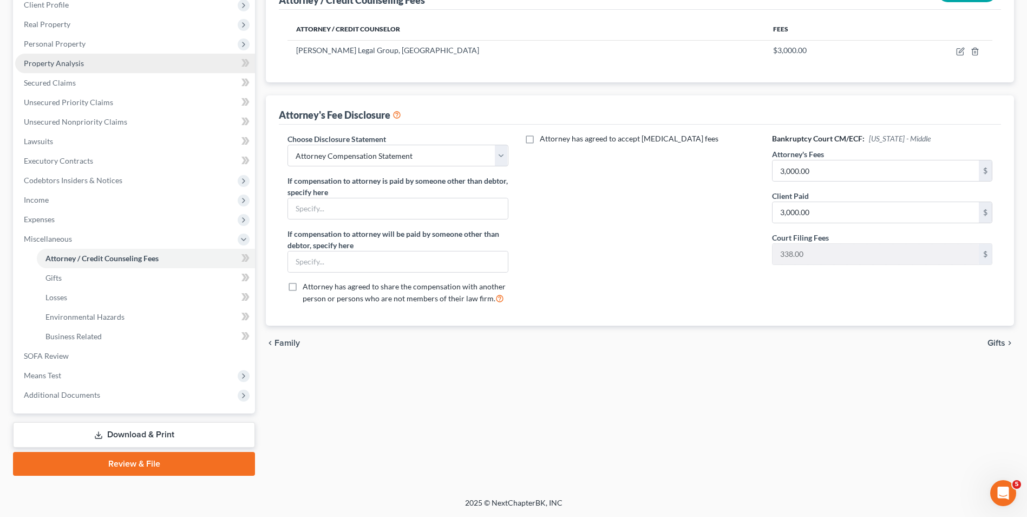
click at [80, 71] on link "Property Analysis" at bounding box center [135, 63] width 240 height 19
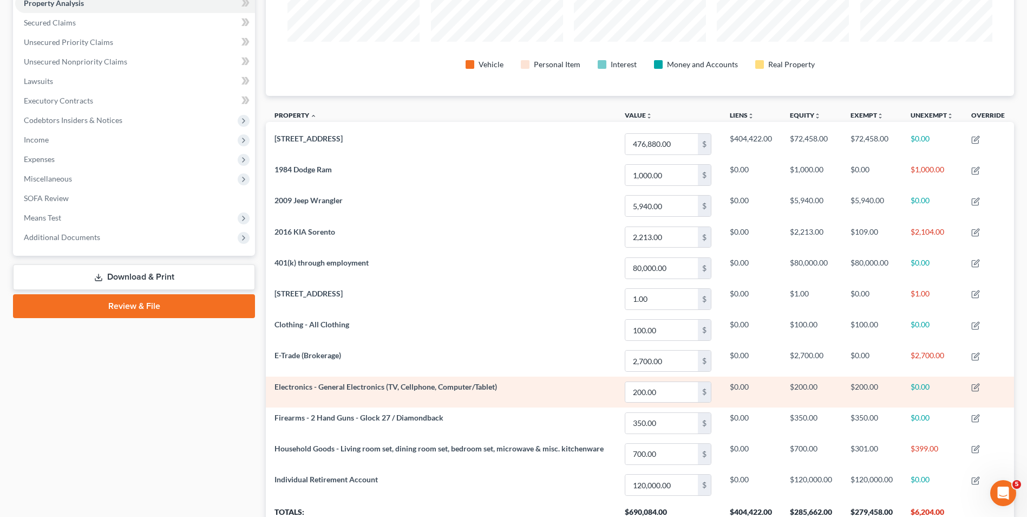
scroll to position [271, 0]
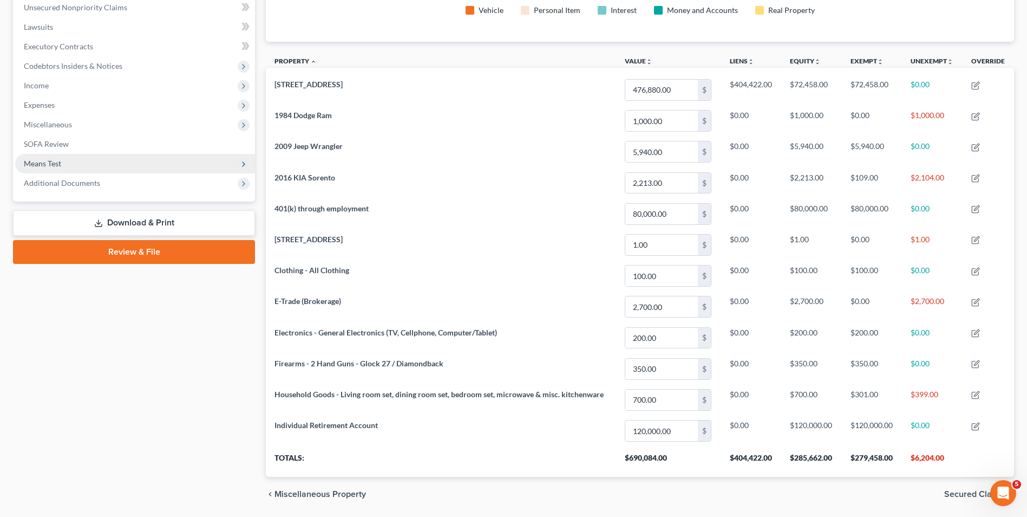
click at [93, 165] on span "Means Test" at bounding box center [135, 163] width 240 height 19
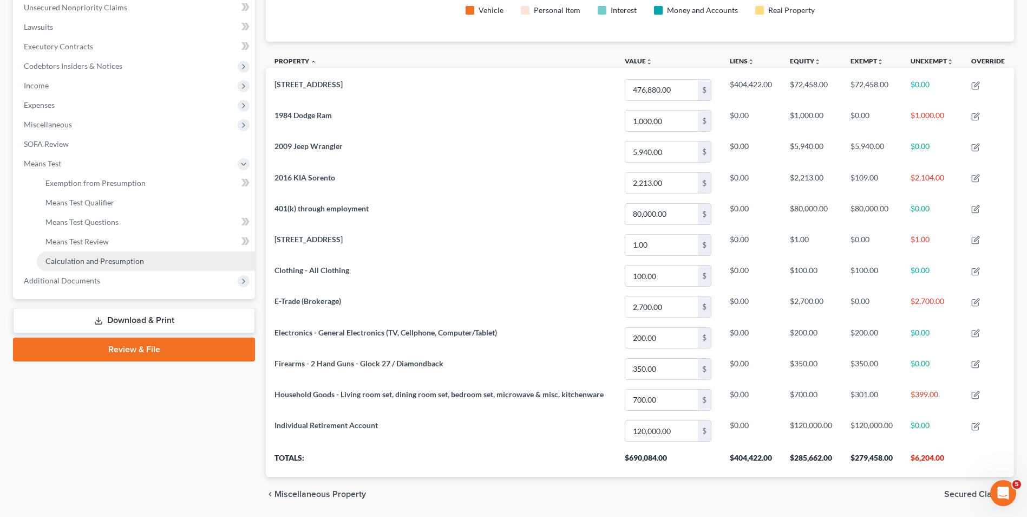
click at [138, 258] on span "Calculation and Presumption" at bounding box center [94, 260] width 99 height 9
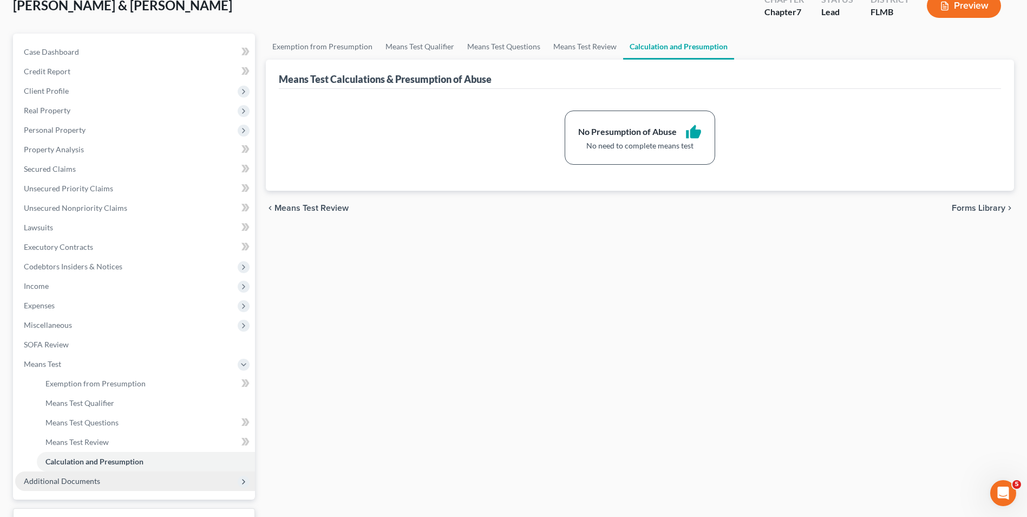
scroll to position [157, 0]
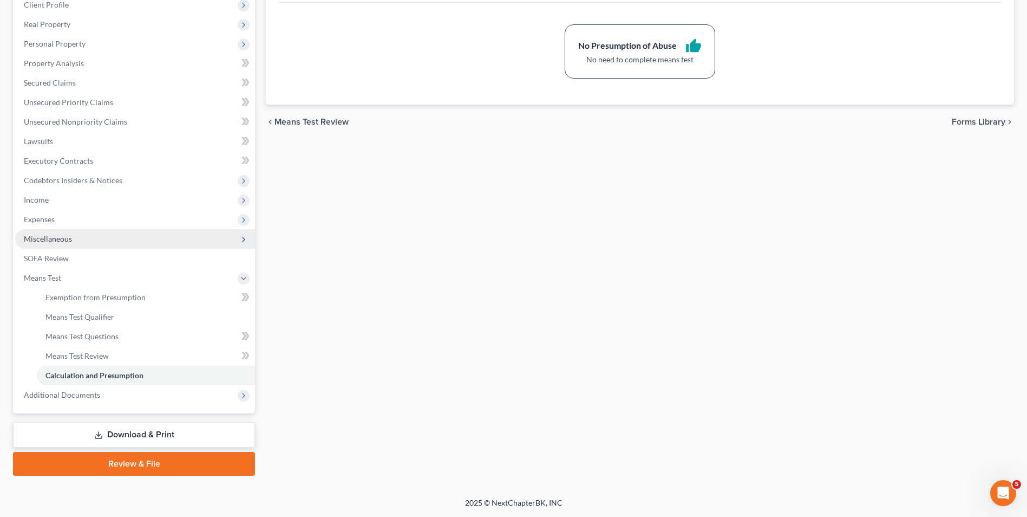
click at [110, 245] on span "Miscellaneous" at bounding box center [135, 238] width 240 height 19
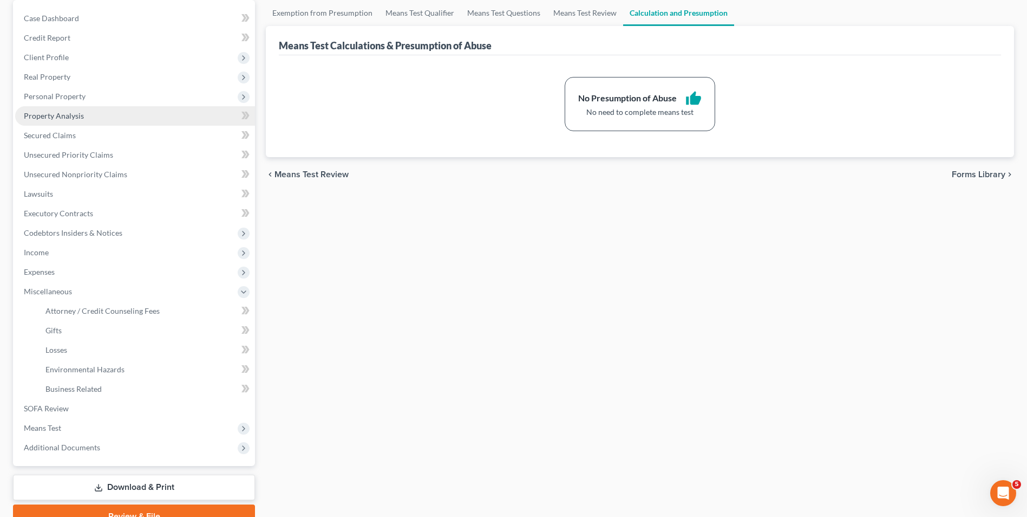
scroll to position [48, 0]
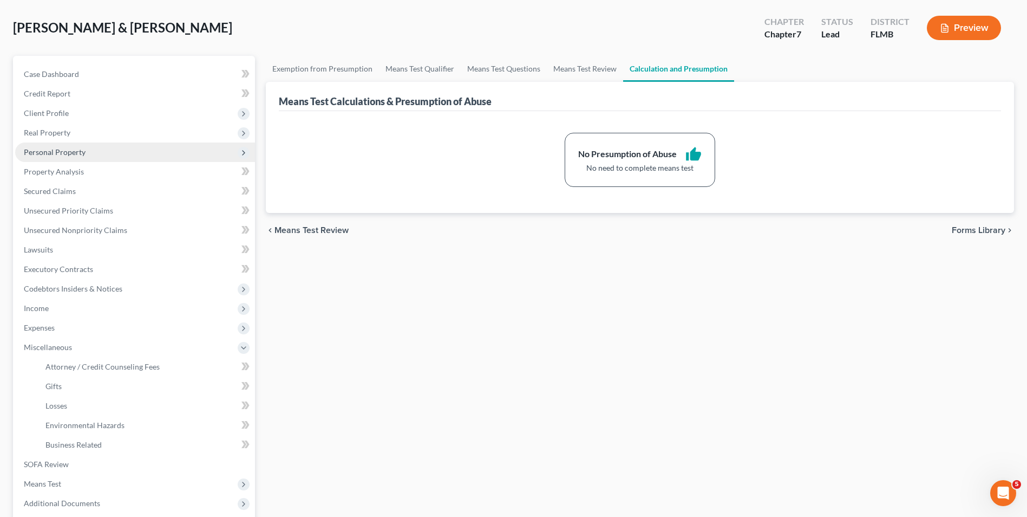
click at [83, 157] on span "Personal Property" at bounding box center [135, 151] width 240 height 19
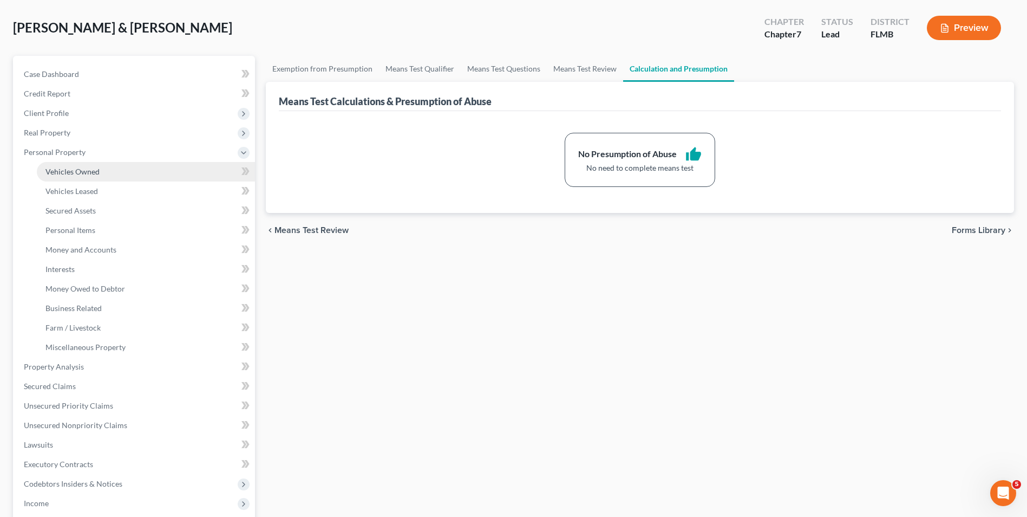
click at [84, 167] on span "Vehicles Owned" at bounding box center [72, 171] width 54 height 9
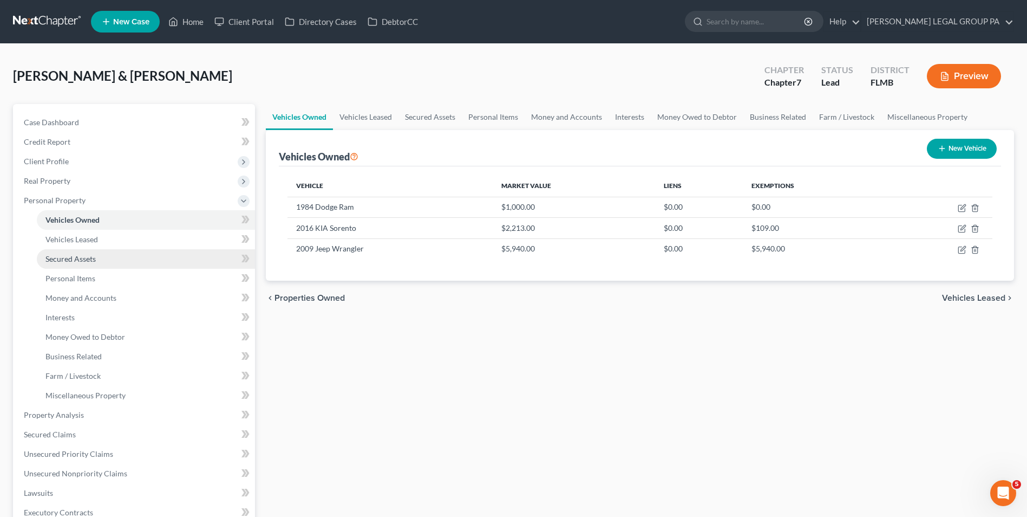
click at [127, 264] on link "Secured Assets" at bounding box center [146, 258] width 218 height 19
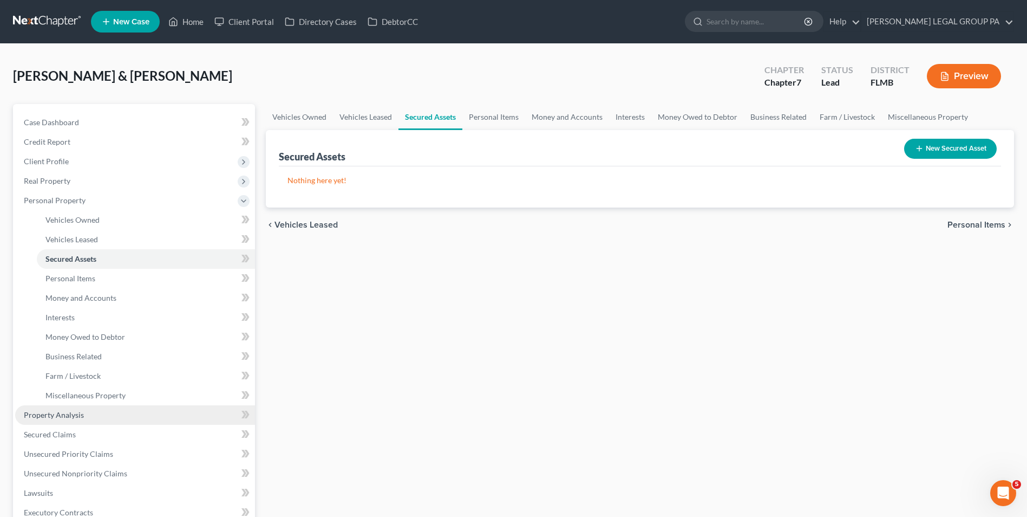
click at [100, 409] on link "Property Analysis" at bounding box center [135, 414] width 240 height 19
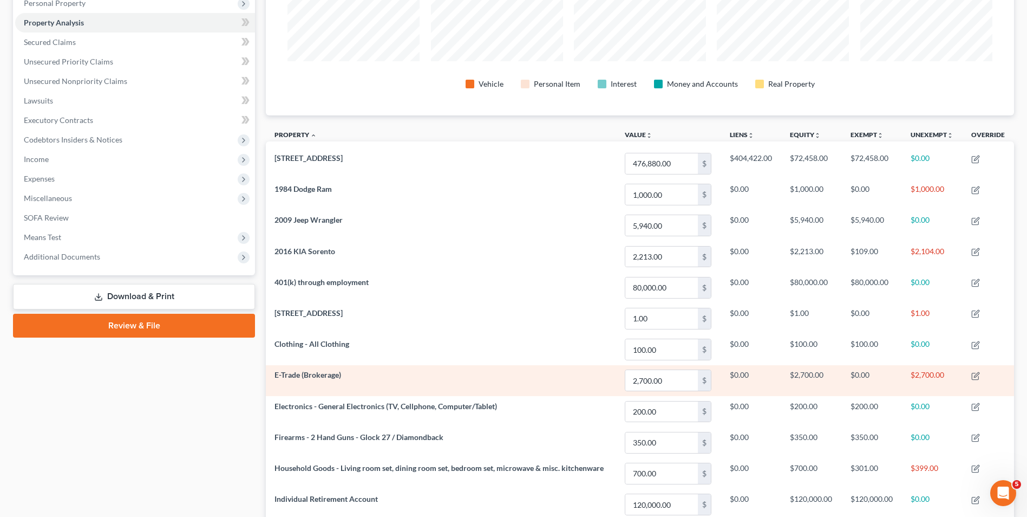
scroll to position [217, 0]
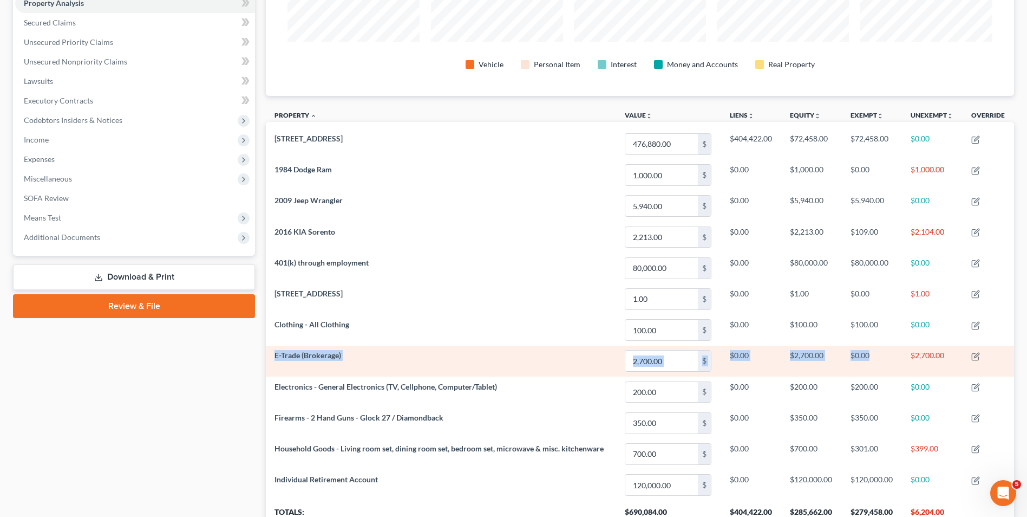
drag, startPoint x: 877, startPoint y: 357, endPoint x: 275, endPoint y: 355, distance: 602.2
click at [275, 355] on tr "E-Trade (Brokerage) 2,700.00 $ $0.00 $2,700.00 $0.00 $2,700.00" at bounding box center [640, 361] width 748 height 31
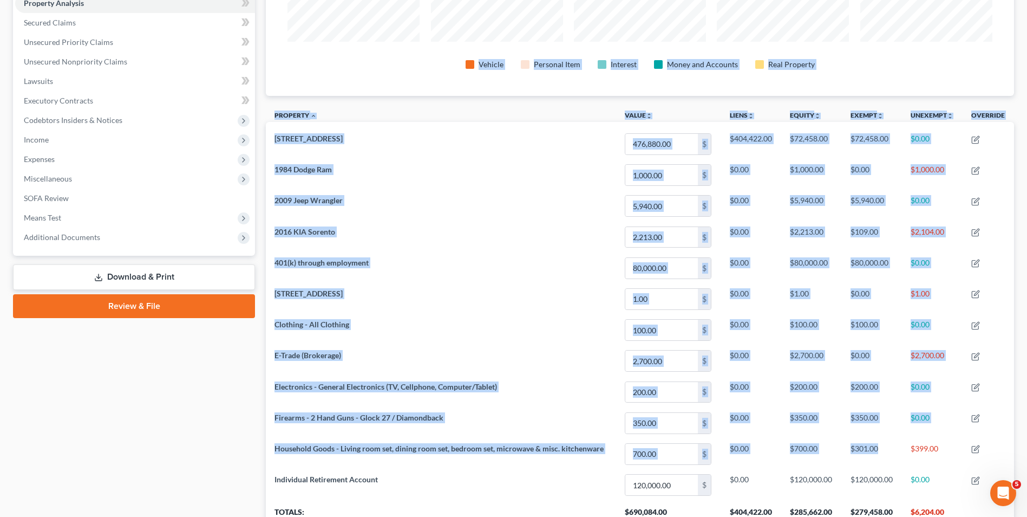
drag, startPoint x: 880, startPoint y: 450, endPoint x: 262, endPoint y: 434, distance: 617.6
click at [251, 436] on div "Petition Navigation Case Dashboard Payments Invoices Payments Payments Credit R…" at bounding box center [514, 226] width 1012 height 678
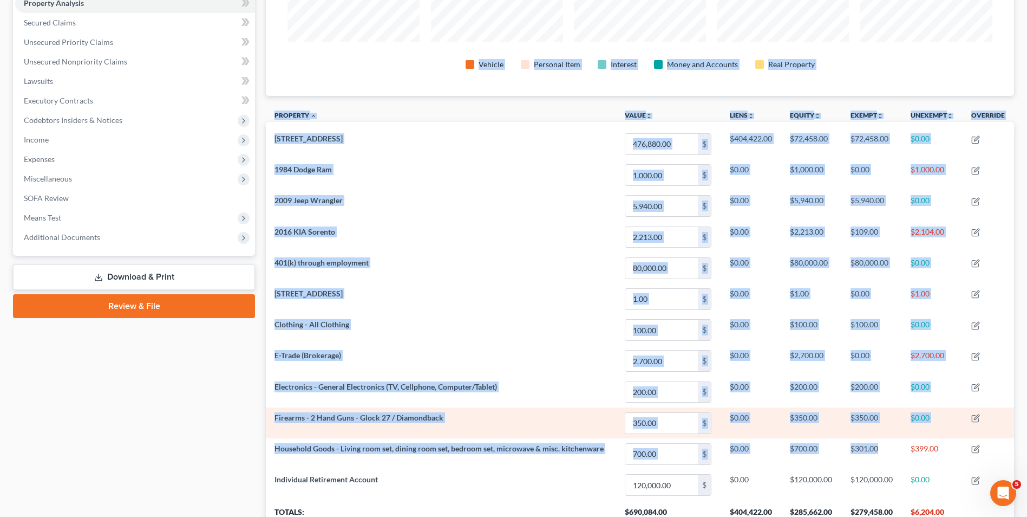
click at [556, 426] on td "Firearms - 2 Hand Guns - Glock 27 / Diamondback" at bounding box center [441, 422] width 350 height 31
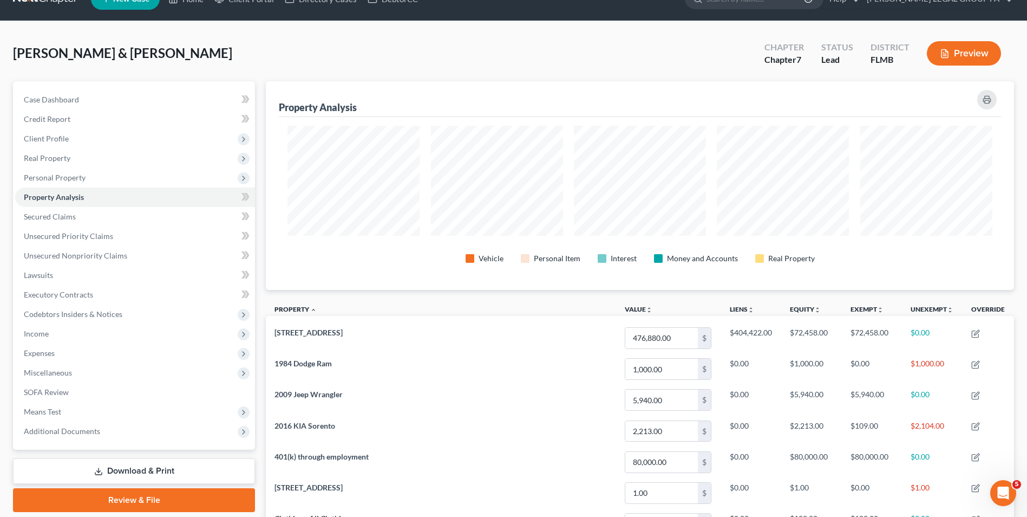
scroll to position [0, 0]
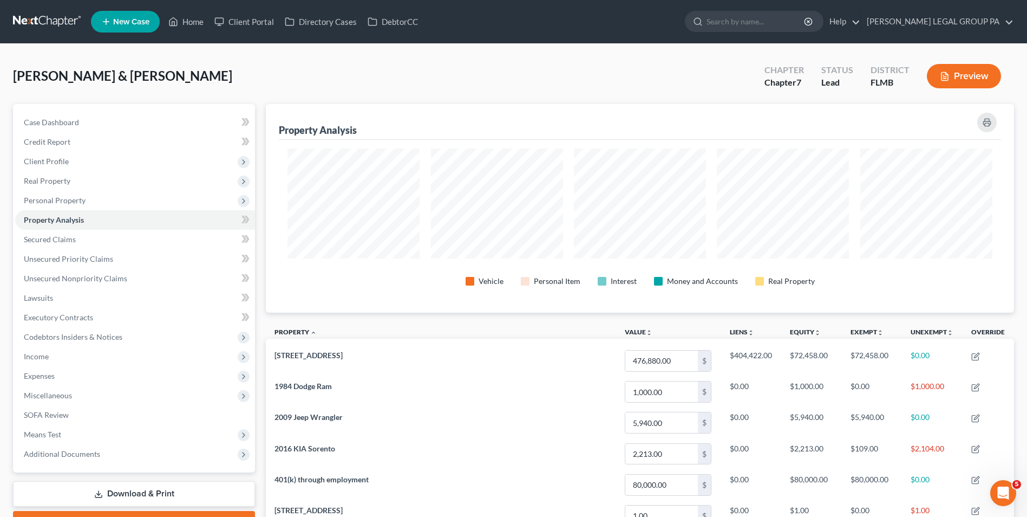
click at [68, 22] on link at bounding box center [47, 21] width 69 height 19
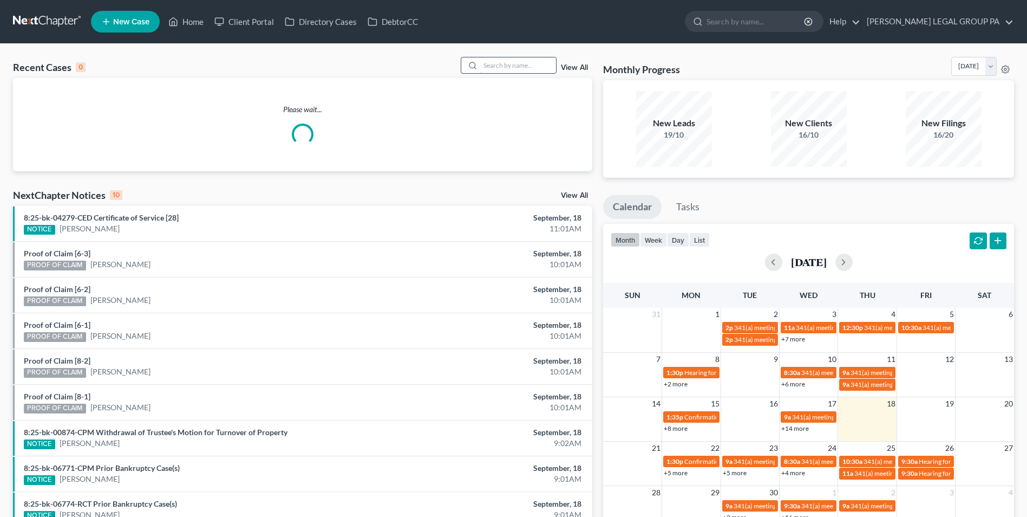
click at [497, 67] on input "search" at bounding box center [518, 65] width 76 height 16
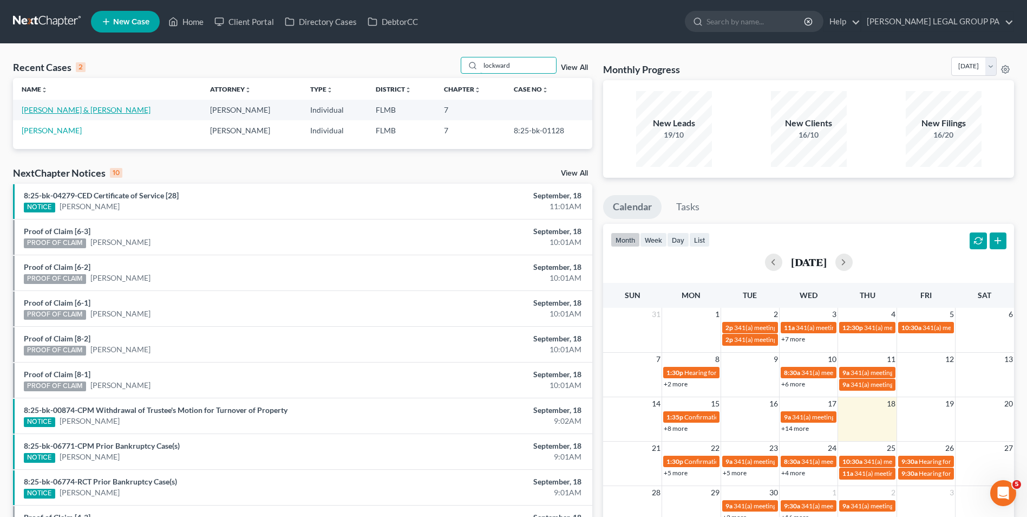
type input "lockward"
click at [67, 107] on link "[PERSON_NAME] & [PERSON_NAME]" at bounding box center [86, 109] width 129 height 9
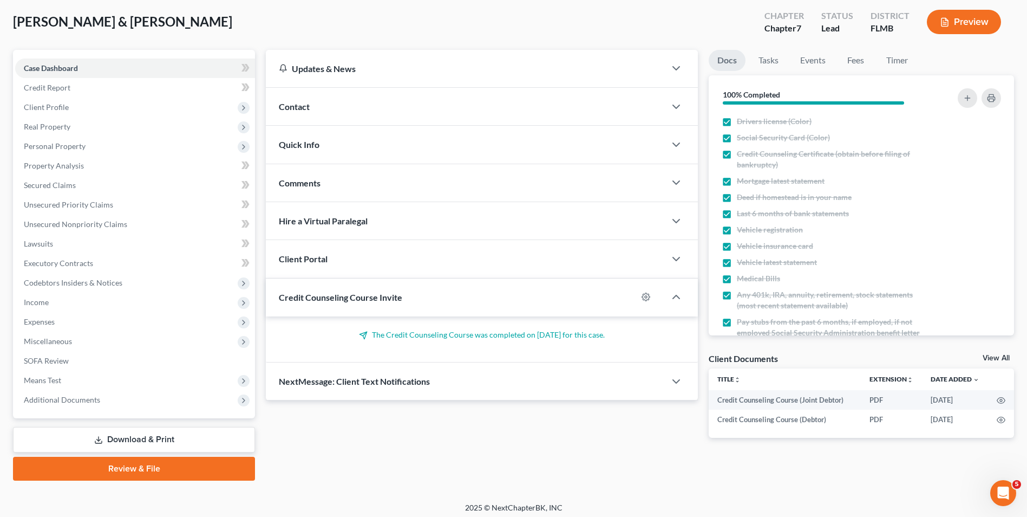
click at [120, 445] on link "Download & Print" at bounding box center [134, 439] width 242 height 25
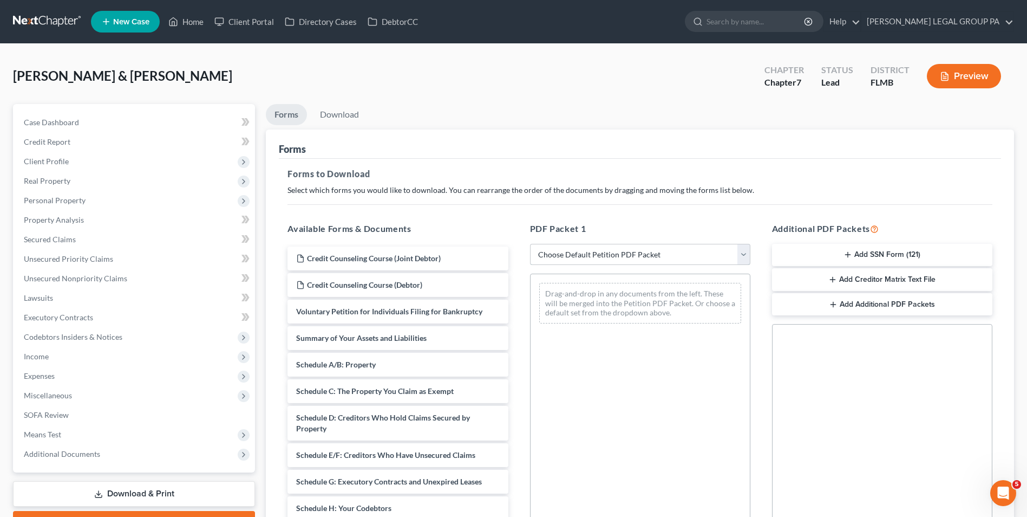
click at [580, 254] on select "Choose Default Petition PDF Packet Complete Bankruptcy Petition (all forms and …" at bounding box center [640, 255] width 220 height 22
select select "0"
click at [530, 244] on select "Choose Default Petition PDF Packet Complete Bankruptcy Petition (all forms and …" at bounding box center [640, 255] width 220 height 22
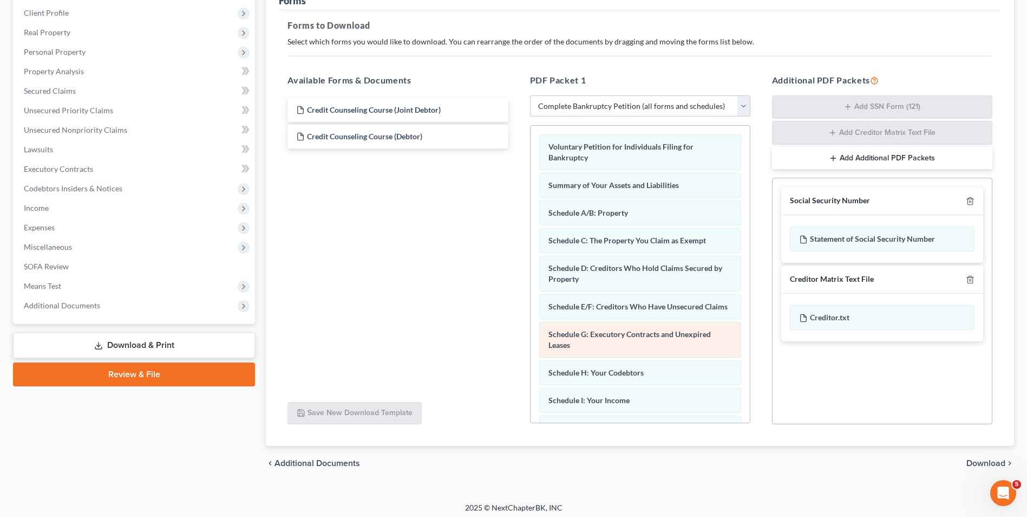
scroll to position [153, 0]
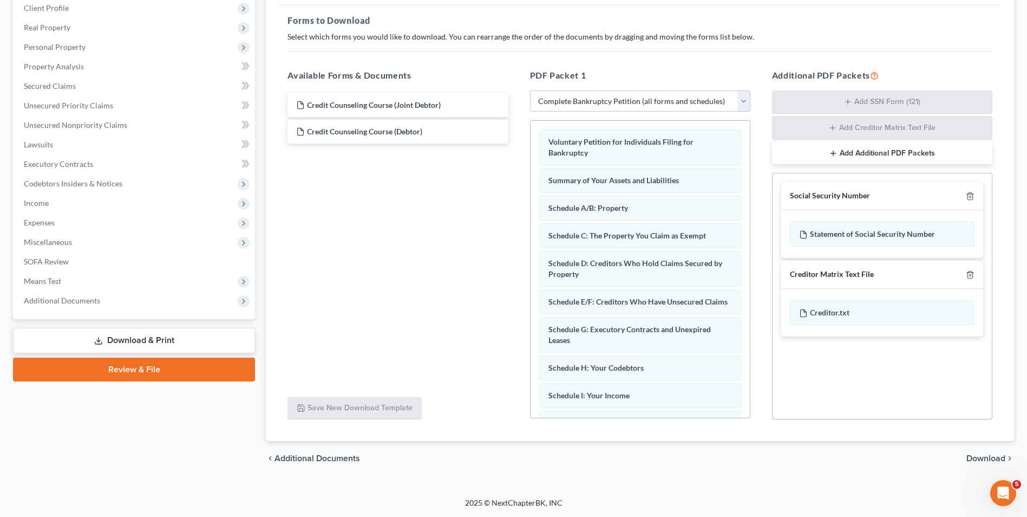
click at [989, 466] on div "chevron_left Additional Documents Download chevron_right" at bounding box center [640, 458] width 748 height 35
click at [992, 459] on span "Download" at bounding box center [986, 458] width 39 height 9
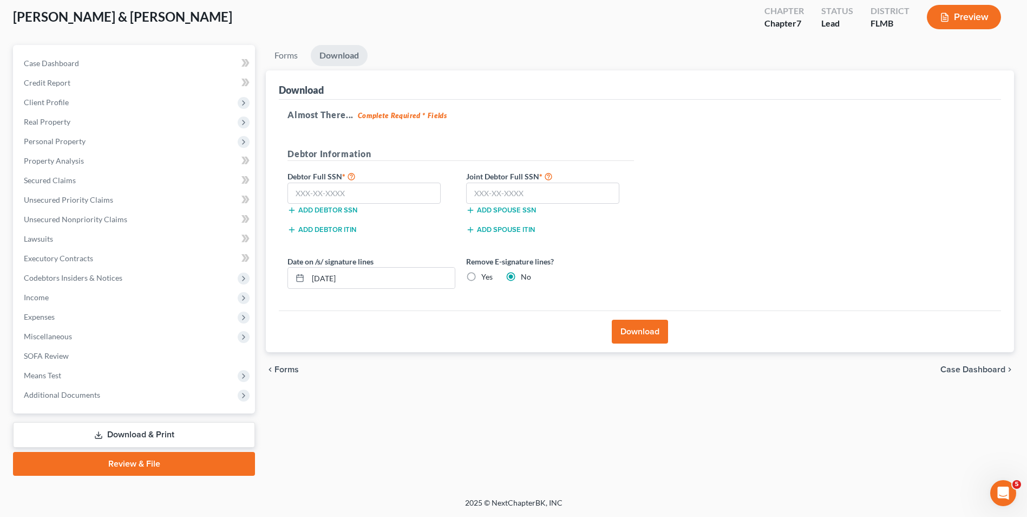
scroll to position [59, 0]
click at [418, 192] on input "text" at bounding box center [364, 194] width 153 height 22
type input "154-42-8535"
click at [557, 196] on input "text" at bounding box center [542, 194] width 153 height 22
type input "138-58-5840"
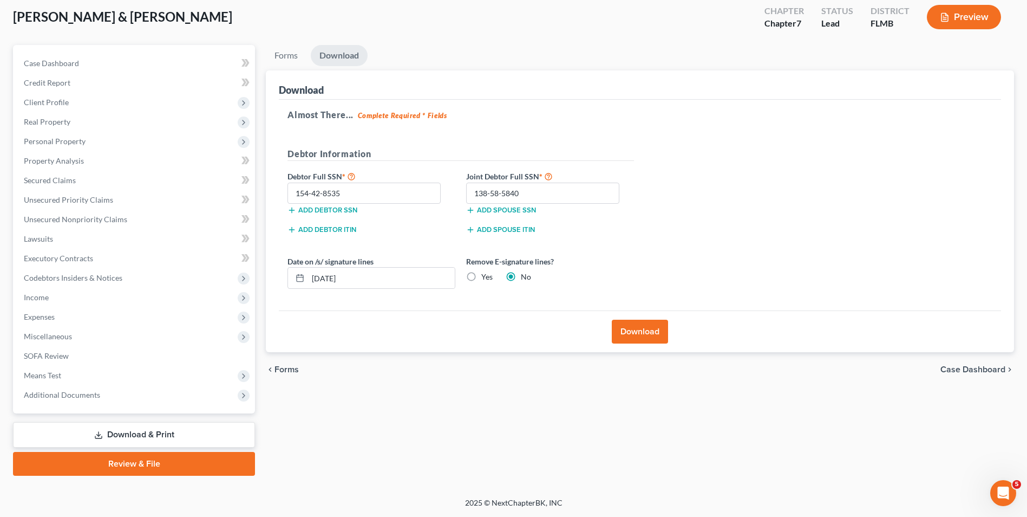
click at [660, 327] on button "Download" at bounding box center [640, 332] width 56 height 24
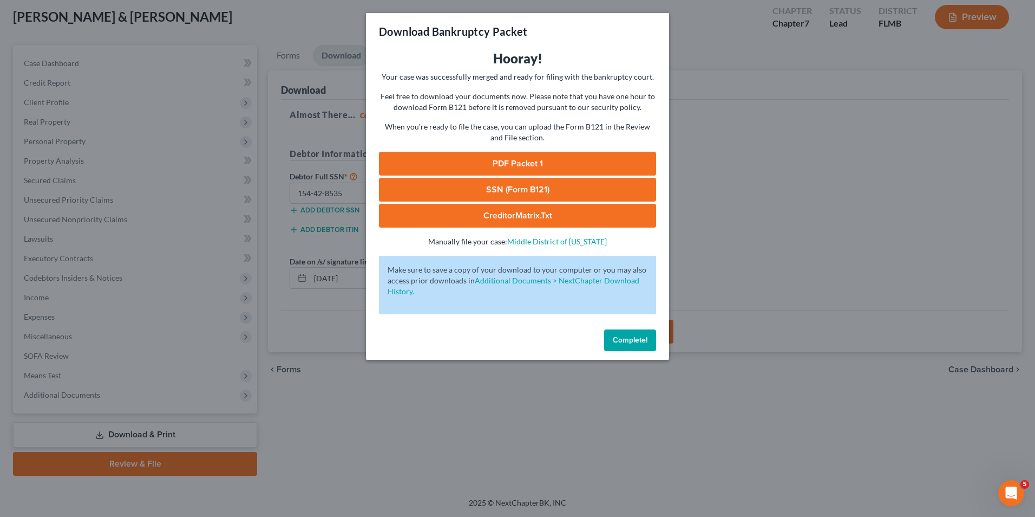
click at [564, 183] on link "SSN (Form B121)" at bounding box center [517, 190] width 277 height 24
click at [530, 157] on link "PDF Packet 1" at bounding box center [517, 164] width 277 height 24
click at [648, 336] on button "Complete!" at bounding box center [630, 340] width 52 height 22
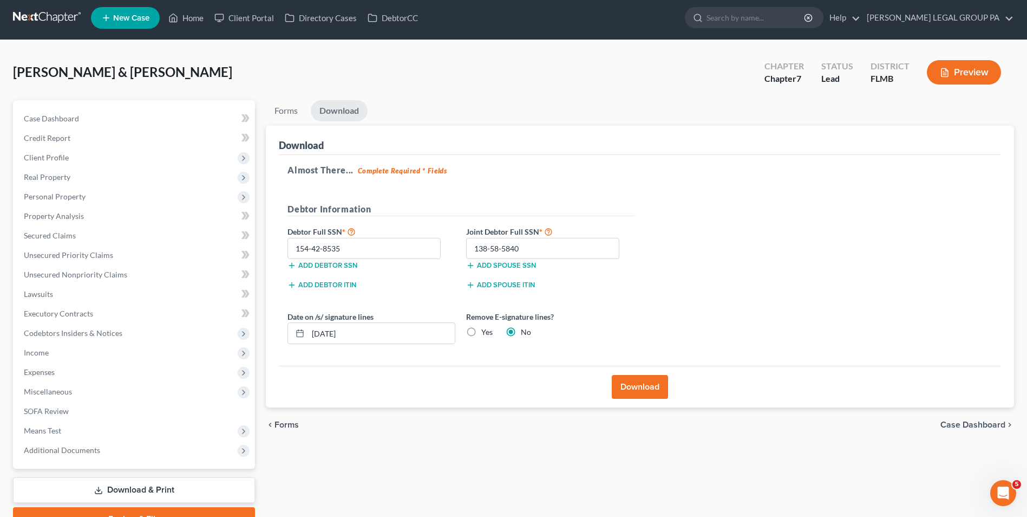
scroll to position [0, 0]
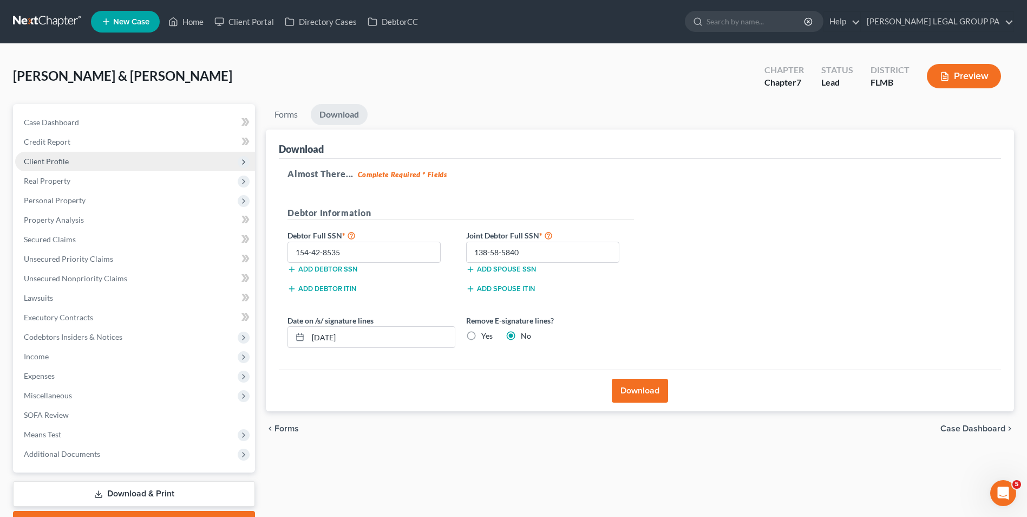
click at [92, 158] on span "Client Profile" at bounding box center [135, 161] width 240 height 19
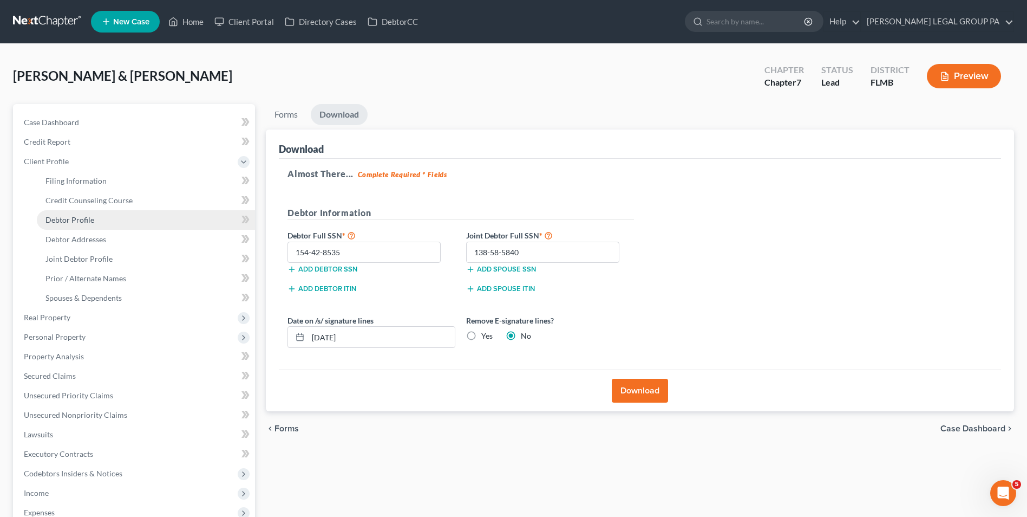
click at [92, 219] on span "Debtor Profile" at bounding box center [69, 219] width 49 height 9
select select "1"
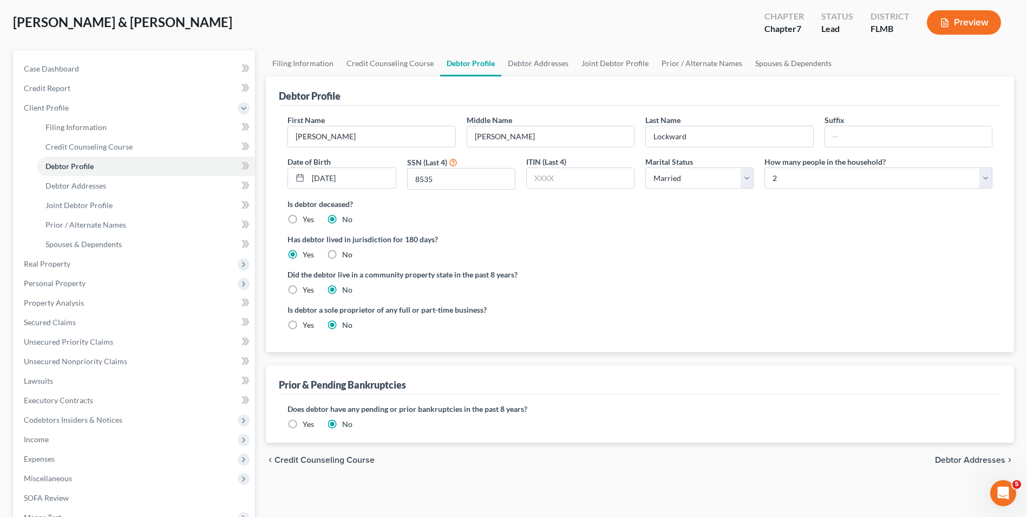
scroll to position [54, 0]
click at [303, 426] on label "Yes" at bounding box center [308, 423] width 11 height 11
click at [307, 425] on input "Yes" at bounding box center [310, 421] width 7 height 7
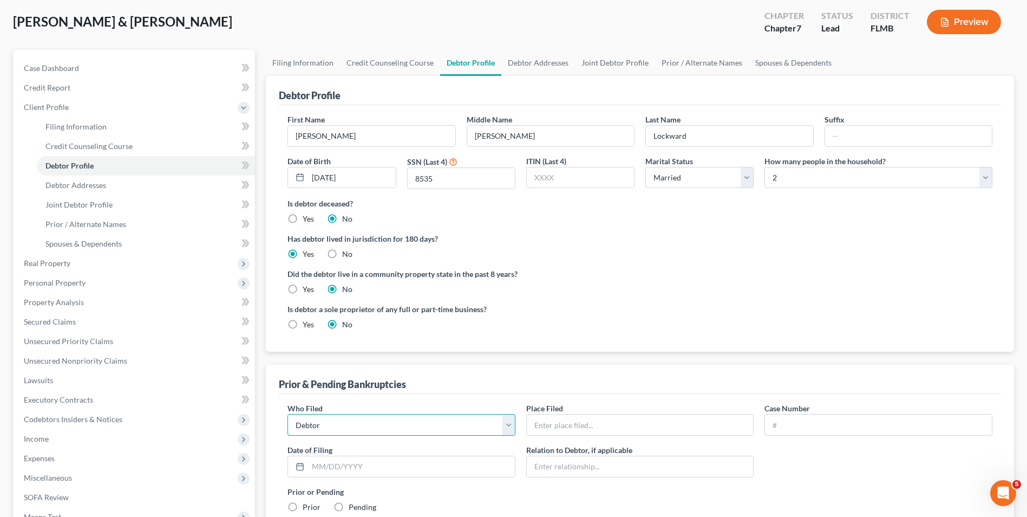
click at [477, 425] on select "Debtor Other" at bounding box center [402, 425] width 228 height 22
click at [288, 414] on select "Debtor Other" at bounding box center [402, 425] width 228 height 22
click at [566, 427] on input "text" at bounding box center [640, 424] width 227 height 21
click at [577, 421] on input "text" at bounding box center [640, 424] width 227 height 21
type input "Pennsylvania Eastern Bankruptcy Court"
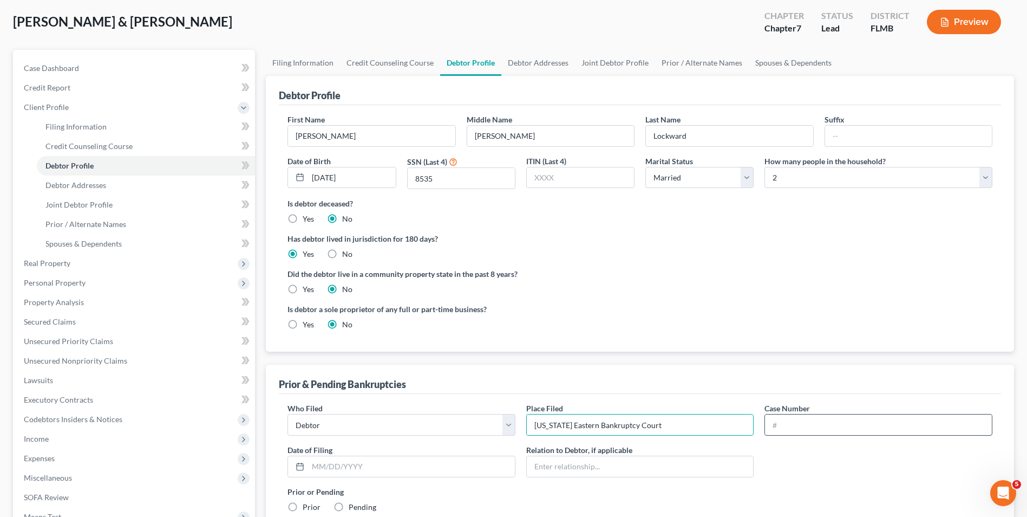
click at [851, 424] on input "text" at bounding box center [878, 424] width 227 height 21
type input "4:2008bk22560"
click at [452, 471] on input "text" at bounding box center [411, 466] width 207 height 21
type input "11/30/2008"
click at [615, 458] on input "text" at bounding box center [640, 466] width 227 height 21
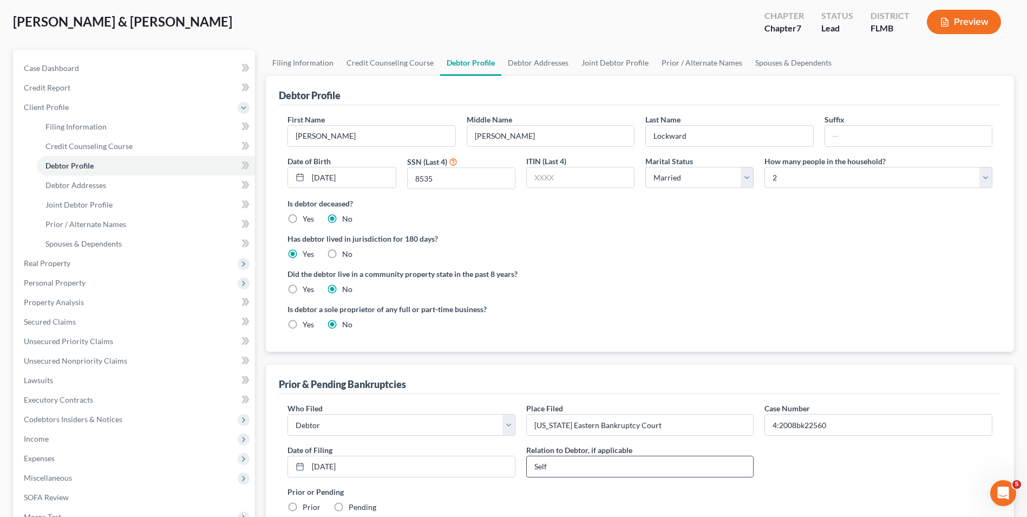
type input "Self"
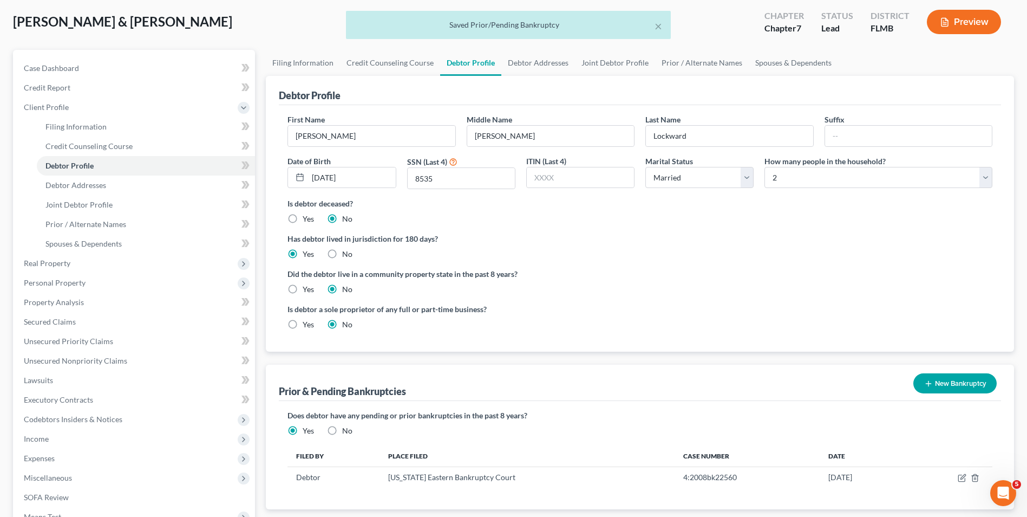
click at [939, 381] on button "New Bankruptcy" at bounding box center [955, 383] width 83 height 20
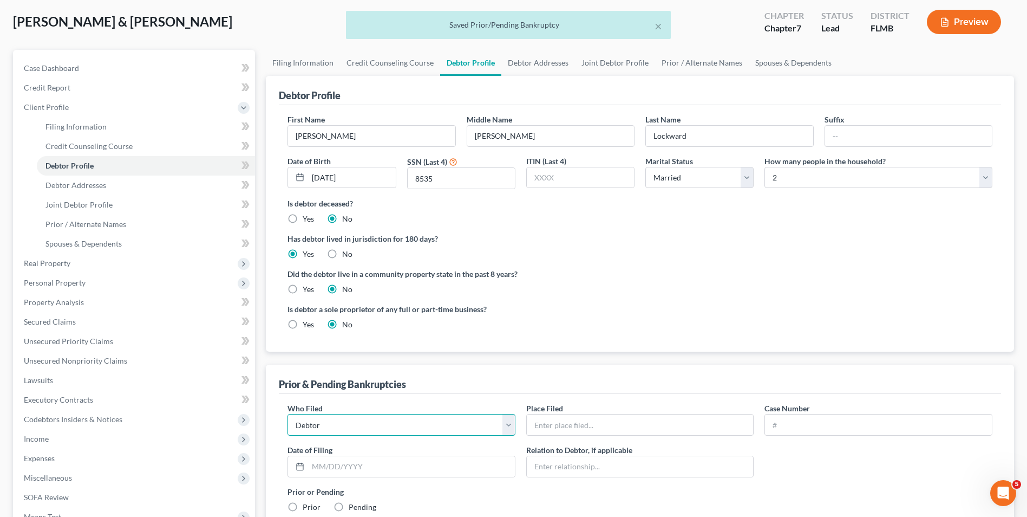
click at [359, 426] on select "Debtor Other" at bounding box center [402, 425] width 228 height 22
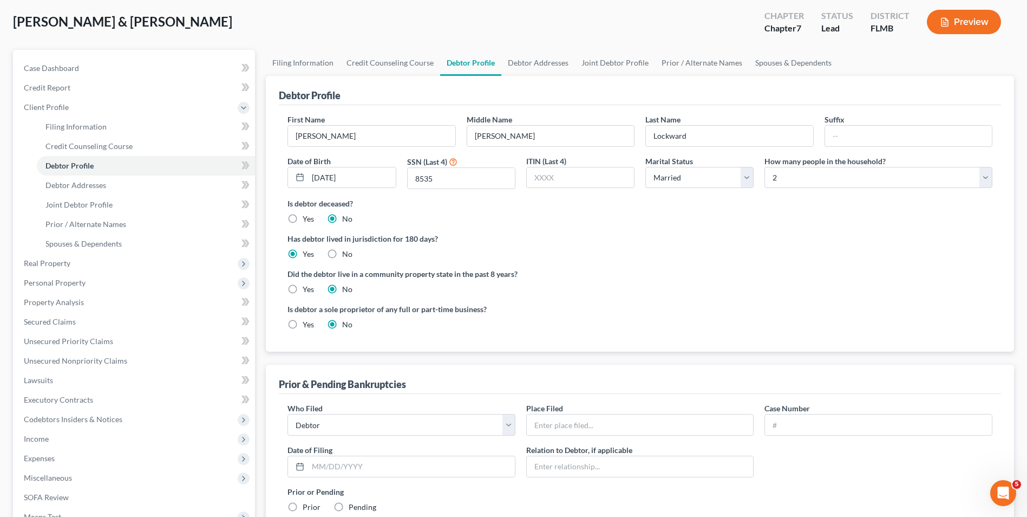
click at [411, 388] on div "Prior & Pending Bankruptcies" at bounding box center [640, 378] width 722 height 29
click at [953, 19] on button "Preview" at bounding box center [964, 22] width 74 height 24
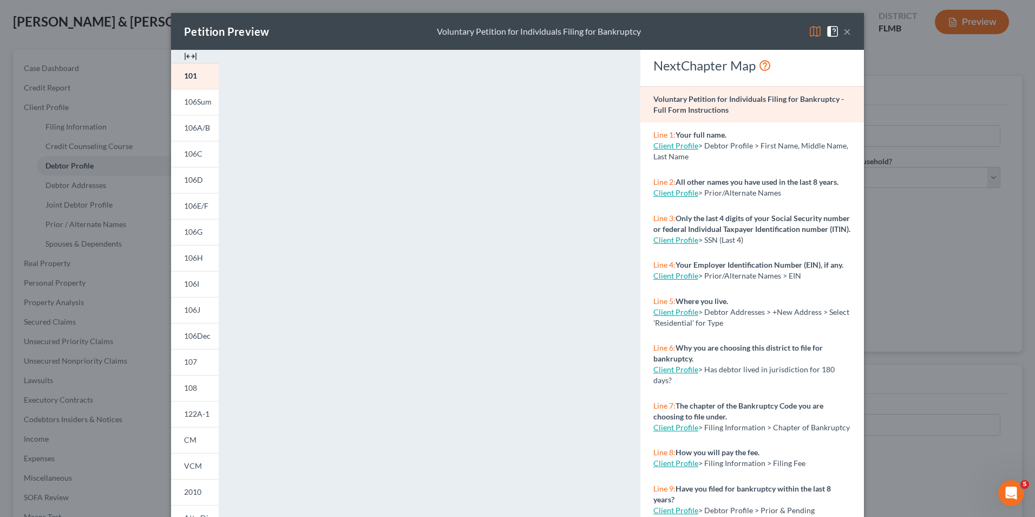
click at [844, 35] on button "×" at bounding box center [848, 31] width 8 height 13
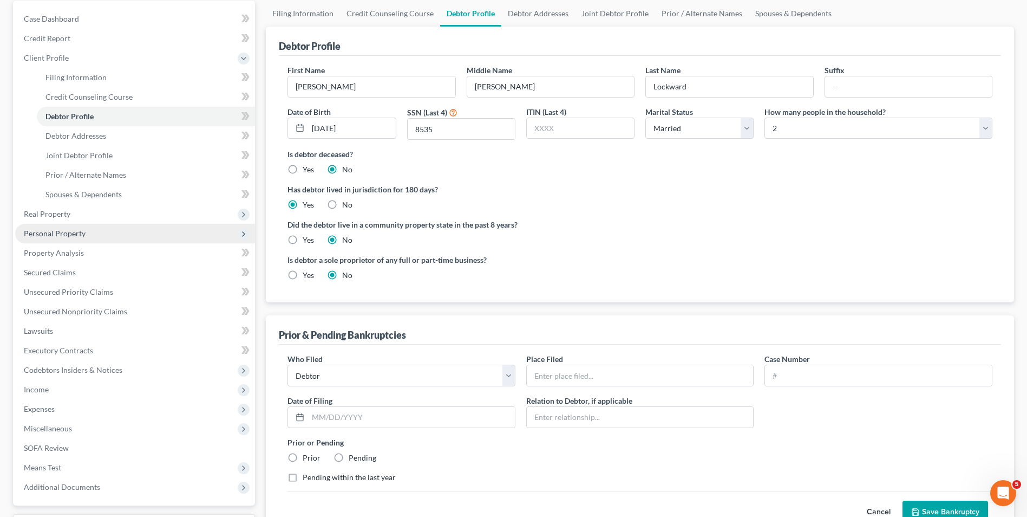
scroll to position [36, 0]
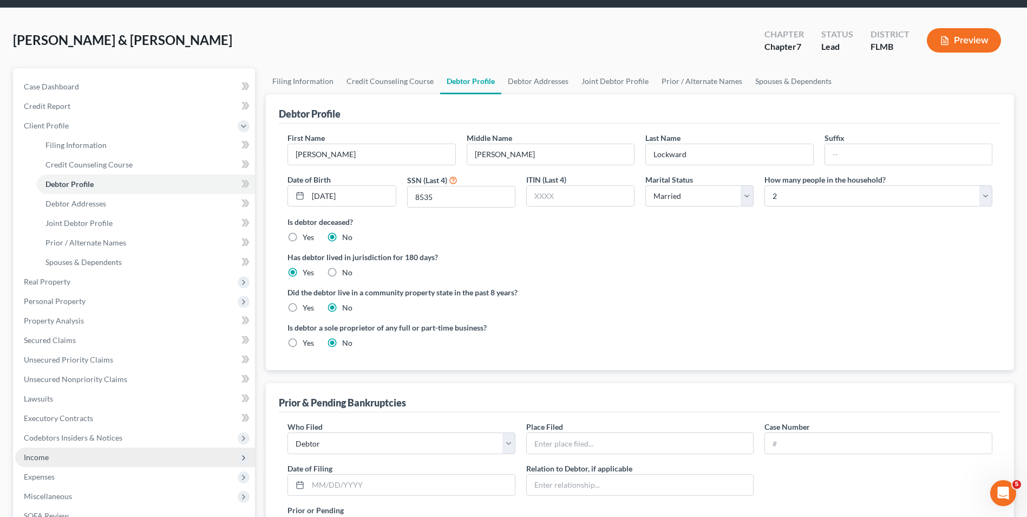
click at [71, 454] on span "Income" at bounding box center [135, 456] width 240 height 19
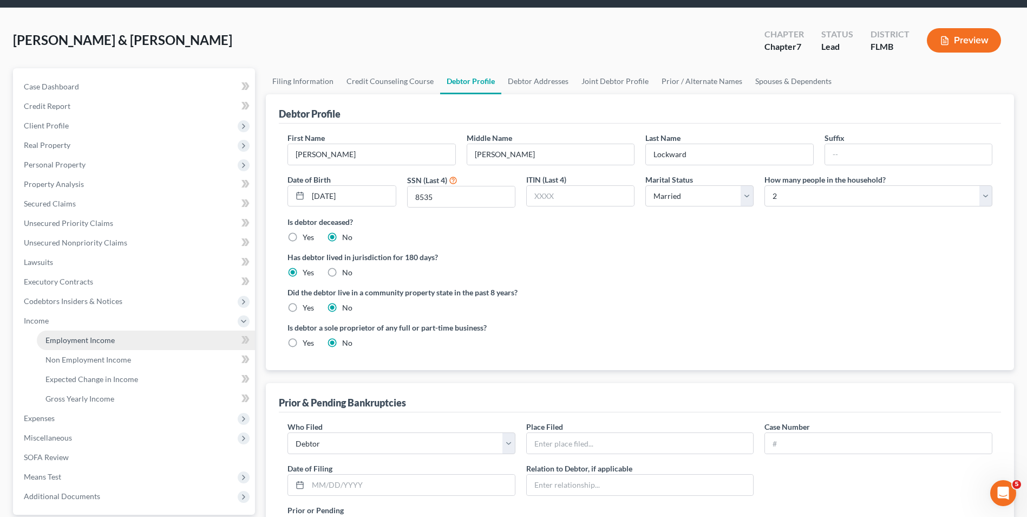
click at [118, 336] on link "Employment Income" at bounding box center [146, 339] width 218 height 19
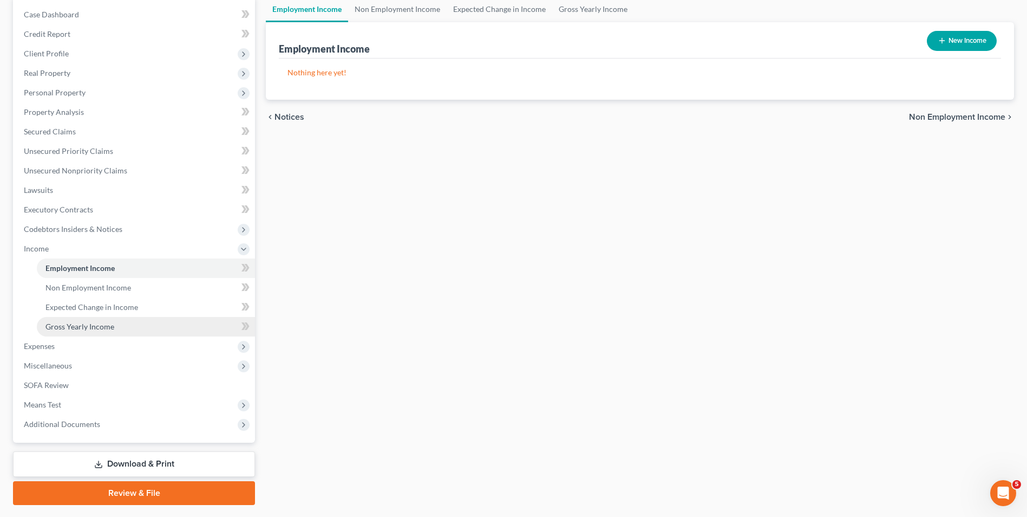
scroll to position [108, 0]
click at [115, 297] on link "Expected Change in Income" at bounding box center [146, 306] width 218 height 19
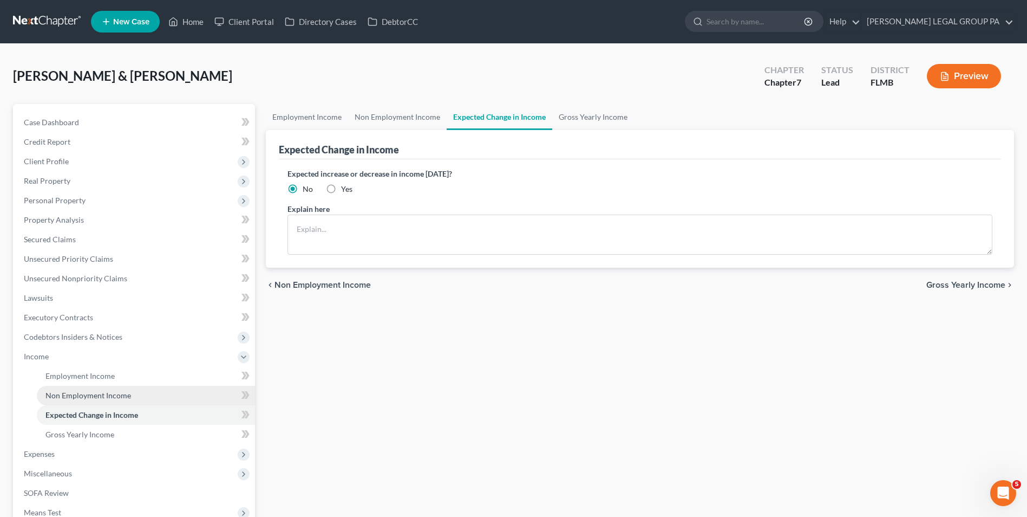
click at [113, 396] on span "Non Employment Income" at bounding box center [88, 394] width 86 height 9
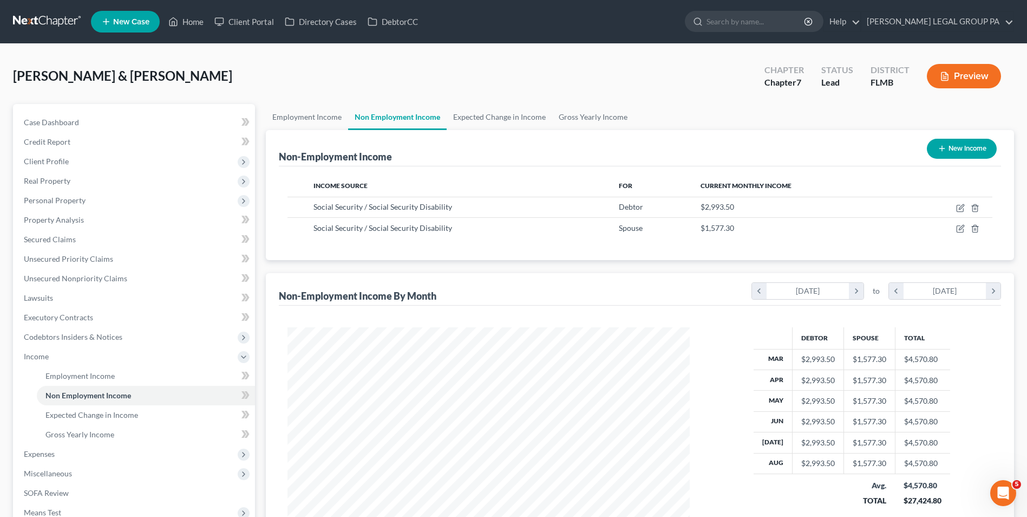
scroll to position [201, 424]
click at [106, 218] on link "Property Analysis" at bounding box center [135, 219] width 240 height 19
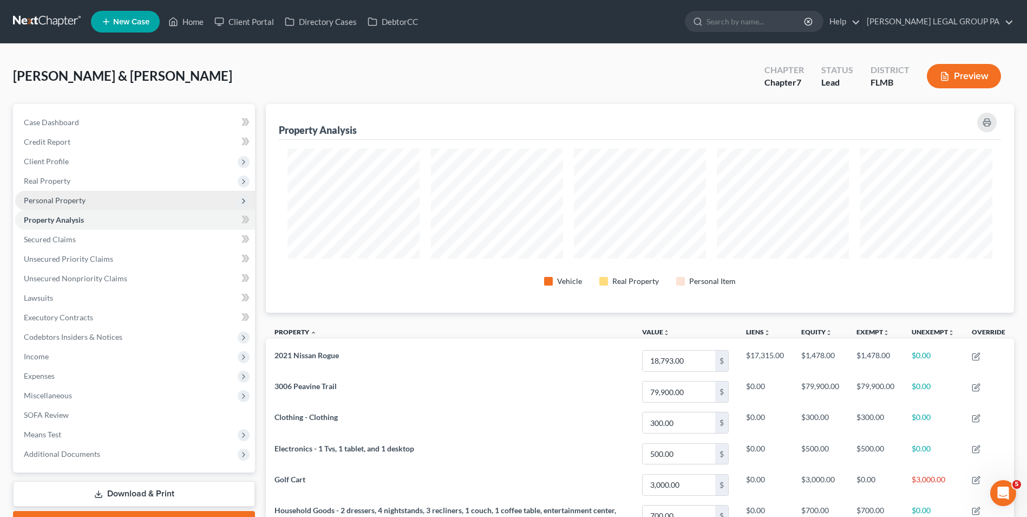
scroll to position [209, 748]
click at [104, 207] on span "Personal Property" at bounding box center [135, 200] width 240 height 19
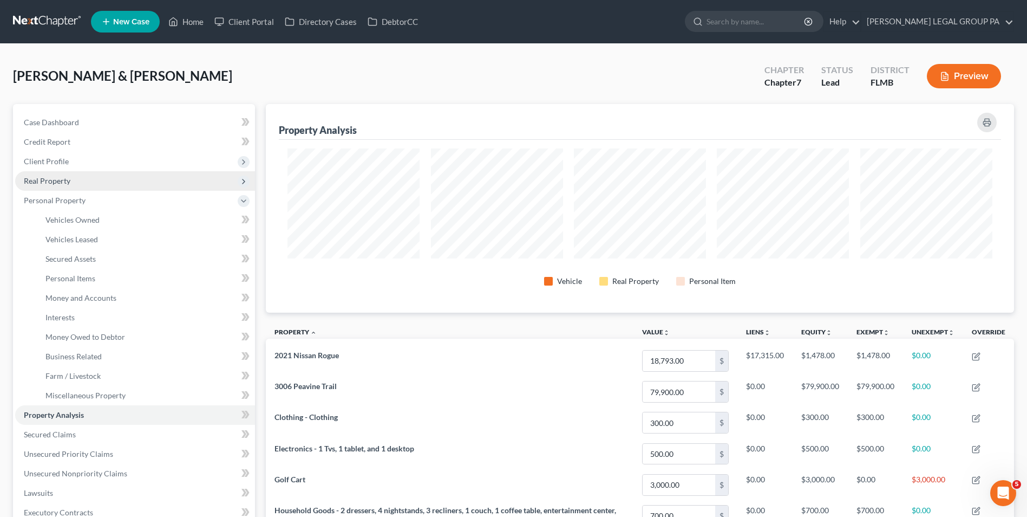
click at [91, 178] on span "Real Property" at bounding box center [135, 180] width 240 height 19
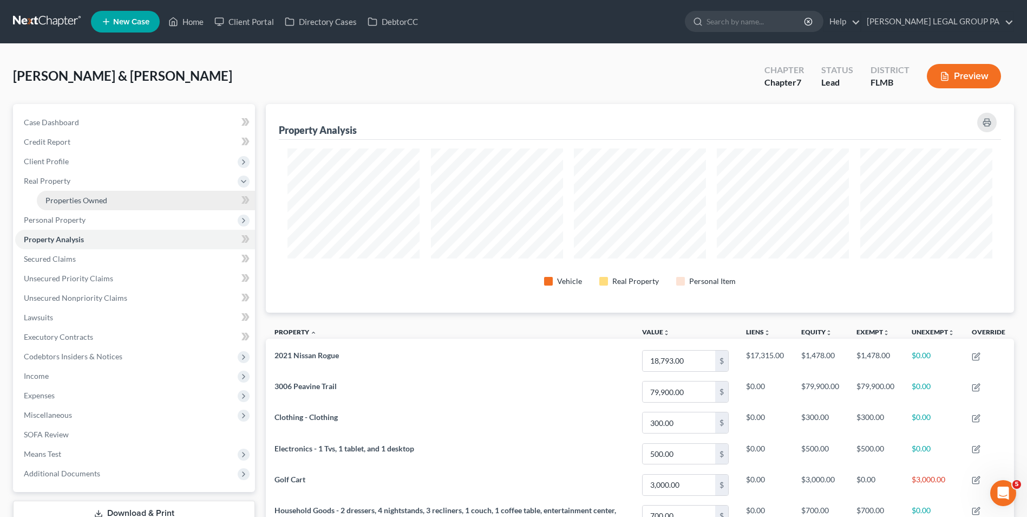
click at [94, 198] on span "Properties Owned" at bounding box center [76, 200] width 62 height 9
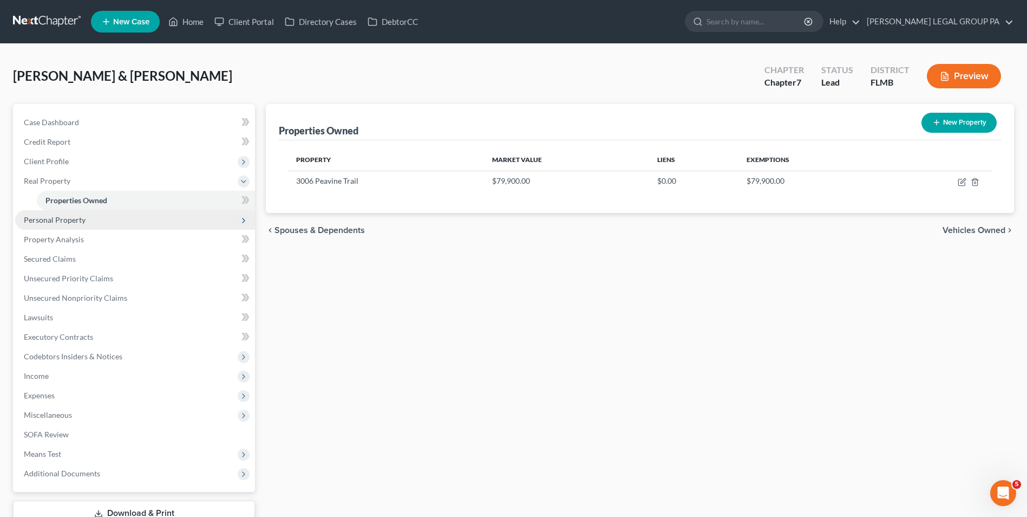
click at [81, 215] on span "Personal Property" at bounding box center [55, 219] width 62 height 9
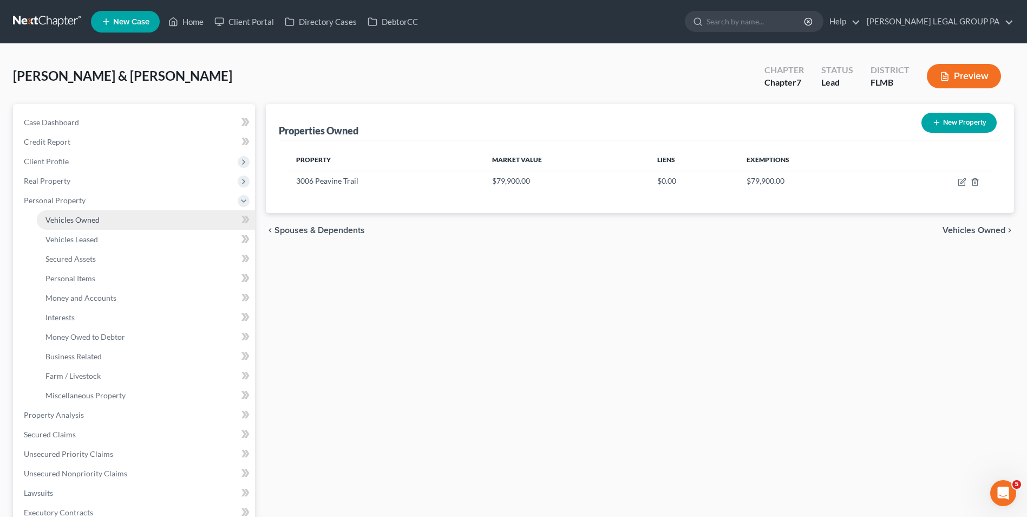
click at [95, 213] on link "Vehicles Owned" at bounding box center [146, 219] width 218 height 19
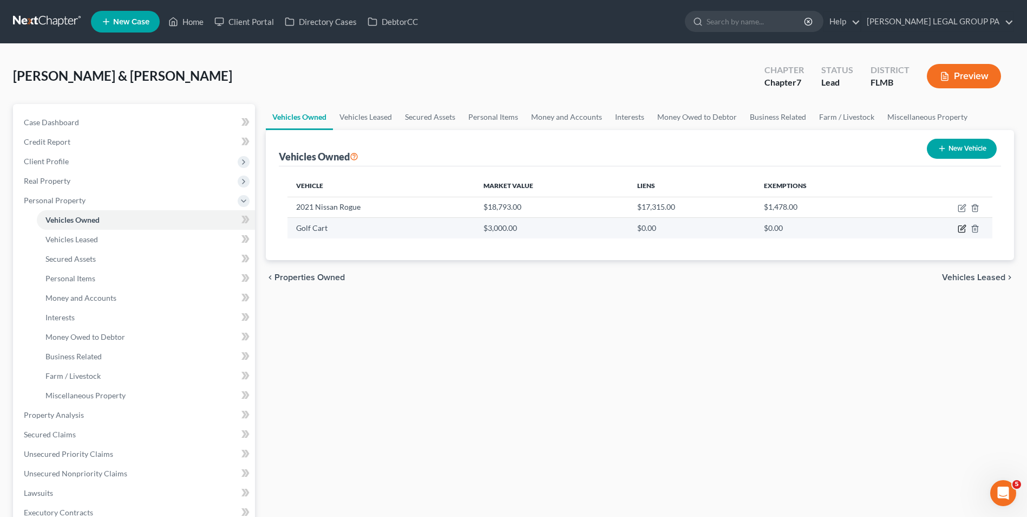
click at [959, 227] on icon "button" at bounding box center [962, 229] width 6 height 6
select select "7"
select select "0"
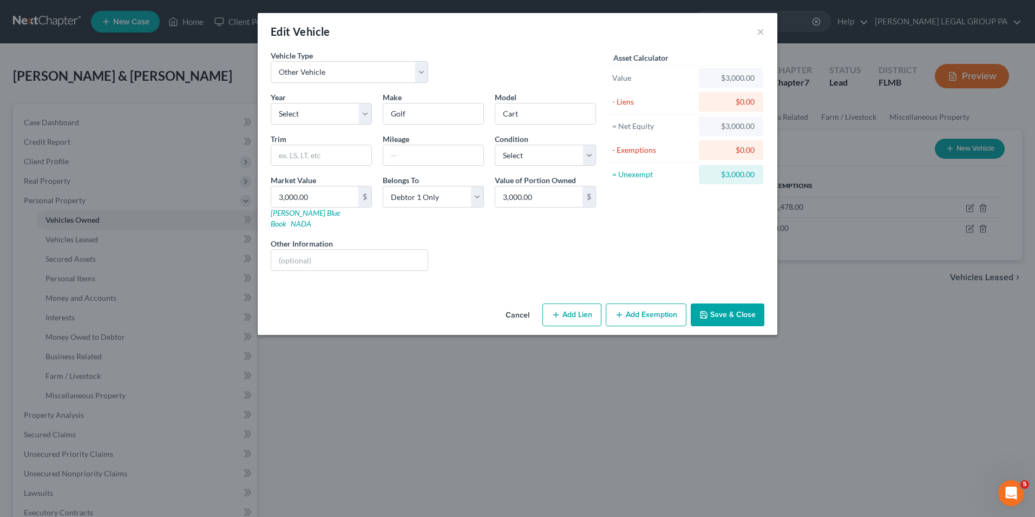
click at [735, 303] on button "Save & Close" at bounding box center [728, 314] width 74 height 23
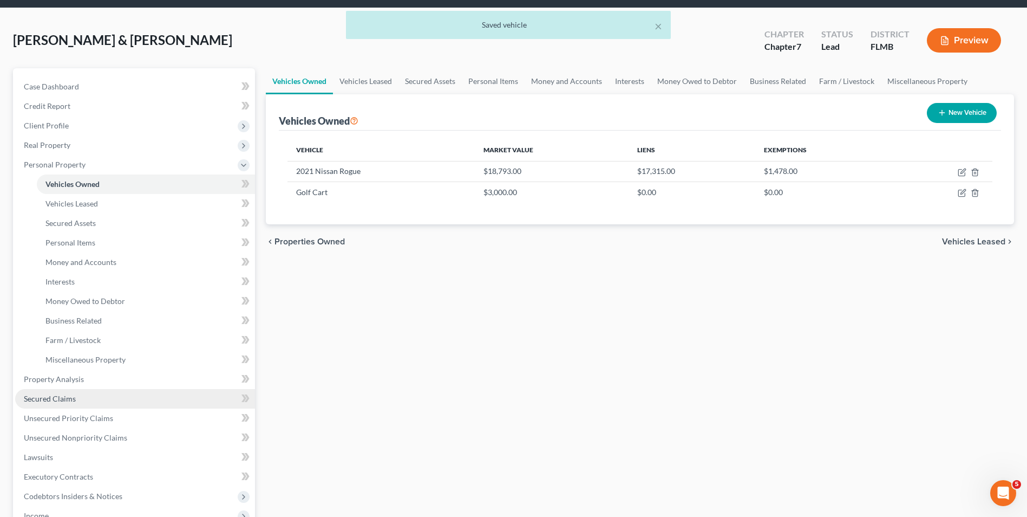
scroll to position [54, 0]
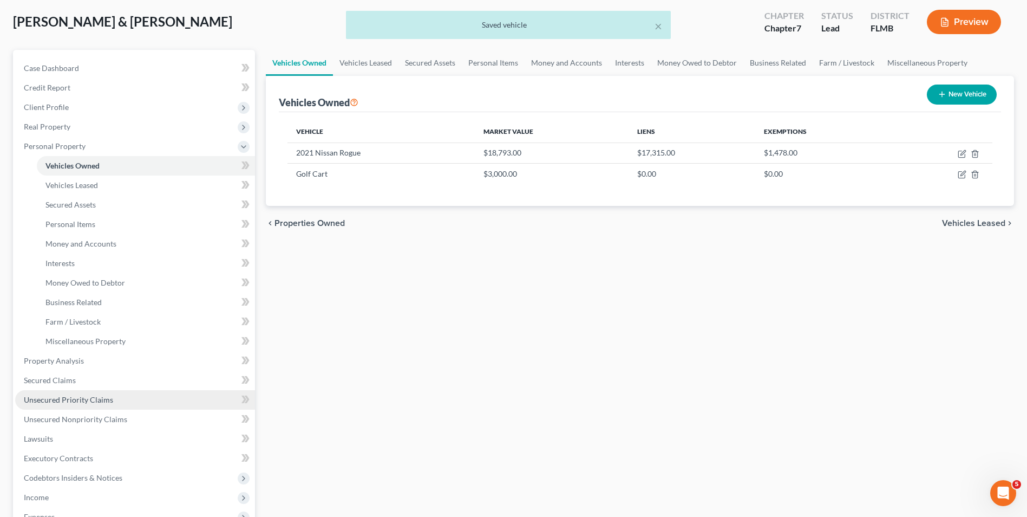
click at [81, 405] on link "Unsecured Priority Claims" at bounding box center [135, 399] width 240 height 19
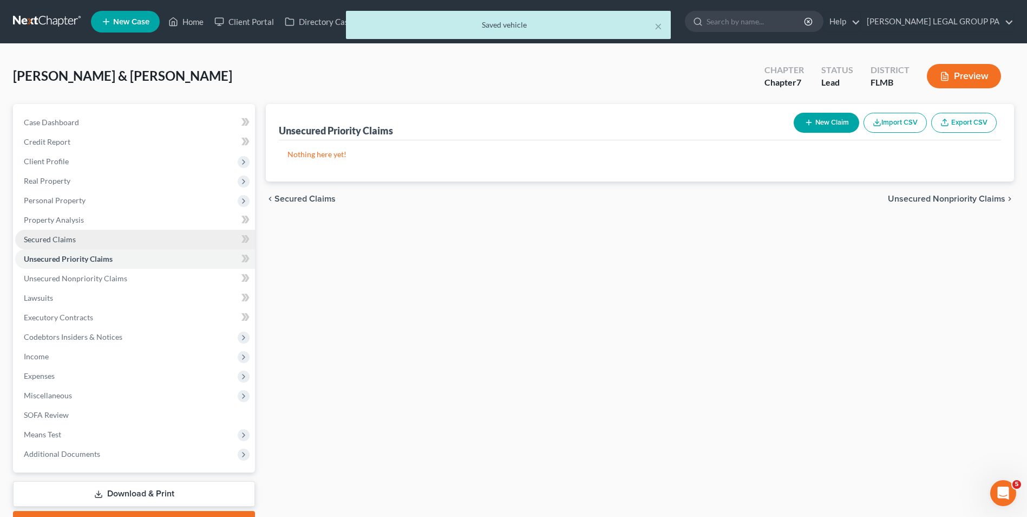
click at [91, 244] on link "Secured Claims" at bounding box center [135, 239] width 240 height 19
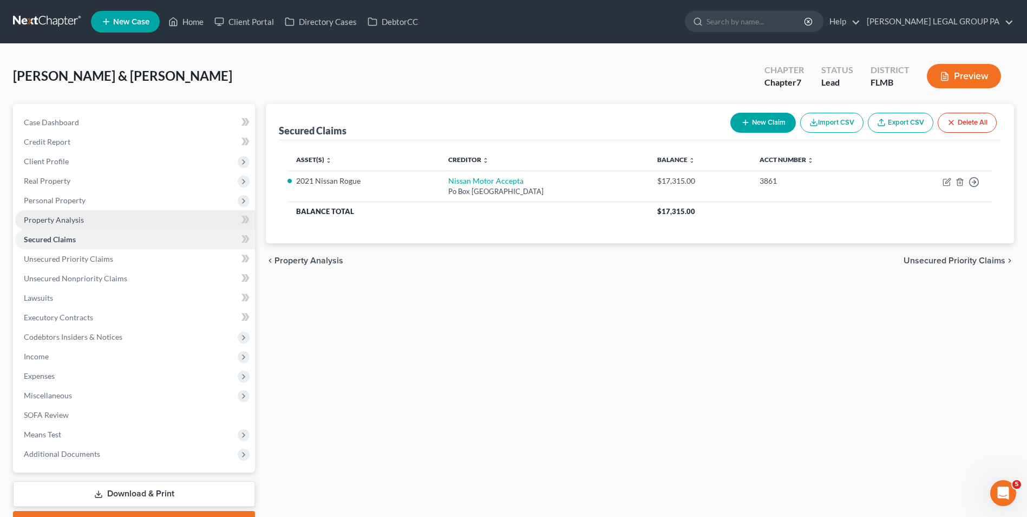
click at [100, 222] on link "Property Analysis" at bounding box center [135, 219] width 240 height 19
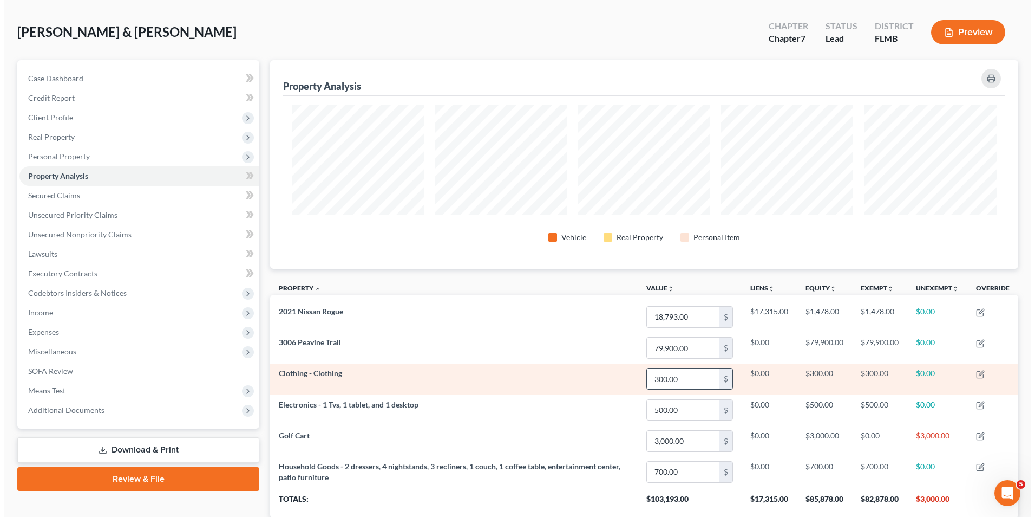
scroll to position [108, 0]
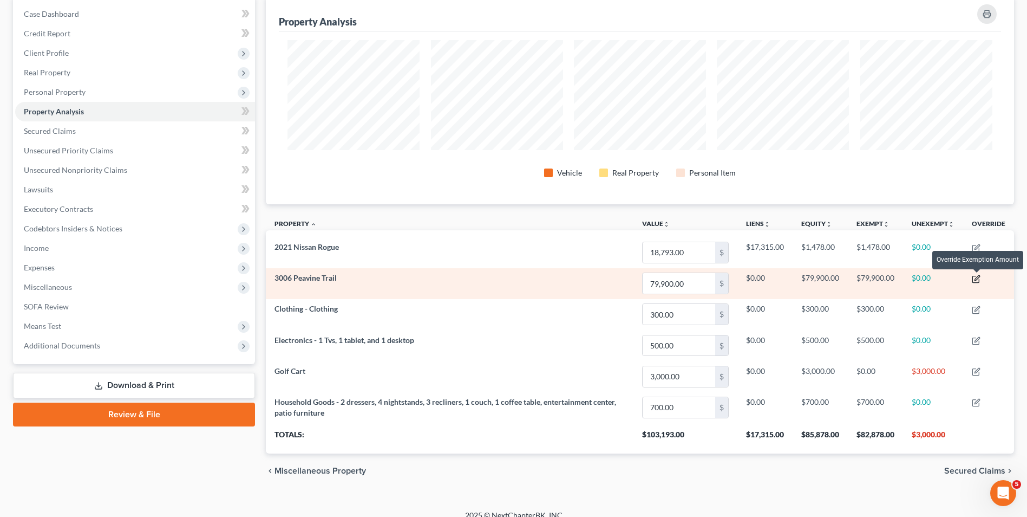
click at [977, 278] on icon "button" at bounding box center [977, 277] width 5 height 5
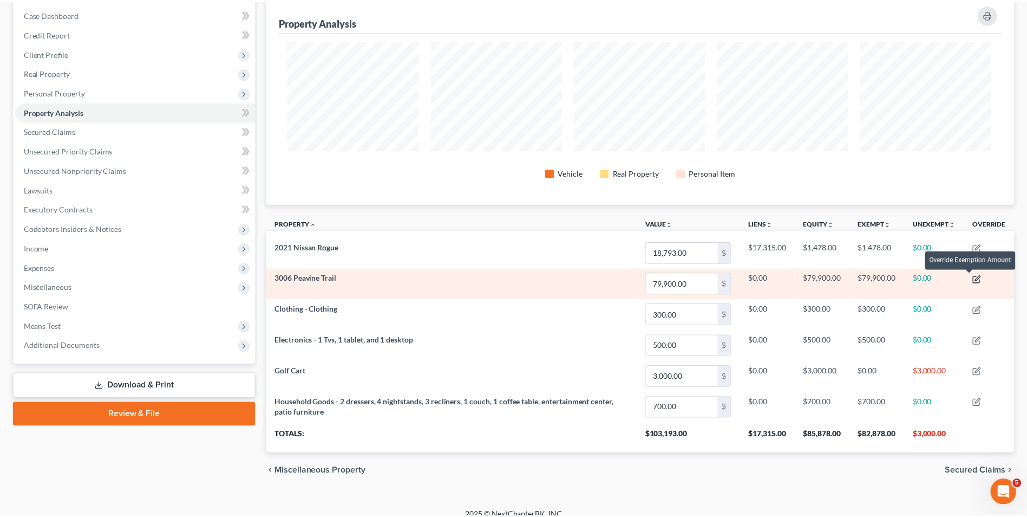
scroll to position [210, 754]
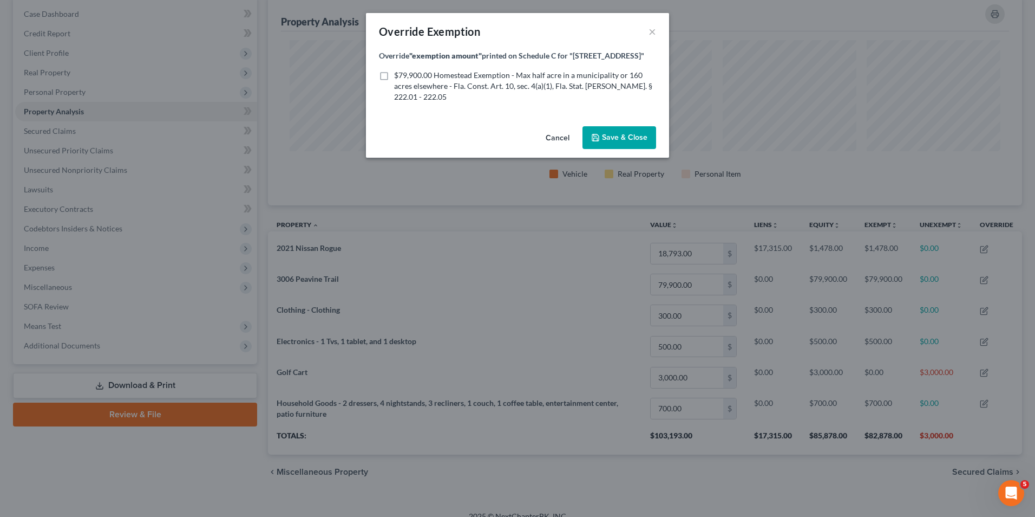
click at [441, 79] on span "$79,900.00 Homestead Exemption - Max half acre in a municipality or 160 acres e…" at bounding box center [523, 85] width 258 height 31
click at [406, 77] on input "$79,900.00 Homestead Exemption - Max half acre in a municipality or 160 acres e…" at bounding box center [402, 73] width 7 height 7
checkbox input "true"
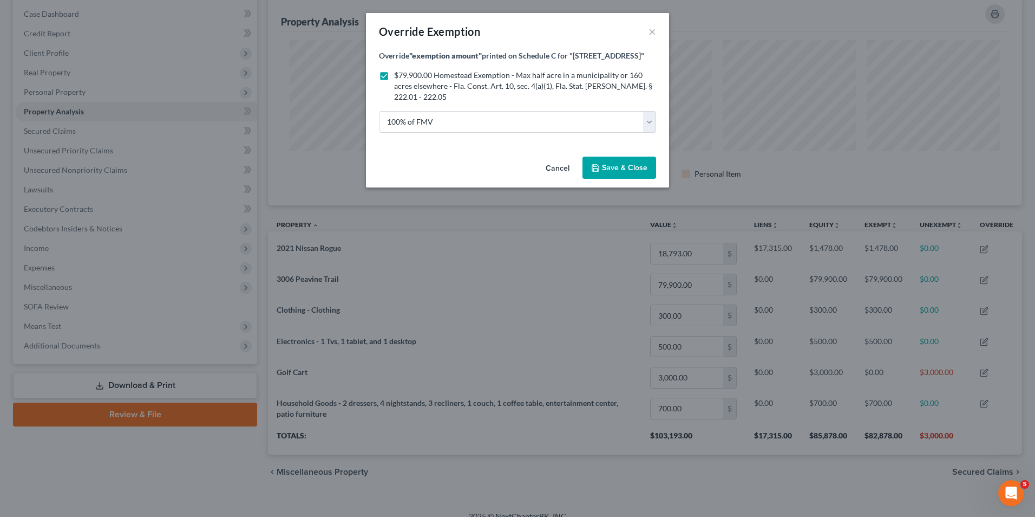
click at [564, 166] on button "Cancel" at bounding box center [557, 169] width 41 height 22
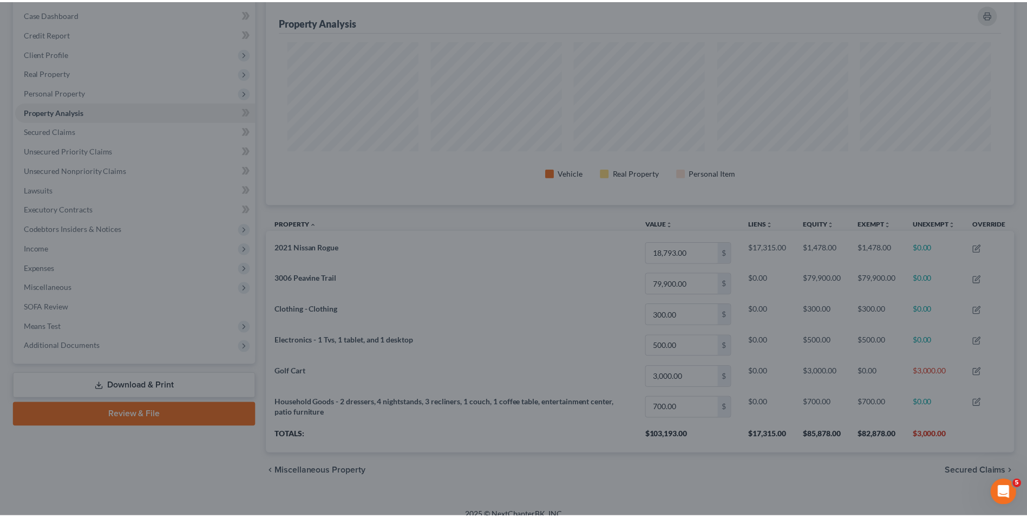
scroll to position [0, 0]
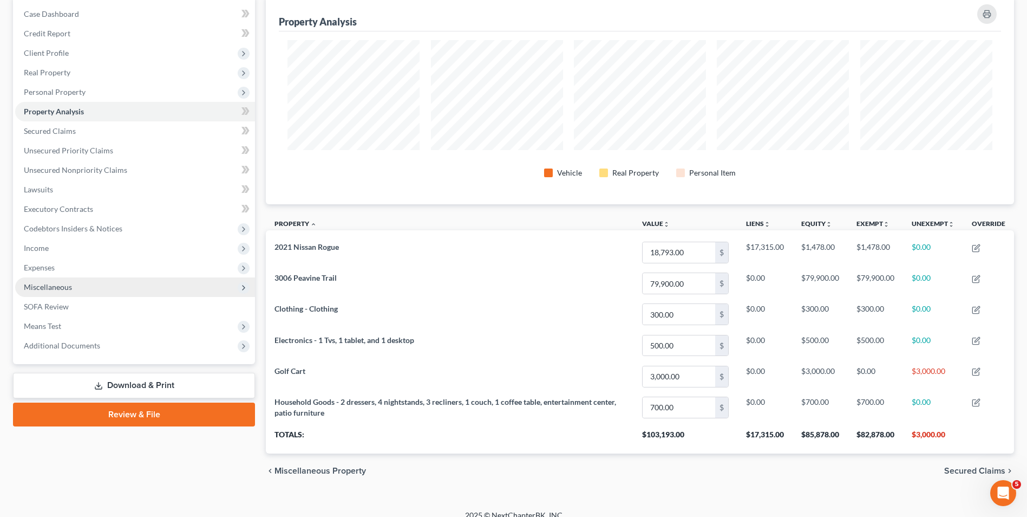
click at [60, 287] on span "Miscellaneous" at bounding box center [48, 286] width 48 height 9
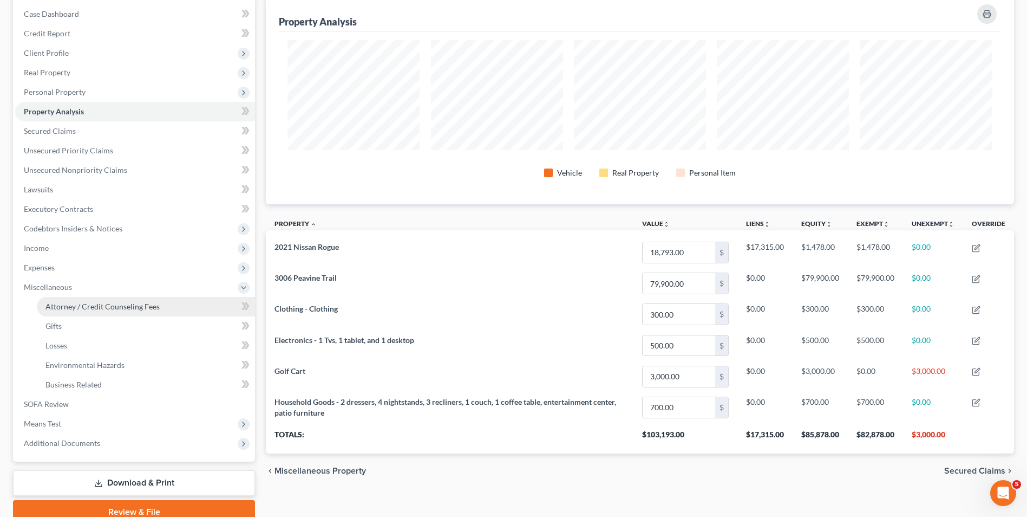
click at [64, 308] on span "Attorney / Credit Counseling Fees" at bounding box center [102, 306] width 114 height 9
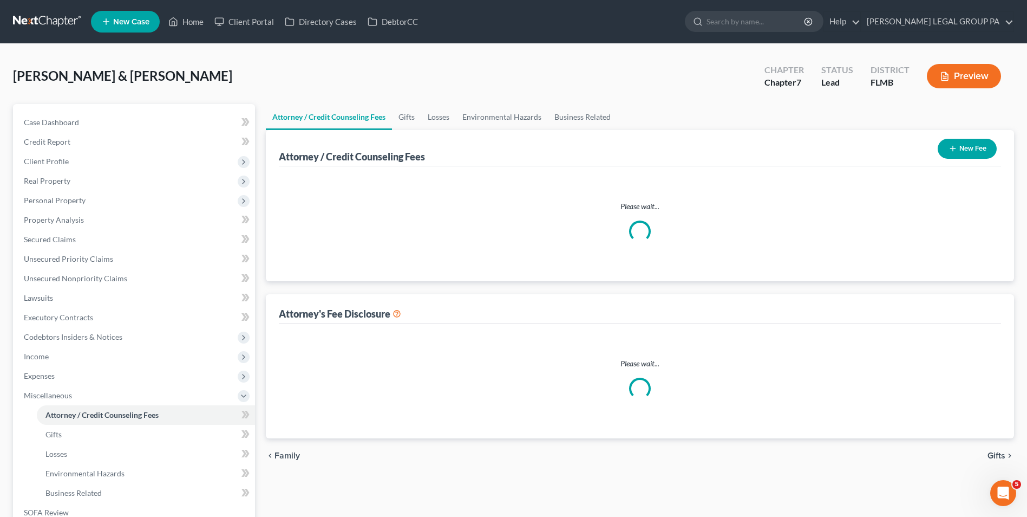
select select "0"
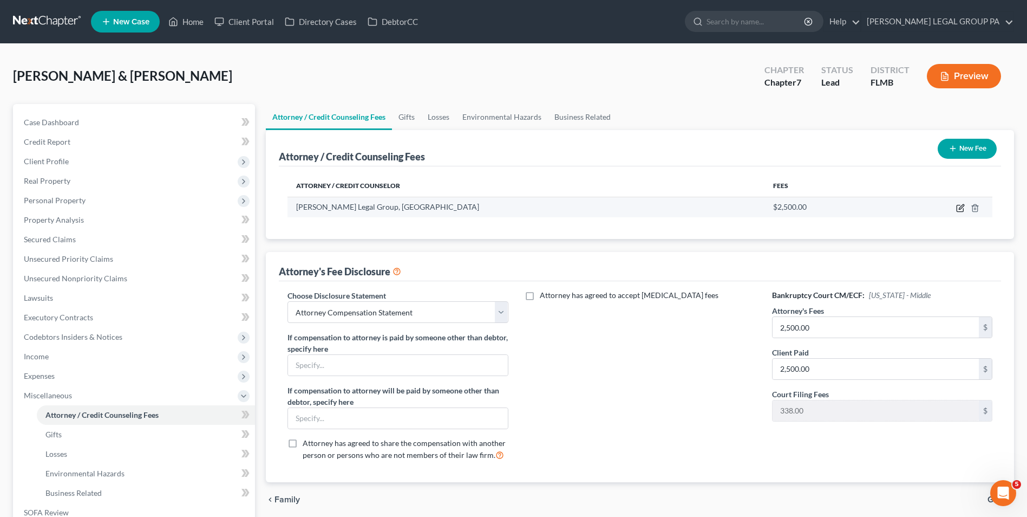
click at [962, 209] on icon "button" at bounding box center [961, 206] width 5 height 5
select select "9"
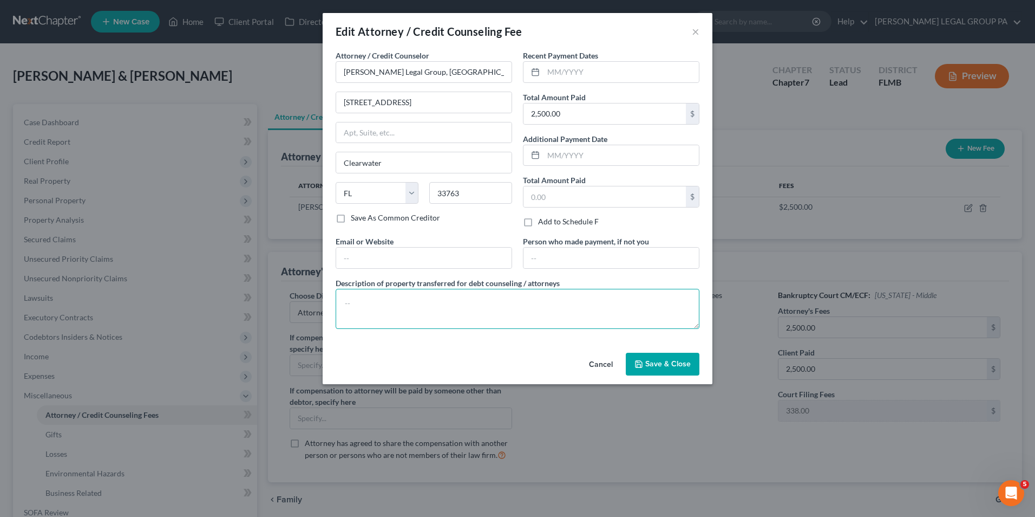
click at [460, 322] on textarea at bounding box center [518, 309] width 364 height 40
type textarea "Chapter 7 Attorney's fees"
click at [670, 367] on span "Save & Close" at bounding box center [668, 363] width 45 height 9
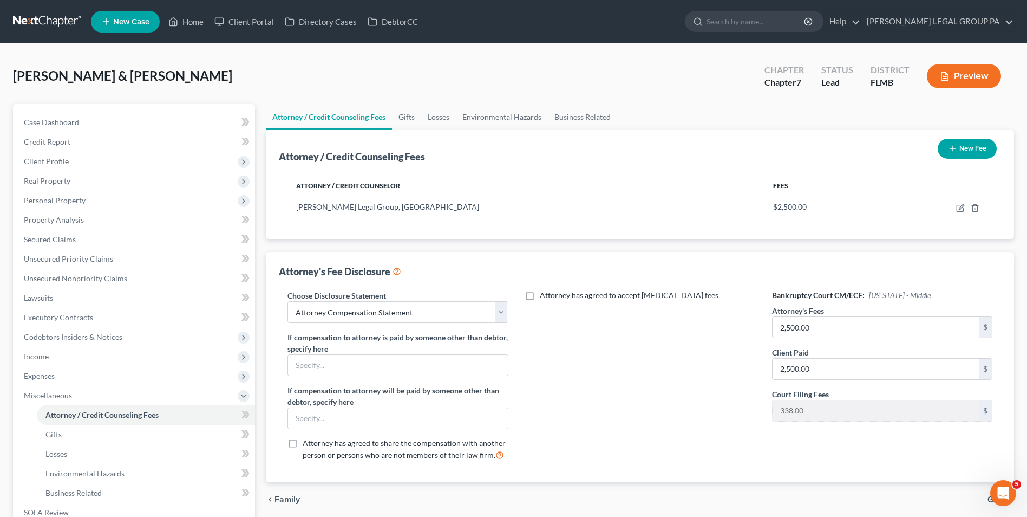
click at [64, 27] on link at bounding box center [47, 21] width 69 height 19
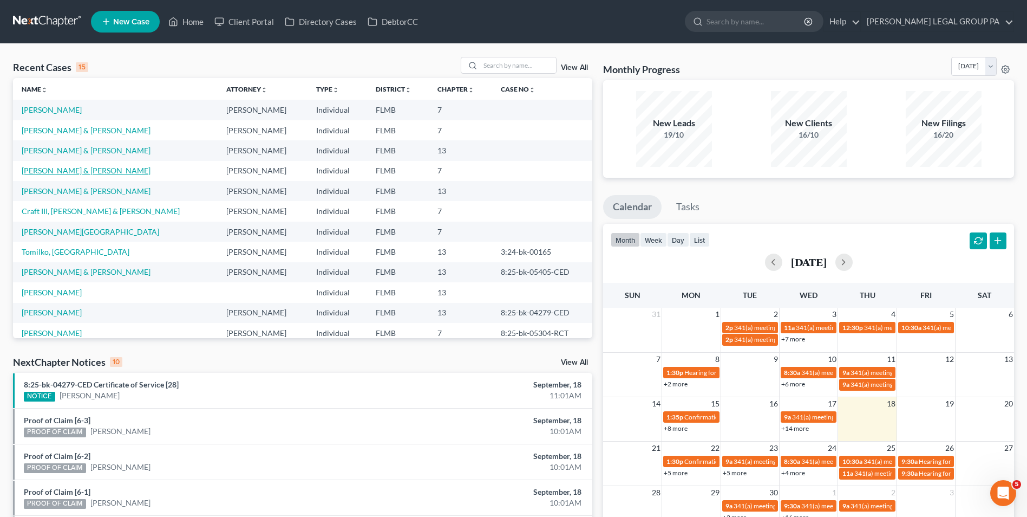
click at [53, 171] on link "[PERSON_NAME] & [PERSON_NAME]" at bounding box center [86, 170] width 129 height 9
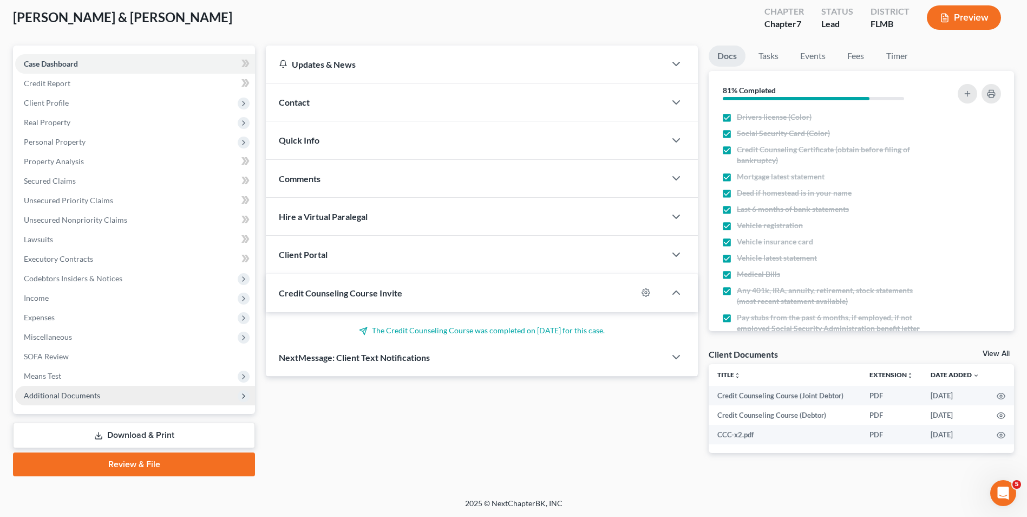
scroll to position [59, 0]
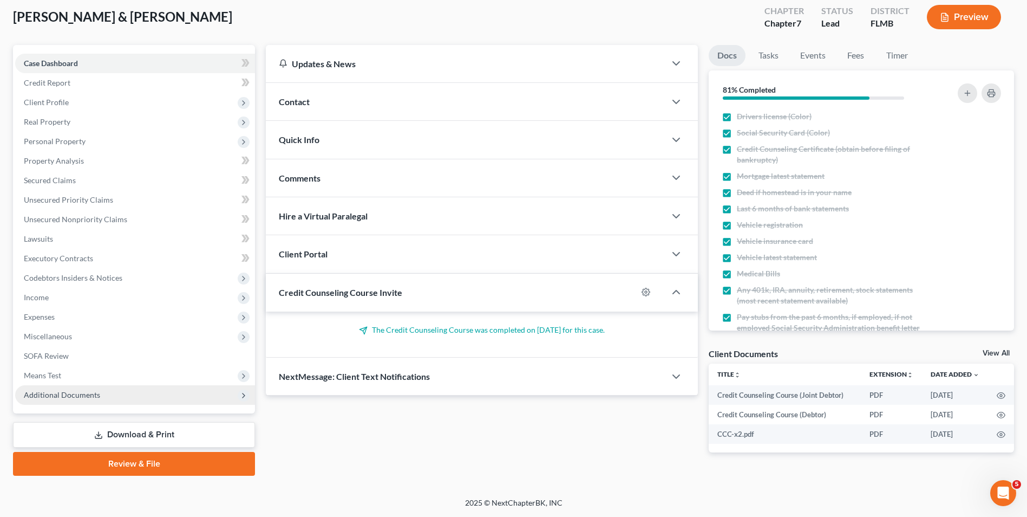
click at [90, 401] on span "Additional Documents" at bounding box center [135, 394] width 240 height 19
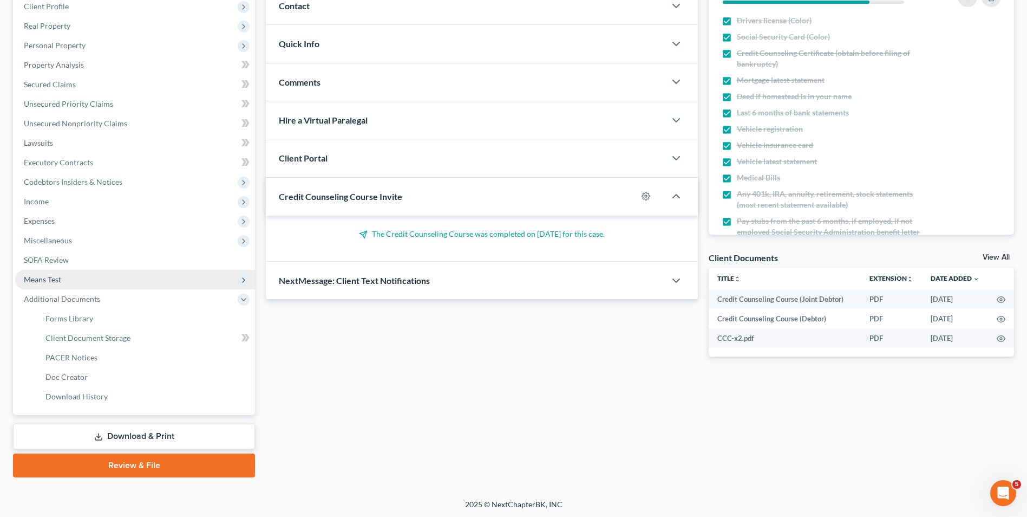
scroll to position [157, 0]
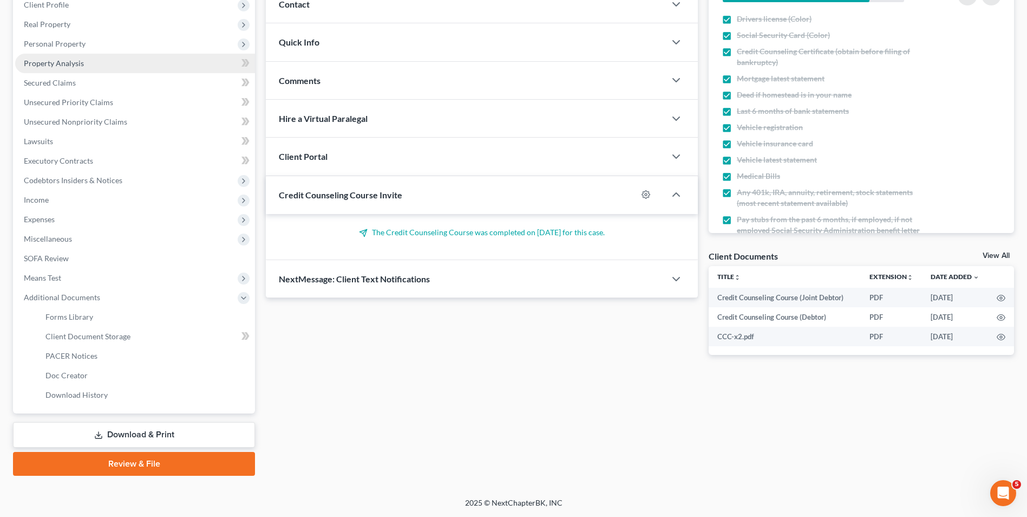
click at [83, 61] on link "Property Analysis" at bounding box center [135, 63] width 240 height 19
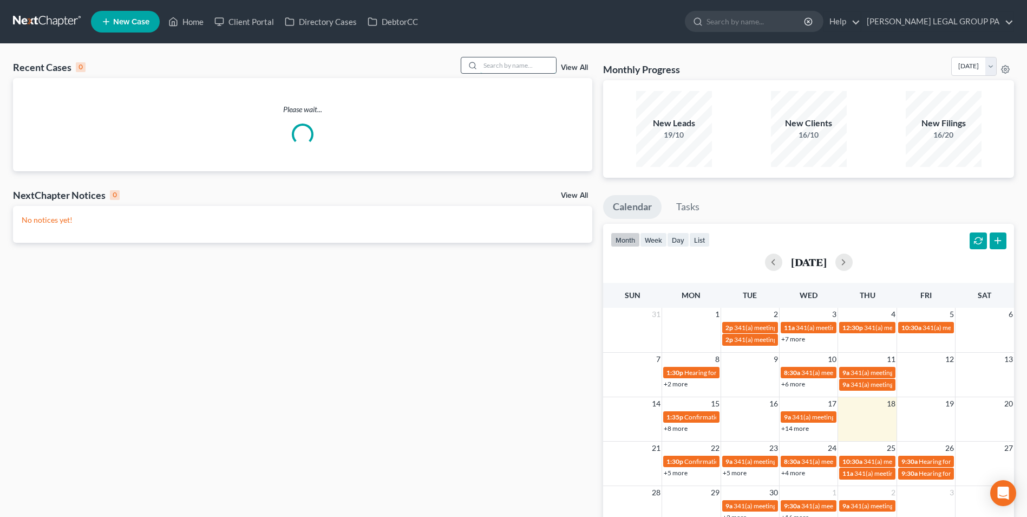
click at [503, 66] on input "search" at bounding box center [518, 65] width 76 height 16
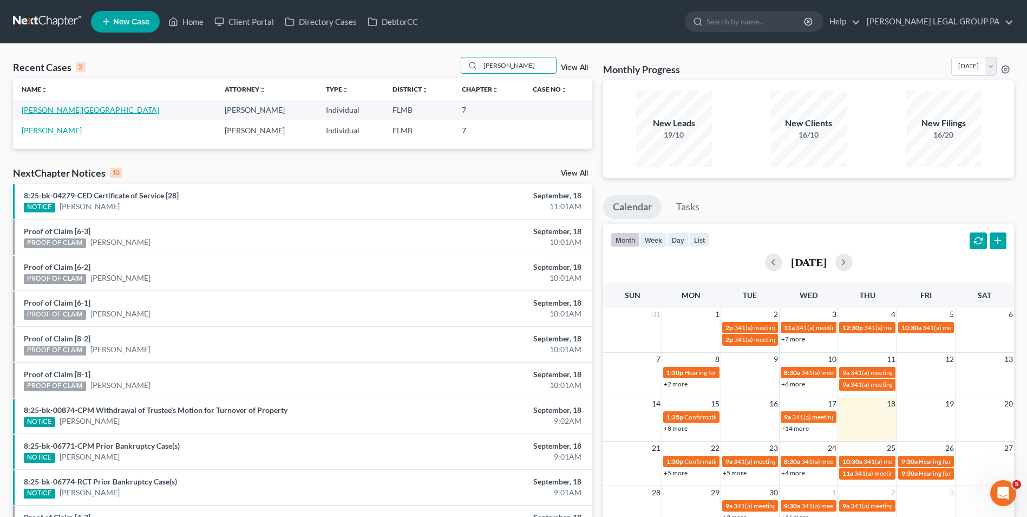
type input "[PERSON_NAME]"
click at [56, 112] on link "[PERSON_NAME][GEOGRAPHIC_DATA]" at bounding box center [91, 109] width 138 height 9
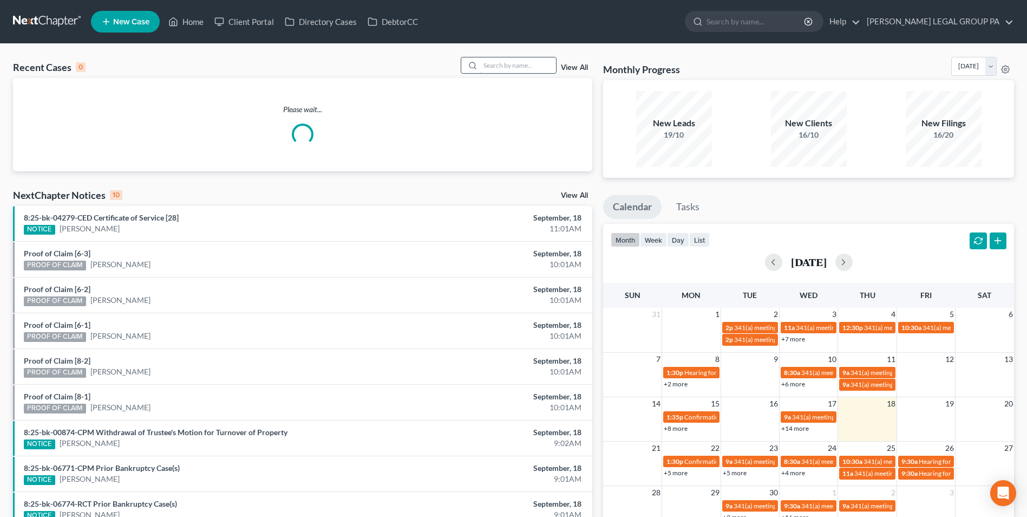
click at [523, 62] on input "search" at bounding box center [518, 65] width 76 height 16
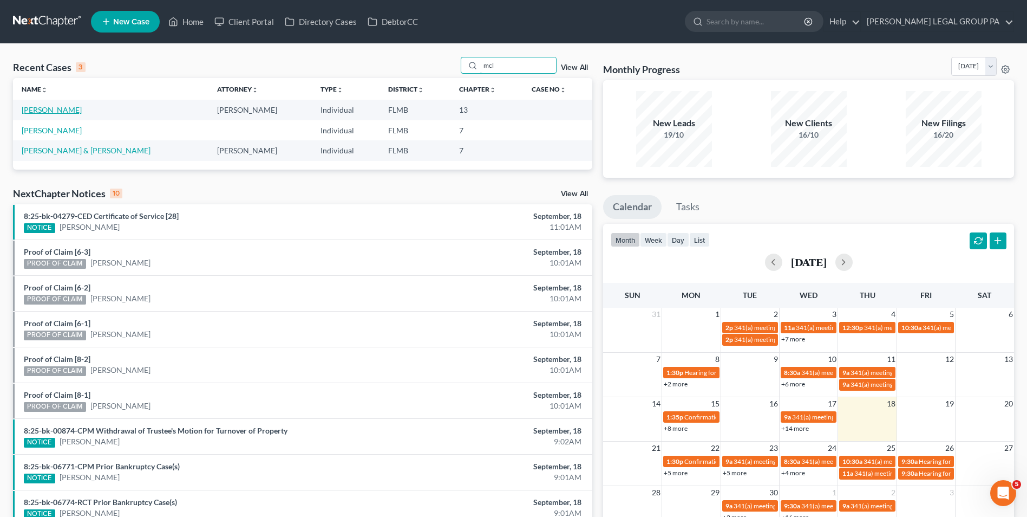
type input "mcl"
click at [68, 108] on link "[PERSON_NAME]" at bounding box center [52, 109] width 60 height 9
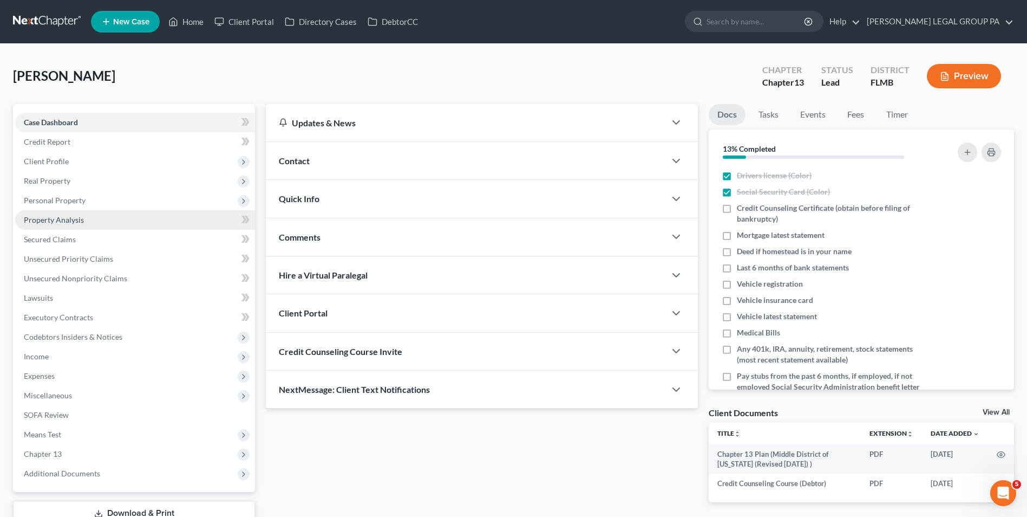
click at [90, 220] on link "Property Analysis" at bounding box center [135, 219] width 240 height 19
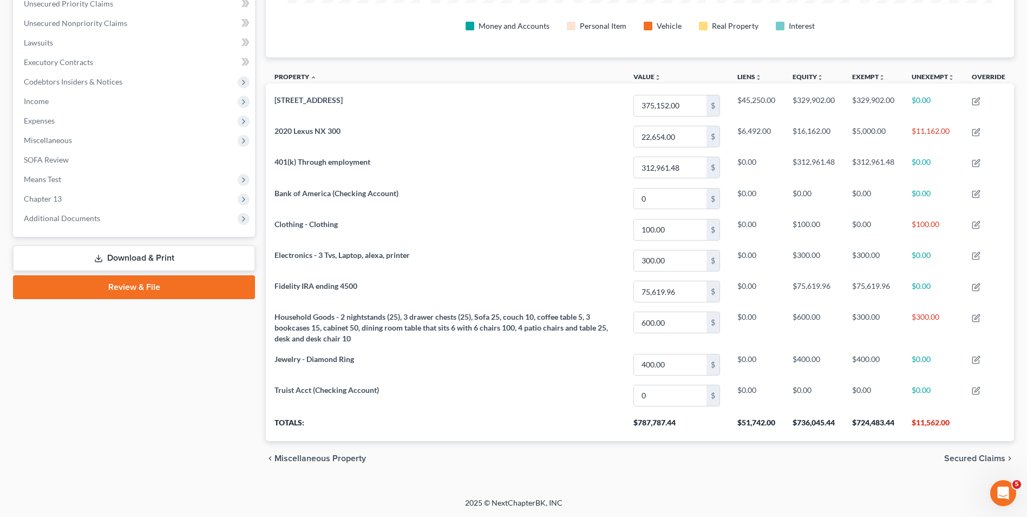
click at [947, 419] on th "$11,562.00" at bounding box center [933, 426] width 60 height 30
drag, startPoint x: 956, startPoint y: 424, endPoint x: 900, endPoint y: 425, distance: 56.9
click at [900, 425] on tr "Totals: $787,787.44 $51,742.00 $736,045.44 $724,483.44 $11,562.00" at bounding box center [640, 426] width 748 height 30
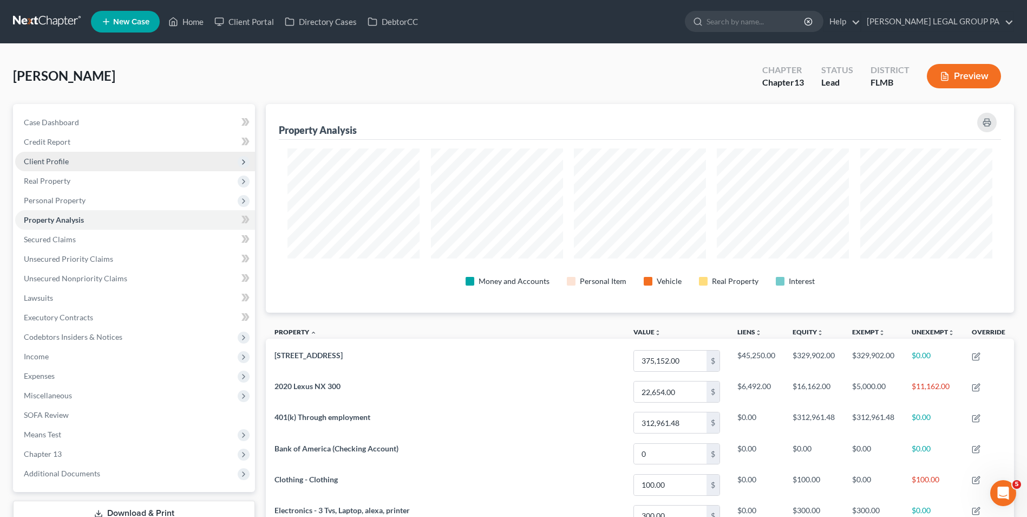
click at [77, 169] on span "Client Profile" at bounding box center [135, 161] width 240 height 19
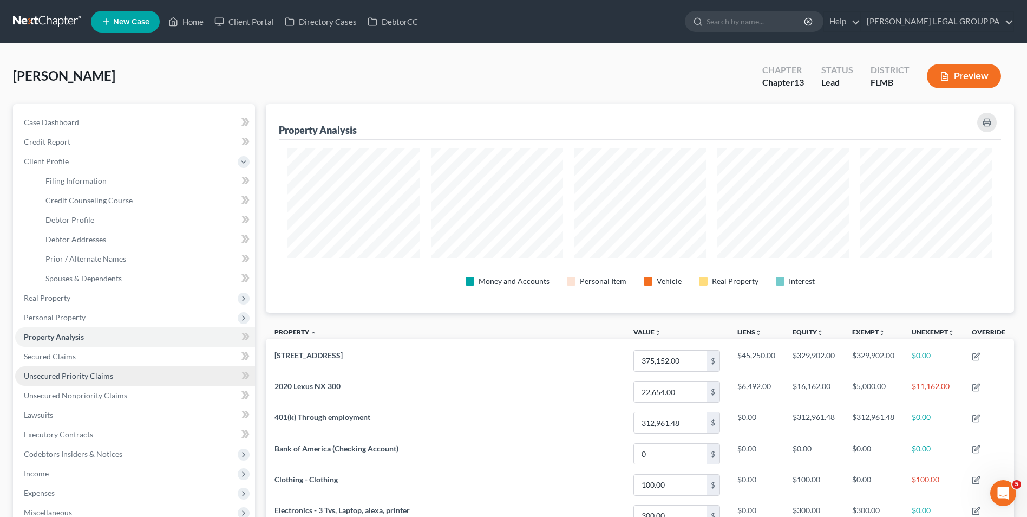
click at [89, 372] on span "Unsecured Priority Claims" at bounding box center [68, 375] width 89 height 9
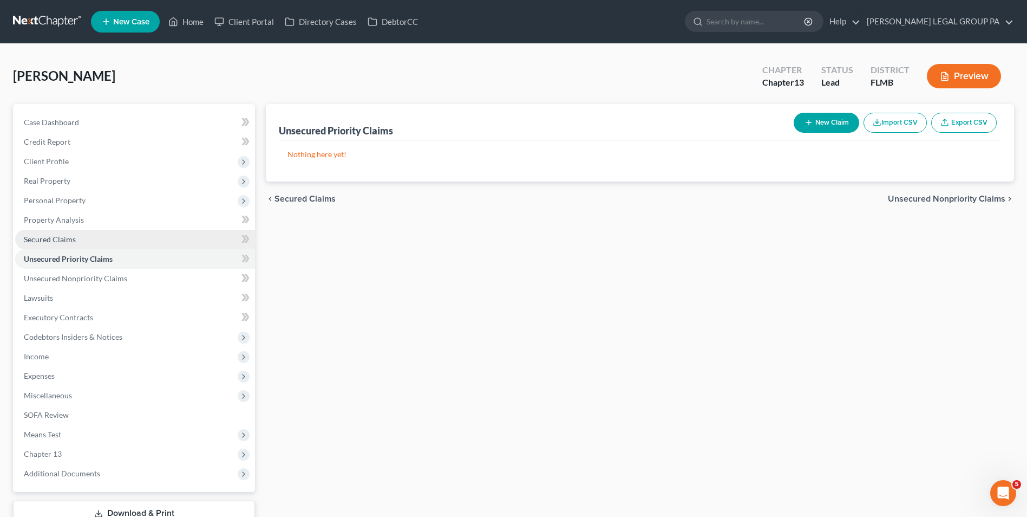
click at [58, 240] on span "Secured Claims" at bounding box center [50, 239] width 52 height 9
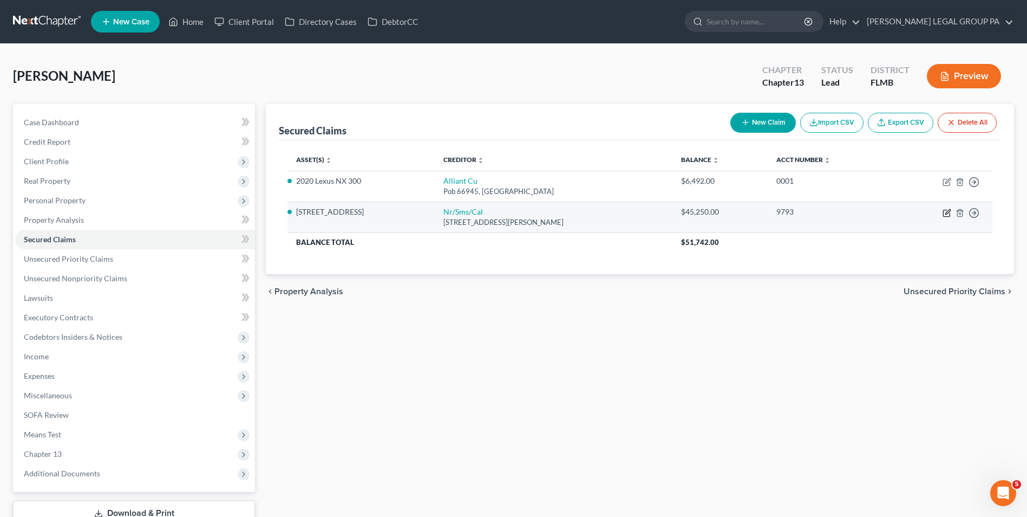
click at [946, 213] on icon "button" at bounding box center [947, 213] width 9 height 9
select select "42"
select select "6"
select select "2"
select select "0"
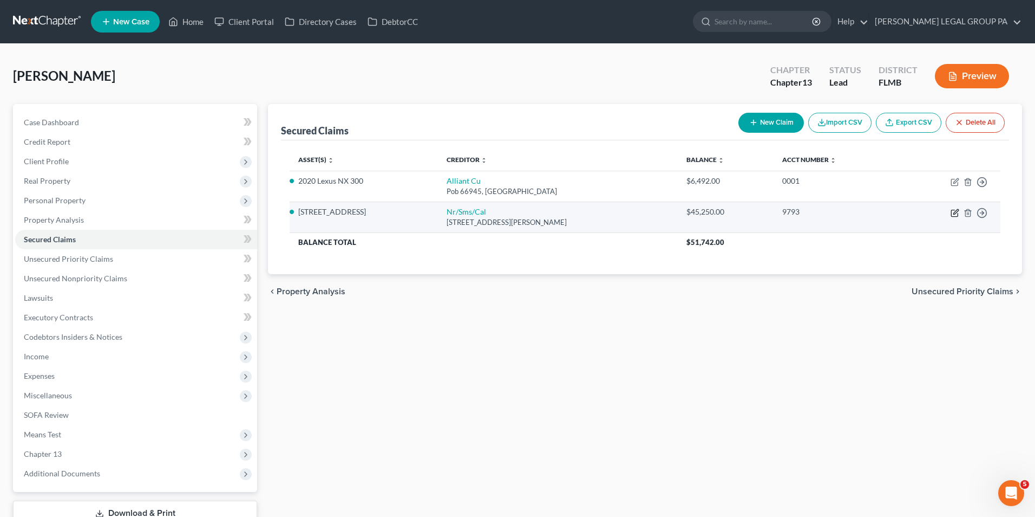
select select "0"
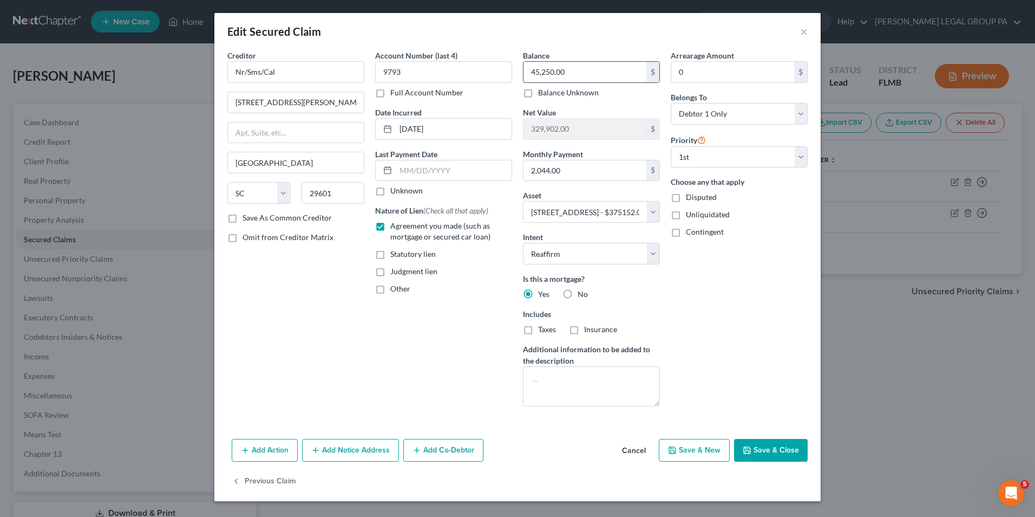
click at [577, 74] on input "45,250.00" at bounding box center [585, 72] width 123 height 21
type input "38,112.00"
click at [769, 449] on button "Save & Close" at bounding box center [771, 450] width 74 height 23
select select
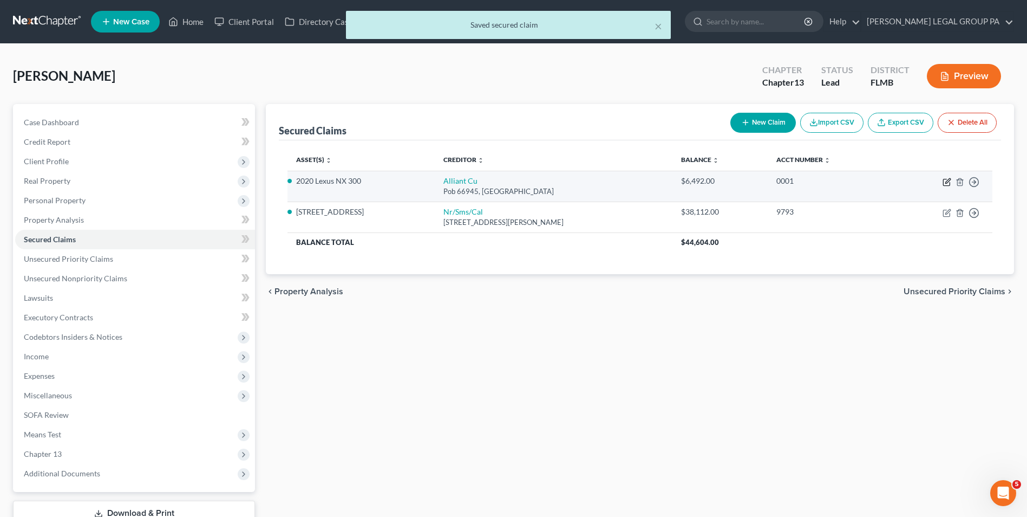
click at [947, 180] on icon "button" at bounding box center [948, 180] width 5 height 5
select select "14"
select select "2"
select select "0"
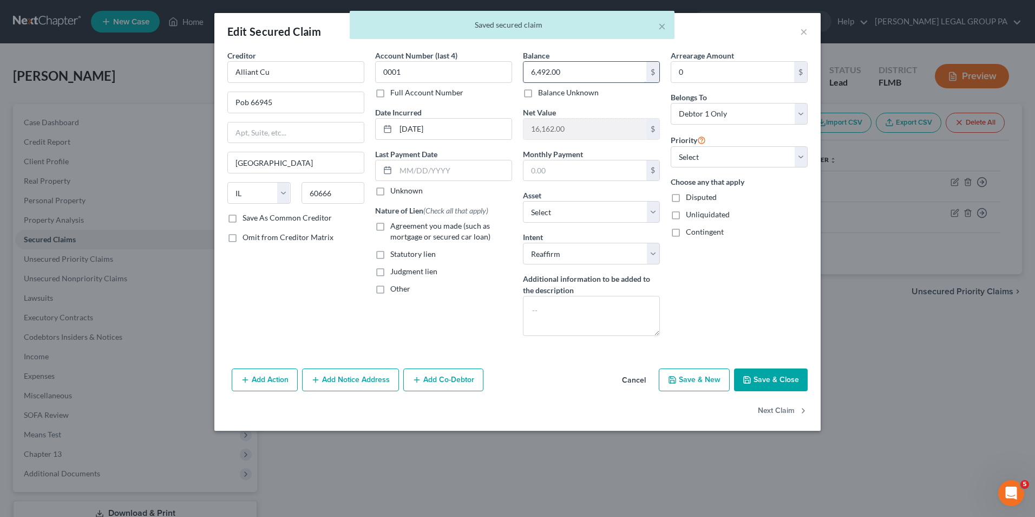
click at [574, 66] on input "6,492.00" at bounding box center [585, 72] width 123 height 21
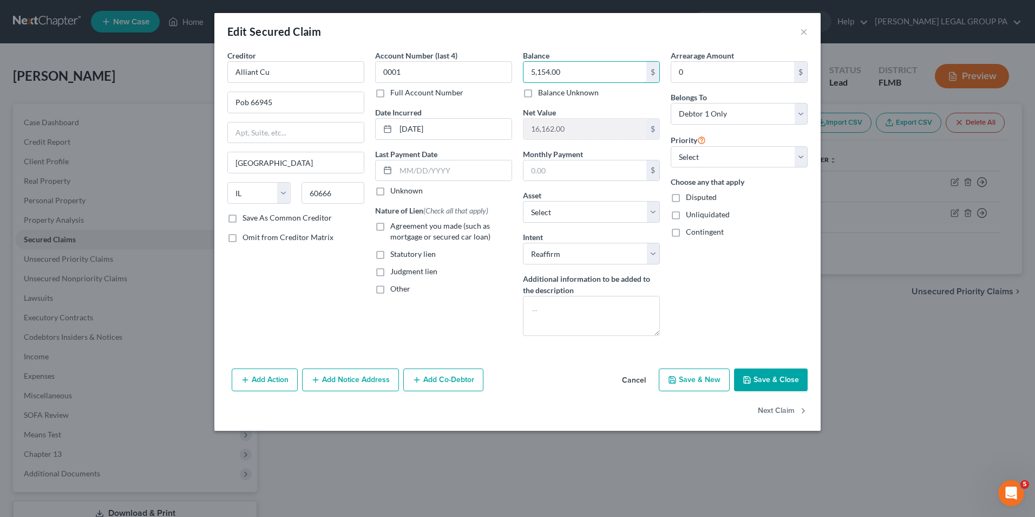
type input "5,154.00"
click at [777, 381] on button "Save & Close" at bounding box center [771, 379] width 74 height 23
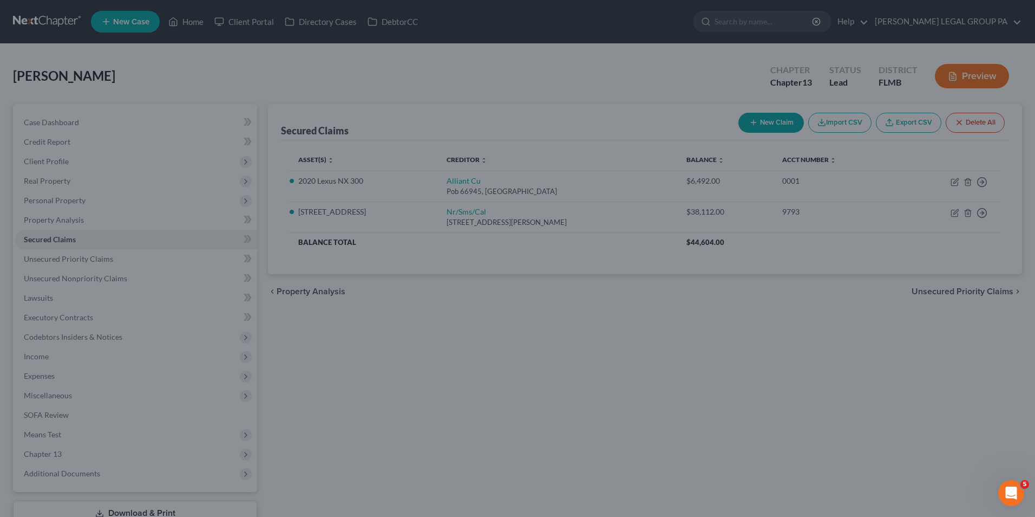
type input "17,500.00"
select select "4"
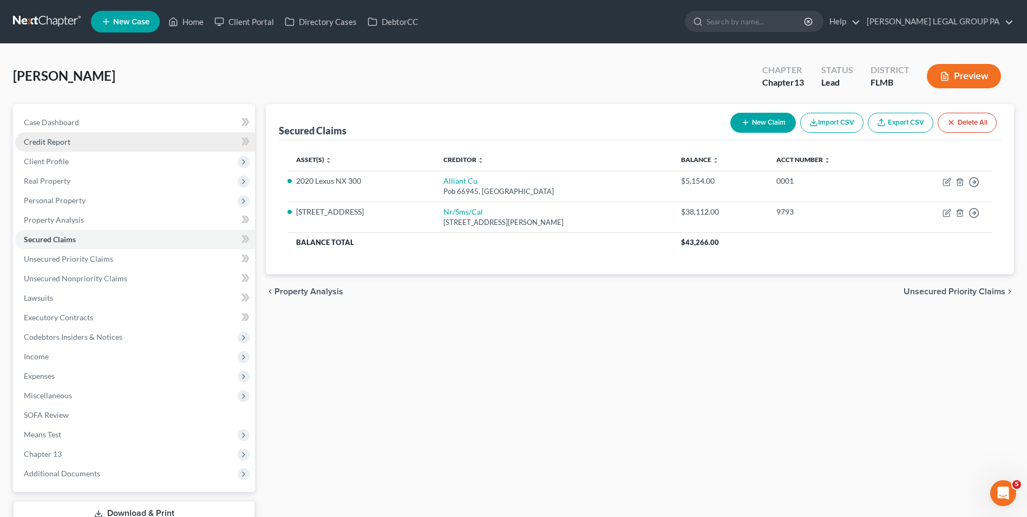
click at [94, 145] on link "Credit Report" at bounding box center [135, 141] width 240 height 19
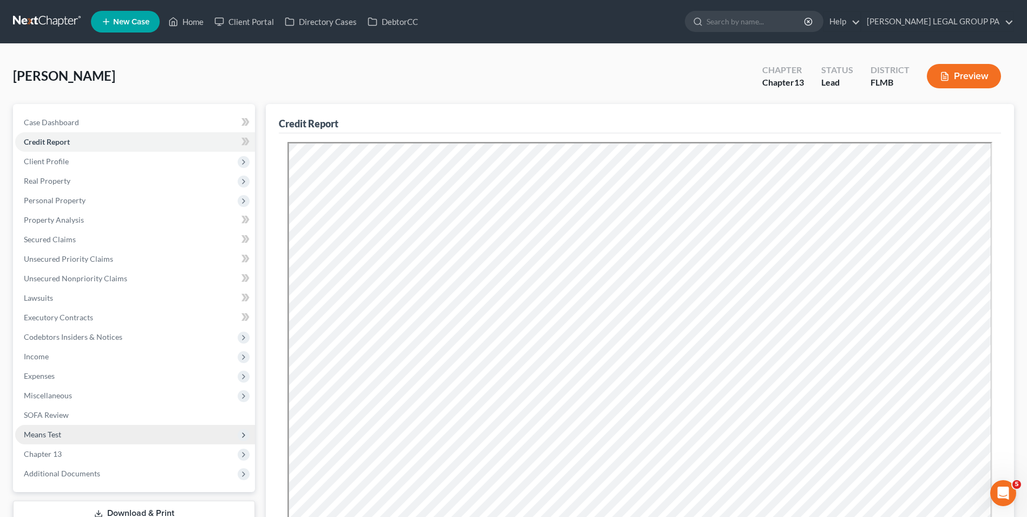
click at [90, 439] on span "Means Test" at bounding box center [135, 434] width 240 height 19
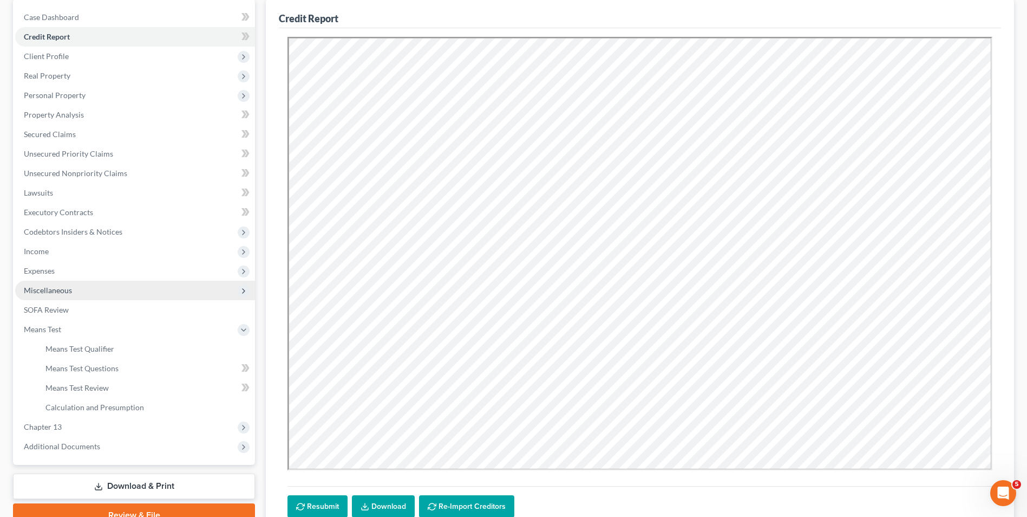
scroll to position [108, 0]
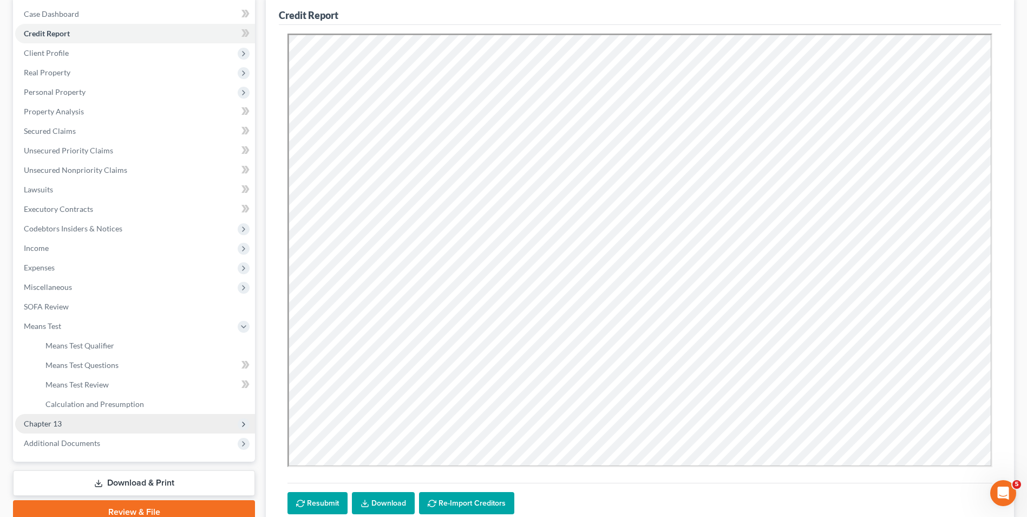
click at [83, 419] on span "Chapter 13" at bounding box center [135, 423] width 240 height 19
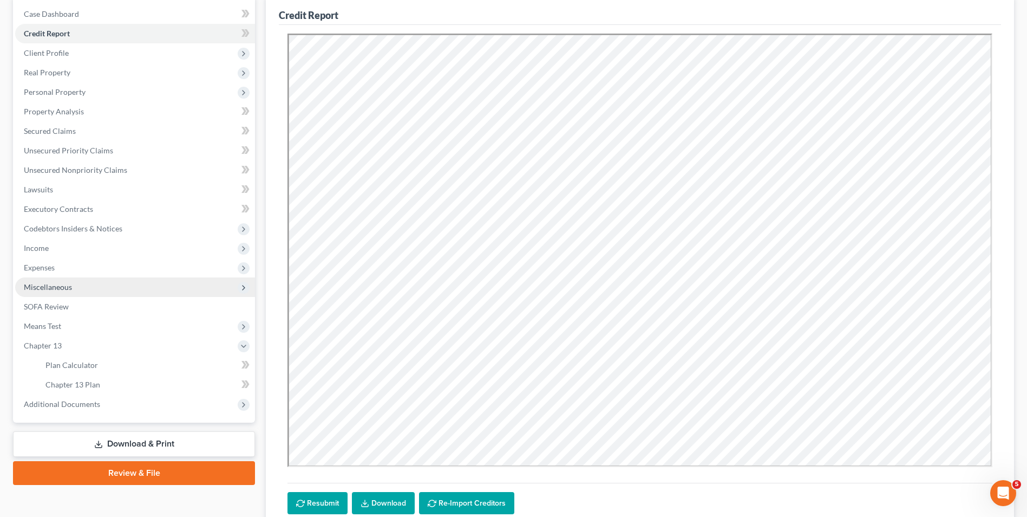
click at [83, 291] on span "Miscellaneous" at bounding box center [135, 286] width 240 height 19
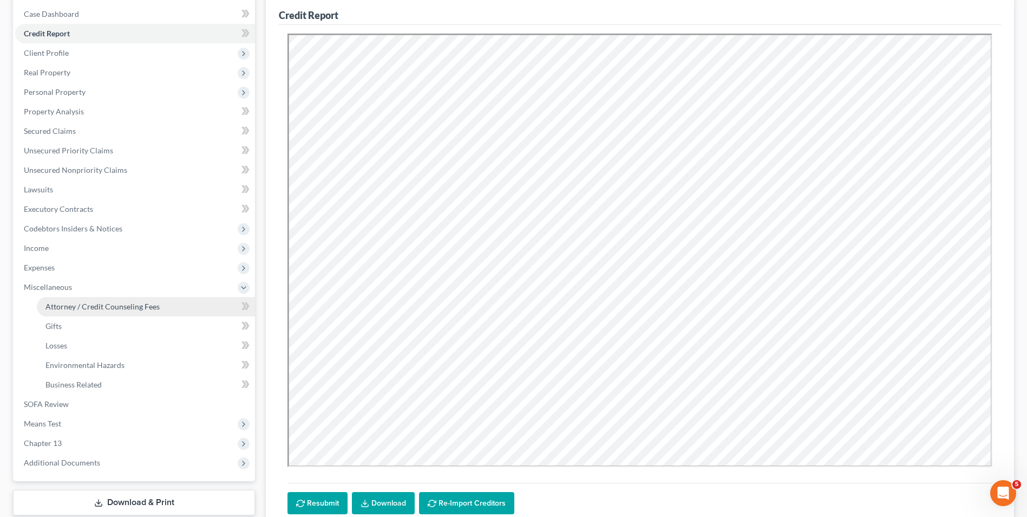
click at [102, 309] on span "Attorney / Credit Counseling Fees" at bounding box center [102, 306] width 114 height 9
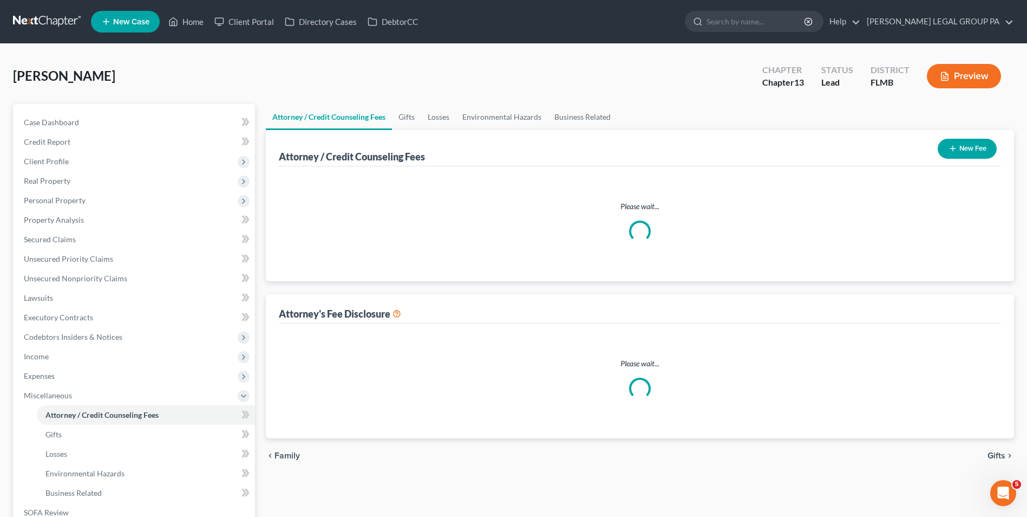
select select "0"
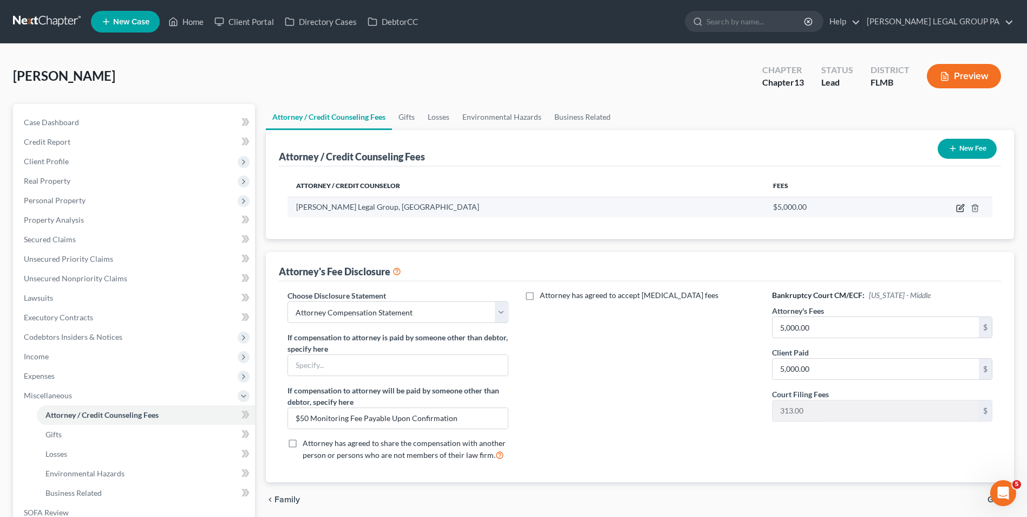
click at [957, 204] on icon "button" at bounding box center [960, 208] width 9 height 9
select select "9"
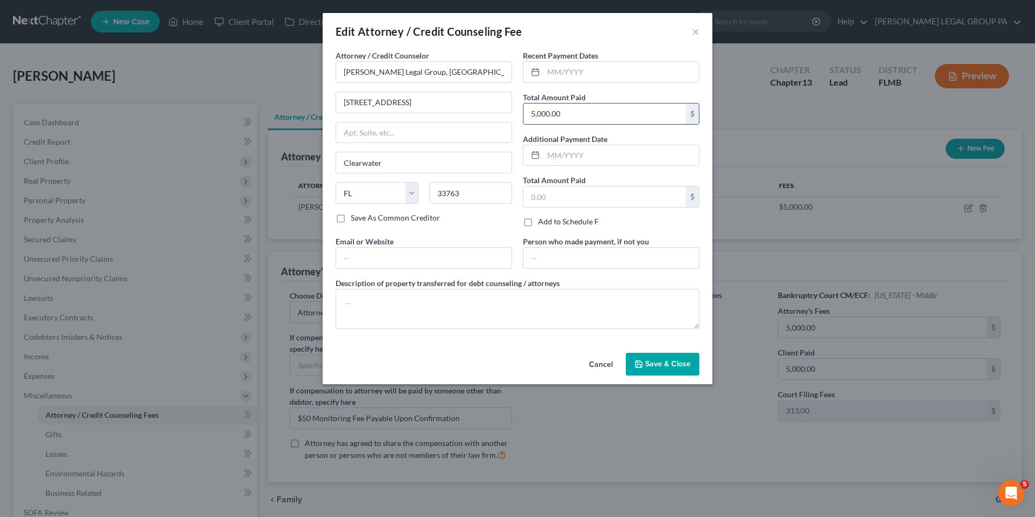
click at [598, 108] on input "5,000.00" at bounding box center [605, 113] width 162 height 21
type input "3,000.00"
click at [655, 360] on span "Save & Close" at bounding box center [668, 363] width 45 height 9
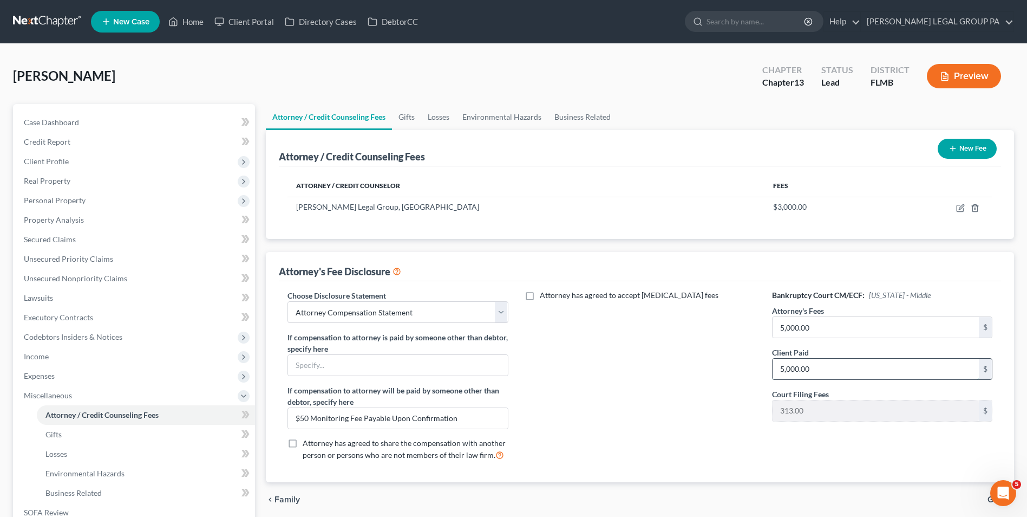
click at [814, 367] on input "5,000.00" at bounding box center [876, 369] width 206 height 21
type input "3,000.00"
click at [693, 372] on div "Attorney has agreed to accept retainer fees" at bounding box center [640, 379] width 242 height 179
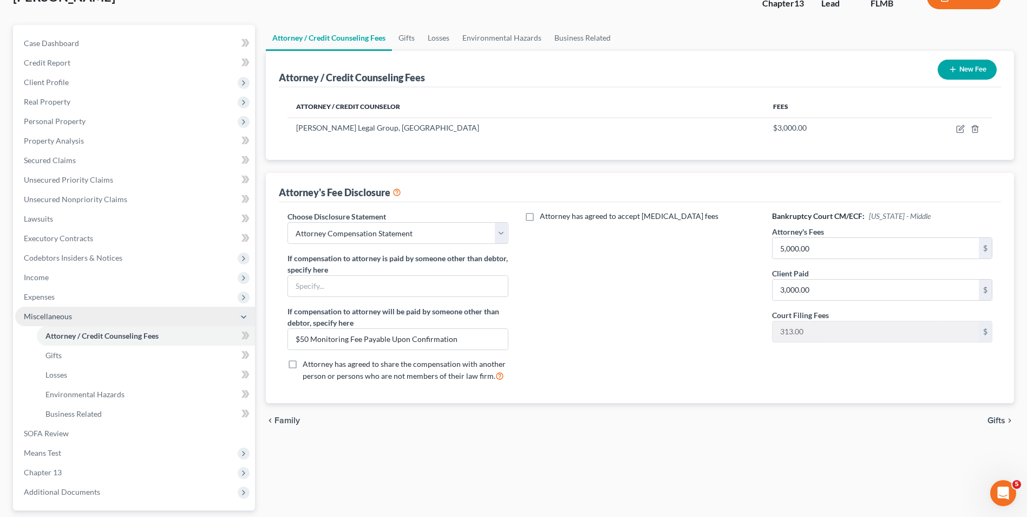
scroll to position [176, 0]
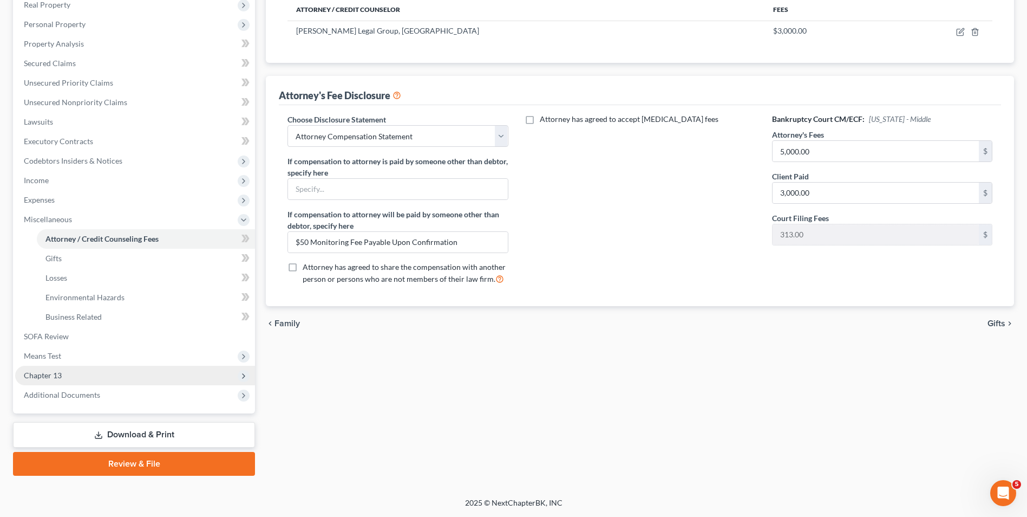
click at [93, 380] on span "Chapter 13" at bounding box center [135, 375] width 240 height 19
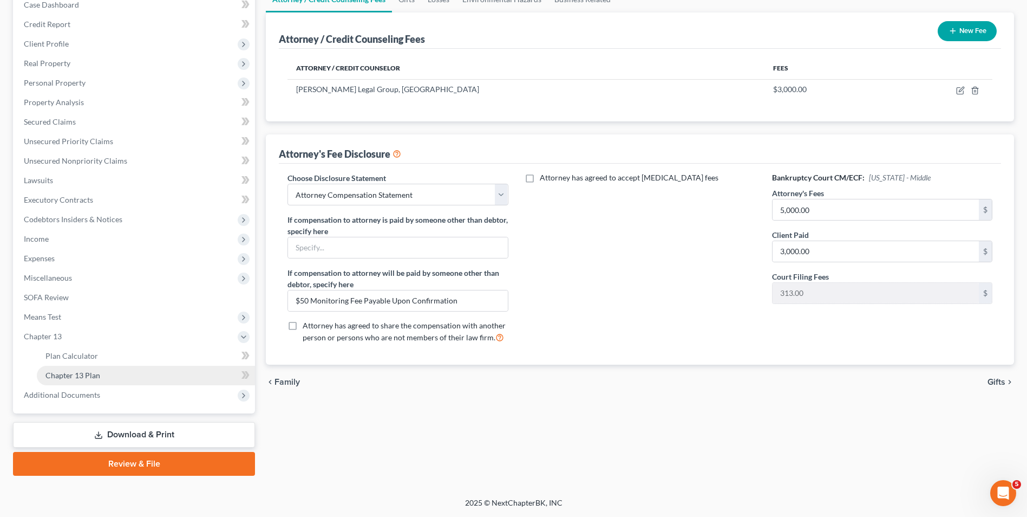
click at [113, 382] on link "Chapter 13 Plan" at bounding box center [146, 375] width 218 height 19
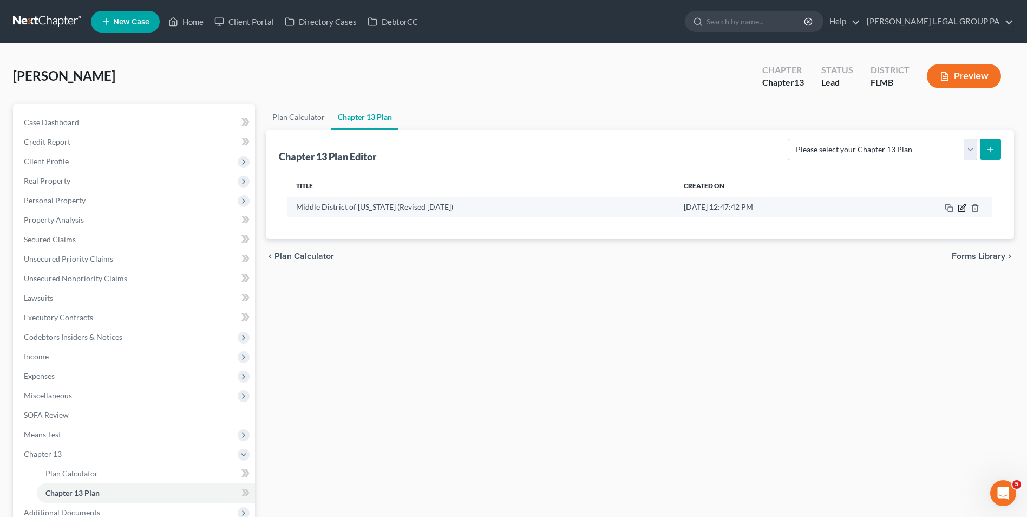
click at [963, 208] on icon "button" at bounding box center [963, 206] width 5 height 5
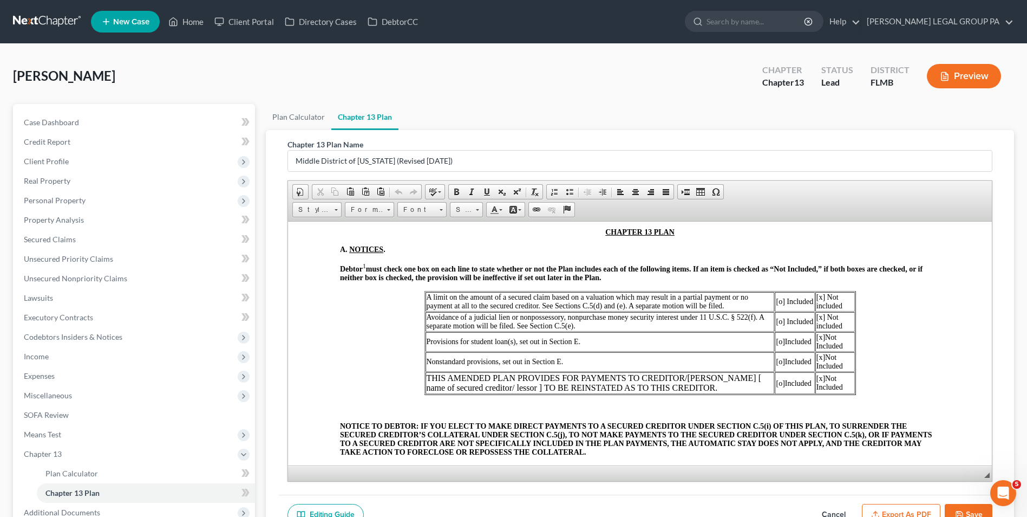
scroll to position [162, 0]
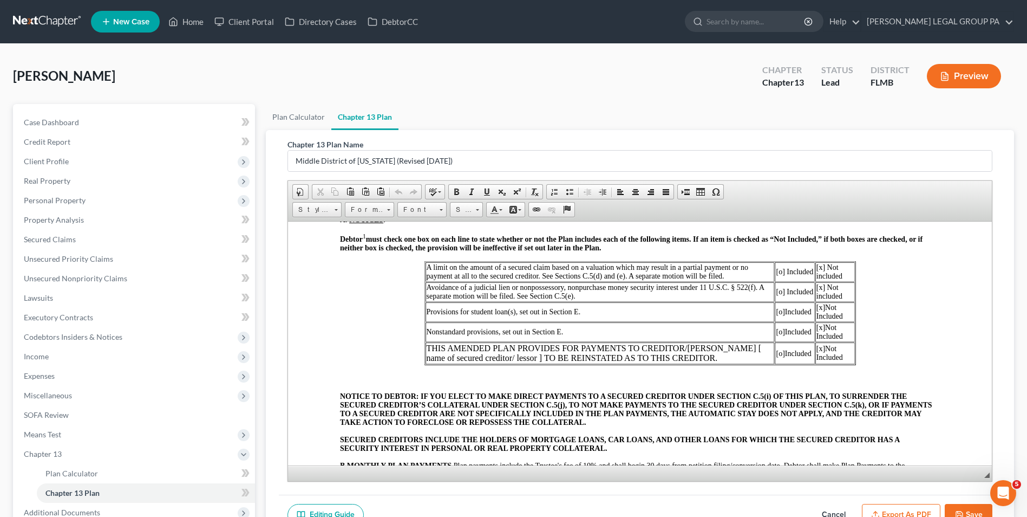
click at [841, 508] on button "Cancel" at bounding box center [834, 515] width 48 height 23
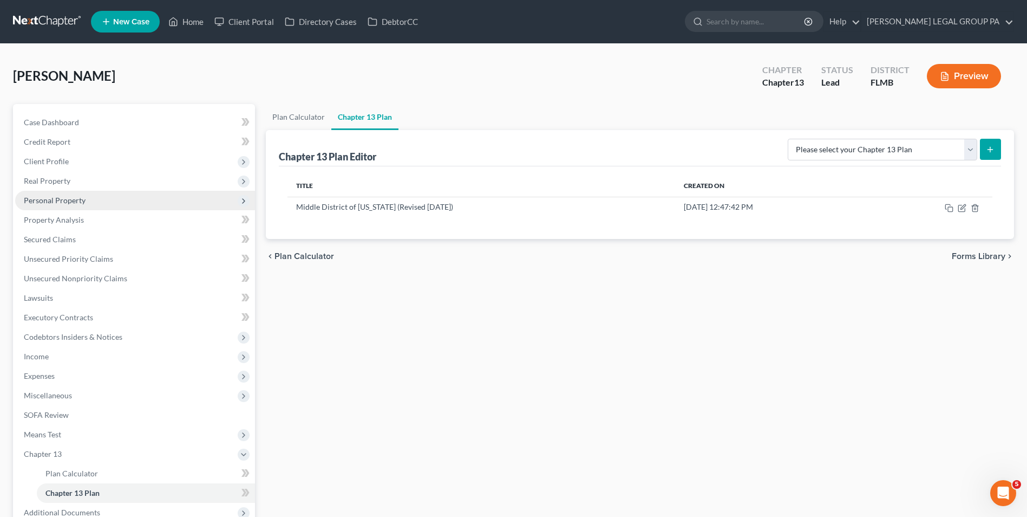
click at [122, 196] on span "Personal Property" at bounding box center [135, 200] width 240 height 19
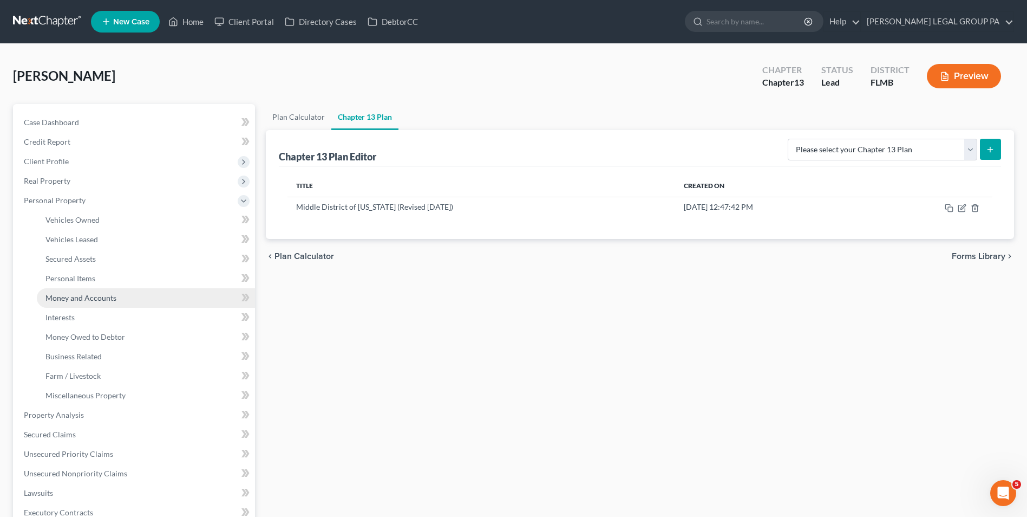
click at [123, 295] on link "Money and Accounts" at bounding box center [146, 297] width 218 height 19
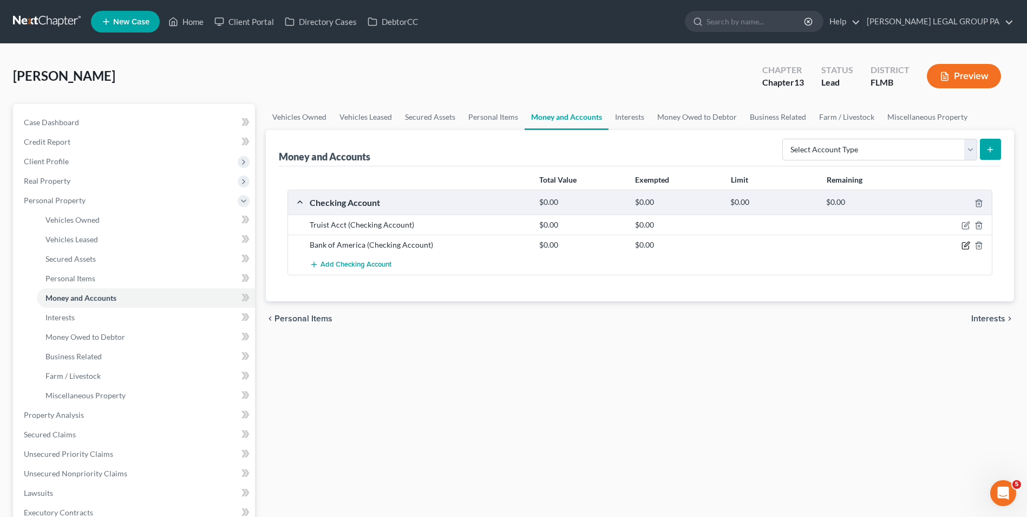
click at [966, 244] on icon "button" at bounding box center [966, 245] width 9 height 9
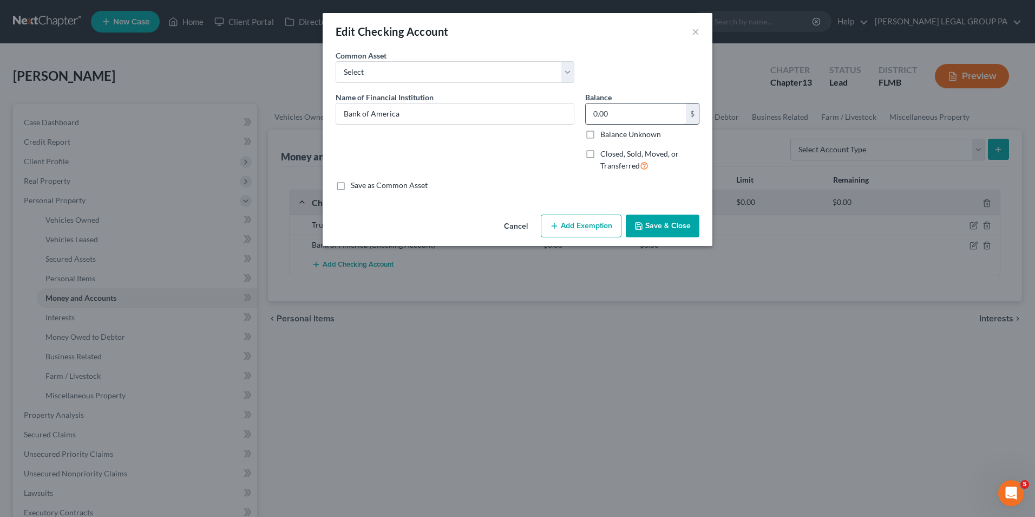
click at [638, 123] on input "0.00" at bounding box center [636, 113] width 100 height 21
click at [644, 226] on button "Save & Close" at bounding box center [663, 225] width 74 height 23
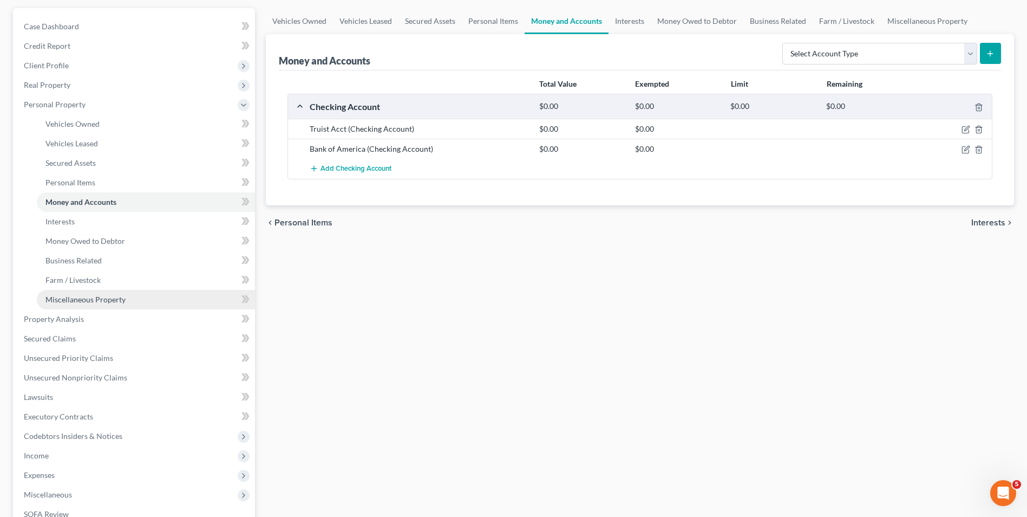
scroll to position [108, 0]
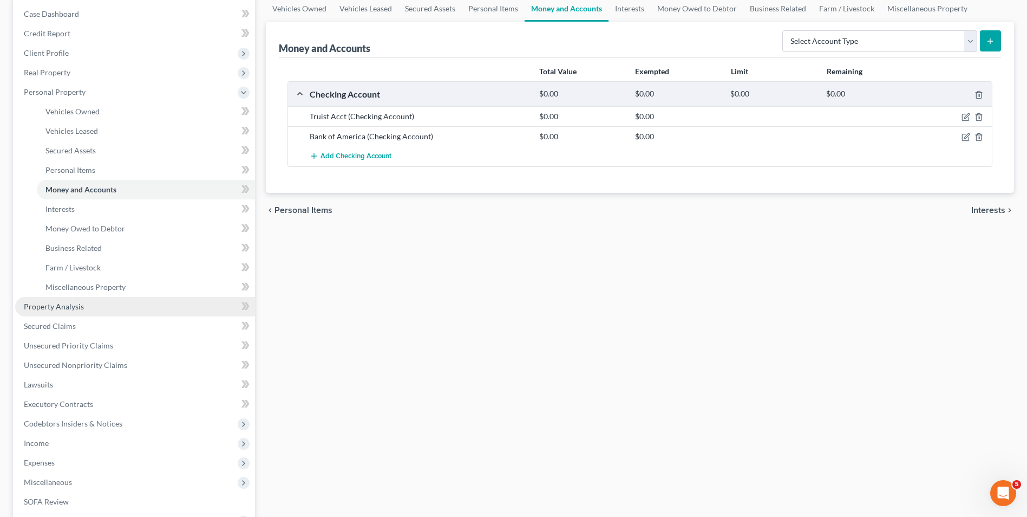
click at [112, 315] on link "Property Analysis" at bounding box center [135, 306] width 240 height 19
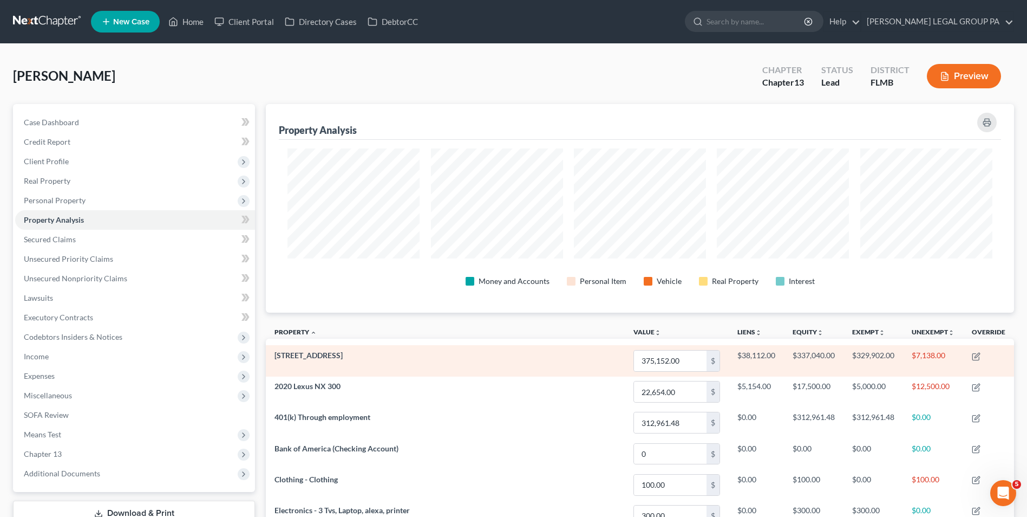
scroll to position [209, 748]
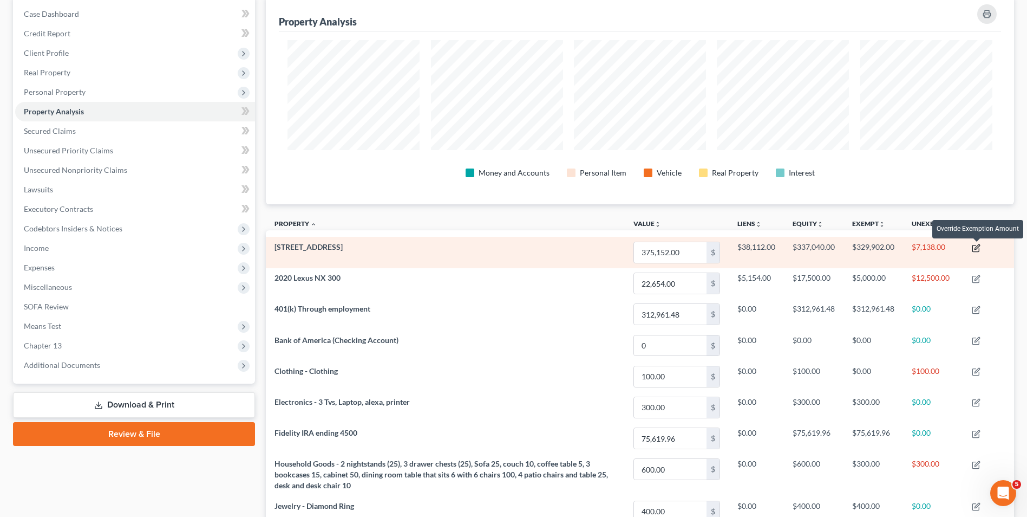
click at [977, 249] on icon "button" at bounding box center [977, 246] width 5 height 5
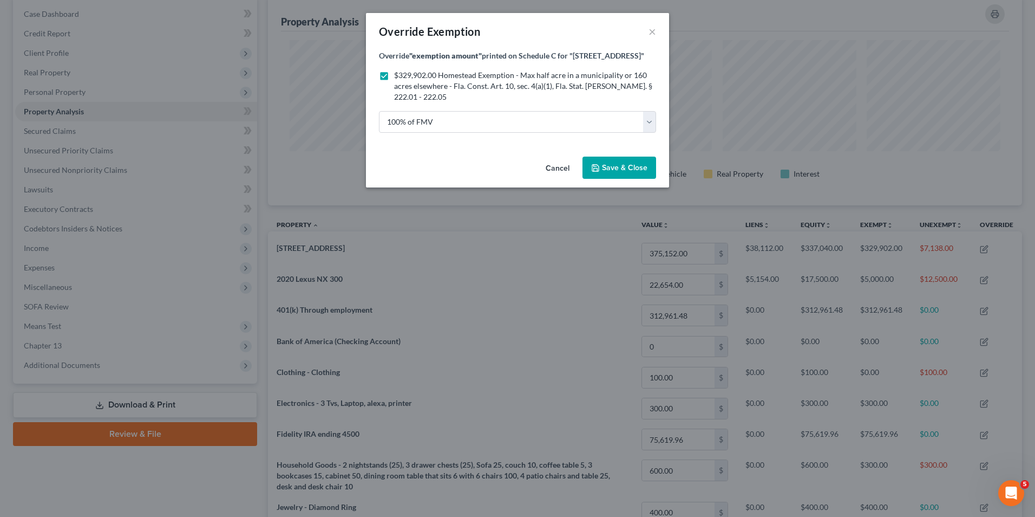
click at [619, 166] on span "Save & Close" at bounding box center [624, 167] width 45 height 9
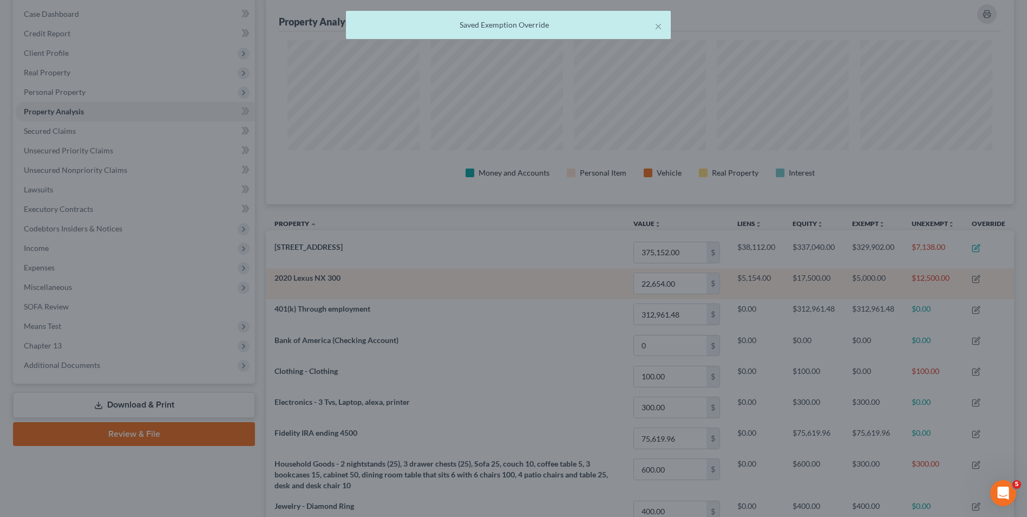
scroll to position [541367, 540827]
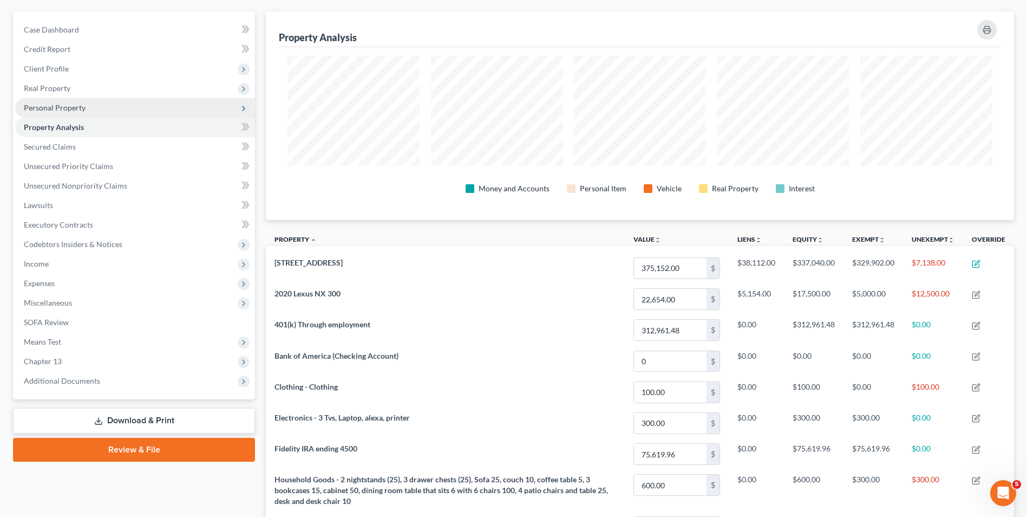
click at [88, 103] on span "Personal Property" at bounding box center [135, 107] width 240 height 19
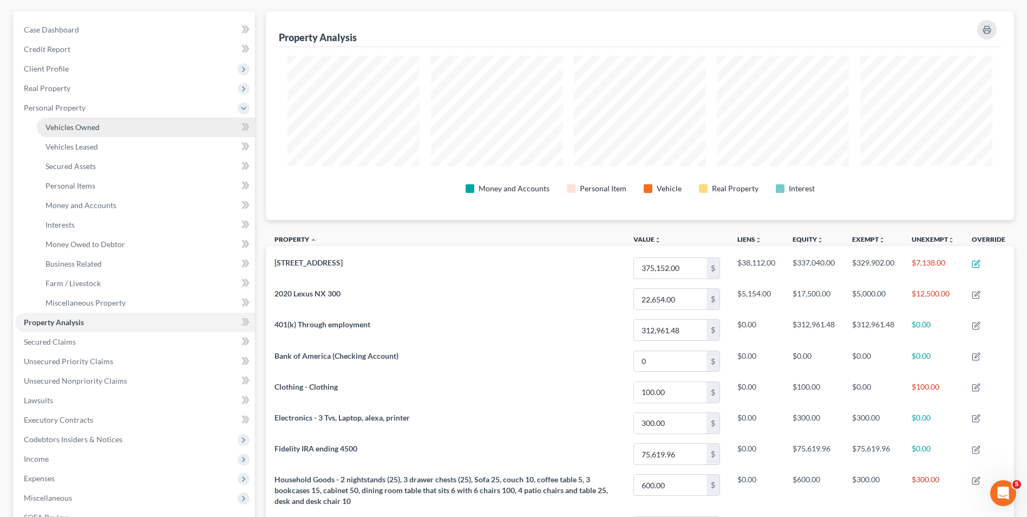
click at [105, 121] on link "Vehicles Owned" at bounding box center [146, 127] width 218 height 19
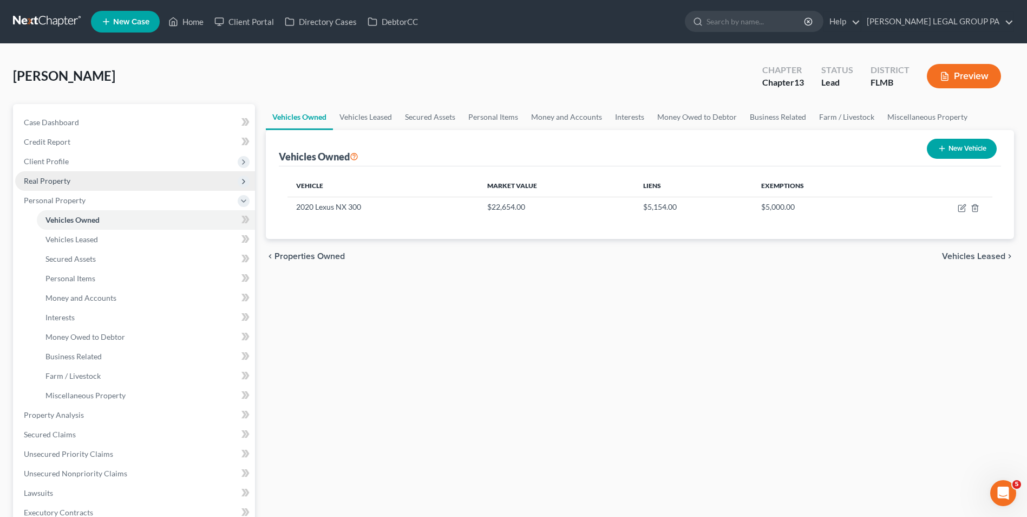
click at [104, 177] on span "Real Property" at bounding box center [135, 180] width 240 height 19
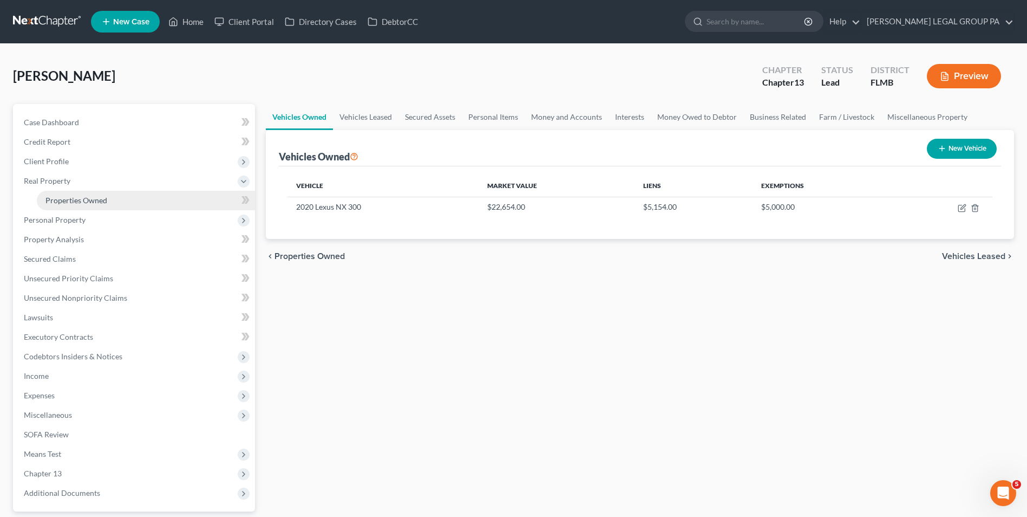
click at [123, 192] on link "Properties Owned" at bounding box center [146, 200] width 218 height 19
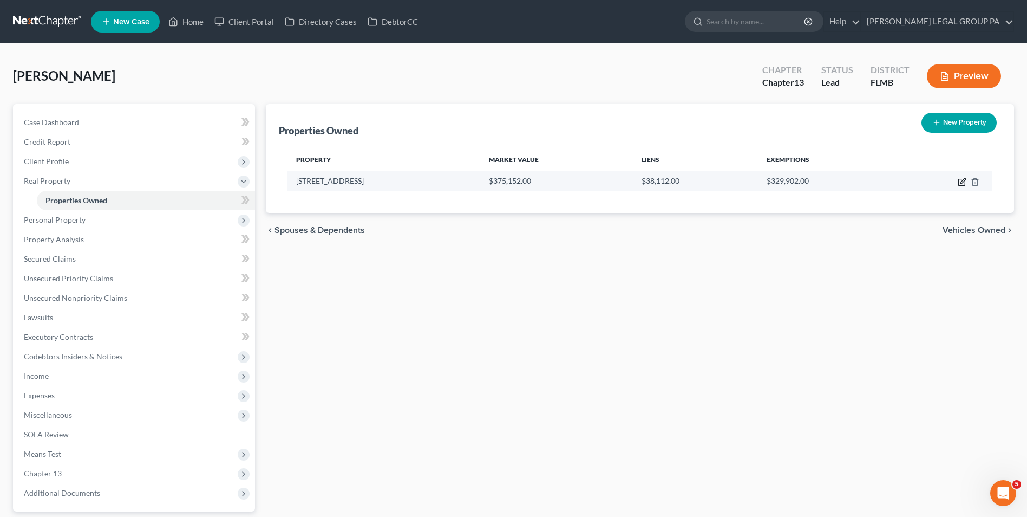
click at [961, 183] on icon "button" at bounding box center [963, 180] width 5 height 5
select select "9"
select select "27"
select select "0"
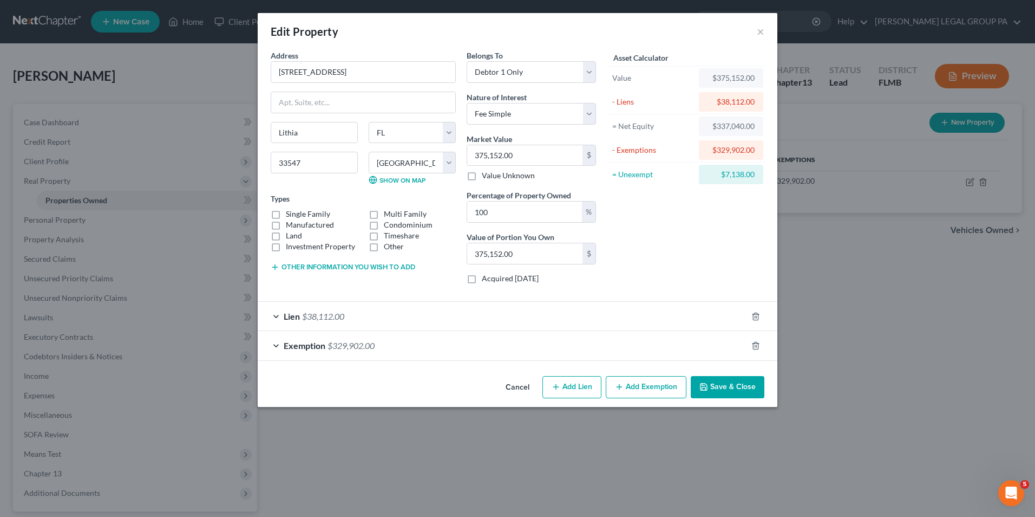
click at [386, 350] on div "Exemption $329,902.00" at bounding box center [503, 345] width 490 height 29
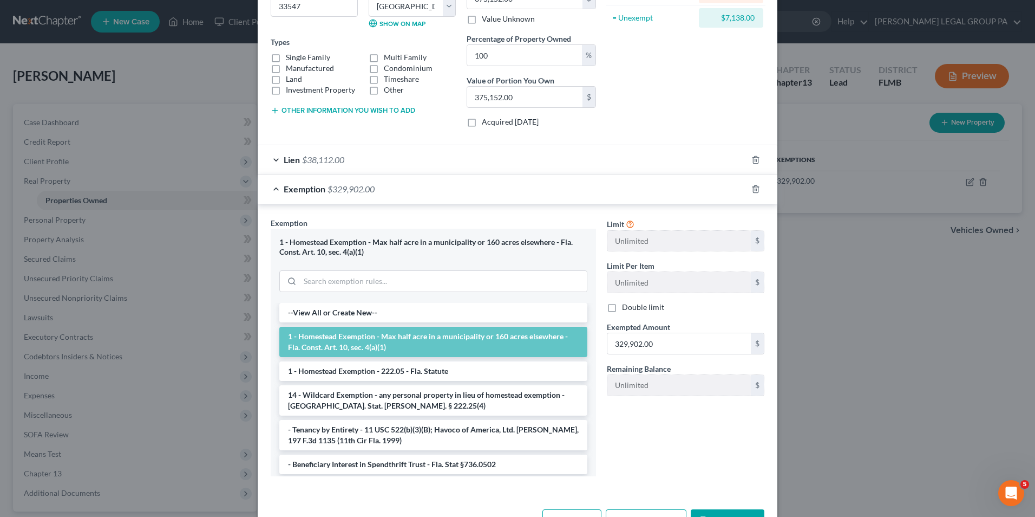
scroll to position [162, 0]
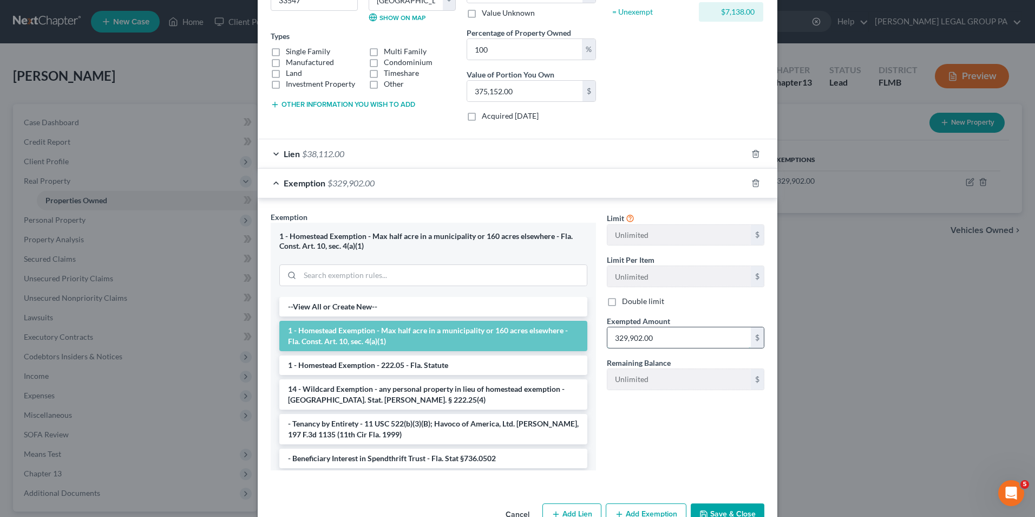
click at [666, 334] on input "329,902.00" at bounding box center [680, 337] width 144 height 21
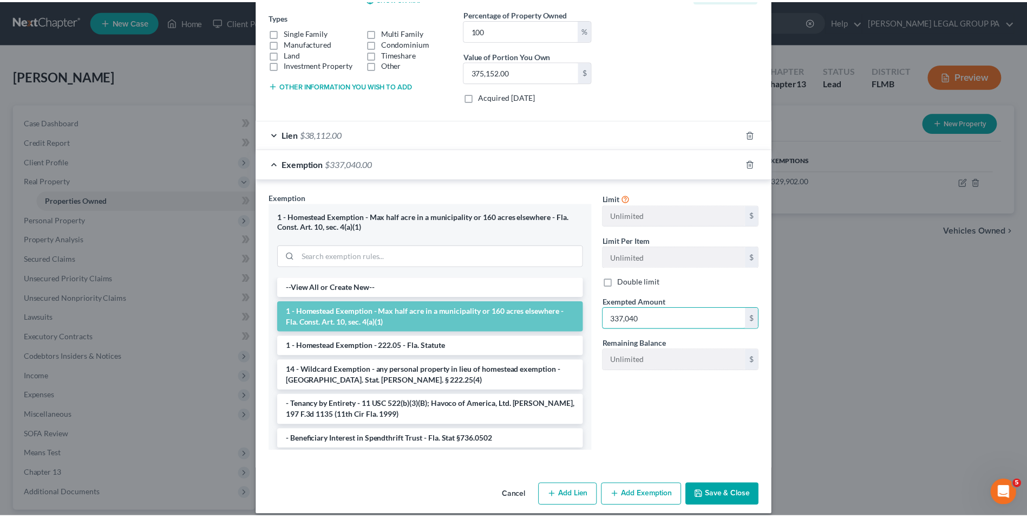
scroll to position [193, 0]
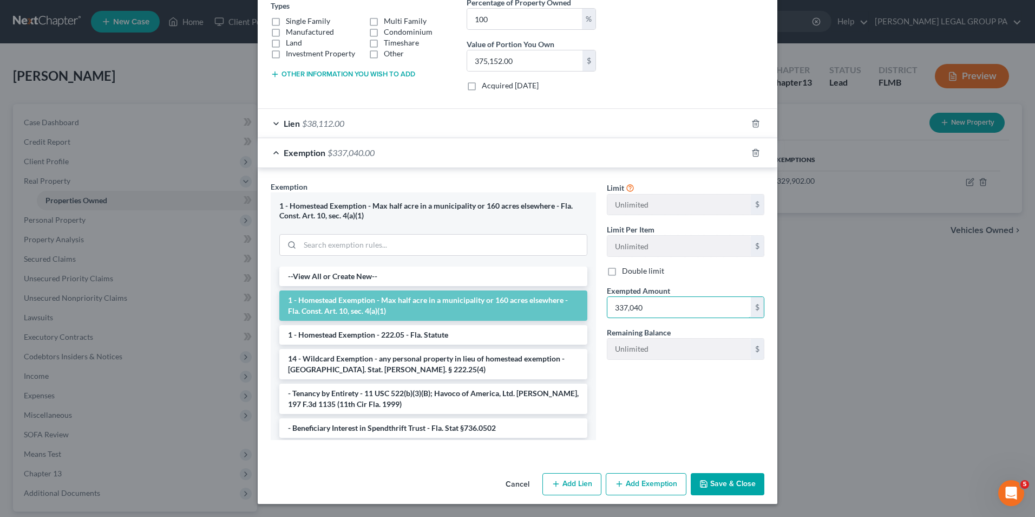
type input "337,040"
click at [743, 473] on button "Save & Close" at bounding box center [728, 484] width 74 height 23
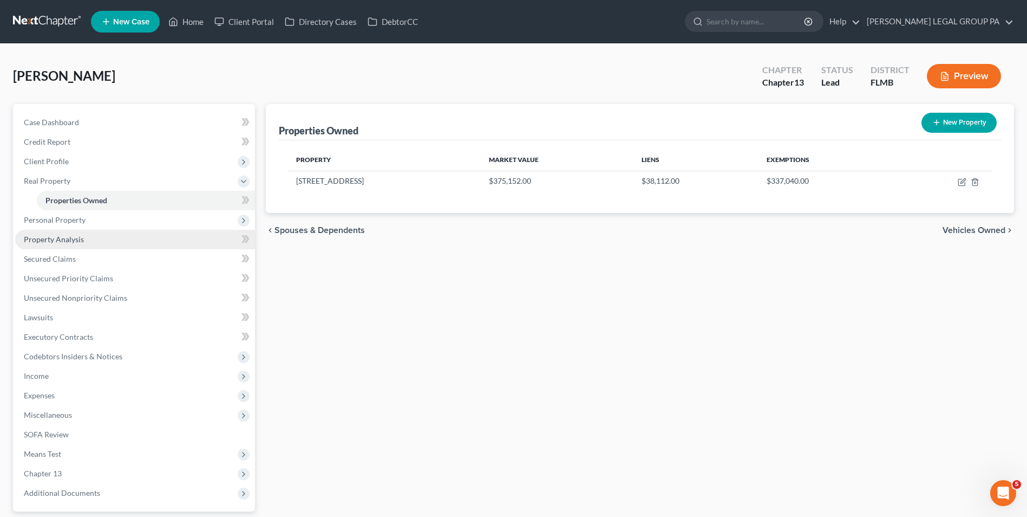
click at [133, 237] on link "Property Analysis" at bounding box center [135, 239] width 240 height 19
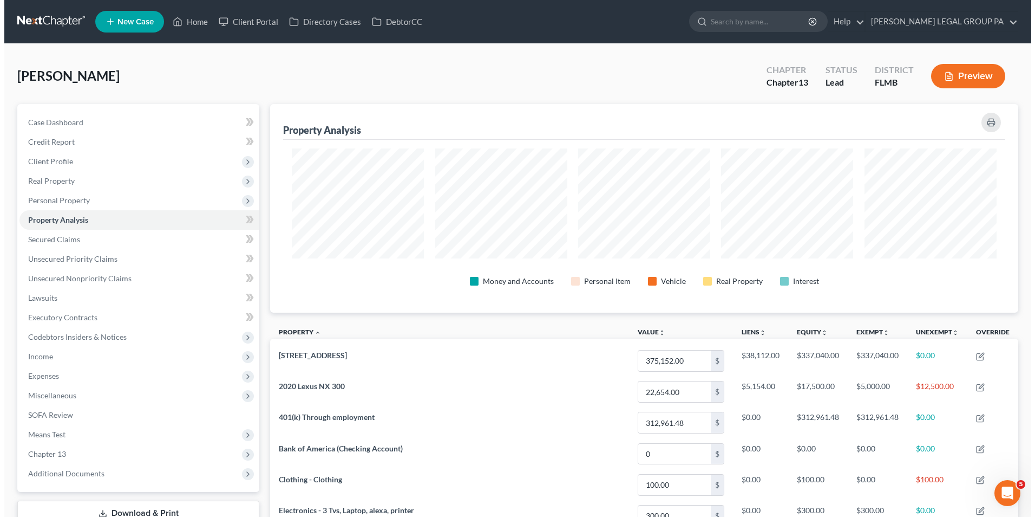
scroll to position [209, 748]
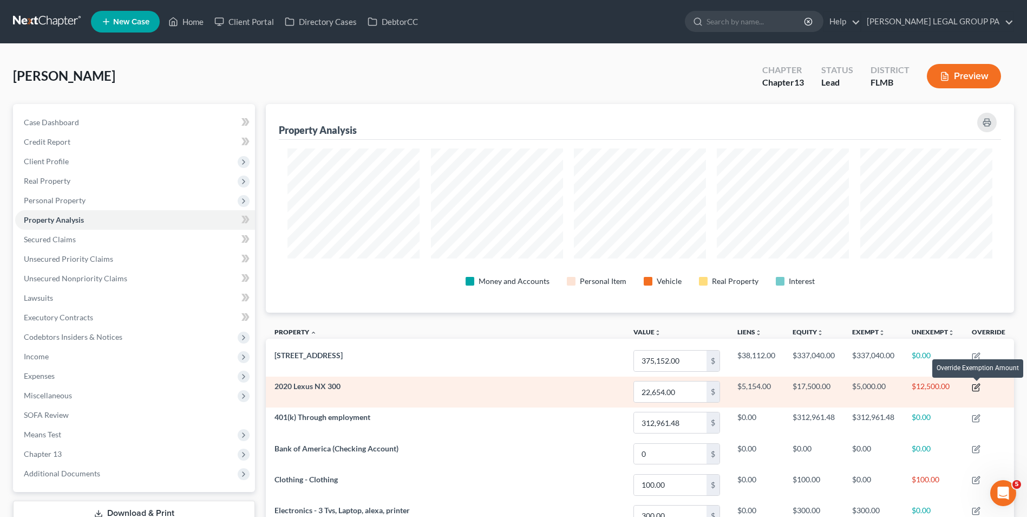
click at [979, 388] on icon "button" at bounding box center [976, 387] width 9 height 9
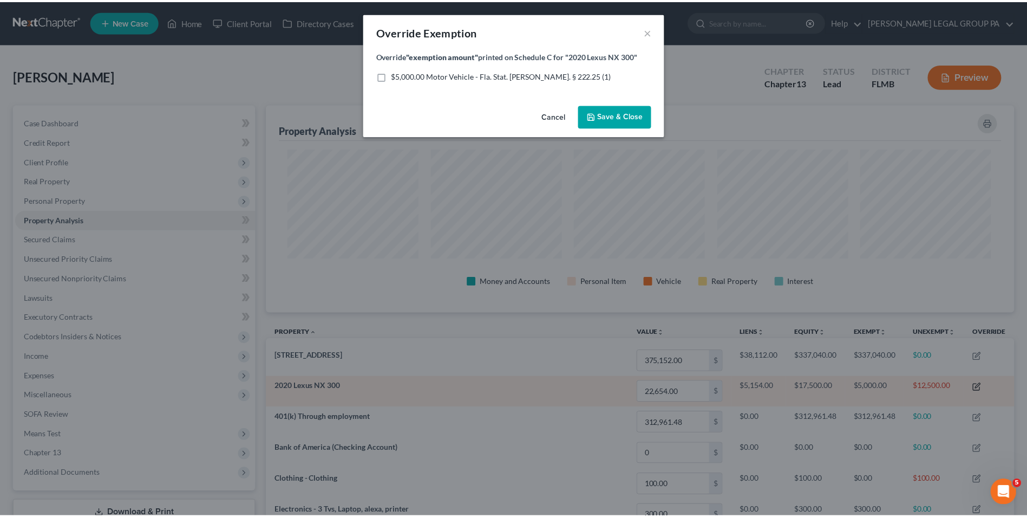
scroll to position [210, 754]
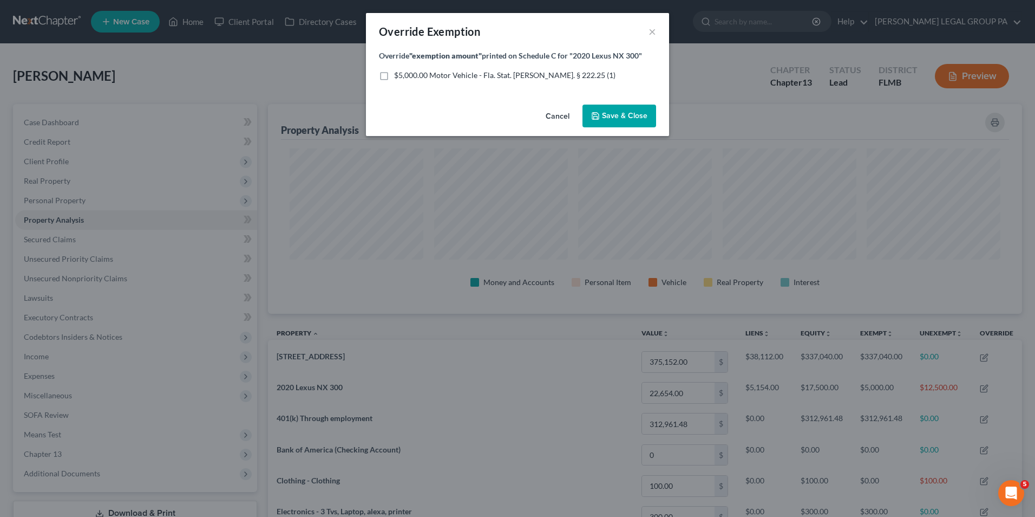
click at [634, 115] on span "Save & Close" at bounding box center [624, 115] width 45 height 9
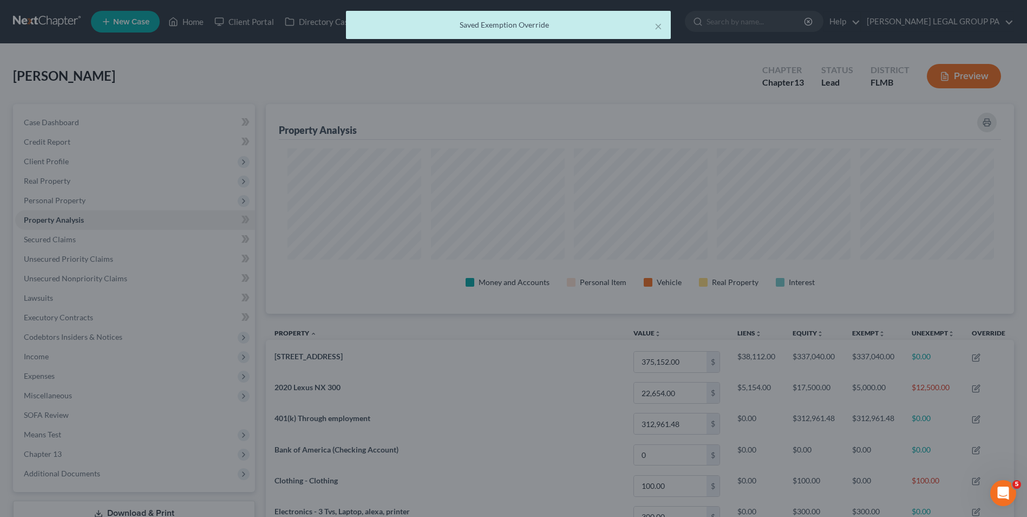
scroll to position [541367, 540827]
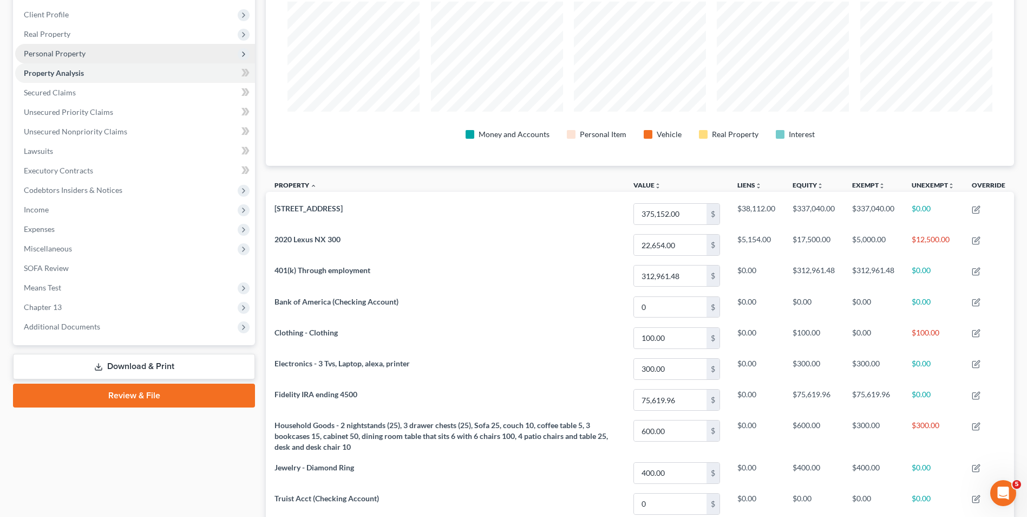
click at [92, 54] on span "Personal Property" at bounding box center [135, 53] width 240 height 19
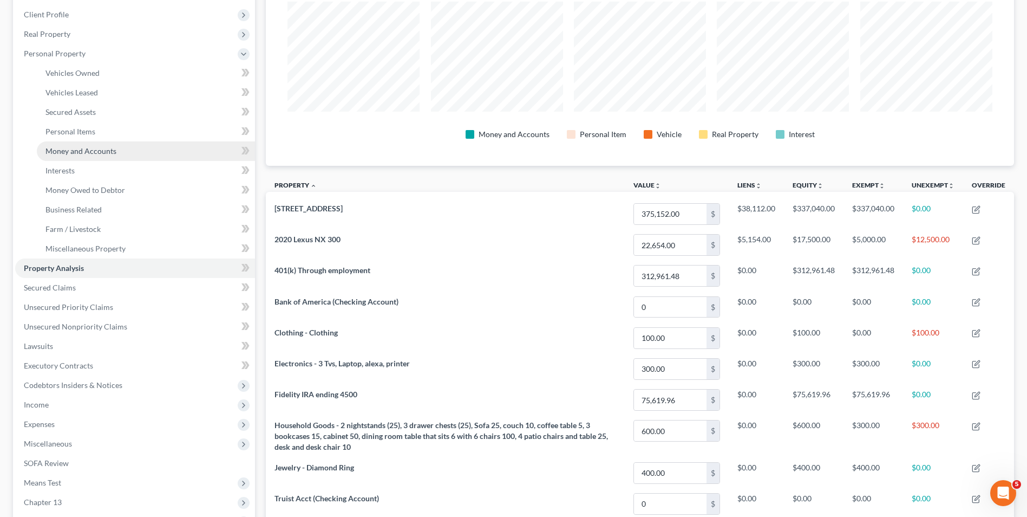
click at [105, 153] on span "Money and Accounts" at bounding box center [80, 150] width 71 height 9
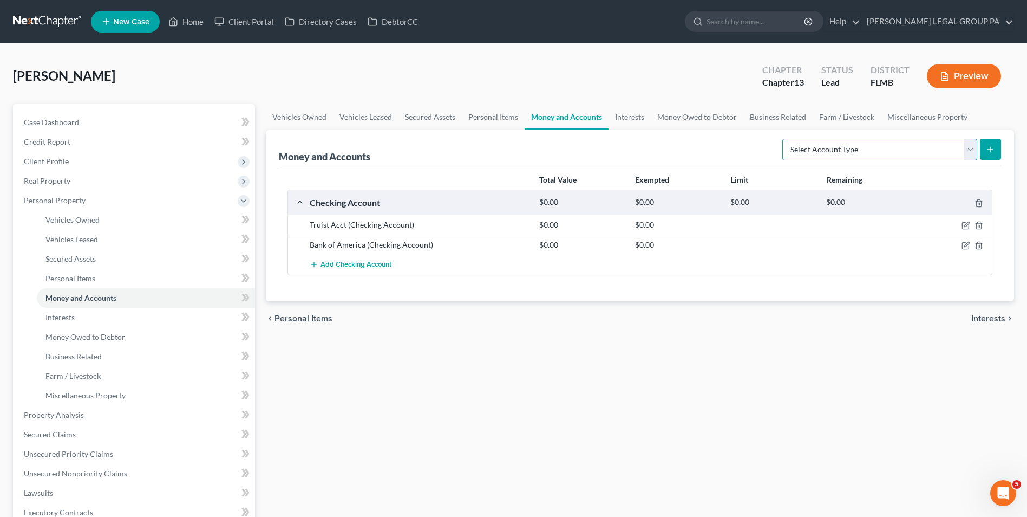
click at [893, 157] on select "Select Account Type Brokerage Cash on Hand Certificates of Deposit Checking Acc…" at bounding box center [880, 150] width 195 height 22
select select "checking"
click at [785, 139] on select "Select Account Type Brokerage Cash on Hand Certificates of Deposit Checking Acc…" at bounding box center [880, 150] width 195 height 22
click at [982, 153] on button "submit" at bounding box center [990, 149] width 21 height 21
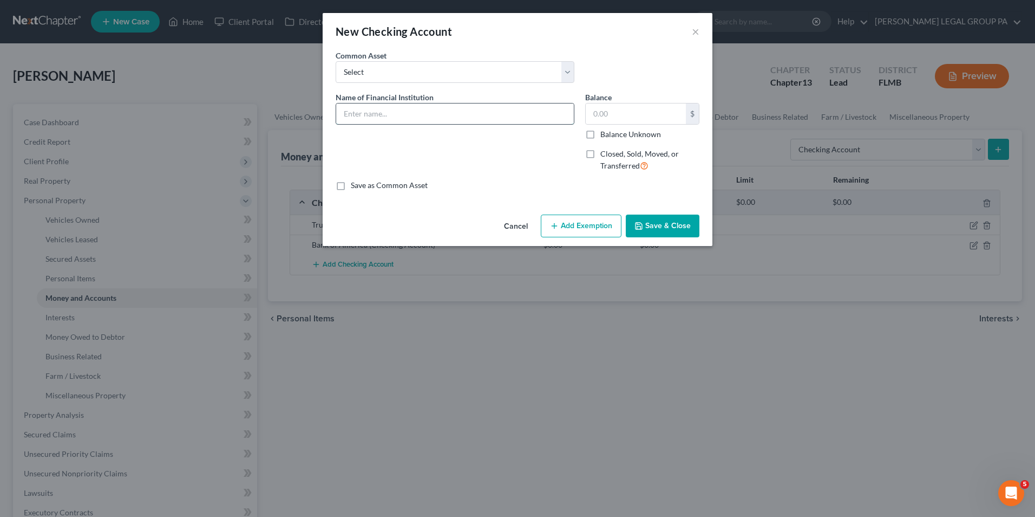
click at [413, 118] on input "text" at bounding box center [455, 113] width 238 height 21
click at [450, 116] on input "Bank of America: 3903" at bounding box center [455, 113] width 238 height 21
type input "Bank of America: 3903 (Son's account)"
click at [604, 116] on input "text" at bounding box center [636, 113] width 100 height 21
type input "285.71"
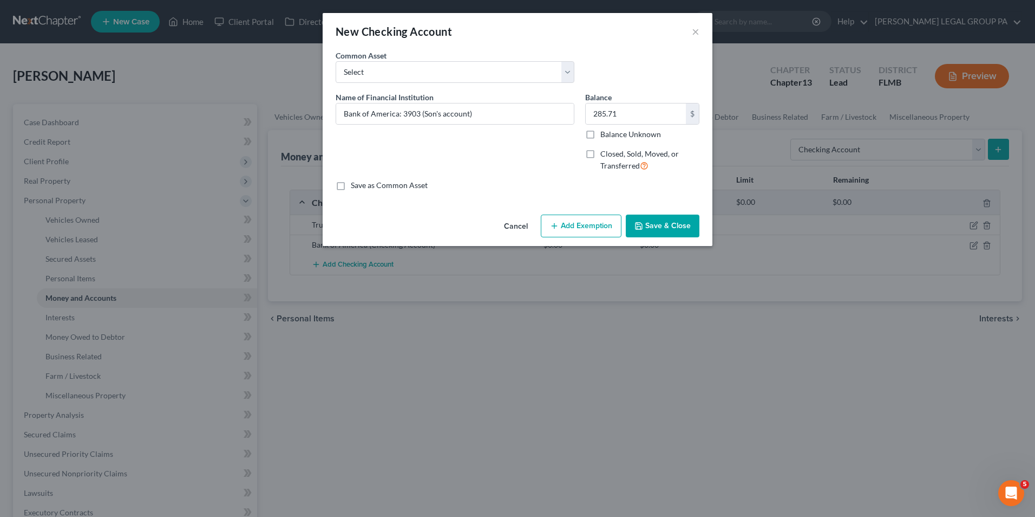
click at [652, 231] on button "Save & Close" at bounding box center [663, 225] width 74 height 23
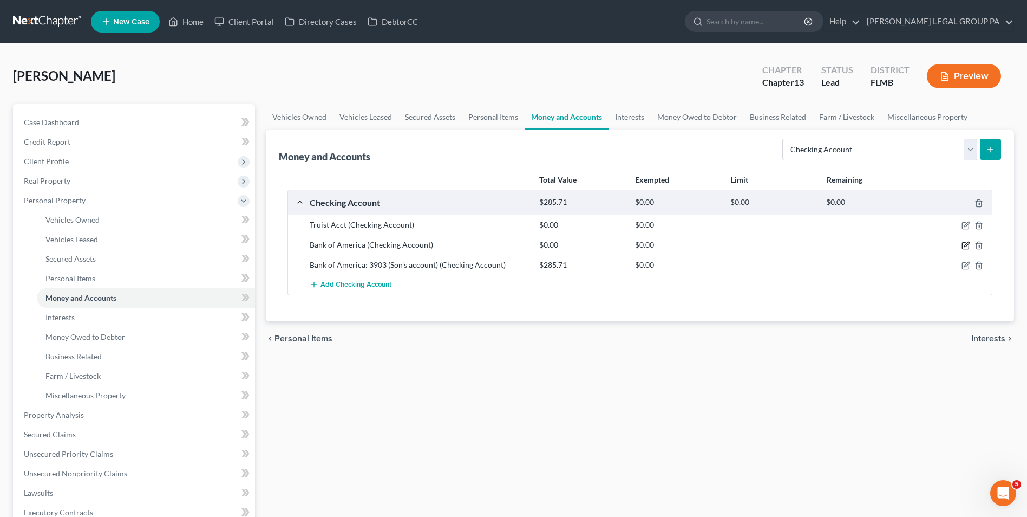
click at [969, 248] on icon "button" at bounding box center [965, 246] width 6 height 6
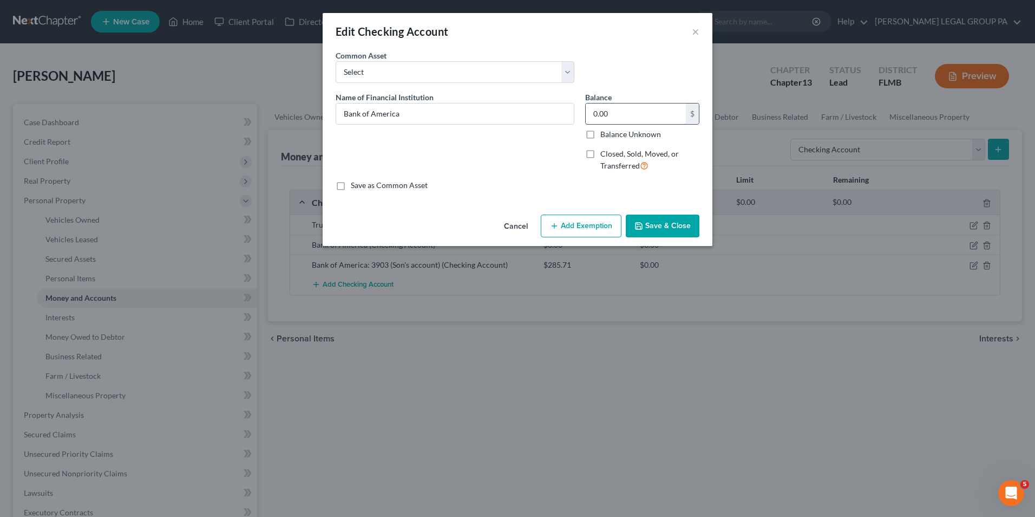
click at [605, 114] on input "0.00" at bounding box center [636, 113] width 100 height 21
type input "25.73"
click at [670, 229] on button "Save & Close" at bounding box center [663, 225] width 74 height 23
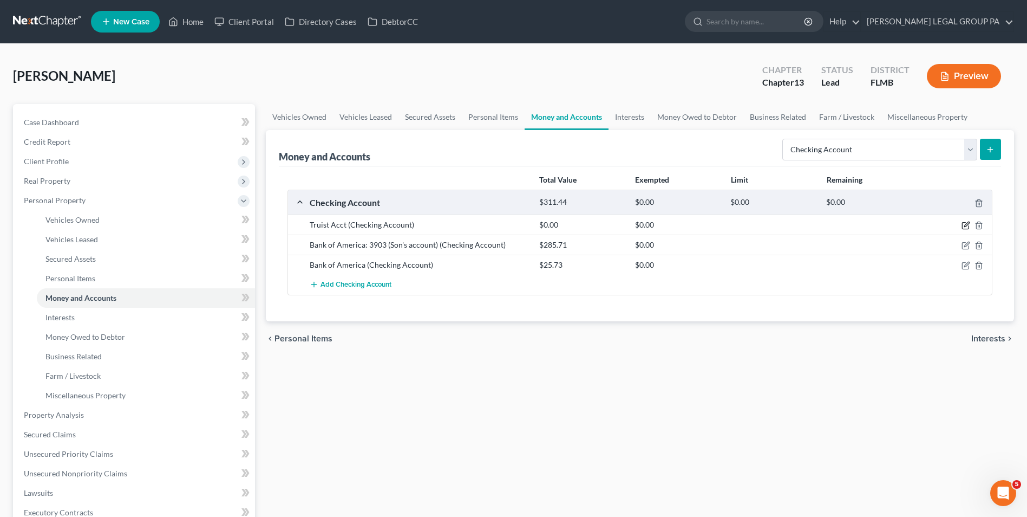
click at [966, 228] on icon "button" at bounding box center [966, 225] width 9 height 9
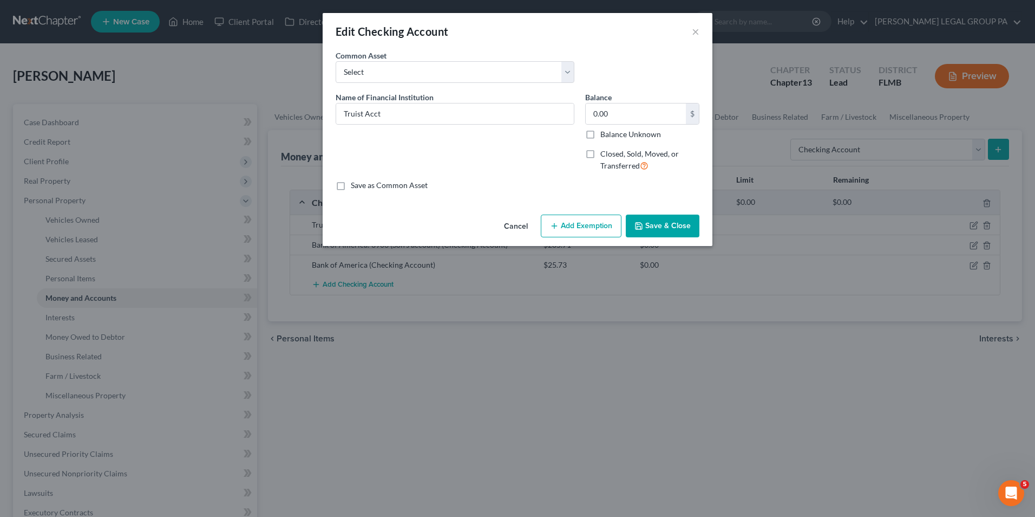
click at [525, 227] on button "Cancel" at bounding box center [516, 227] width 41 height 22
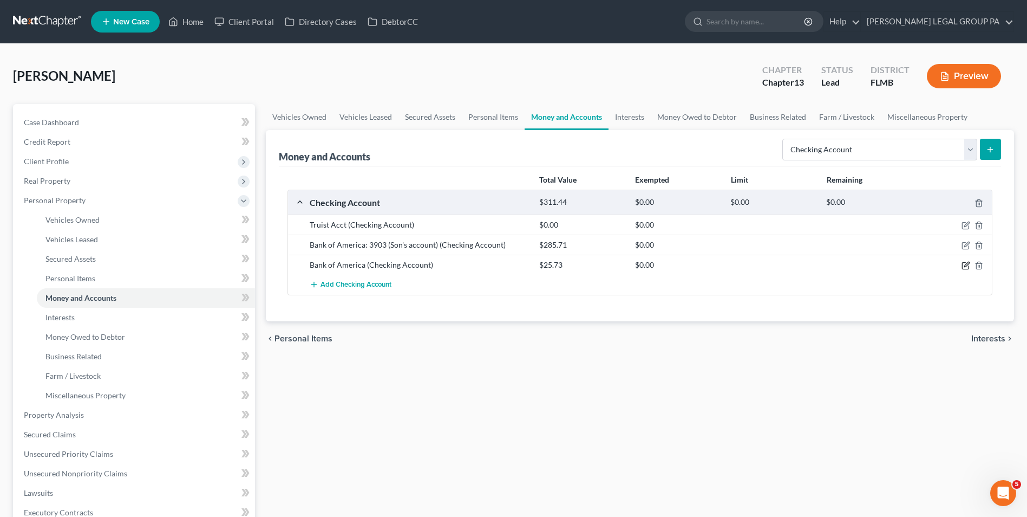
click at [965, 269] on icon "button" at bounding box center [966, 265] width 9 height 9
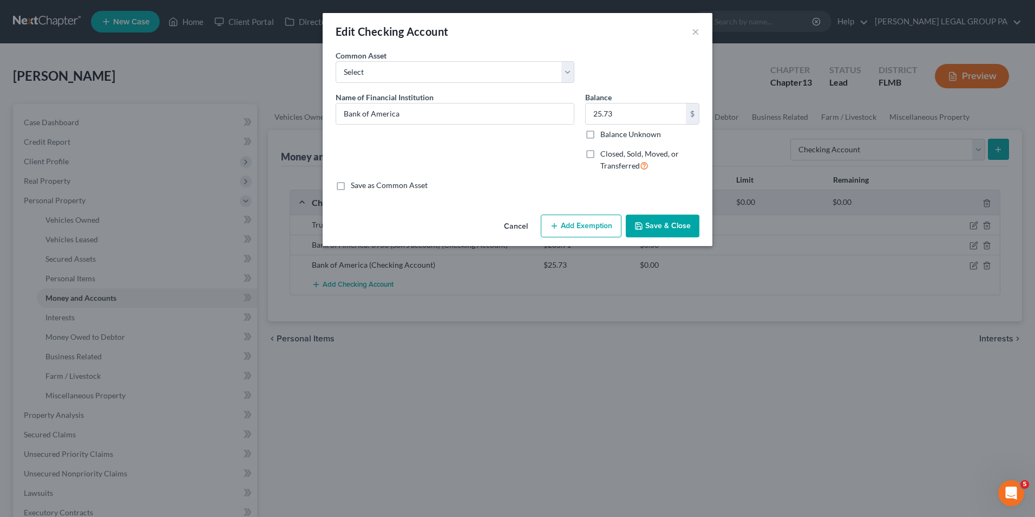
click at [583, 228] on button "Add Exemption" at bounding box center [581, 225] width 81 height 23
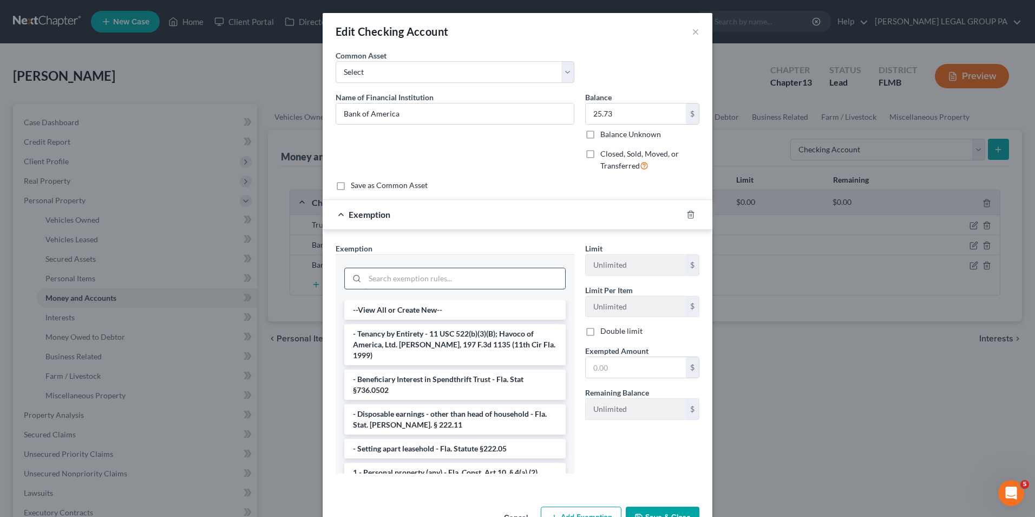
click at [441, 281] on input "search" at bounding box center [465, 278] width 200 height 21
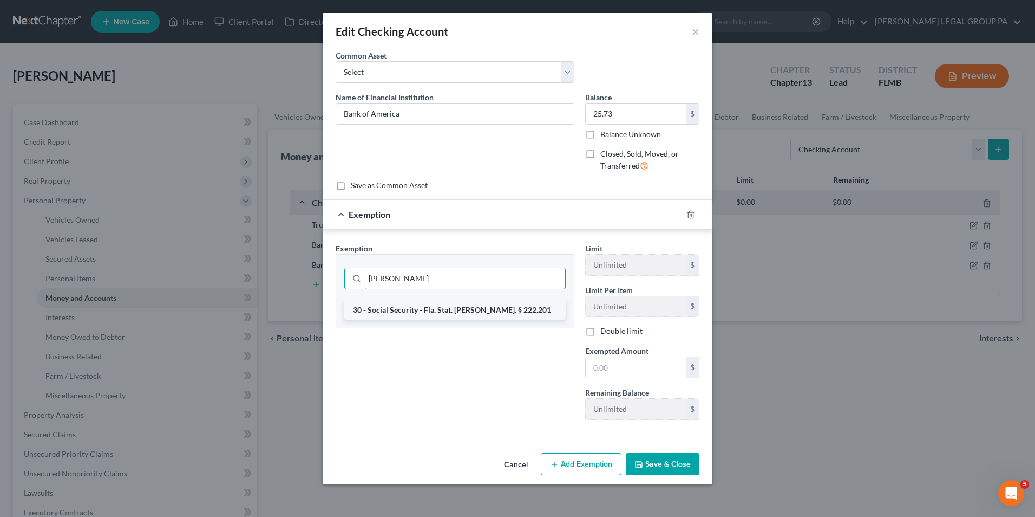
type input "socia"
drag, startPoint x: 530, startPoint y: 303, endPoint x: 539, endPoint y: 311, distance: 12.3
click at [530, 304] on li "30 - Social Security - Fla. Stat. Ann. § 222.201" at bounding box center [455, 309] width 222 height 19
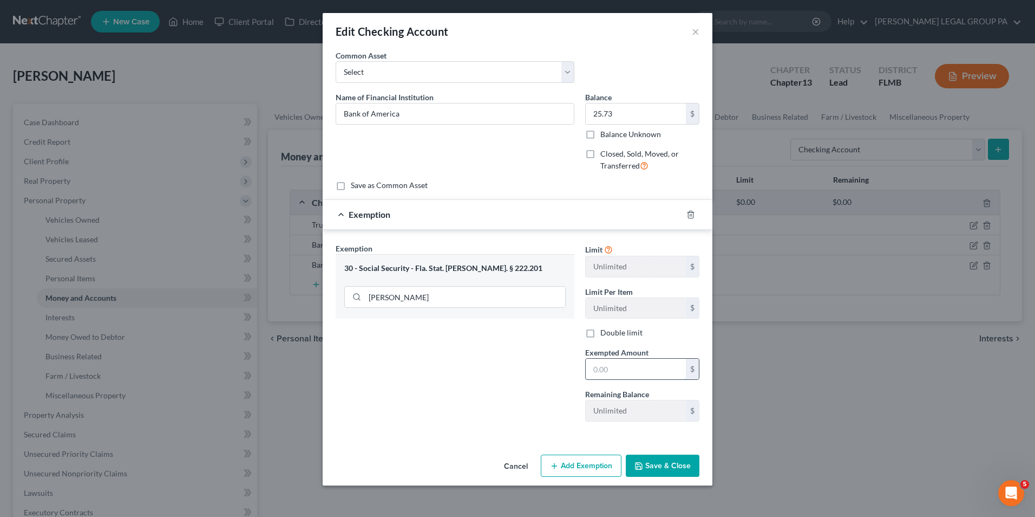
click at [613, 362] on input "text" at bounding box center [636, 369] width 100 height 21
type input "25.73"
drag, startPoint x: 667, startPoint y: 463, endPoint x: 704, endPoint y: 450, distance: 38.9
click at [667, 463] on button "Save & Close" at bounding box center [663, 465] width 74 height 23
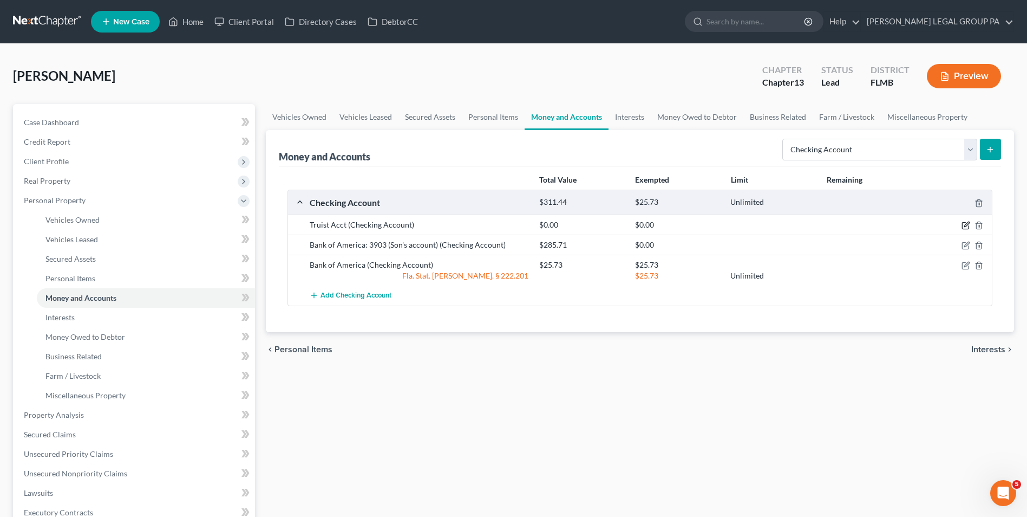
click at [966, 222] on icon "button" at bounding box center [966, 225] width 9 height 9
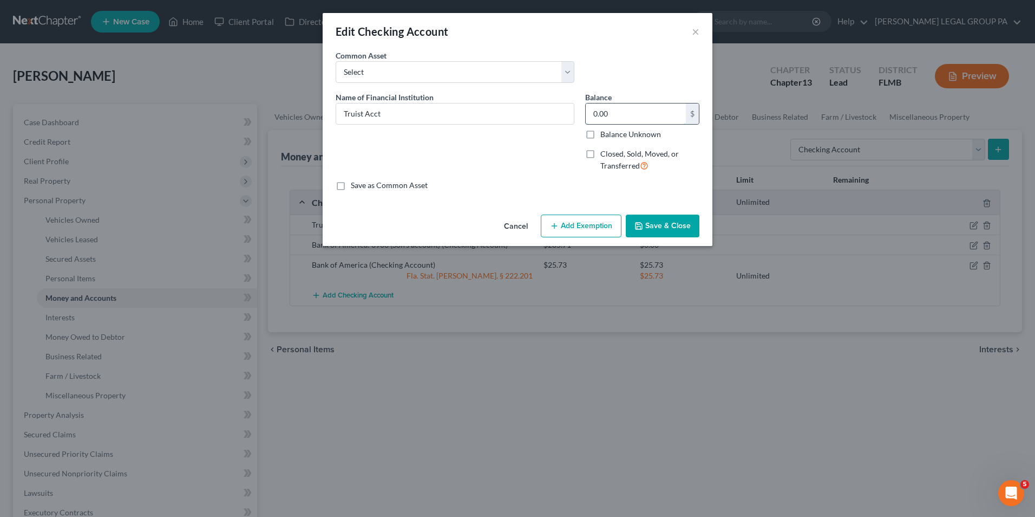
click at [611, 113] on input "0.00" at bounding box center [636, 113] width 100 height 21
type input "2,873.84"
click at [588, 220] on button "Add Exemption" at bounding box center [581, 225] width 81 height 23
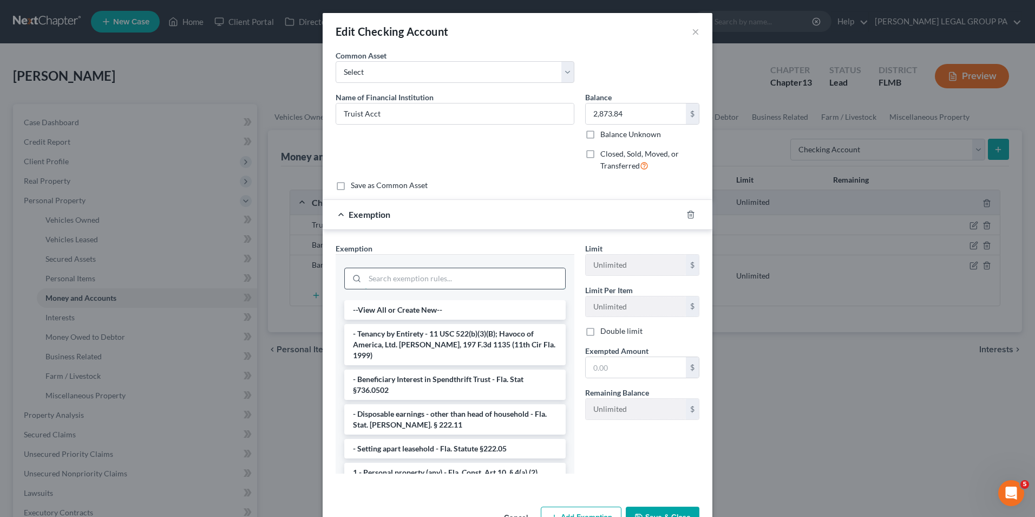
click at [478, 279] on input "search" at bounding box center [465, 278] width 200 height 21
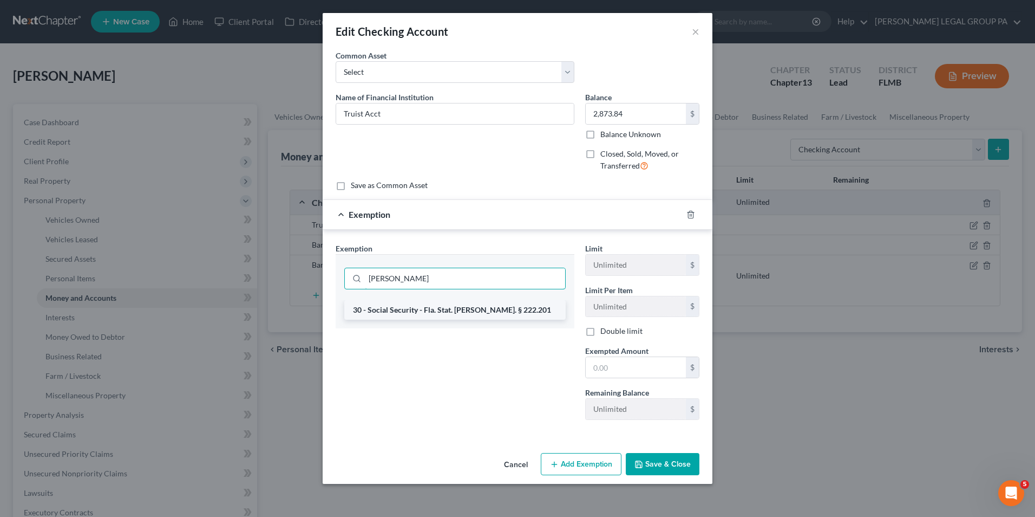
type input "socia"
click at [494, 311] on li "30 - Social Security - Fla. Stat. Ann. § 222.201" at bounding box center [455, 309] width 222 height 19
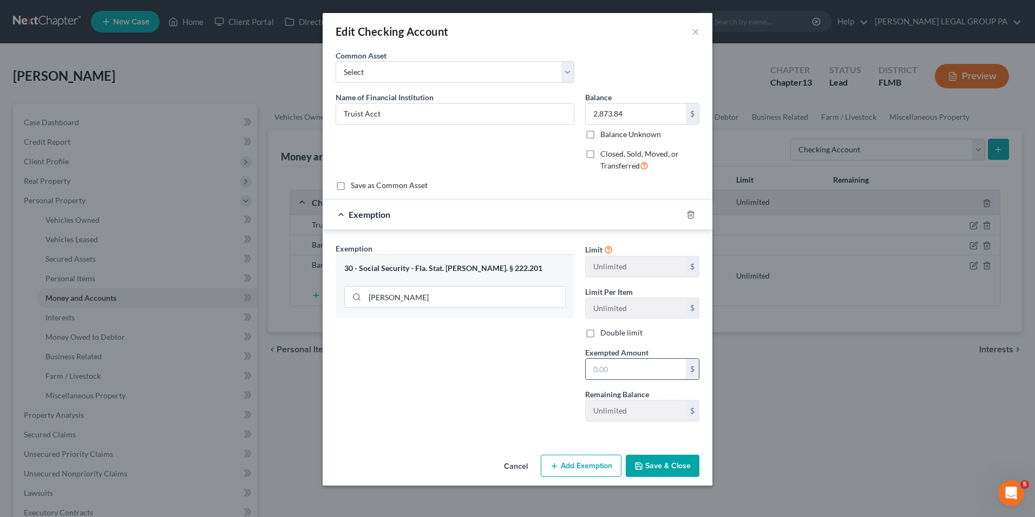
click at [643, 373] on input "text" at bounding box center [636, 369] width 100 height 21
type input "2,873.84"
click at [649, 462] on button "Save & Close" at bounding box center [663, 465] width 74 height 23
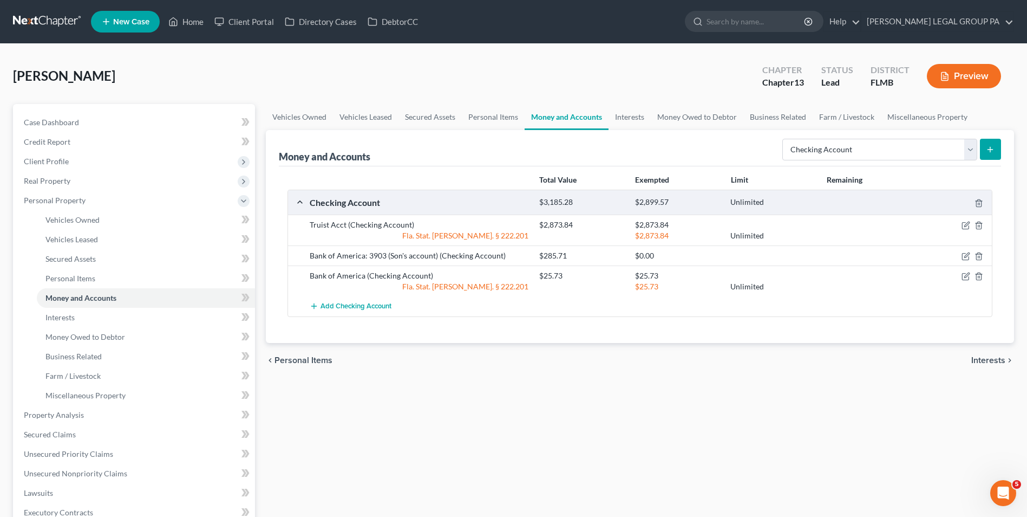
click at [986, 152] on button "submit" at bounding box center [990, 149] width 21 height 21
click at [935, 156] on select "Select Account Type Brokerage Cash on Hand Certificates of Deposit Checking Acc…" at bounding box center [880, 150] width 195 height 22
select select "savings"
click at [785, 139] on select "Select Account Type Brokerage Cash on Hand Certificates of Deposit Checking Acc…" at bounding box center [880, 150] width 195 height 22
click at [988, 149] on line "submit" at bounding box center [990, 149] width 5 height 0
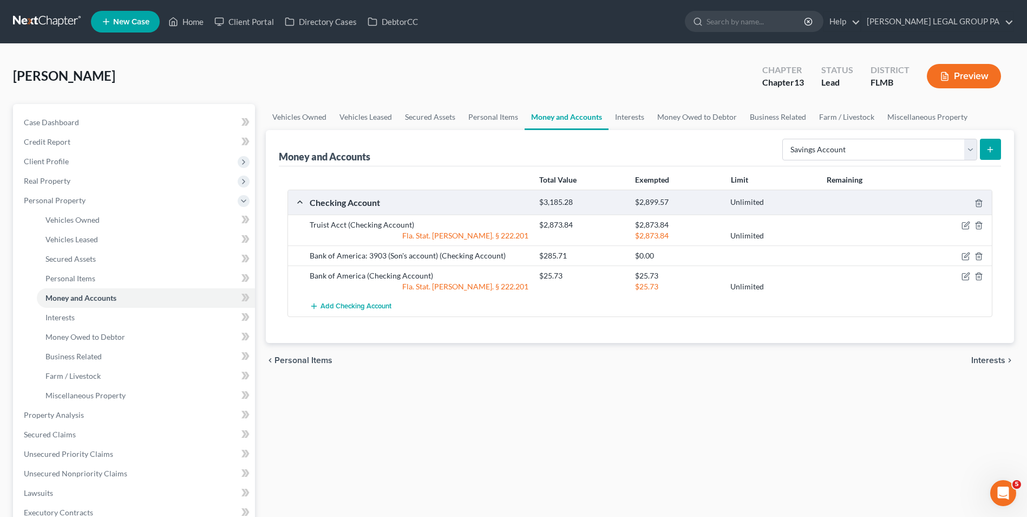
click at [994, 149] on icon "submit" at bounding box center [990, 149] width 9 height 9
click at [961, 152] on select "Select Account Type Brokerage Cash on Hand Certificates of Deposit Checking Acc…" at bounding box center [880, 150] width 195 height 22
select select "savings"
click at [785, 139] on select "Select Account Type Brokerage Cash on Hand Certificates of Deposit Checking Acc…" at bounding box center [880, 150] width 195 height 22
click at [994, 153] on icon "submit" at bounding box center [990, 149] width 9 height 9
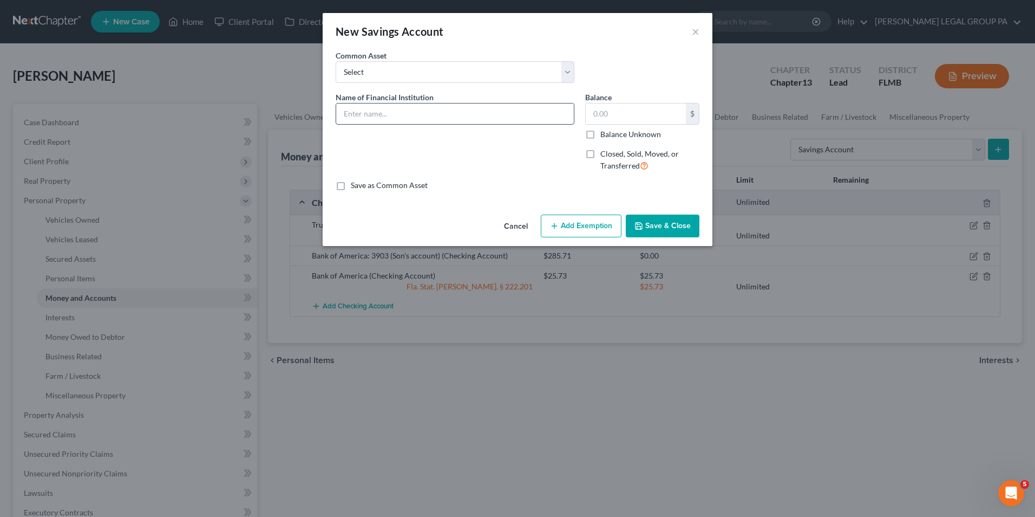
drag, startPoint x: 363, startPoint y: 102, endPoint x: 364, endPoint y: 109, distance: 7.1
click at [363, 105] on div "Name of Financial Institution *" at bounding box center [455, 108] width 239 height 33
click at [362, 116] on input "text" at bounding box center [455, 113] width 238 height 21
type input "Truist Acct:"
click at [648, 115] on input "text" at bounding box center [636, 113] width 100 height 21
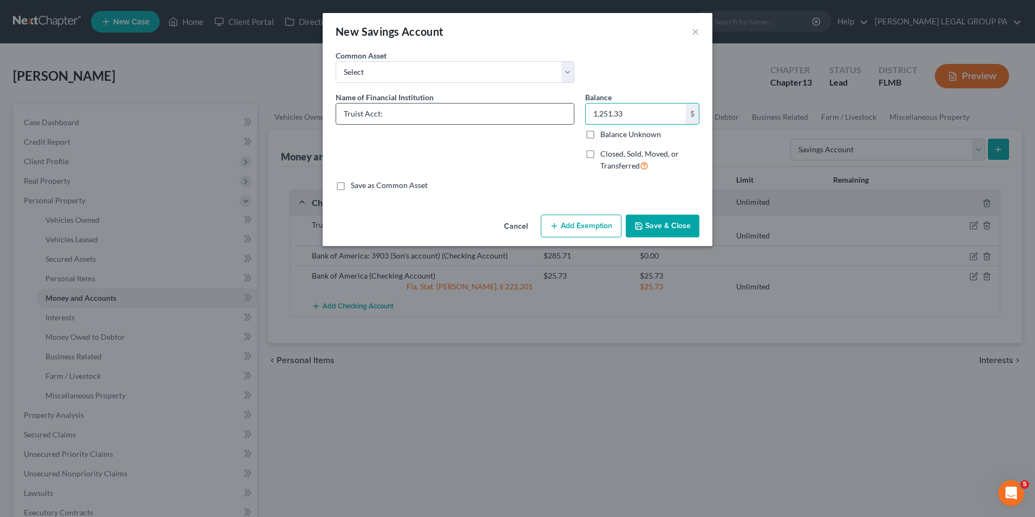
type input "1,251.33"
click at [458, 120] on input "Truist Acct:" at bounding box center [455, 113] width 238 height 21
type input "Truist Acct: 8987"
click at [680, 231] on button "Save & Close" at bounding box center [663, 225] width 74 height 23
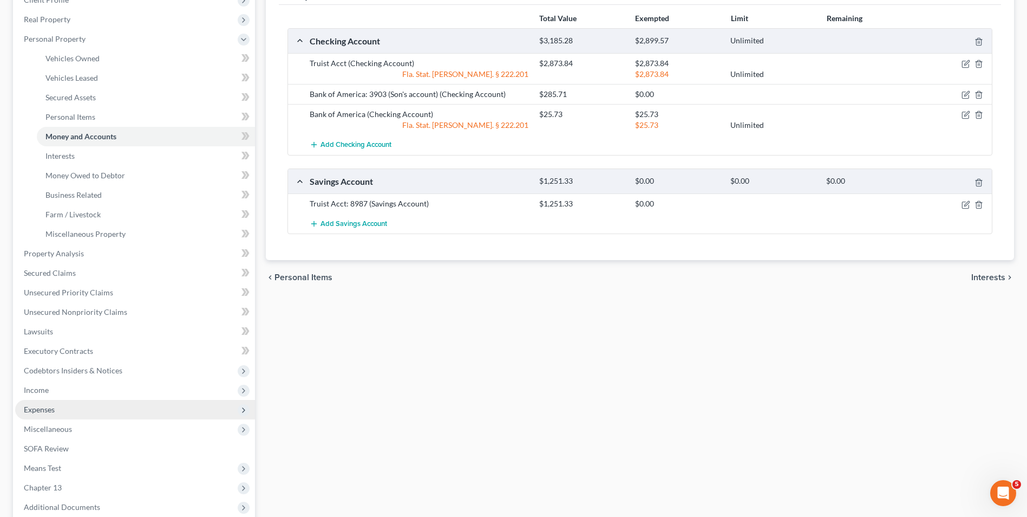
scroll to position [162, 0]
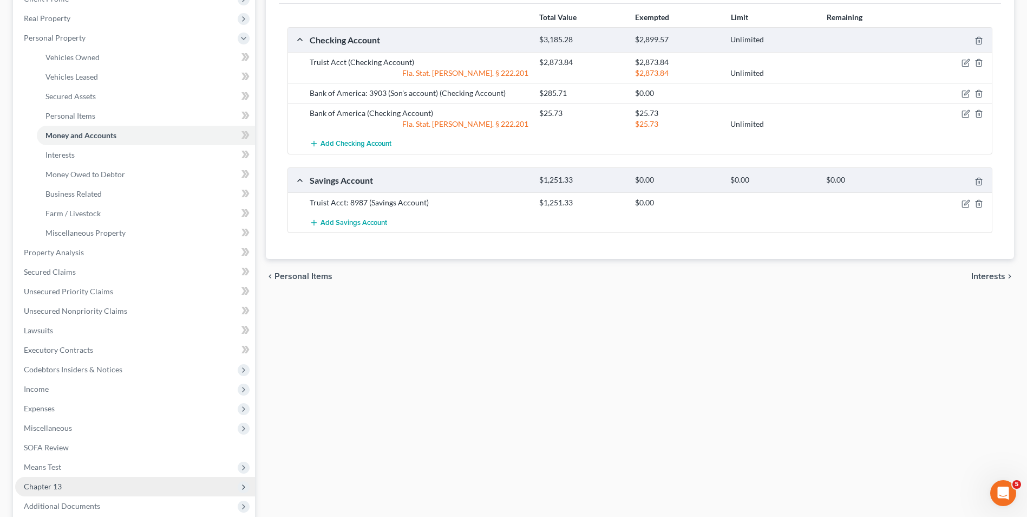
click at [80, 487] on span "Chapter 13" at bounding box center [135, 486] width 240 height 19
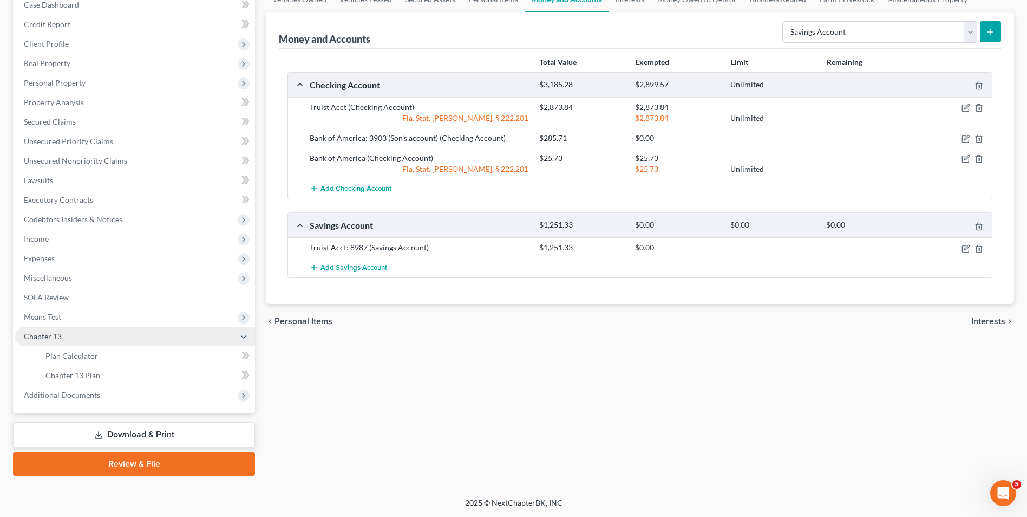
scroll to position [118, 0]
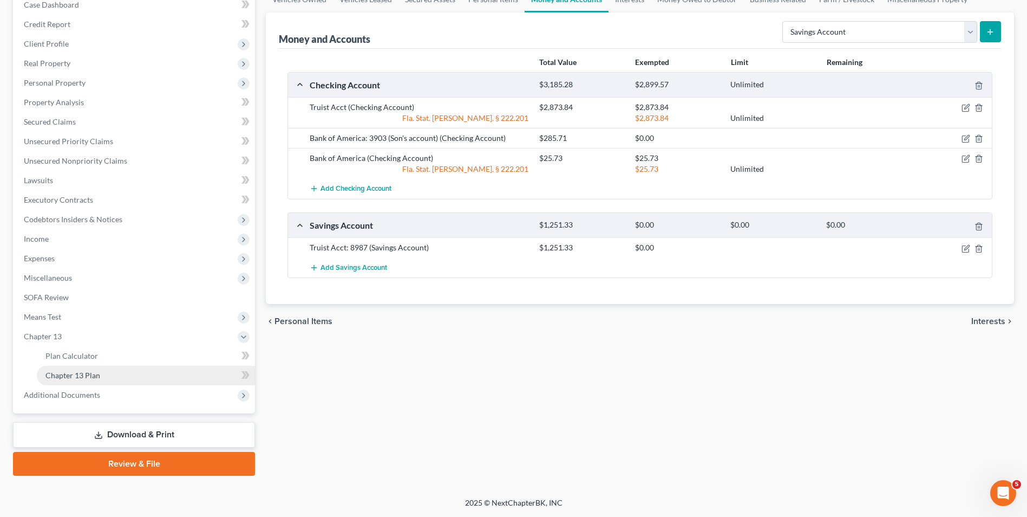
click at [103, 374] on link "Chapter 13 Plan" at bounding box center [146, 375] width 218 height 19
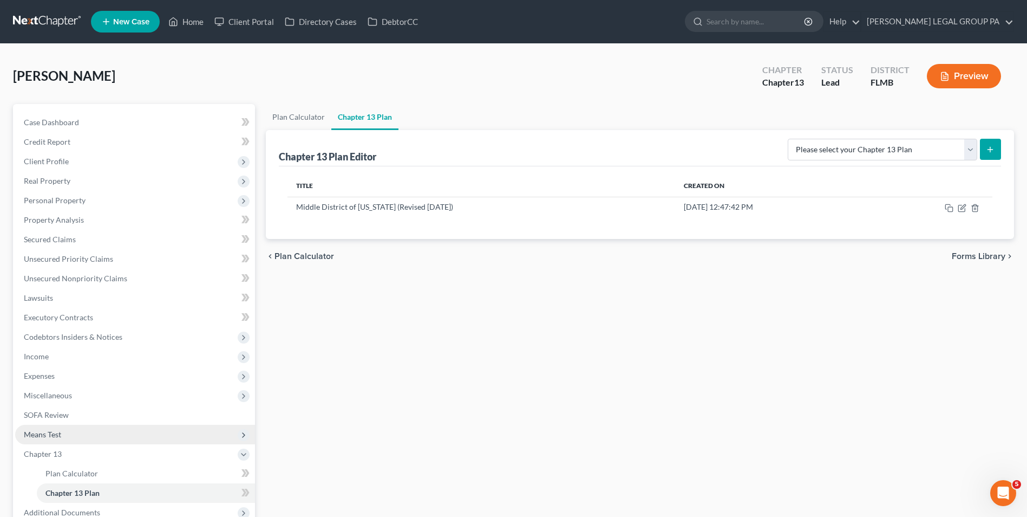
click at [90, 438] on span "Means Test" at bounding box center [135, 434] width 240 height 19
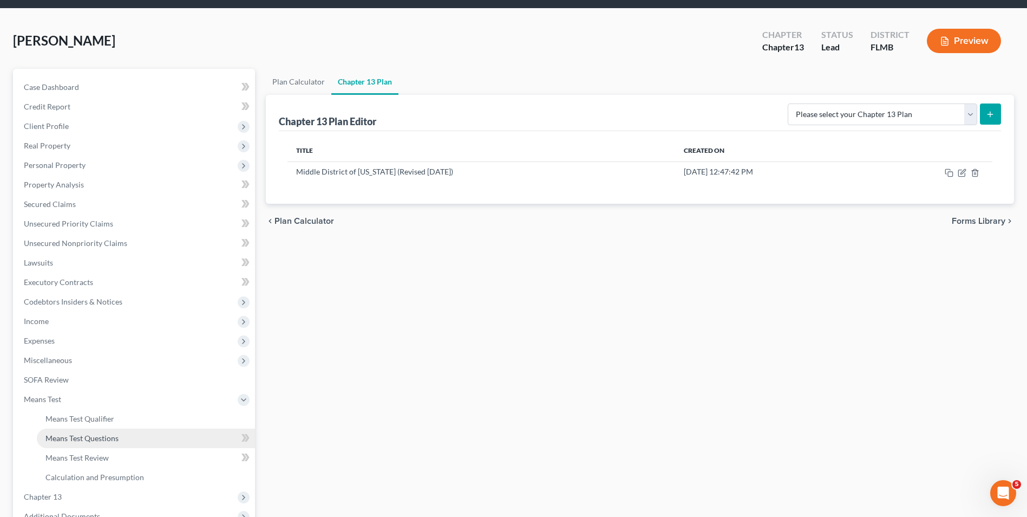
scroll to position [54, 0]
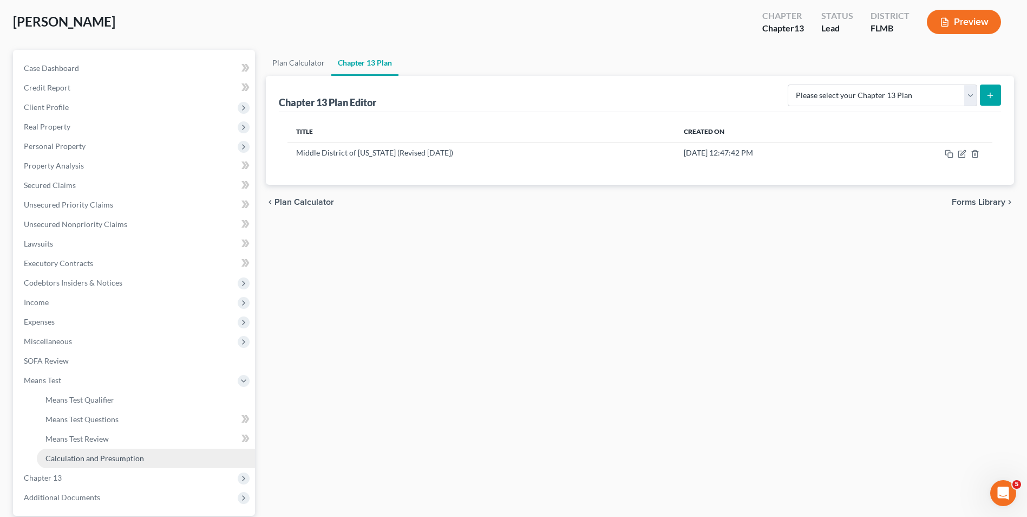
click at [103, 457] on span "Calculation and Presumption" at bounding box center [94, 457] width 99 height 9
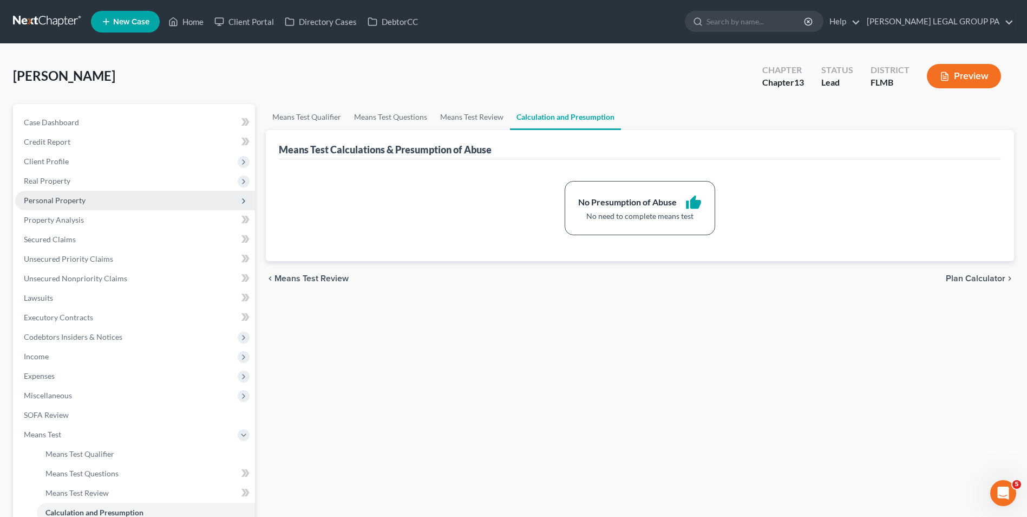
click at [105, 204] on span "Personal Property" at bounding box center [135, 200] width 240 height 19
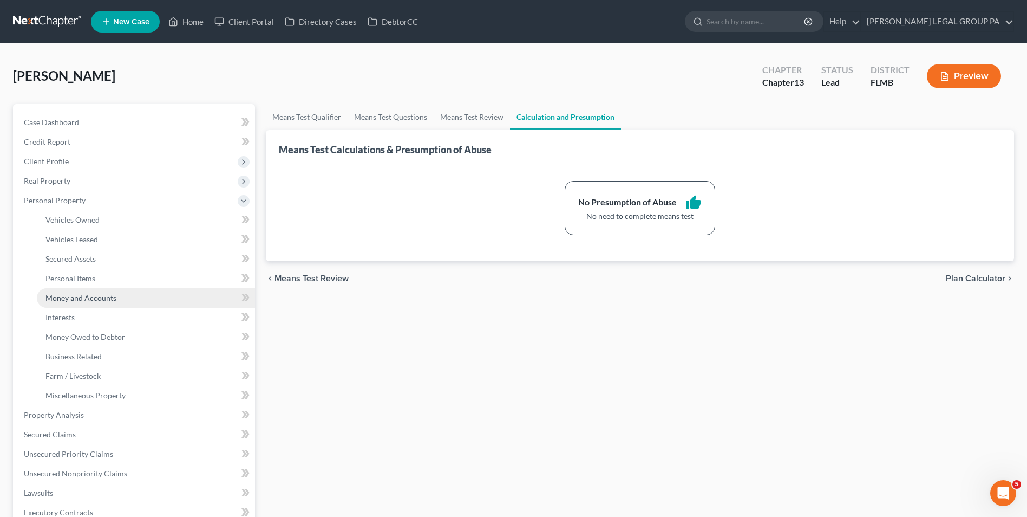
click at [100, 291] on link "Money and Accounts" at bounding box center [146, 297] width 218 height 19
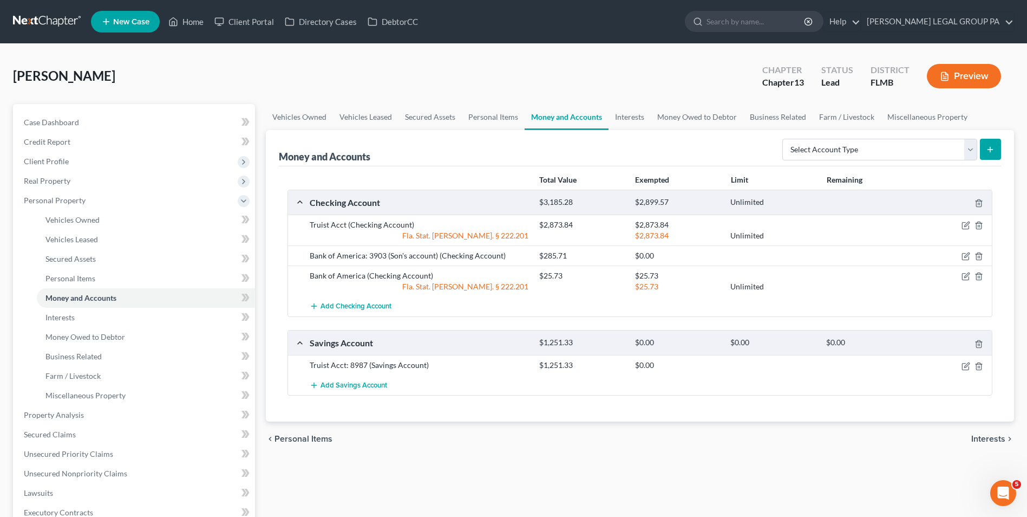
click at [58, 23] on link at bounding box center [47, 21] width 69 height 19
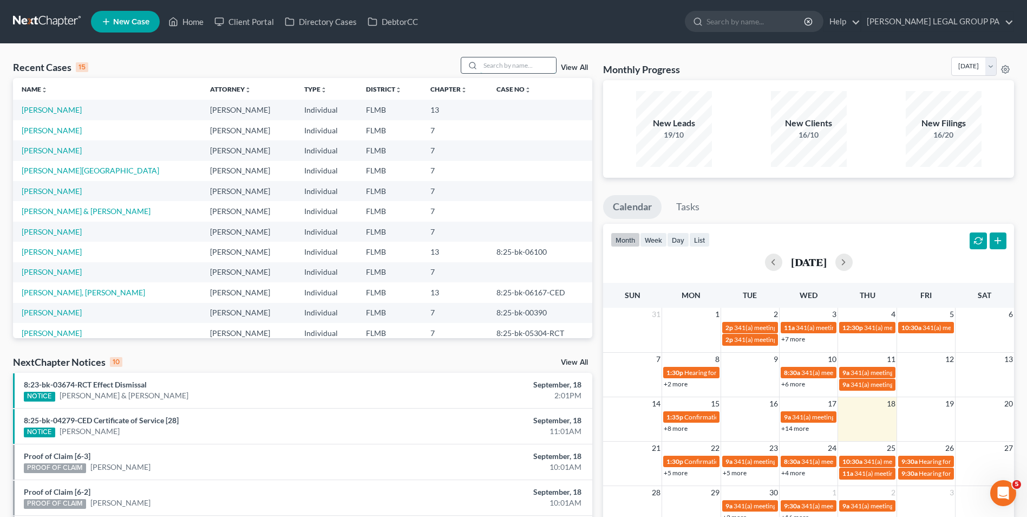
click at [496, 68] on input "search" at bounding box center [518, 65] width 76 height 16
click at [51, 253] on link "[PERSON_NAME]" at bounding box center [52, 251] width 60 height 9
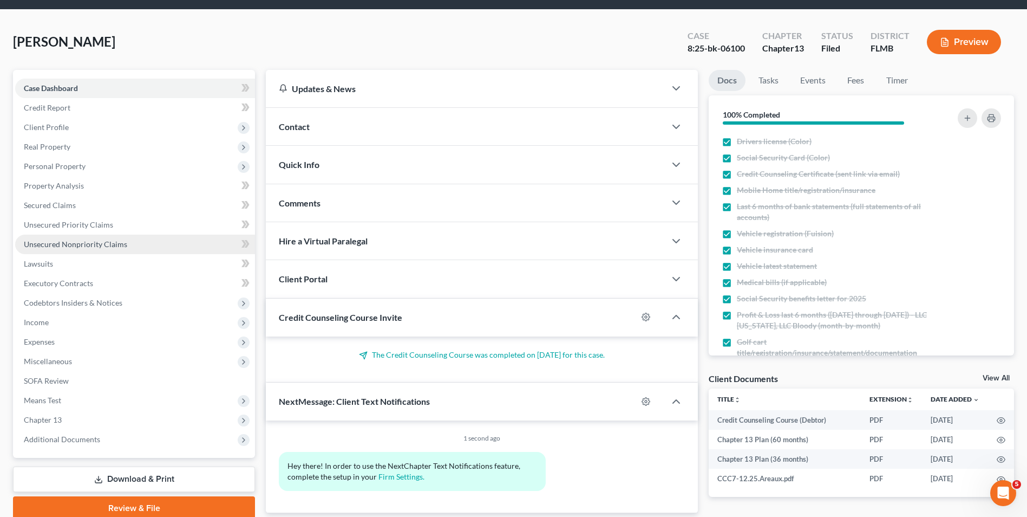
scroll to position [79, 0]
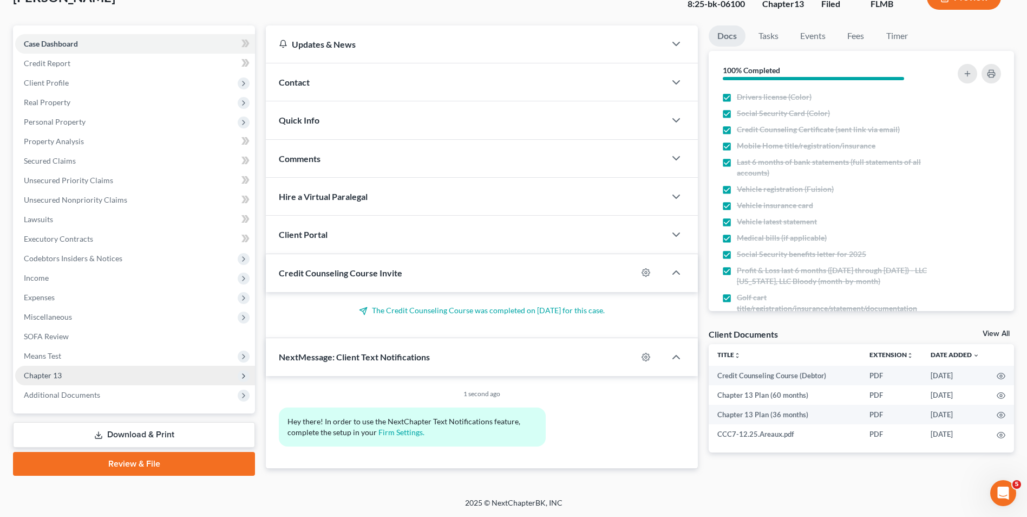
click at [104, 382] on span "Chapter 13" at bounding box center [135, 375] width 240 height 19
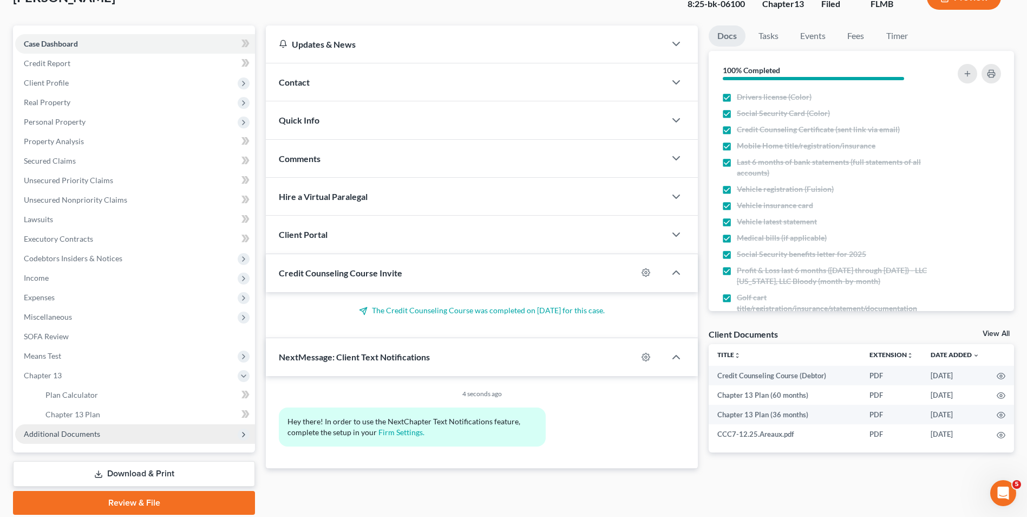
click at [103, 437] on span "Additional Documents" at bounding box center [135, 433] width 240 height 19
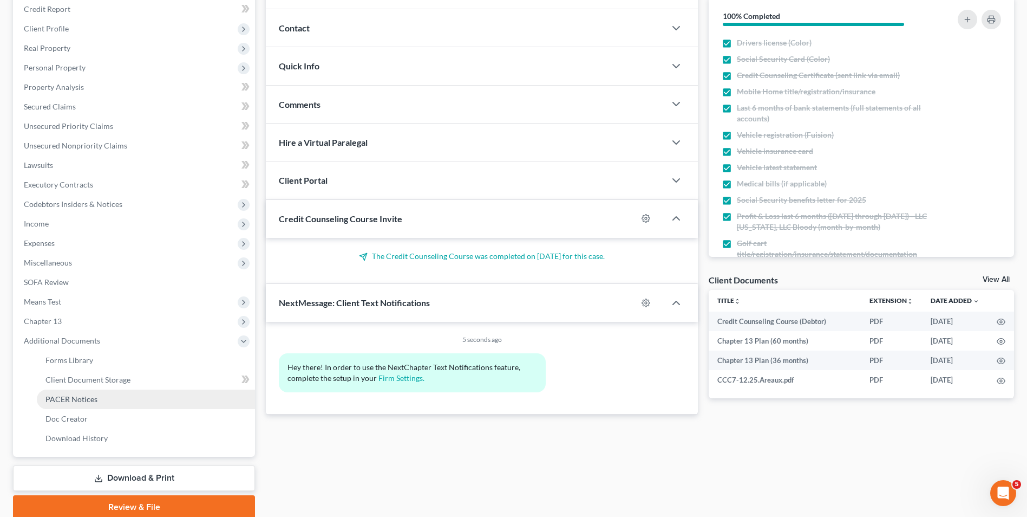
click at [101, 398] on link "PACER Notices" at bounding box center [146, 398] width 218 height 19
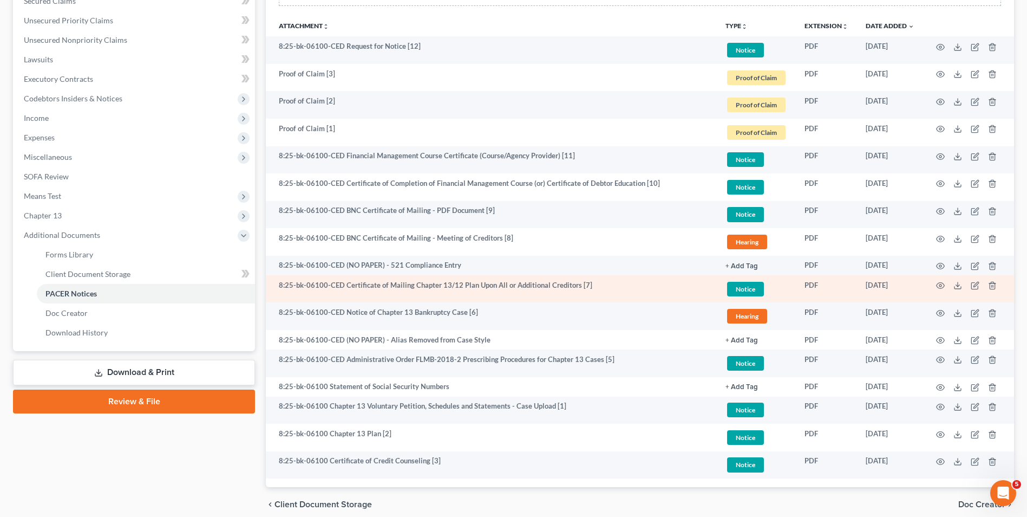
scroll to position [176, 0]
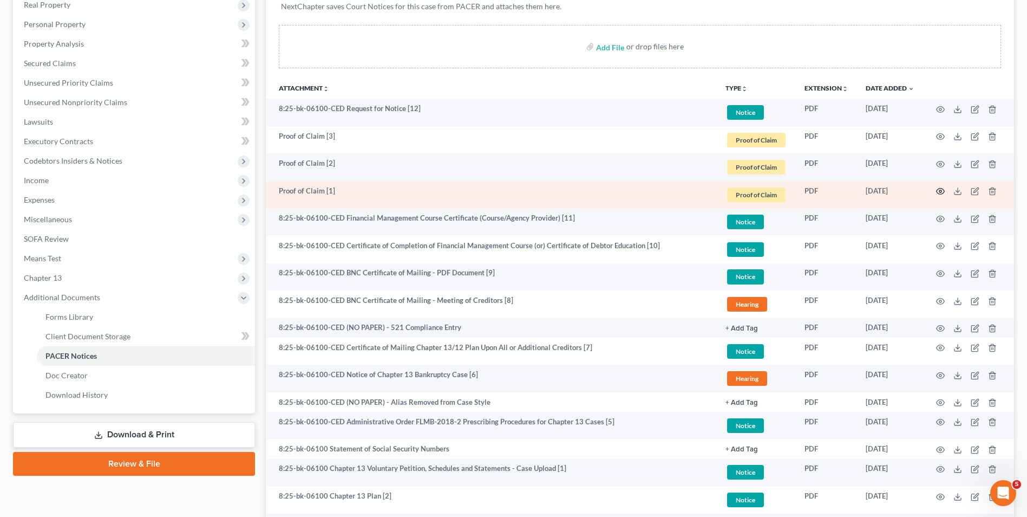
click at [942, 190] on icon "button" at bounding box center [940, 191] width 9 height 9
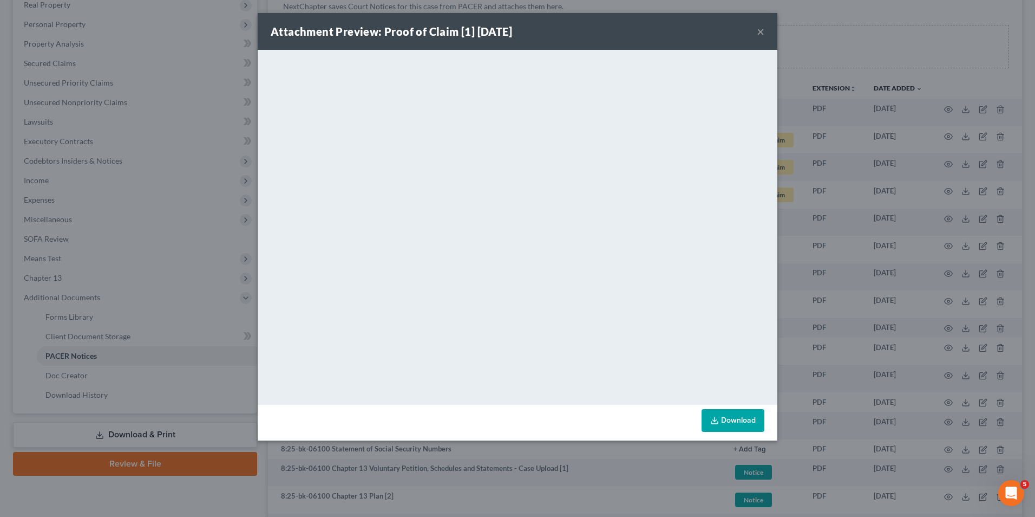
click at [759, 30] on button "×" at bounding box center [761, 31] width 8 height 13
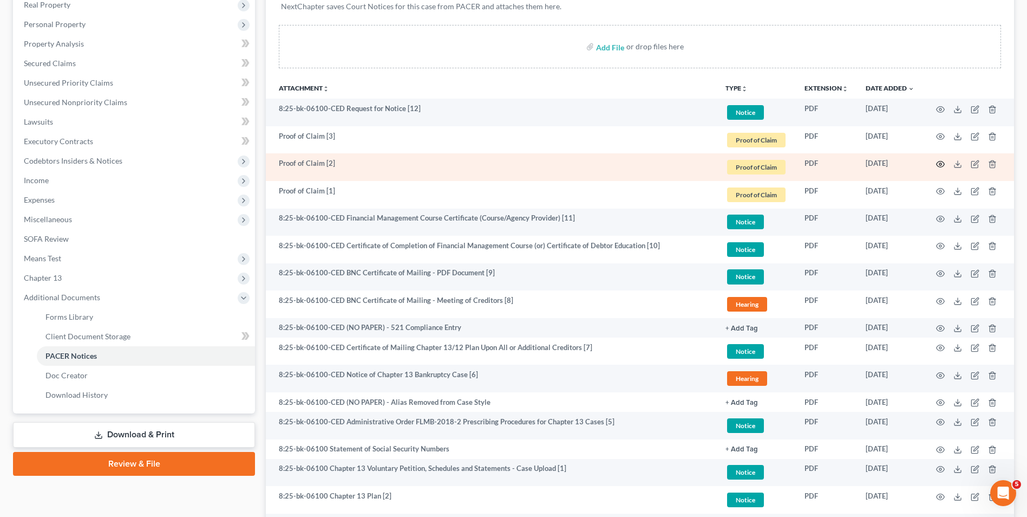
click at [943, 162] on icon "button" at bounding box center [941, 164] width 8 height 6
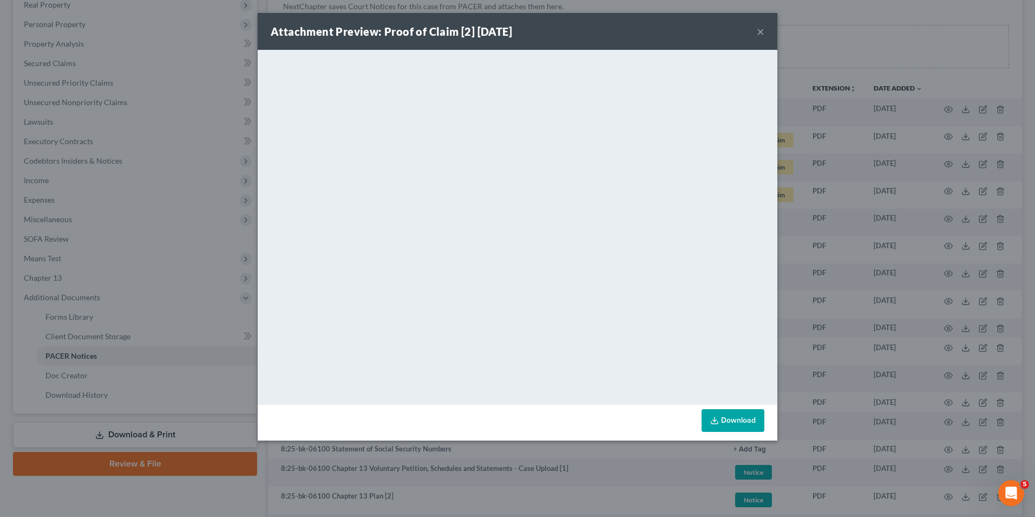
click at [761, 28] on button "×" at bounding box center [761, 31] width 8 height 13
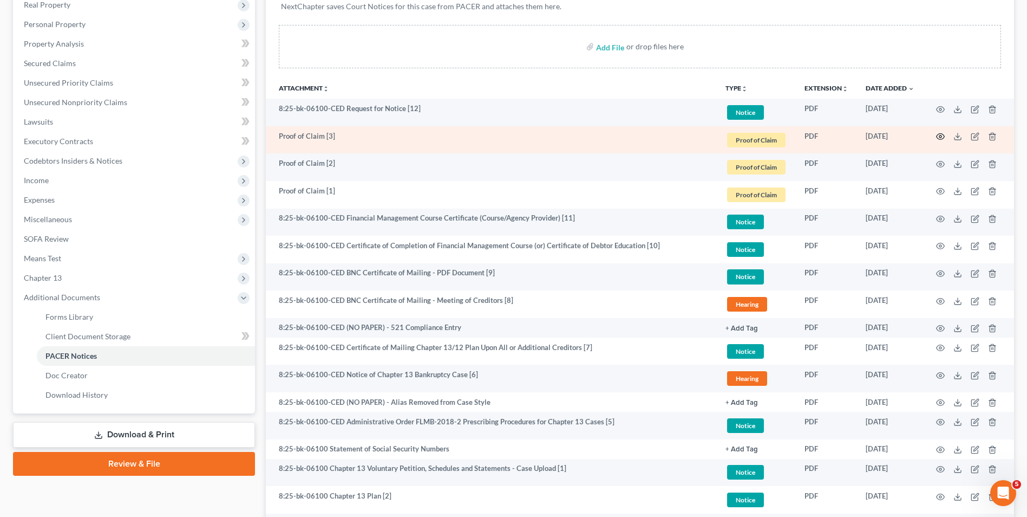
click at [938, 134] on icon "button" at bounding box center [940, 136] width 9 height 9
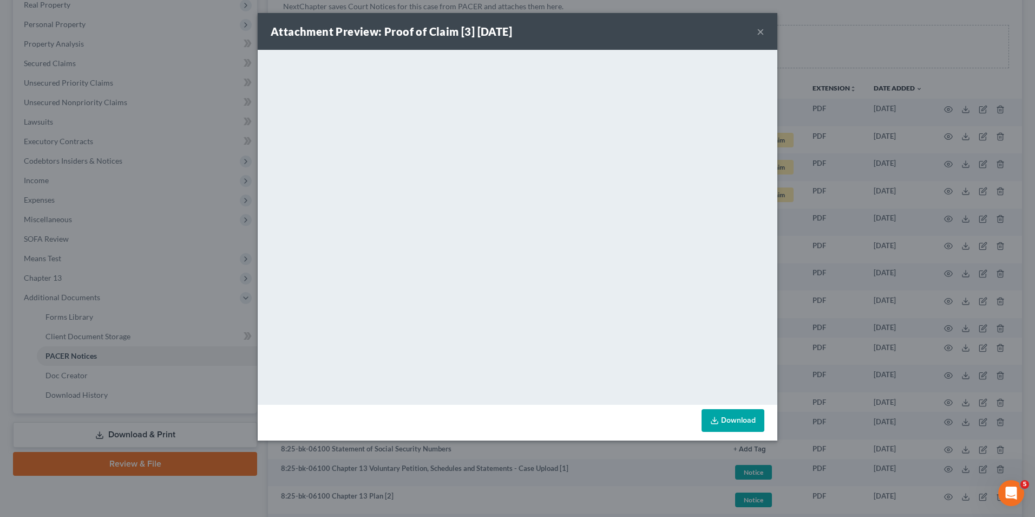
click at [757, 34] on button "×" at bounding box center [761, 31] width 8 height 13
